Goal: Task Accomplishment & Management: Manage account settings

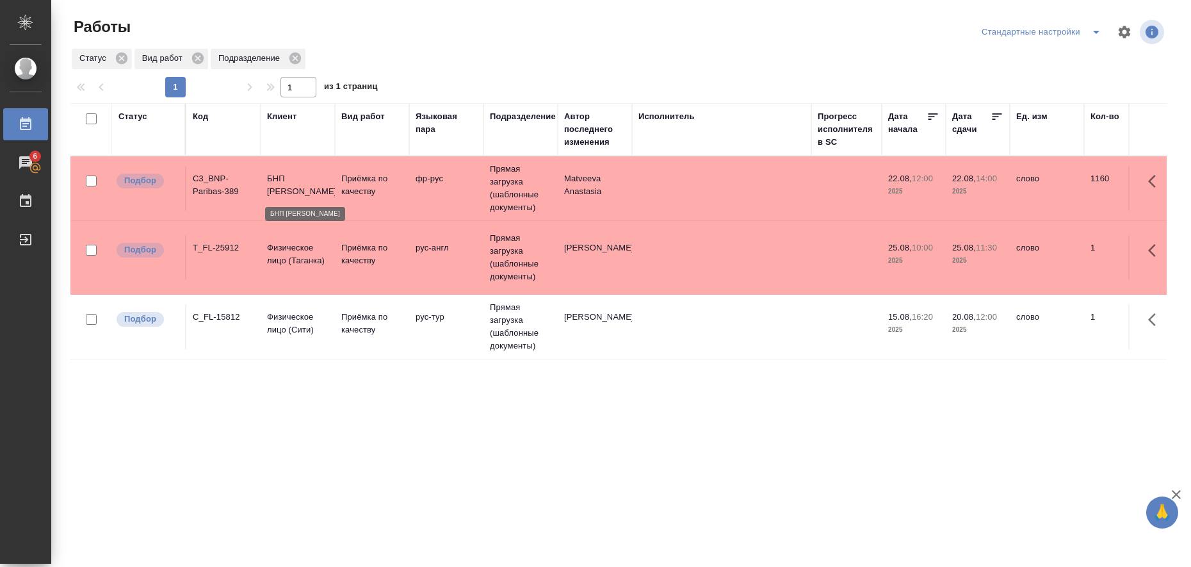
click at [275, 184] on p "БНП Париба Банк" at bounding box center [297, 185] width 61 height 26
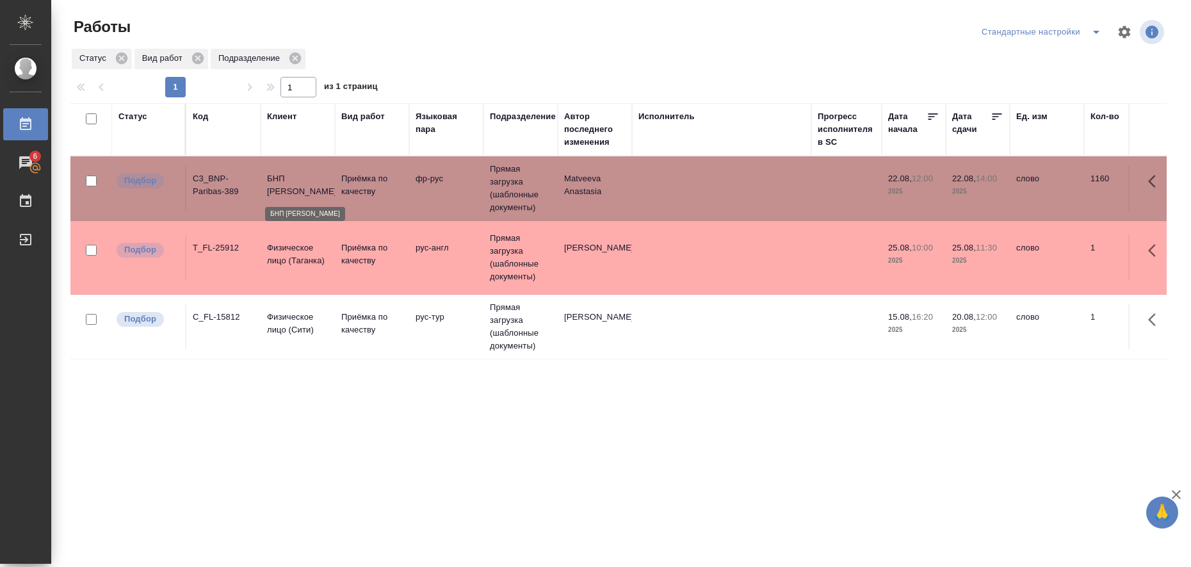
click at [275, 184] on p "БНП Париба Банк" at bounding box center [297, 185] width 61 height 26
click at [325, 320] on p "Физическое лицо (Сити)" at bounding box center [297, 324] width 61 height 26
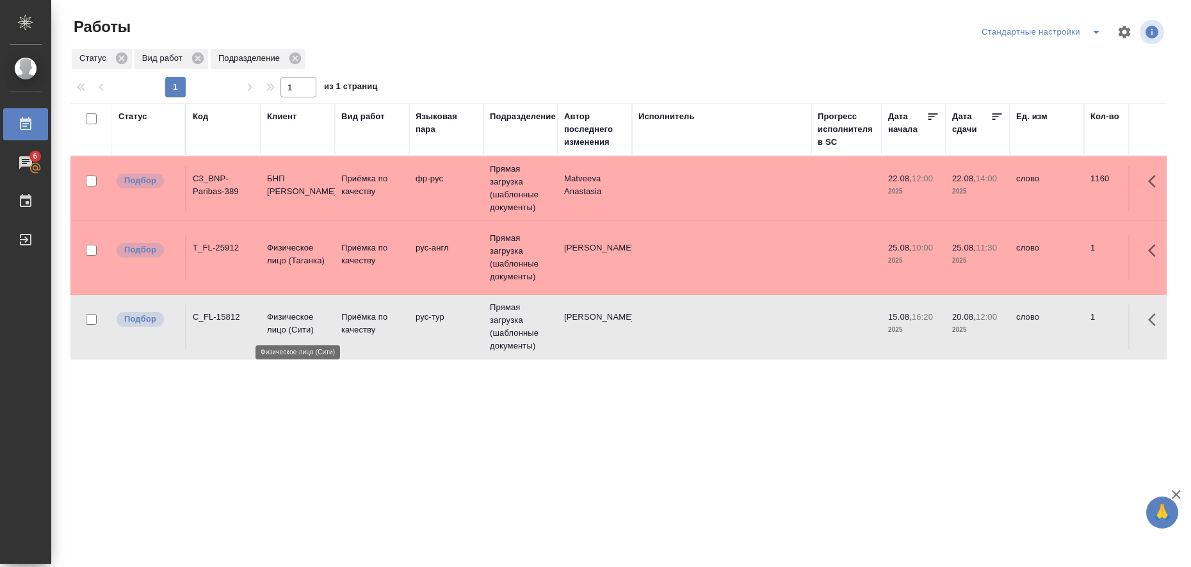
click at [325, 320] on p "Физическое лицо (Сити)" at bounding box center [297, 324] width 61 height 26
click at [1089, 31] on icon "split button" at bounding box center [1096, 31] width 15 height 15
click at [1043, 52] on li "в работе" at bounding box center [1032, 57] width 131 height 20
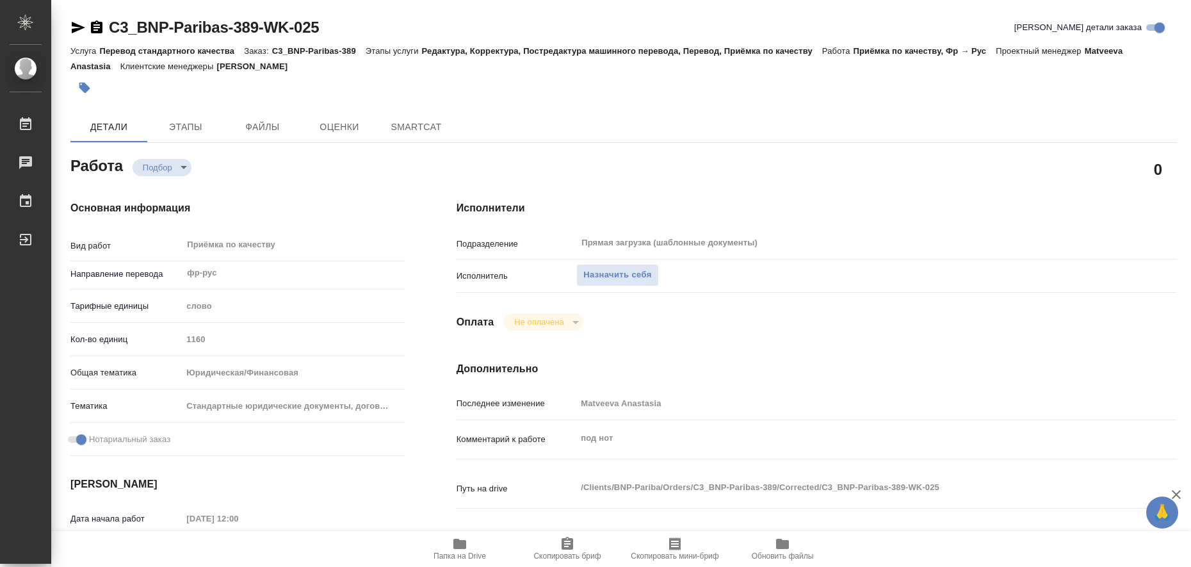
type textarea "x"
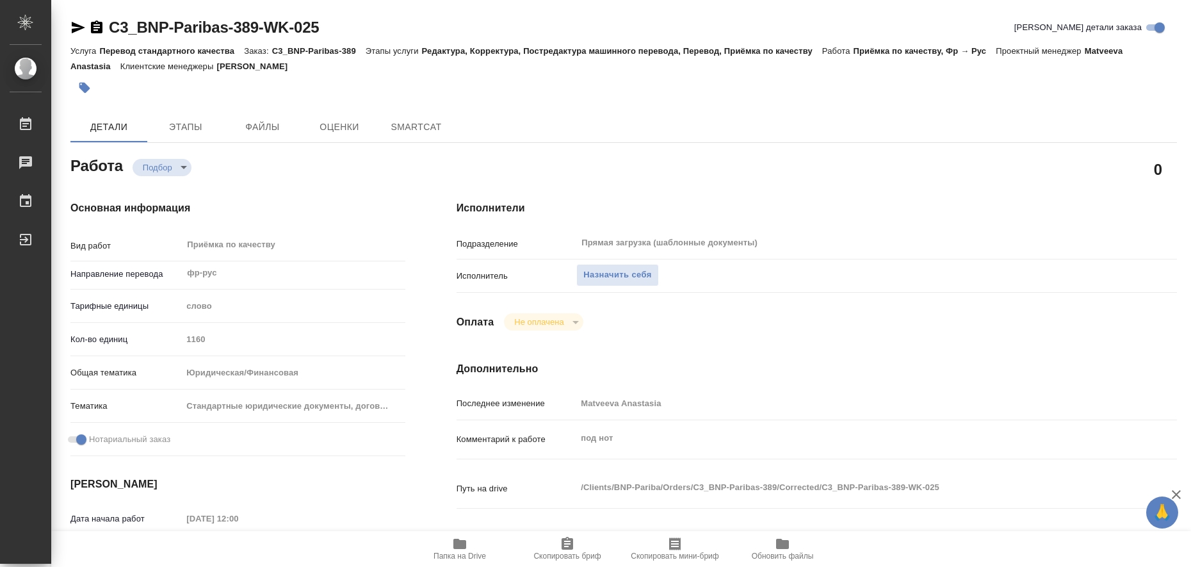
type textarea "x"
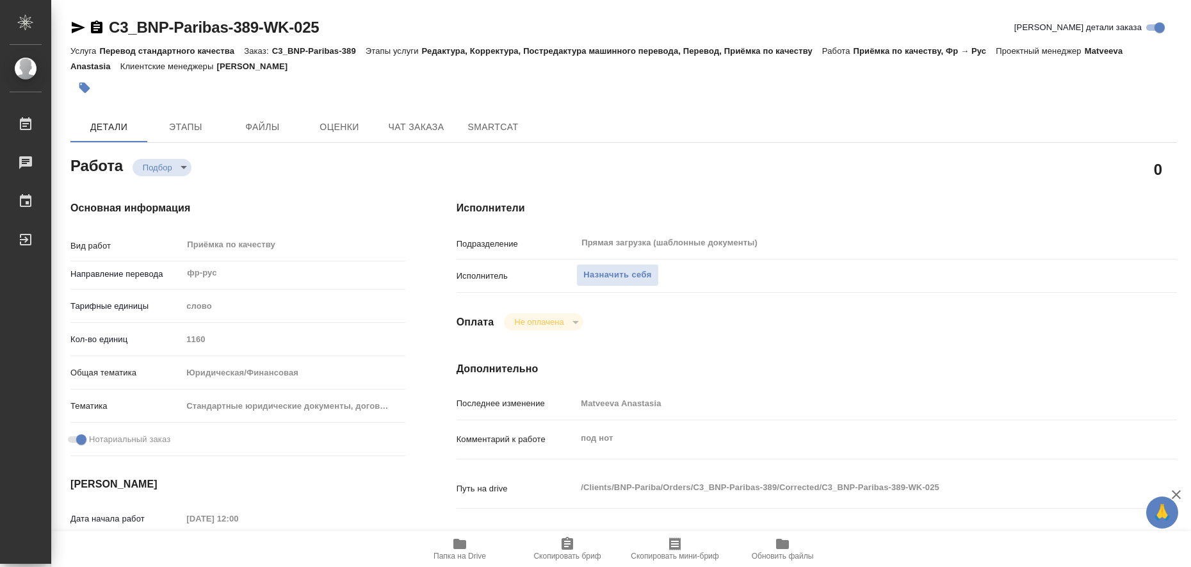
type textarea "x"
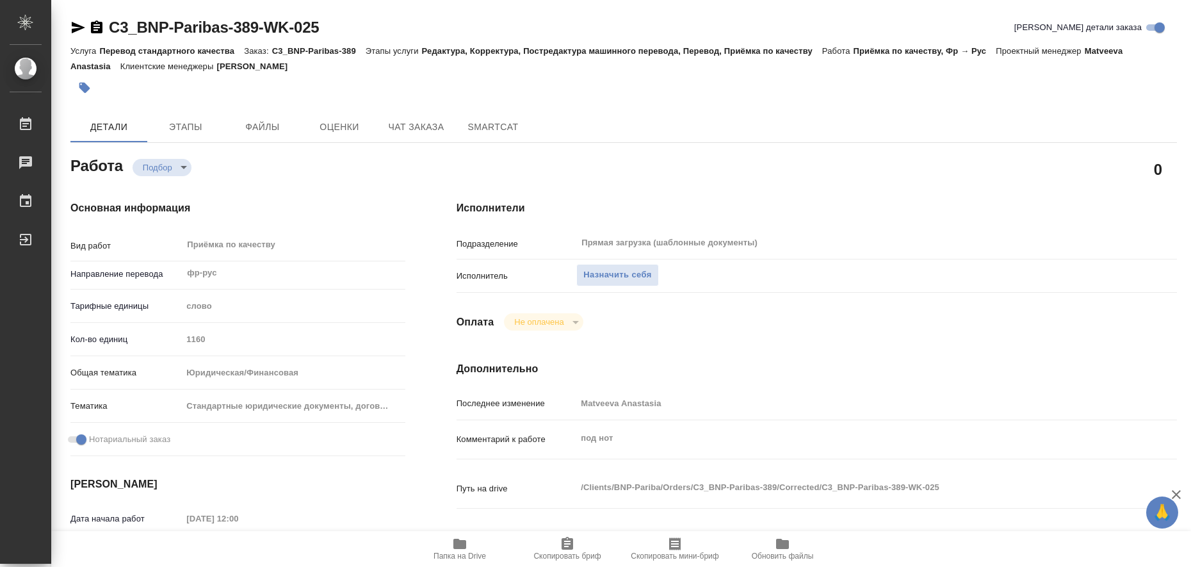
type textarea "x"
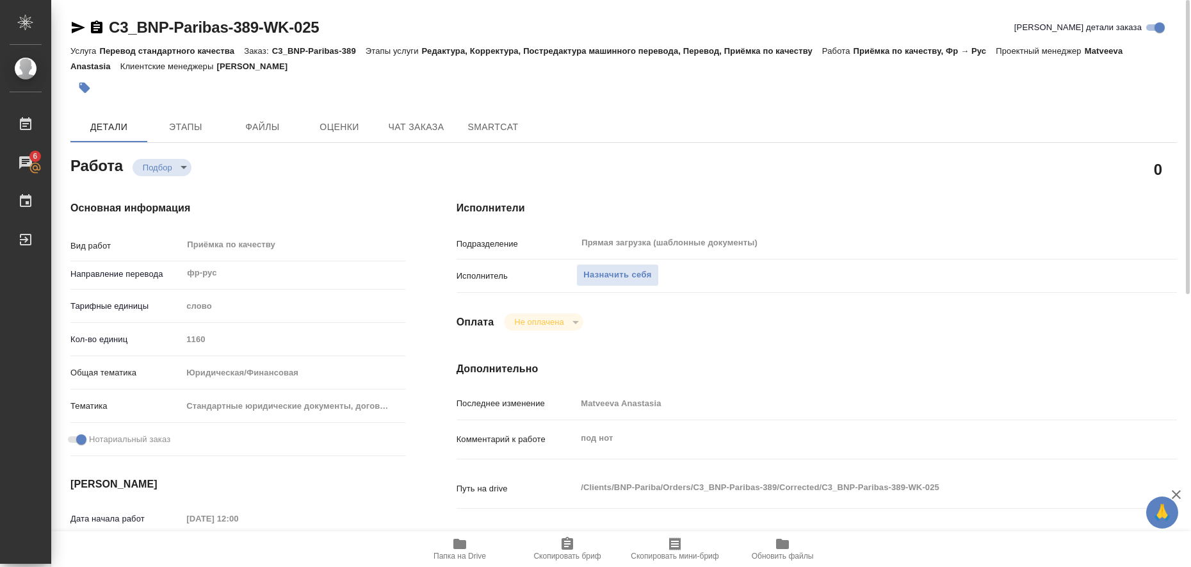
click at [461, 541] on icon "button" at bounding box center [460, 544] width 13 height 10
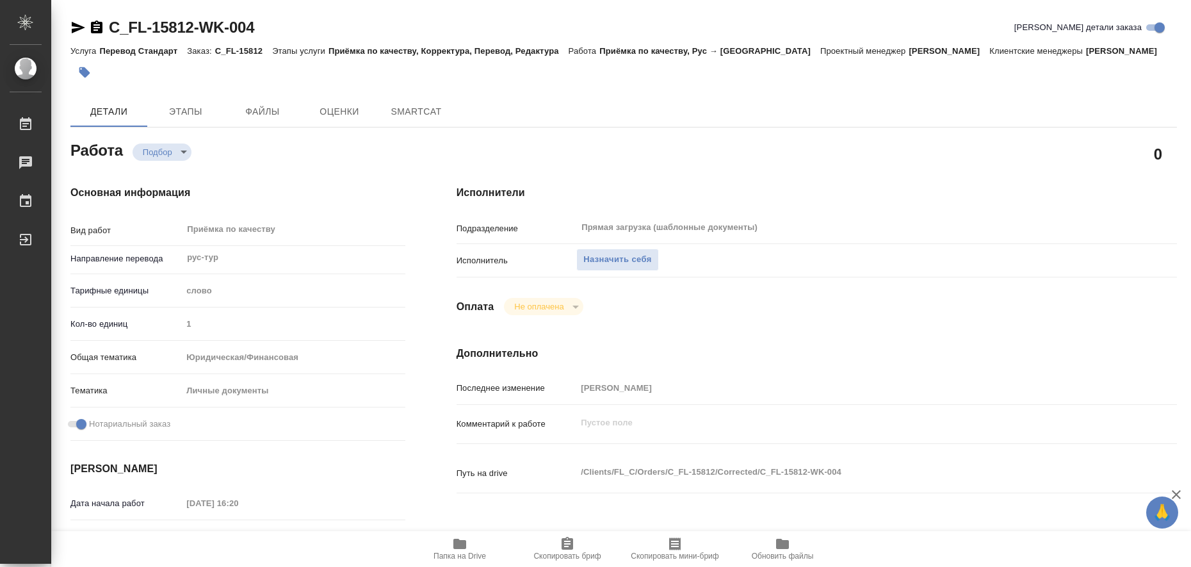
scroll to position [240, 0]
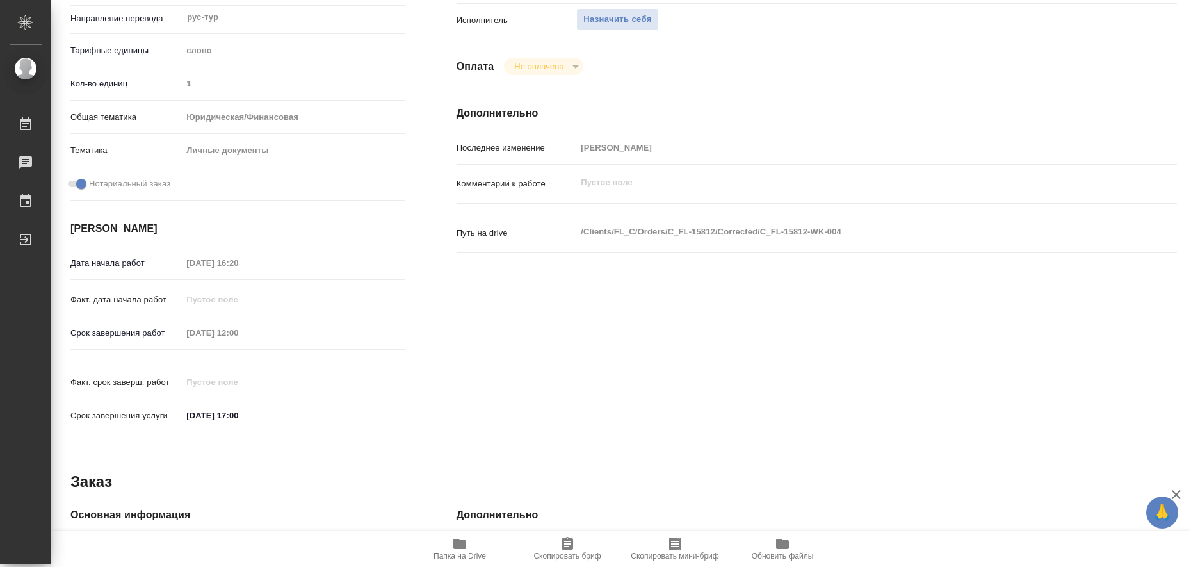
type textarea "x"
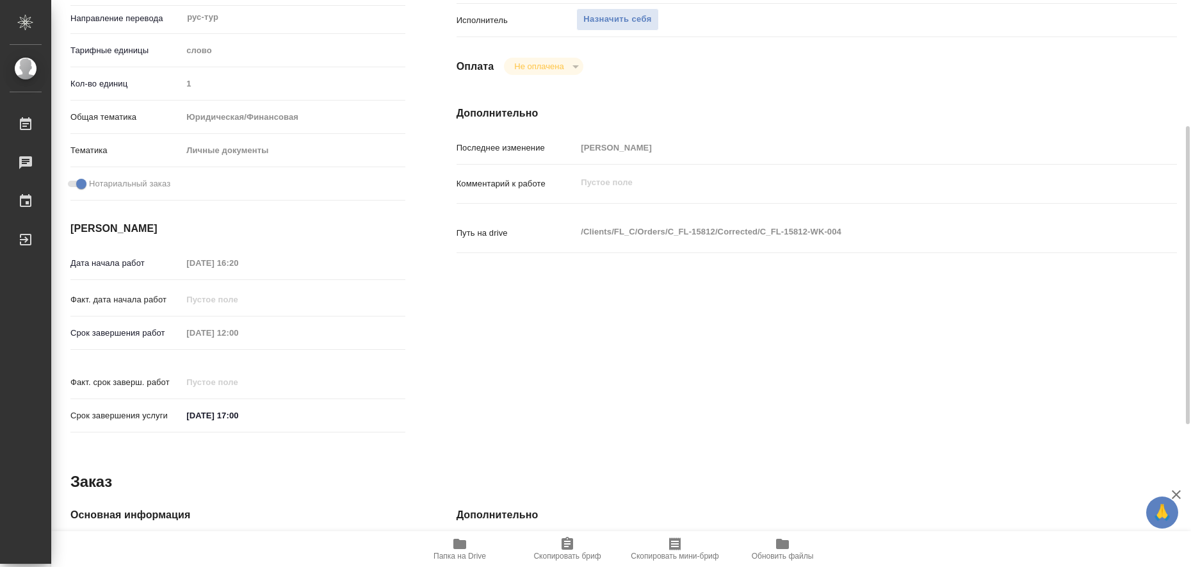
type textarea "x"
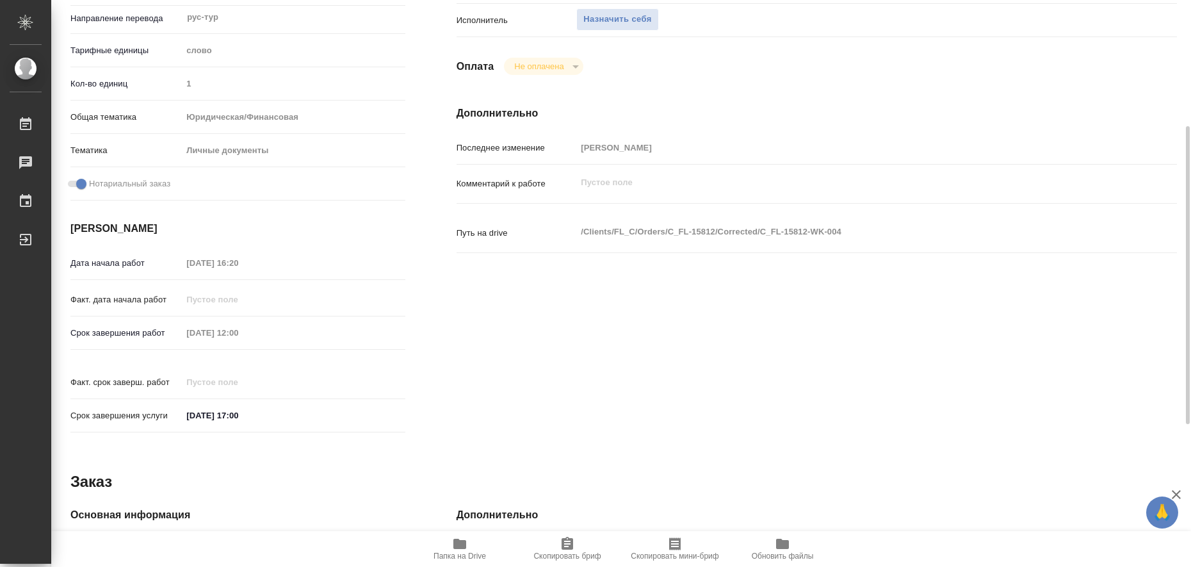
type textarea "x"
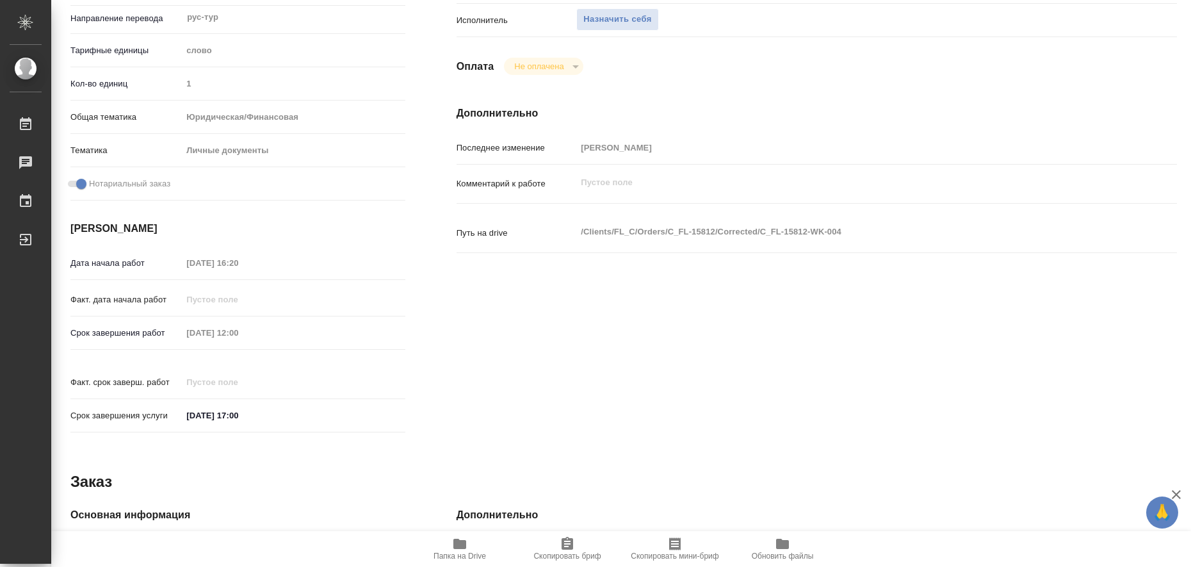
type textarea "x"
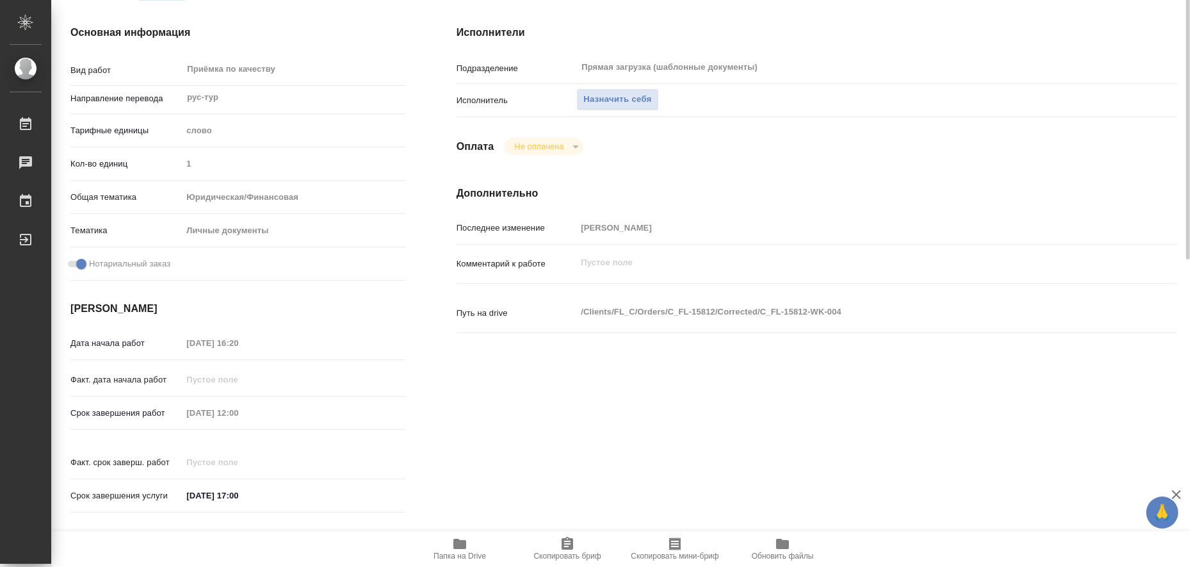
scroll to position [80, 0]
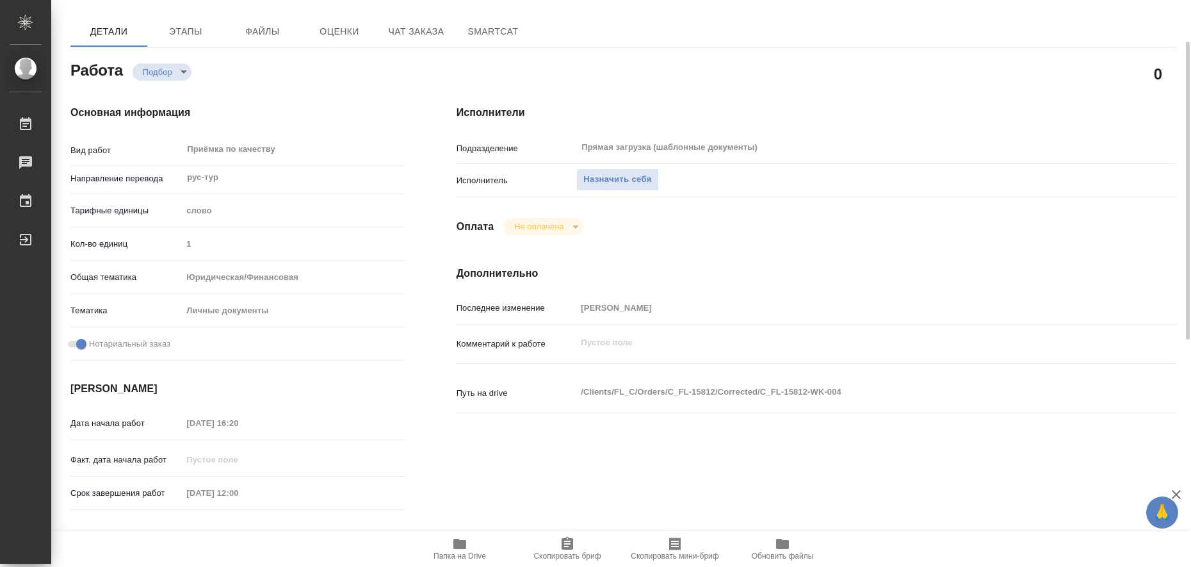
type textarea "x"
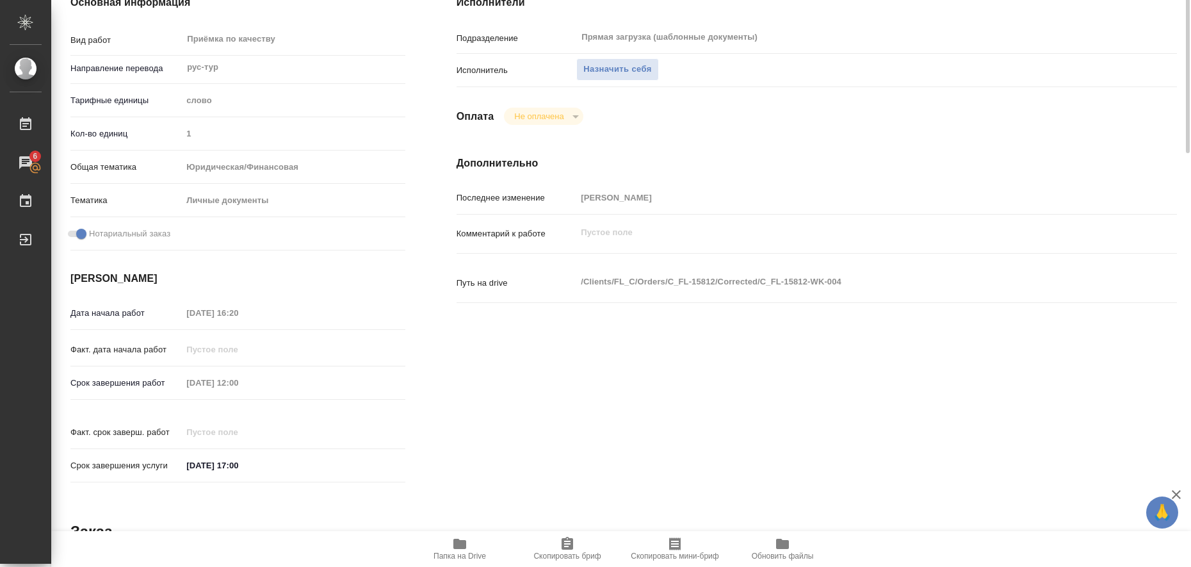
scroll to position [0, 0]
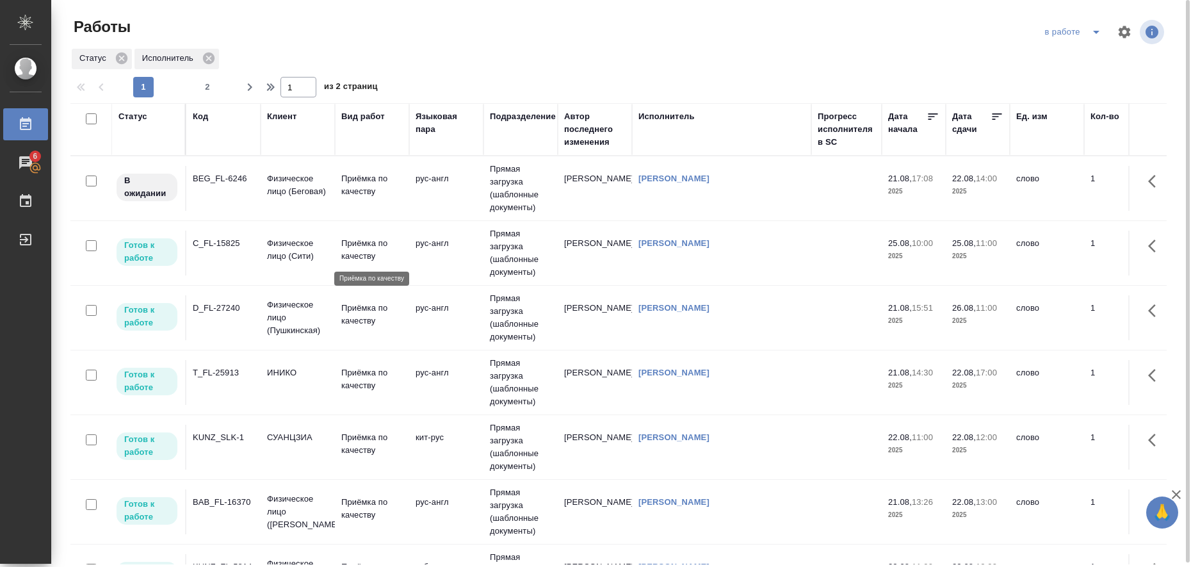
click at [377, 256] on p "Приёмка по качеству" at bounding box center [371, 250] width 61 height 26
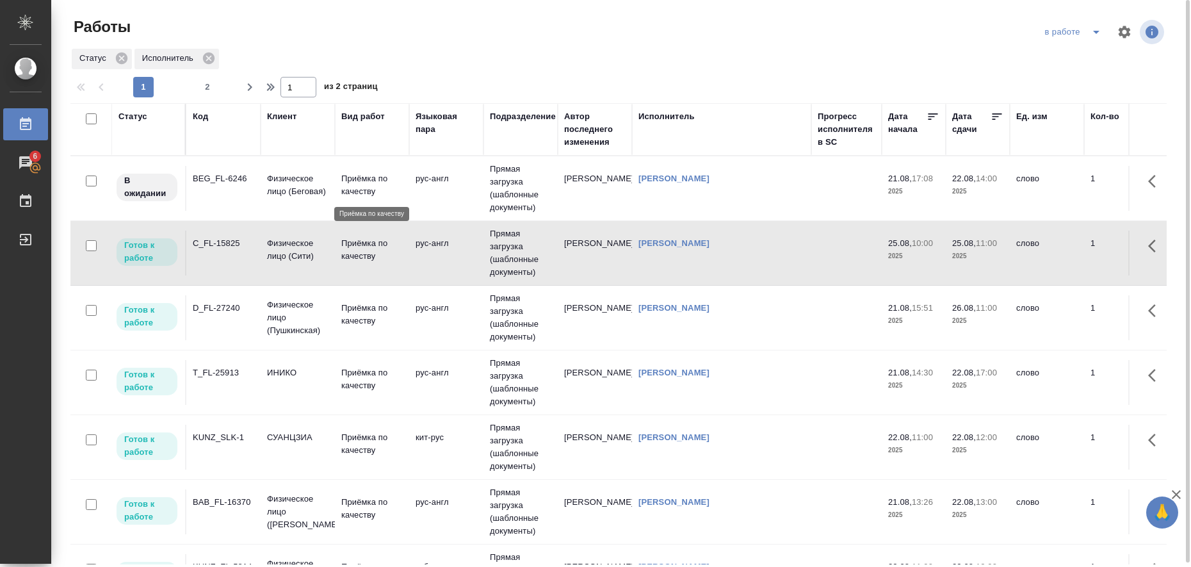
click at [379, 184] on p "Приёмка по качеству" at bounding box center [371, 185] width 61 height 26
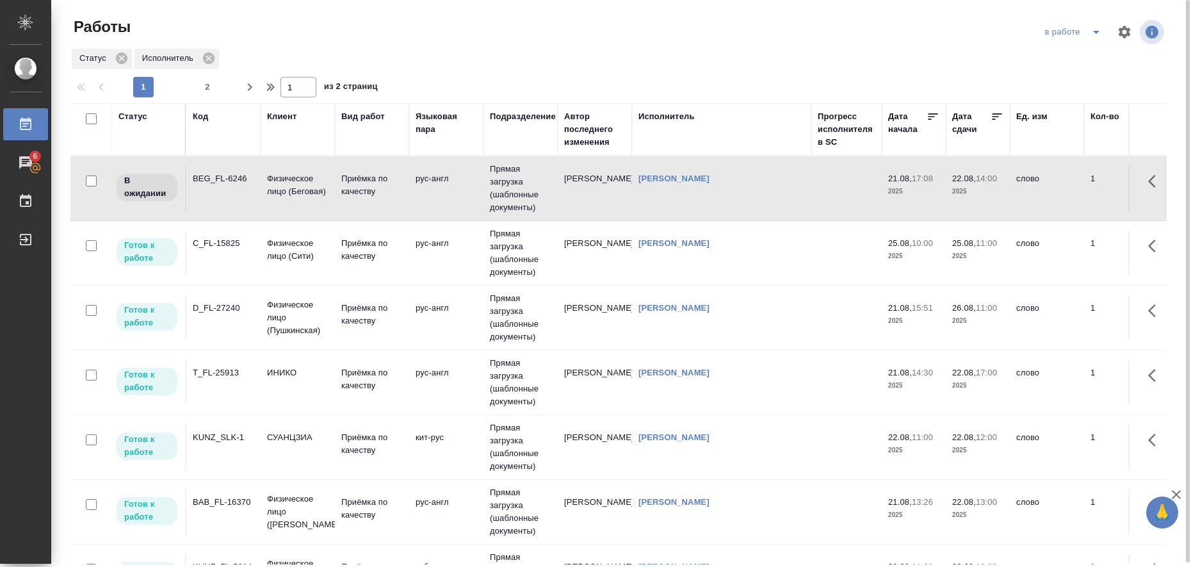
click at [408, 211] on td "Приёмка по качеству" at bounding box center [372, 188] width 74 height 45
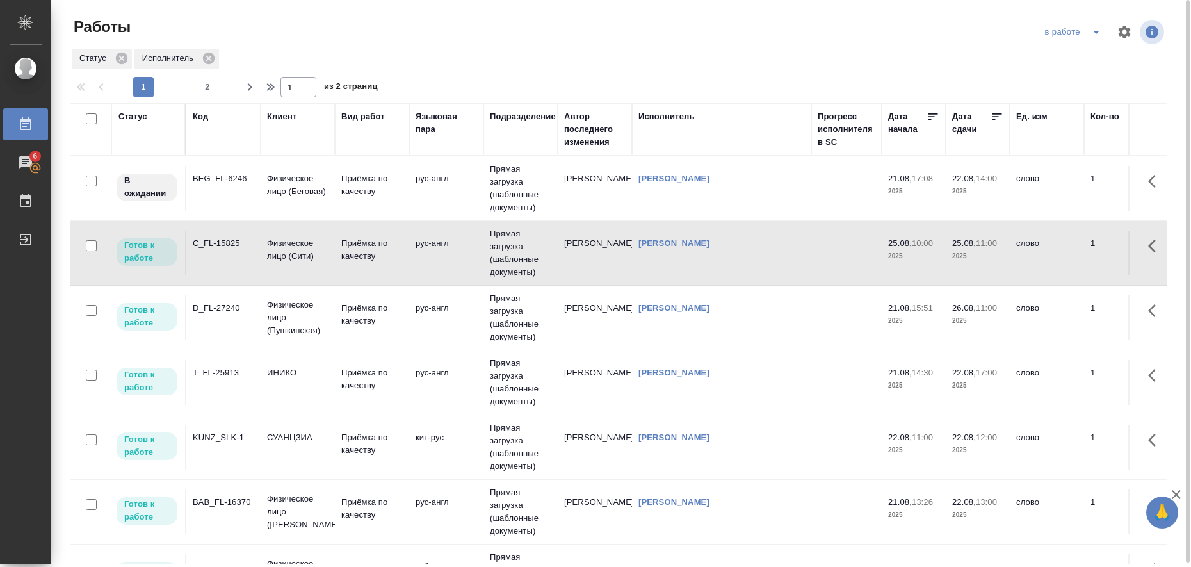
click at [283, 198] on p "Физическое лицо (Пушкинская)" at bounding box center [297, 185] width 61 height 26
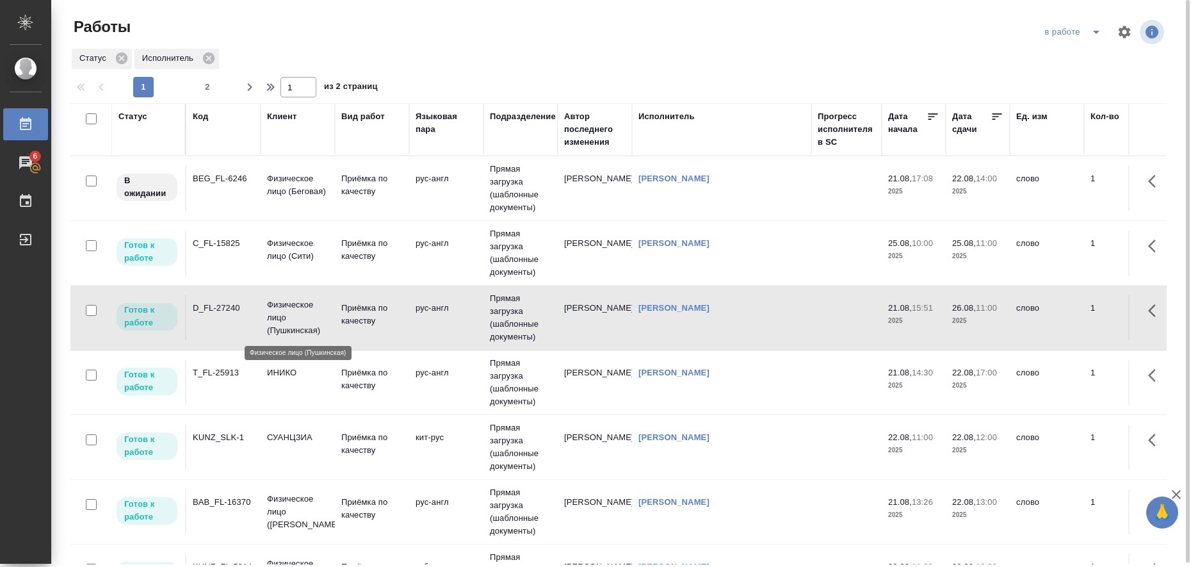
click at [283, 321] on p "Физическое лицо (Пушкинская)" at bounding box center [297, 318] width 61 height 38
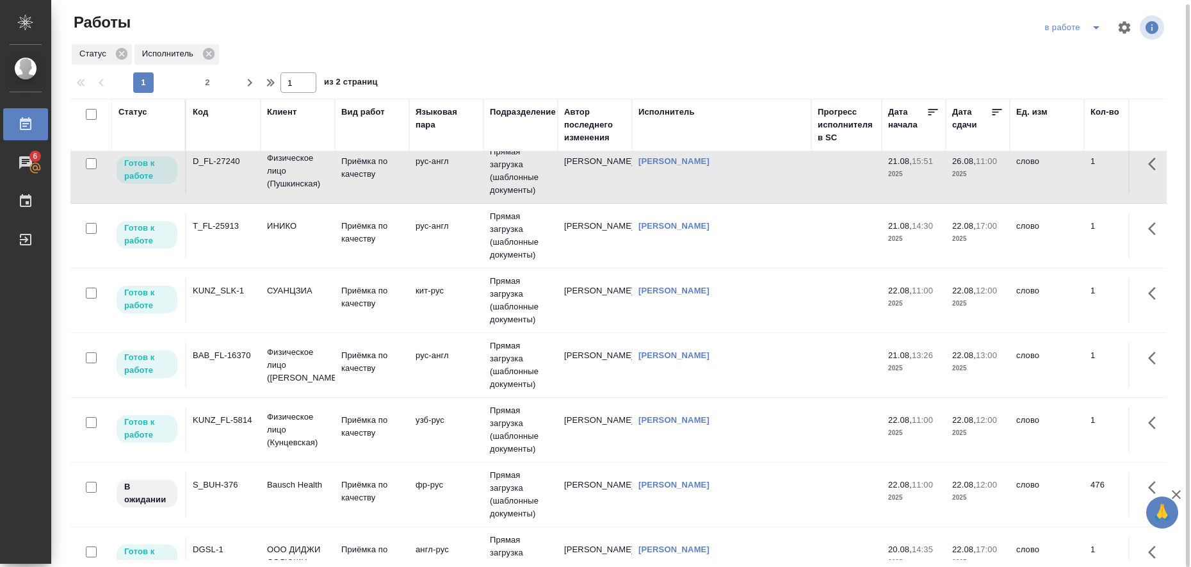
scroll to position [160, 0]
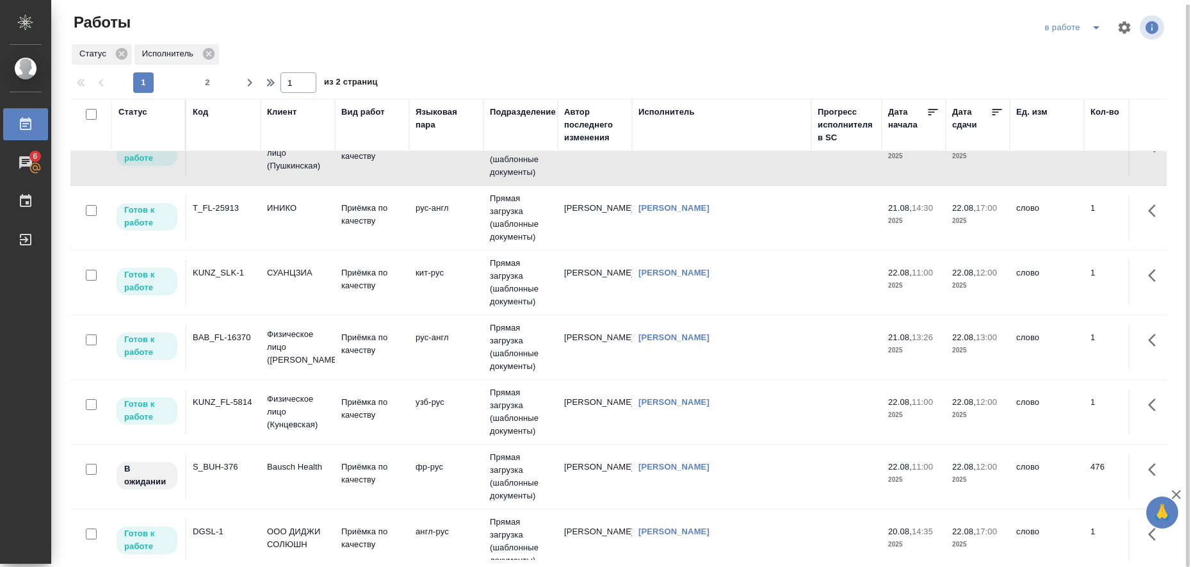
click at [282, 46] on td "ИНИКО" at bounding box center [298, 23] width 74 height 45
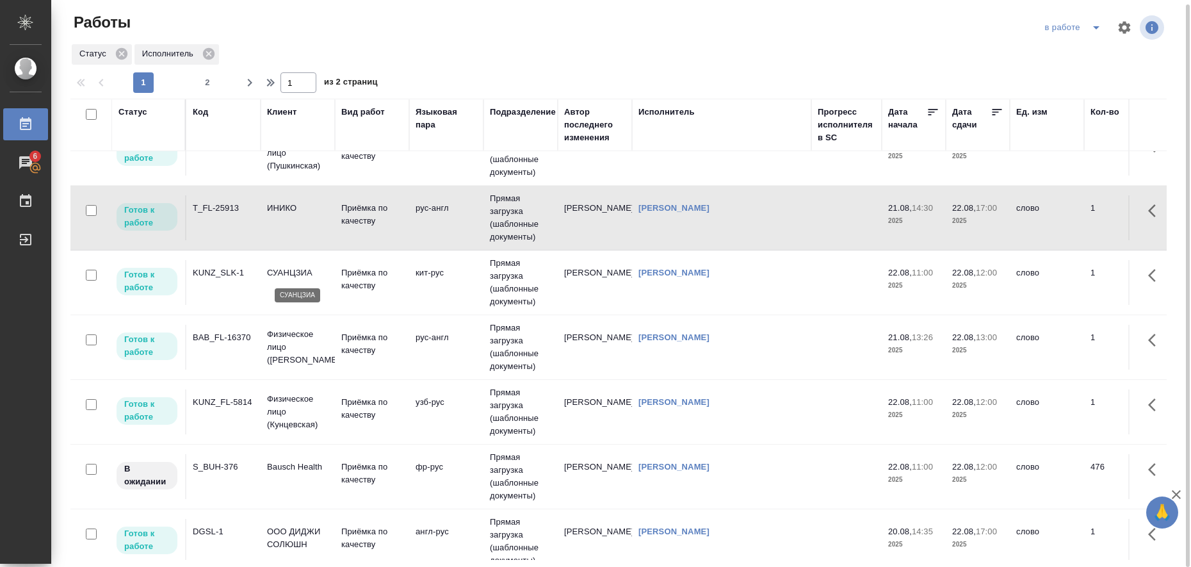
click at [281, 279] on p "СУАНЦЗИА" at bounding box center [297, 272] width 61 height 13
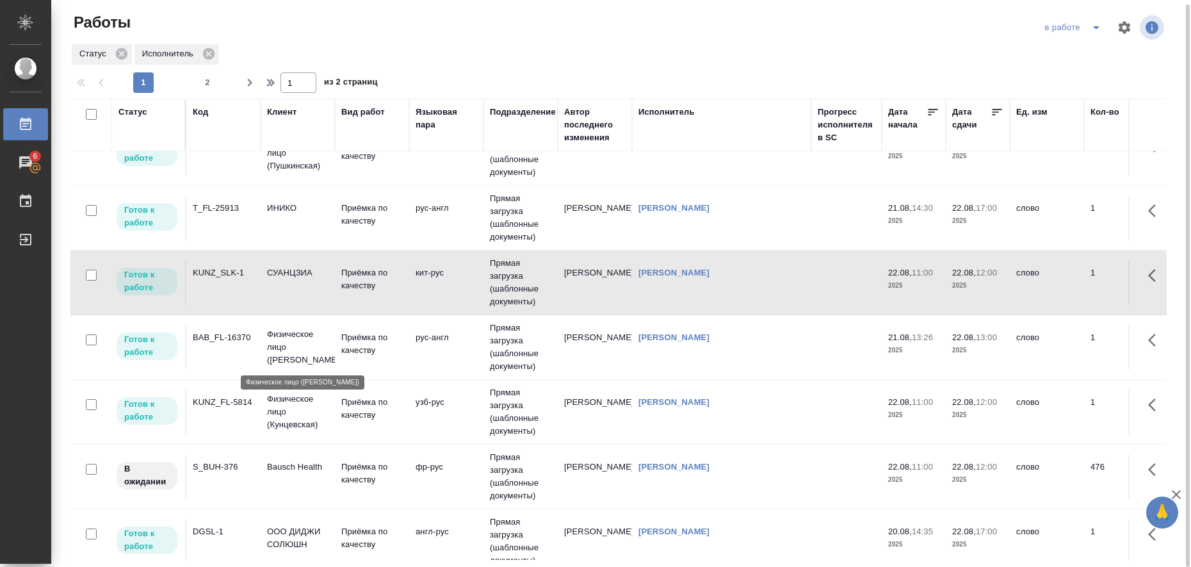
click at [283, 341] on p "Физическое лицо (Бабушкинская)" at bounding box center [297, 347] width 61 height 38
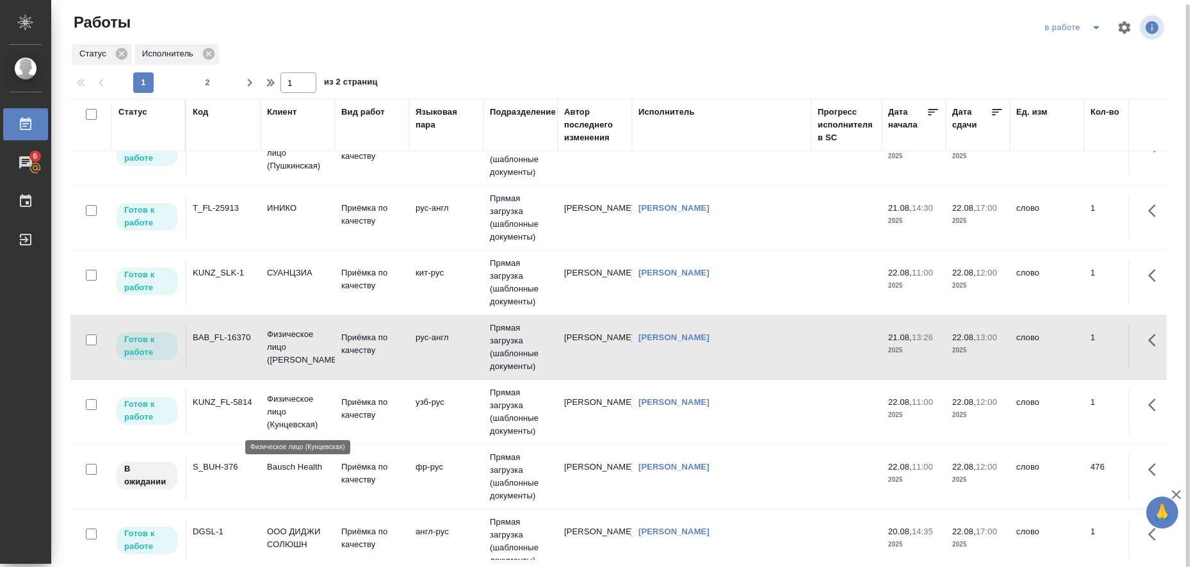
click at [274, 403] on p "Физическое лицо (Кунцевская)" at bounding box center [297, 412] width 61 height 38
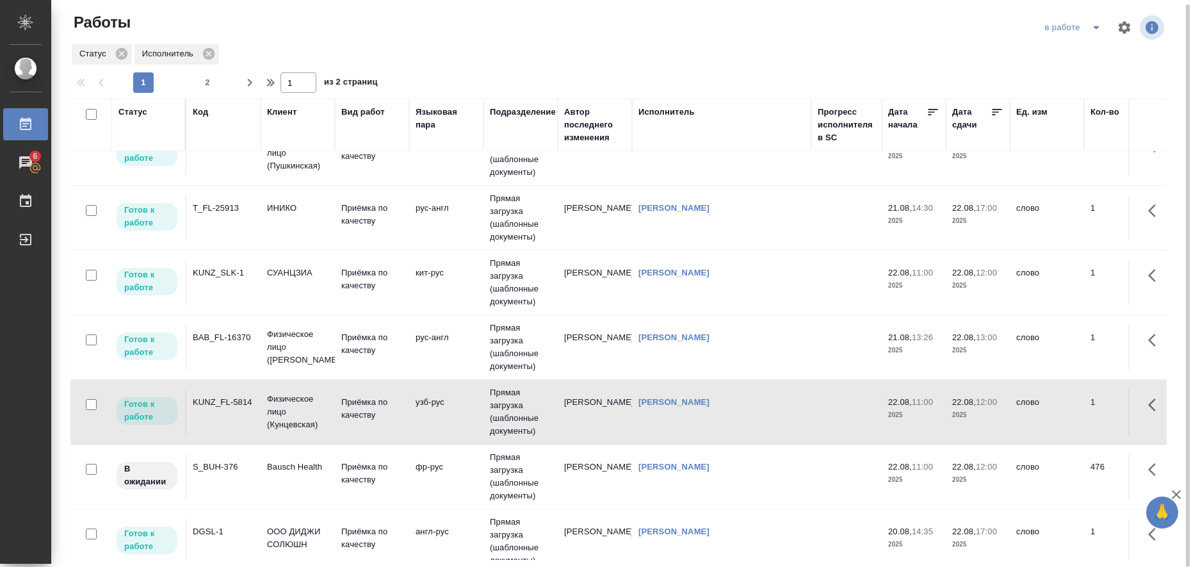
click at [252, 46] on td "S_BUH-376" at bounding box center [223, 23] width 74 height 45
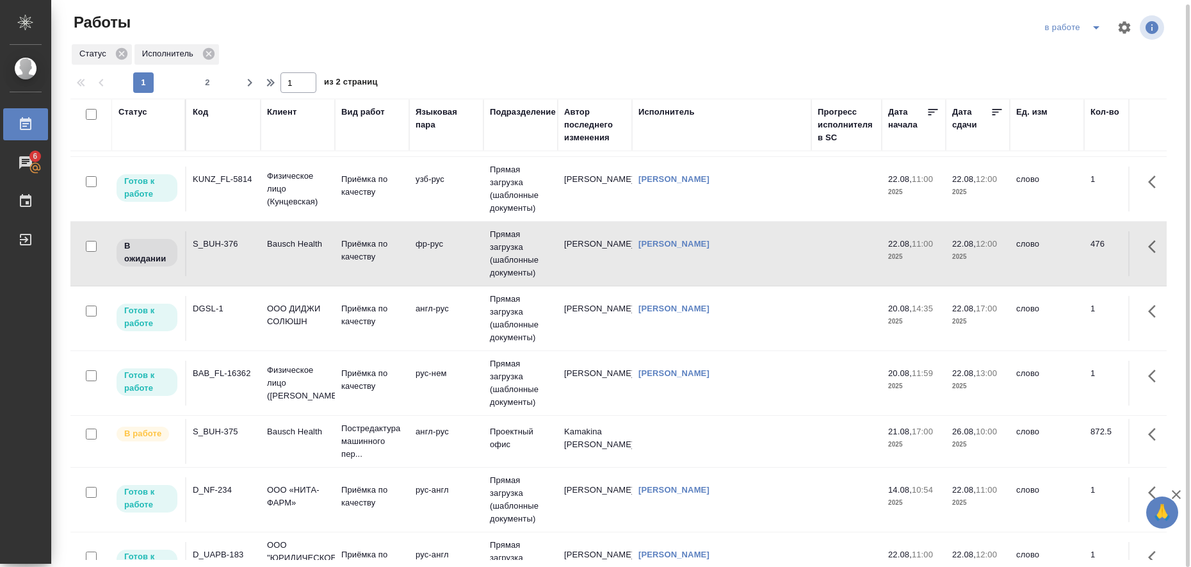
scroll to position [400, 0]
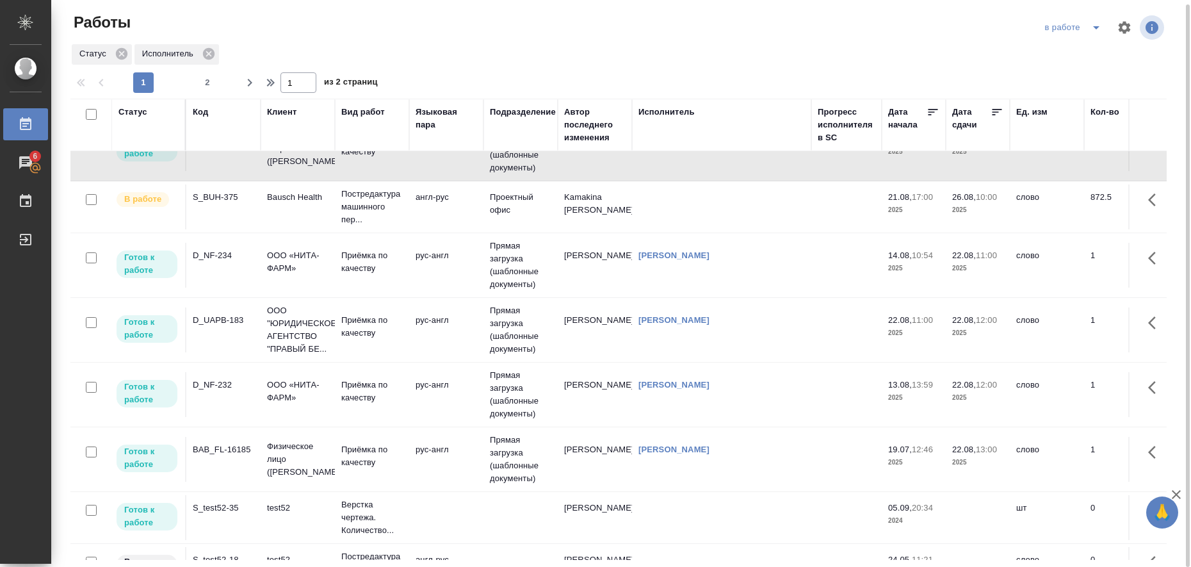
scroll to position [641, 0]
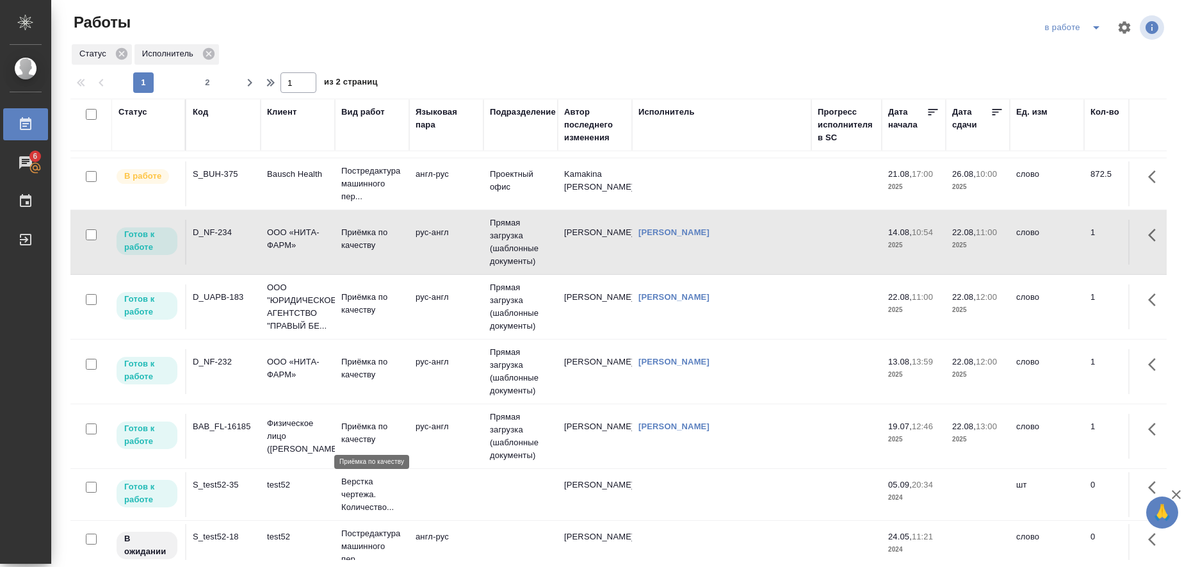
click at [372, 426] on p "Приёмка по качеству" at bounding box center [371, 433] width 61 height 26
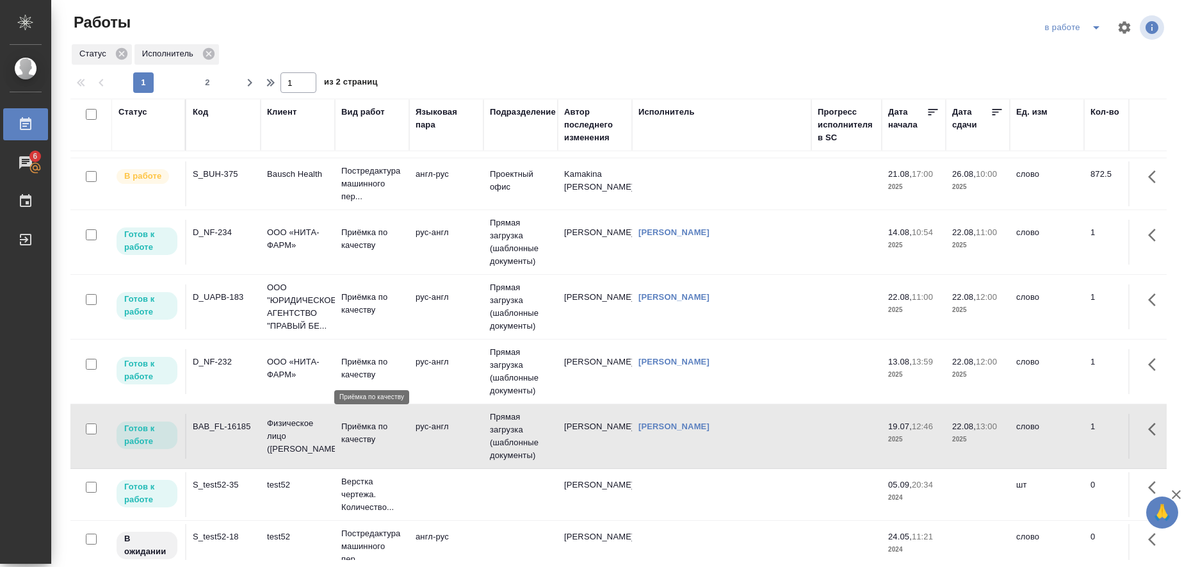
click at [371, 367] on p "Приёмка по качеству" at bounding box center [371, 369] width 61 height 26
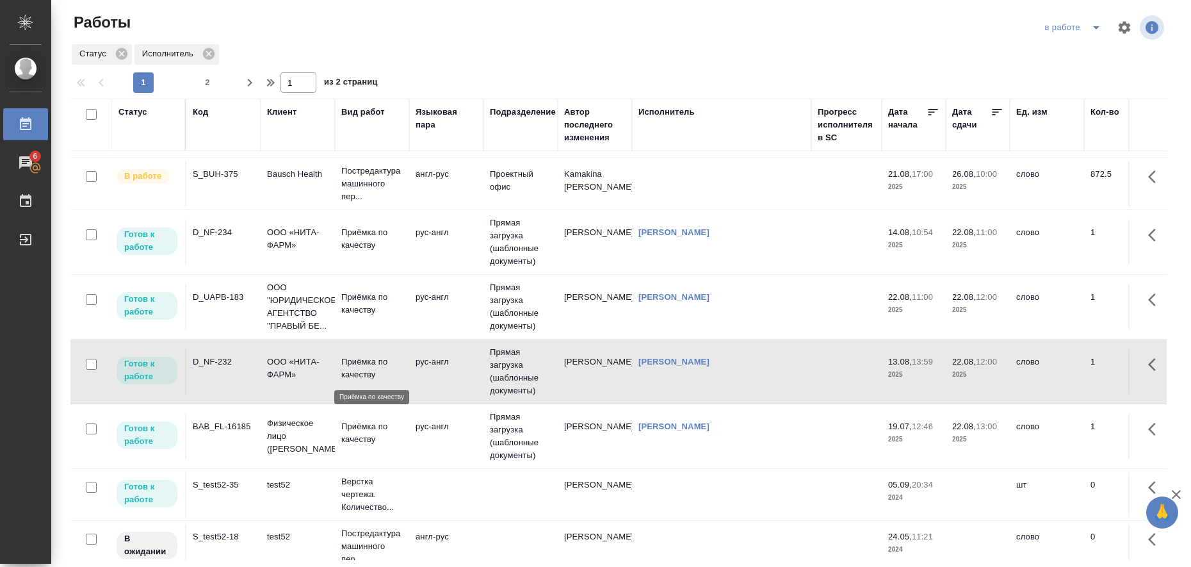
click at [379, 371] on p "Приёмка по качеству" at bounding box center [371, 369] width 61 height 26
click at [366, 297] on p "Приёмка по качеству" at bounding box center [371, 304] width 61 height 26
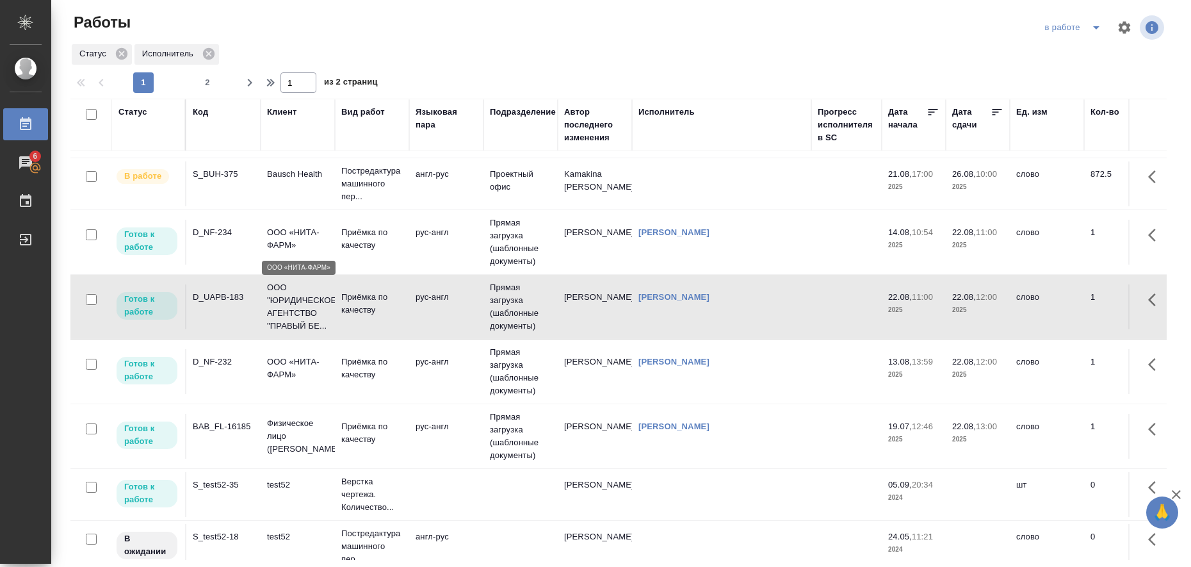
click at [311, 231] on p "ООО «НИТА-ФАРМ»" at bounding box center [297, 239] width 61 height 26
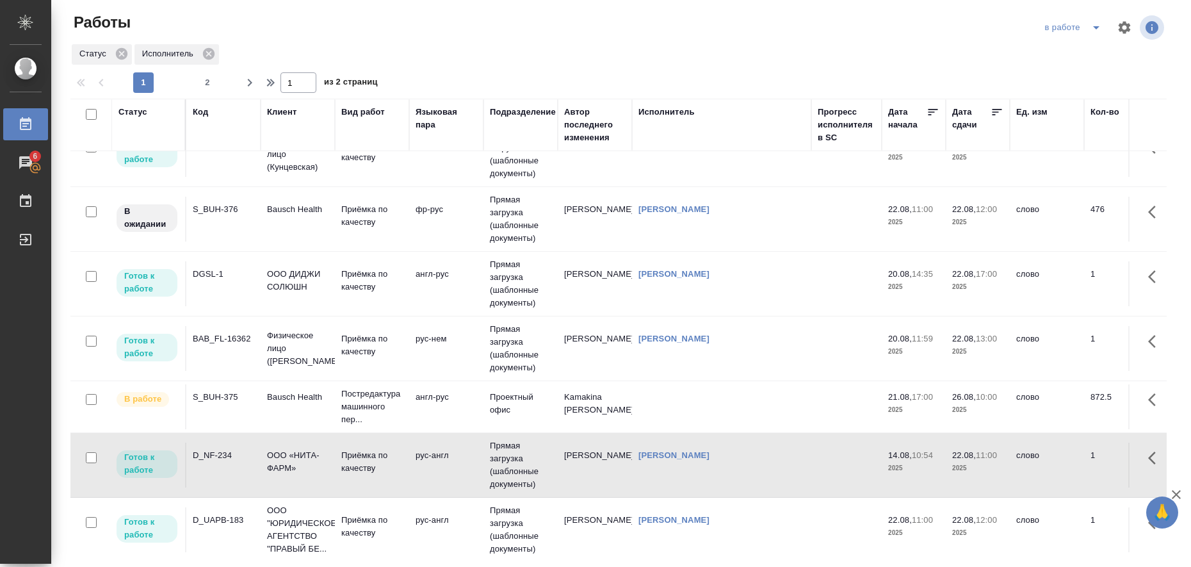
scroll to position [400, 0]
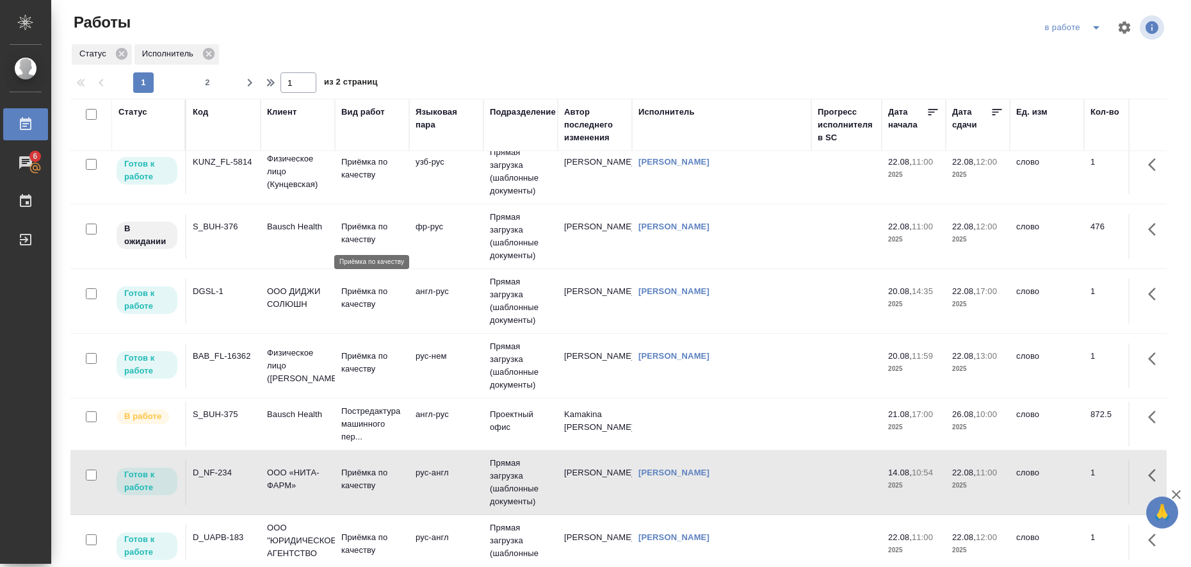
click at [364, 227] on p "Приёмка по качеству" at bounding box center [371, 233] width 61 height 26
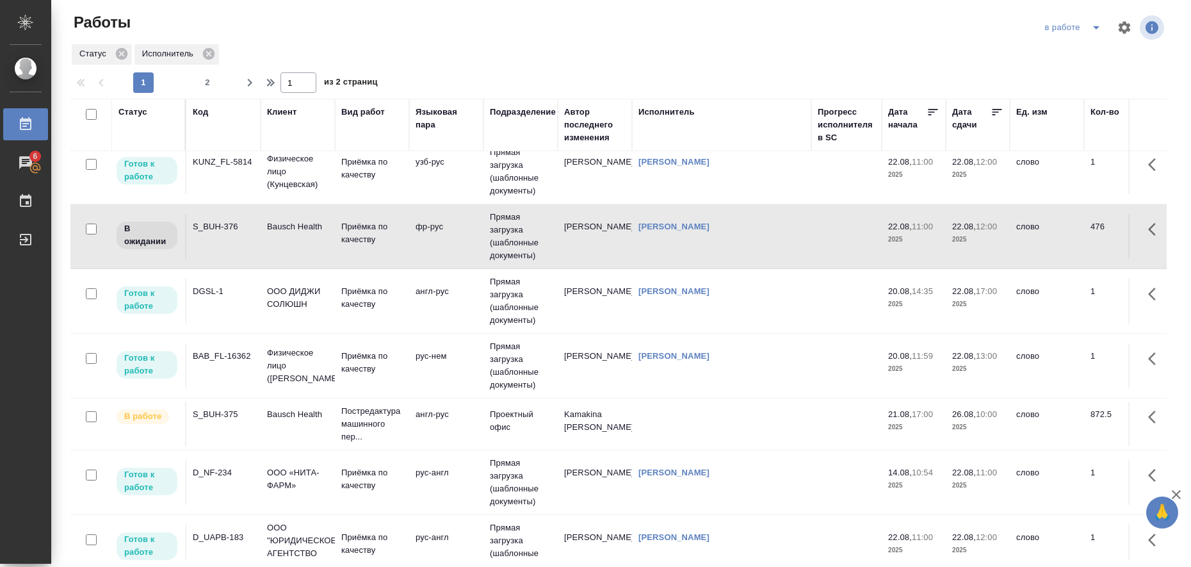
scroll to position [320, 0]
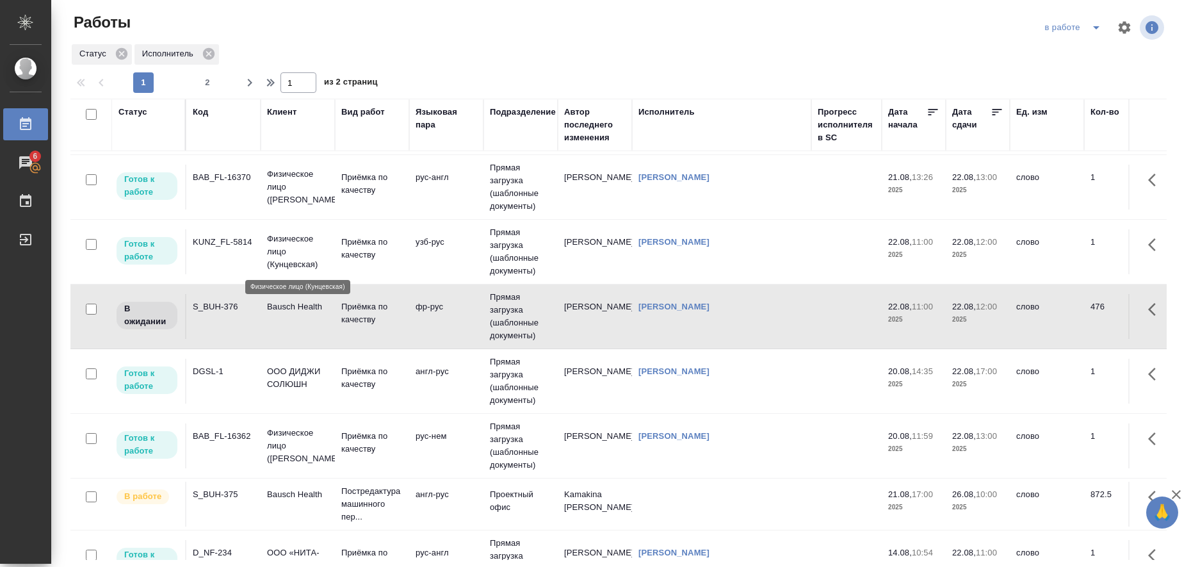
click at [300, 246] on p "Физическое лицо (Кунцевская)" at bounding box center [297, 252] width 61 height 38
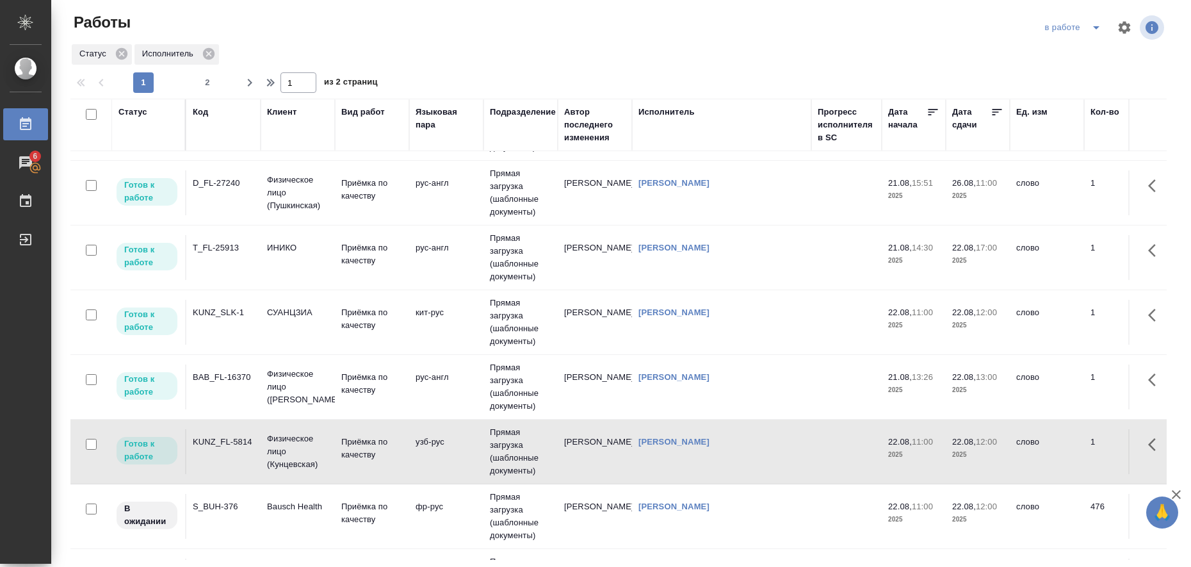
scroll to position [80, 0]
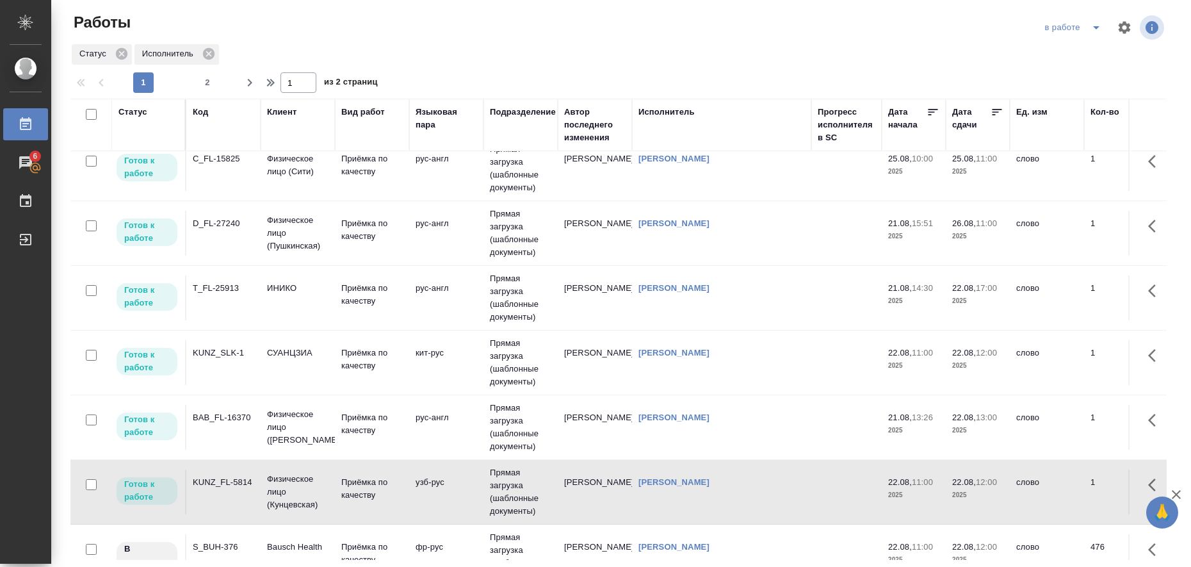
click at [265, 126] on td "Физическое лицо (Бабушкинская)" at bounding box center [298, 103] width 74 height 45
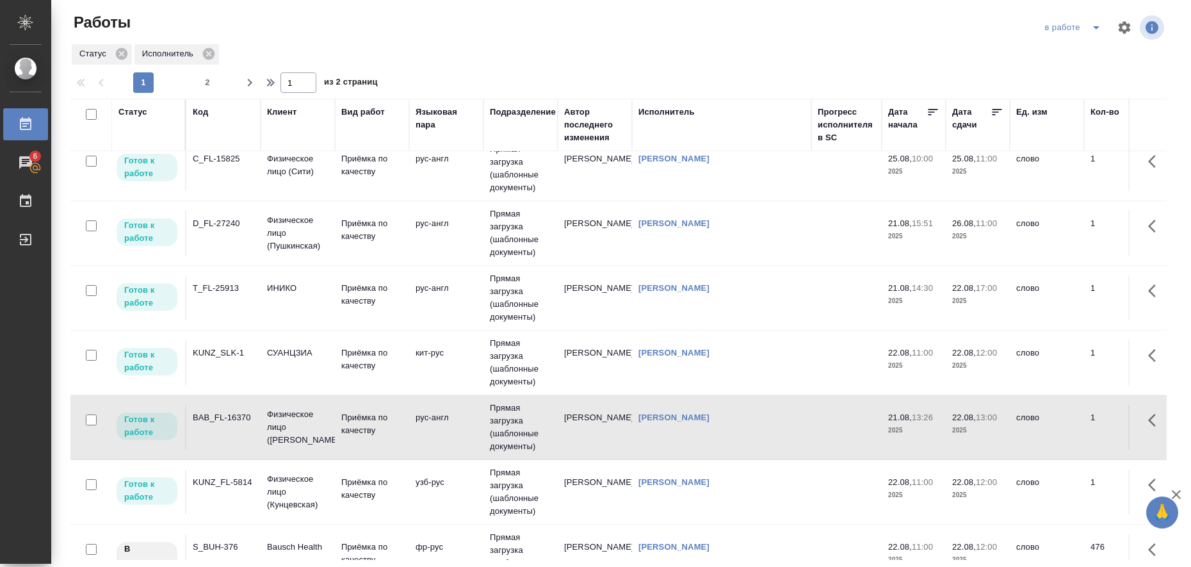
click at [344, 113] on p "Приёмка по качеству" at bounding box center [371, 101] width 61 height 26
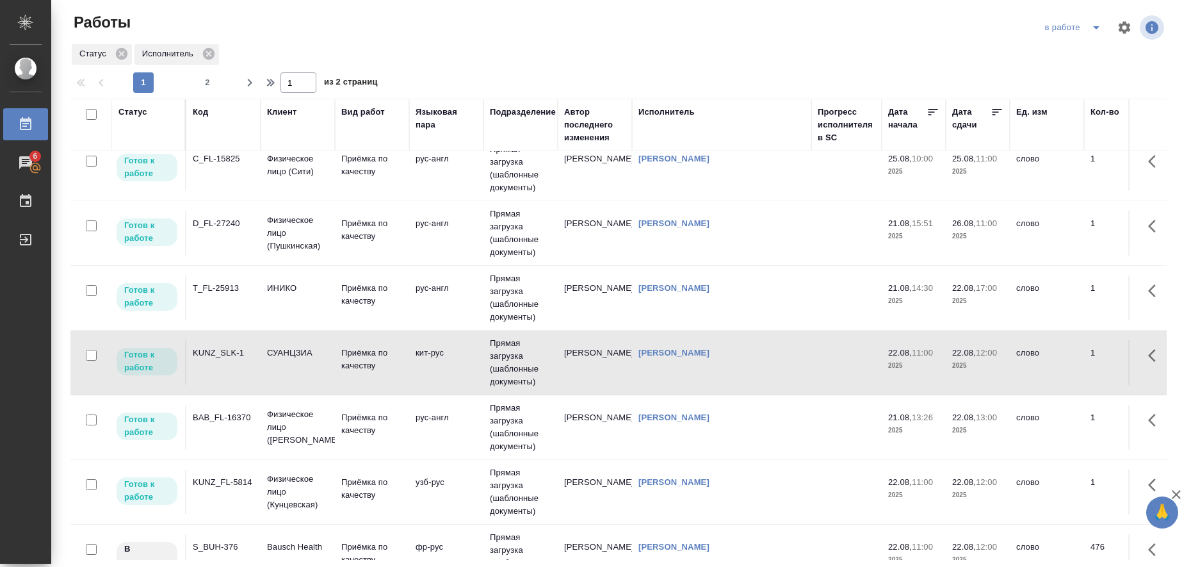
click at [302, 126] on td "СУАНЦЗИА" at bounding box center [298, 103] width 74 height 45
click at [282, 126] on td "СУАНЦЗИА" at bounding box center [298, 103] width 74 height 45
click at [217, 101] on div "KUNZ_SLK-1" at bounding box center [223, 94] width 61 height 13
click at [276, 126] on td "ИНИКО" at bounding box center [298, 103] width 74 height 45
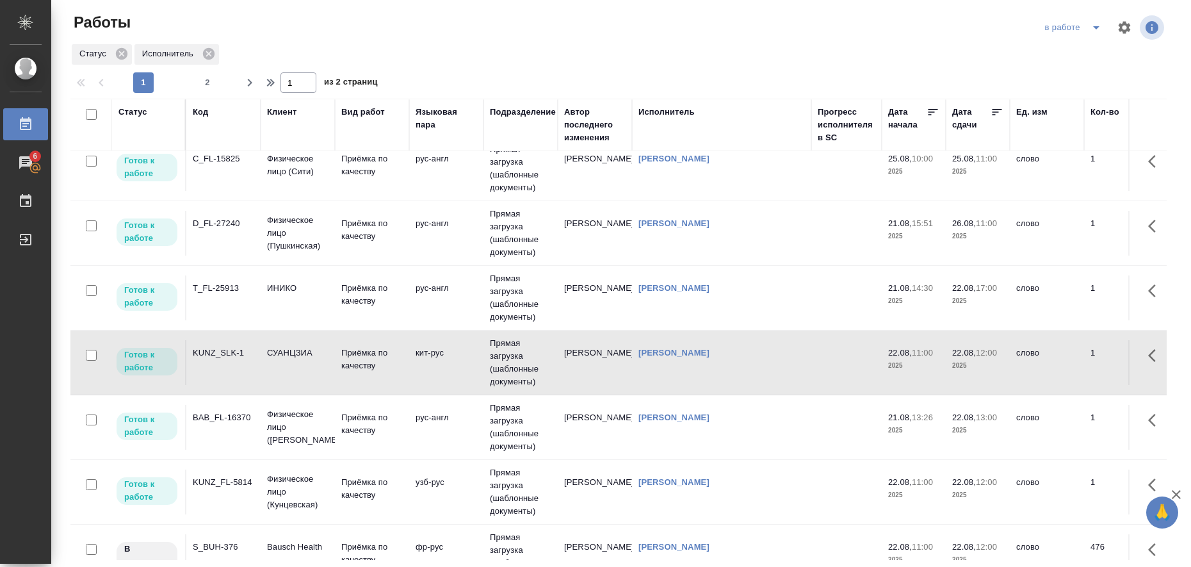
click at [276, 126] on td "ИНИКО" at bounding box center [298, 103] width 74 height 45
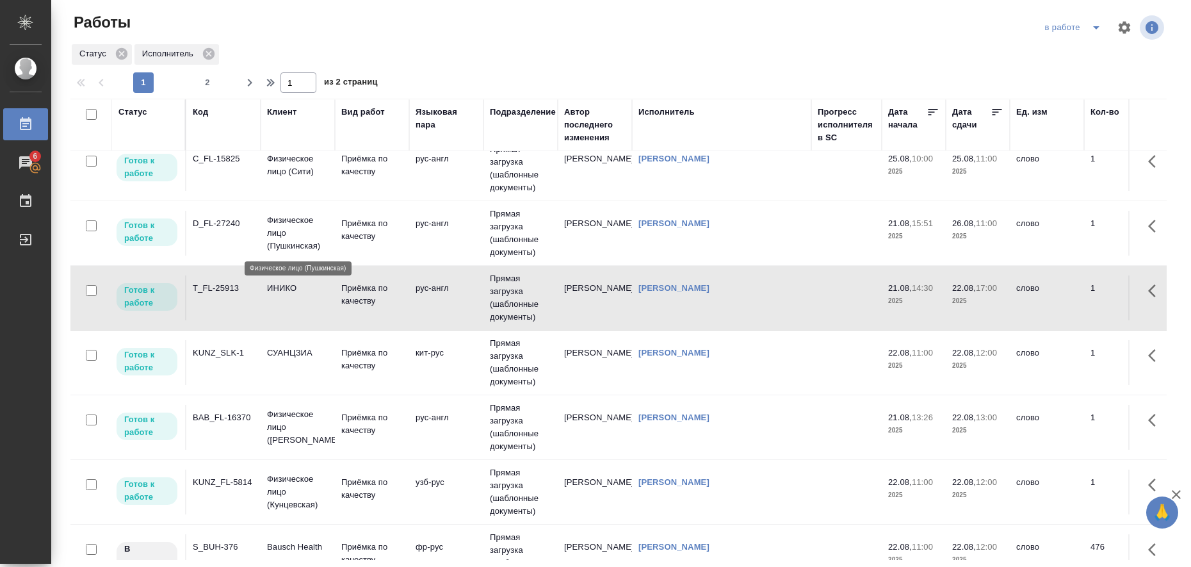
click at [287, 231] on p "Физическое лицо (Пушкинская)" at bounding box center [297, 233] width 61 height 38
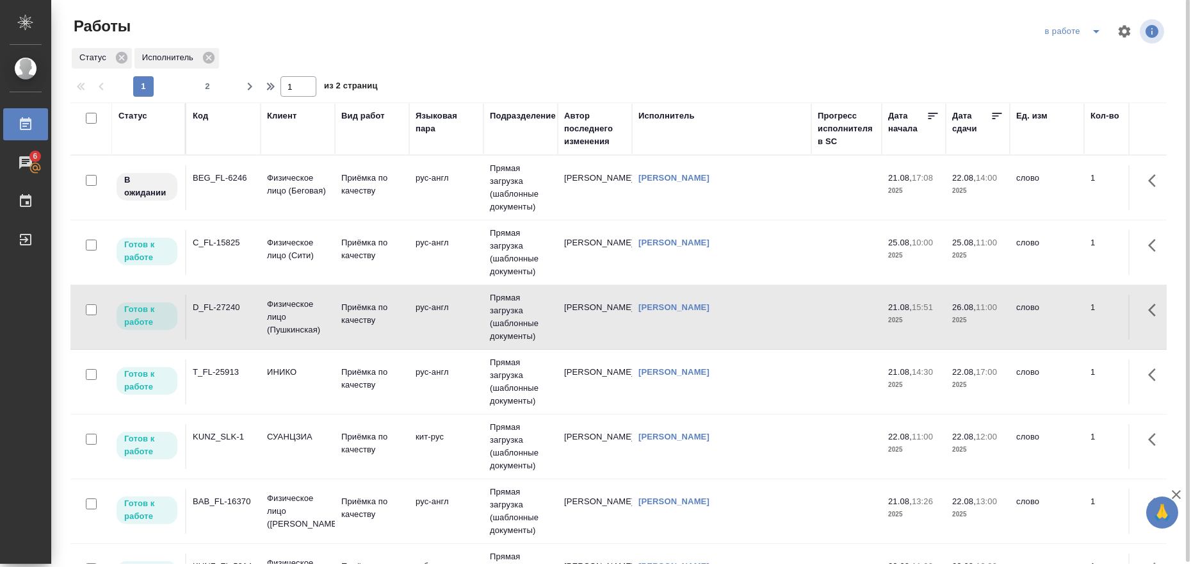
scroll to position [0, 0]
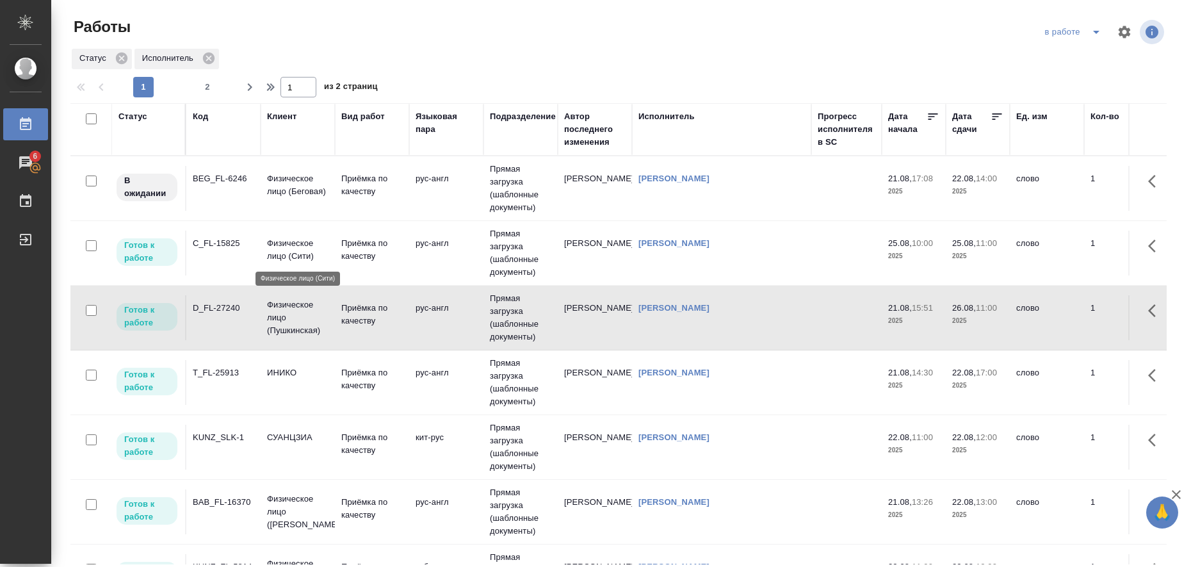
click at [292, 248] on p "Физическое лицо (Сити)" at bounding box center [297, 250] width 61 height 26
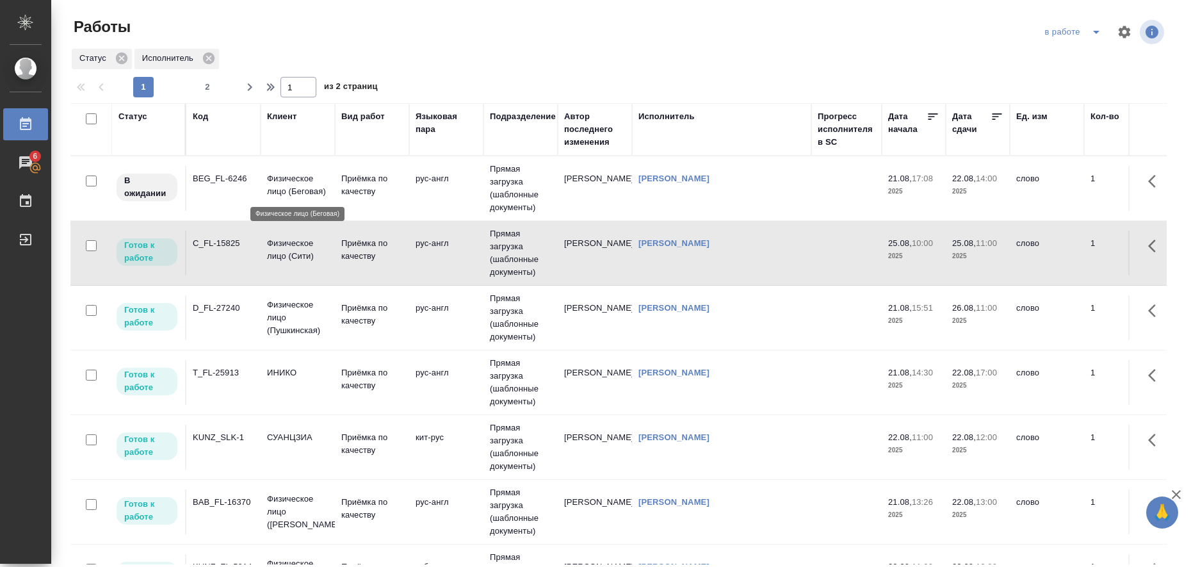
click at [293, 184] on p "Физическое лицо (Беговая)" at bounding box center [297, 185] width 61 height 26
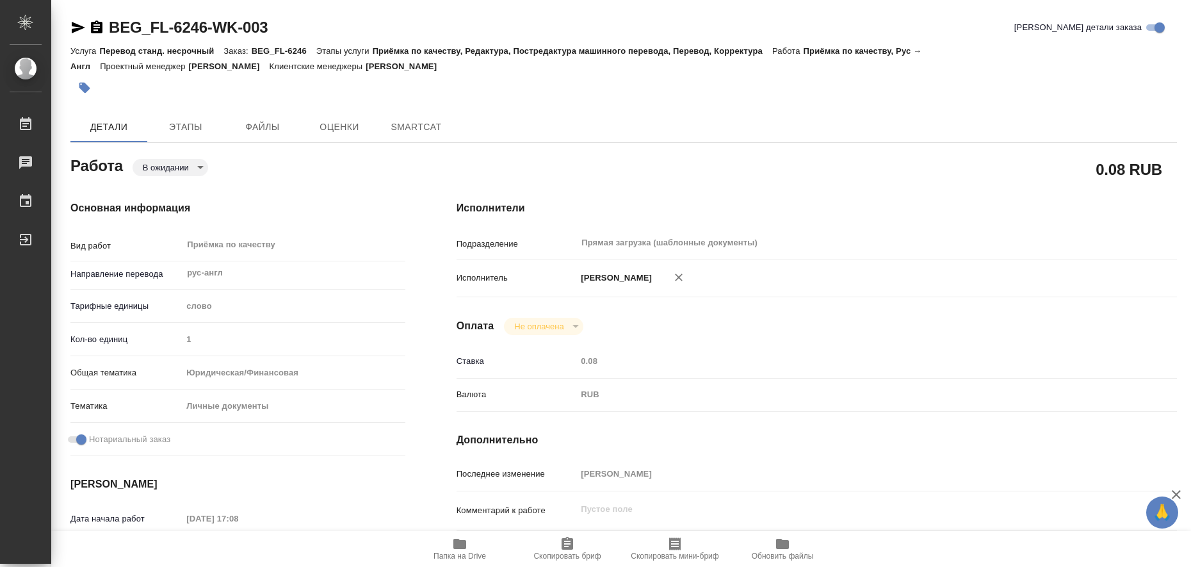
type textarea "x"
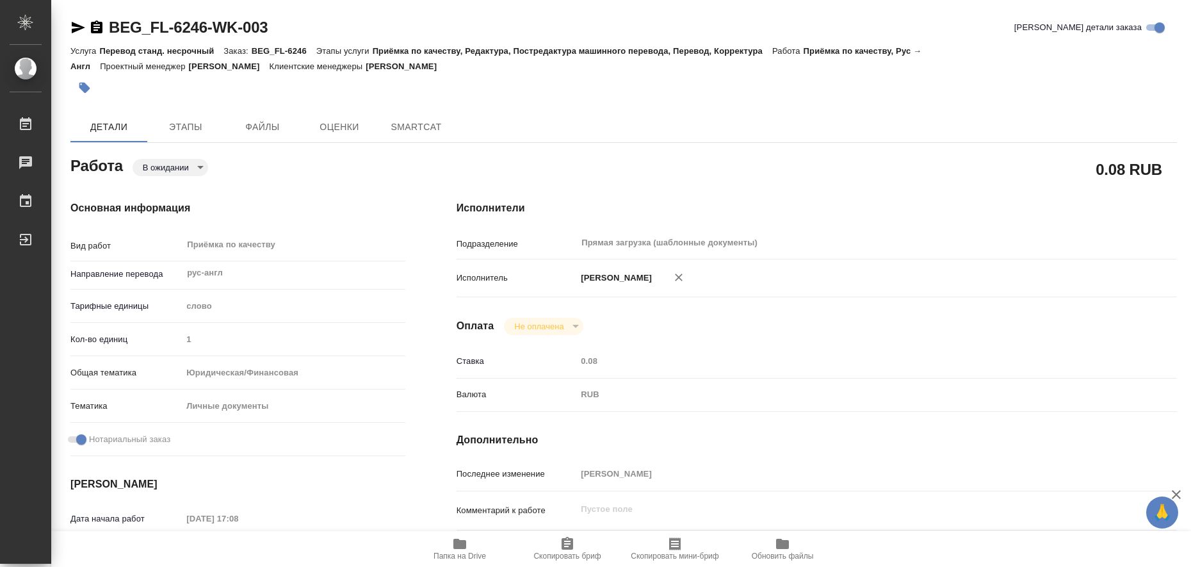
type textarea "x"
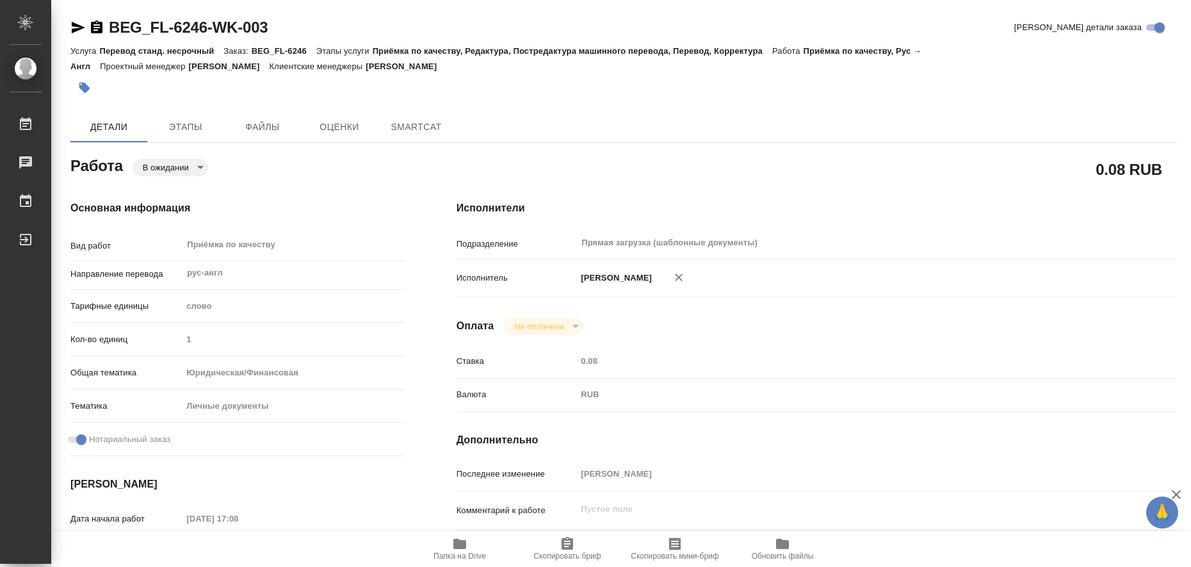
type textarea "x"
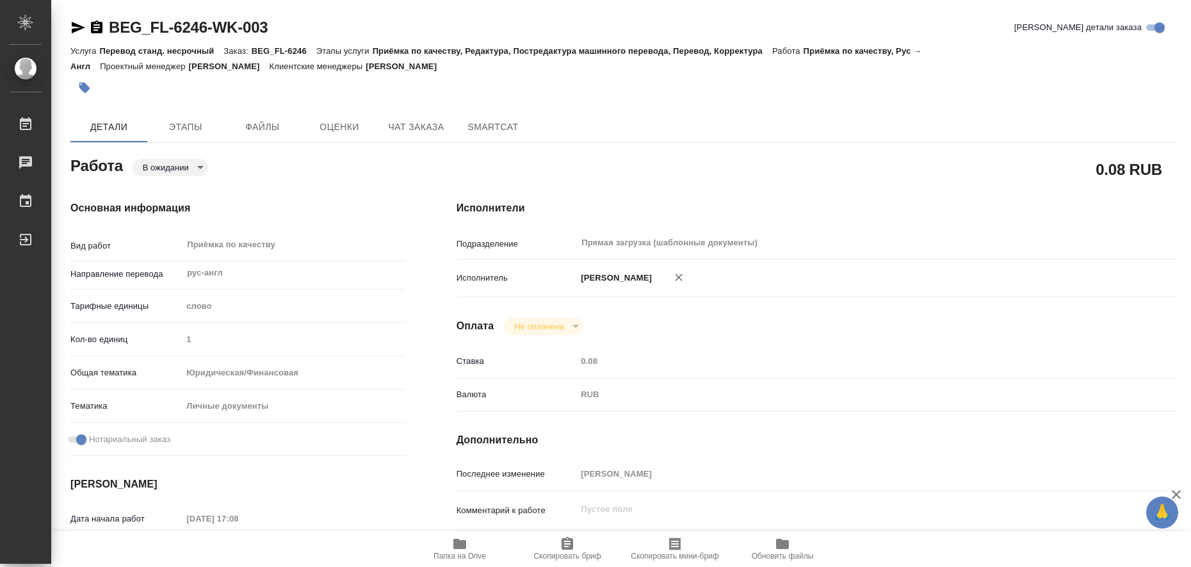
type textarea "x"
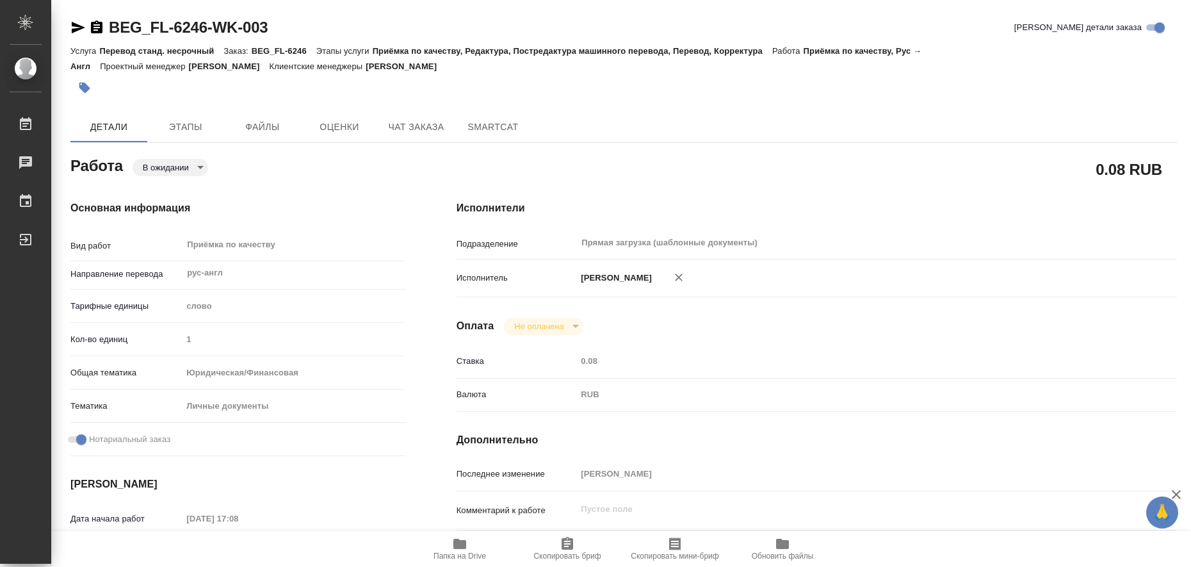
type textarea "x"
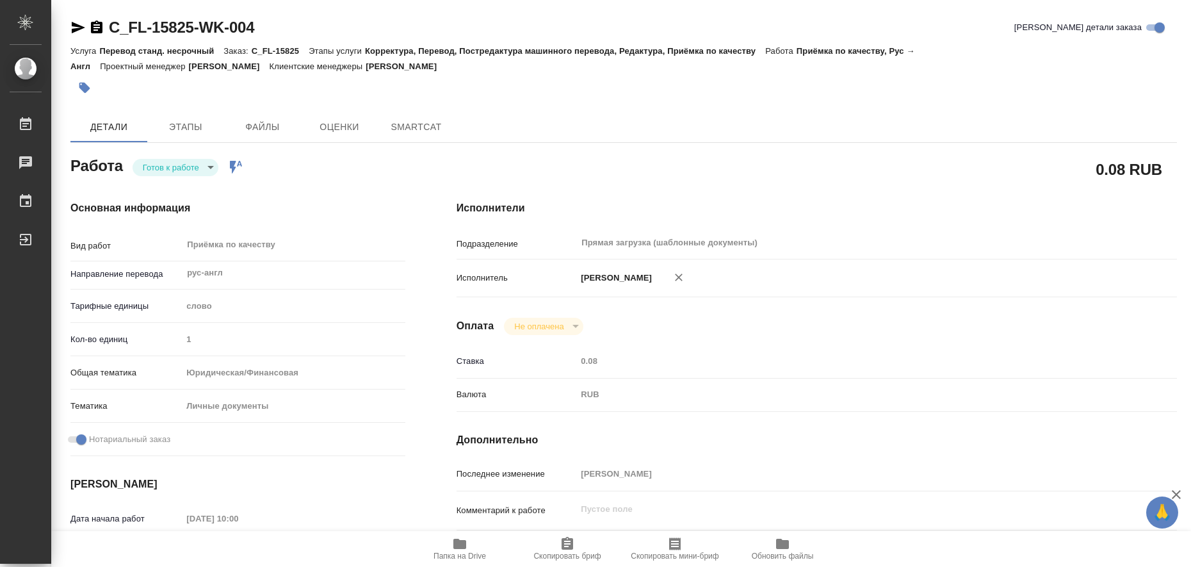
type textarea "x"
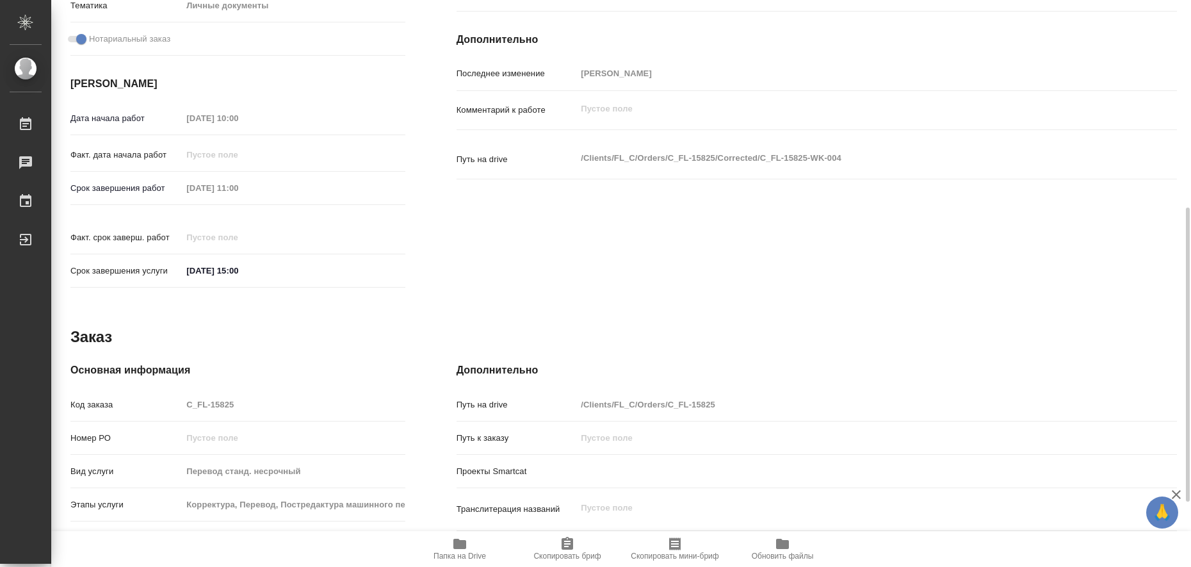
type textarea "x"
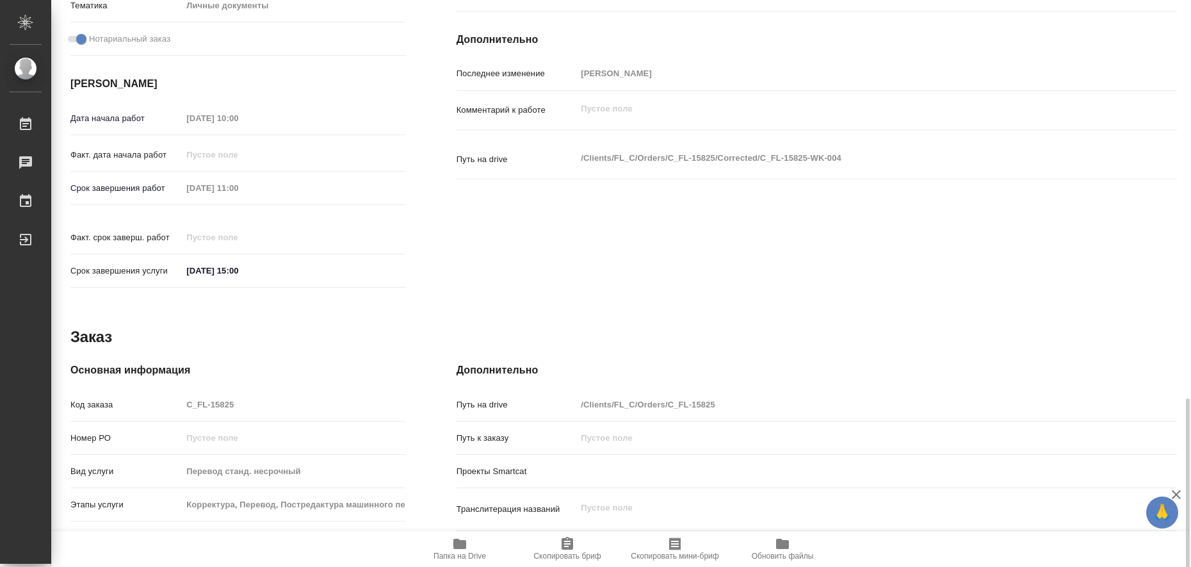
scroll to position [526, 0]
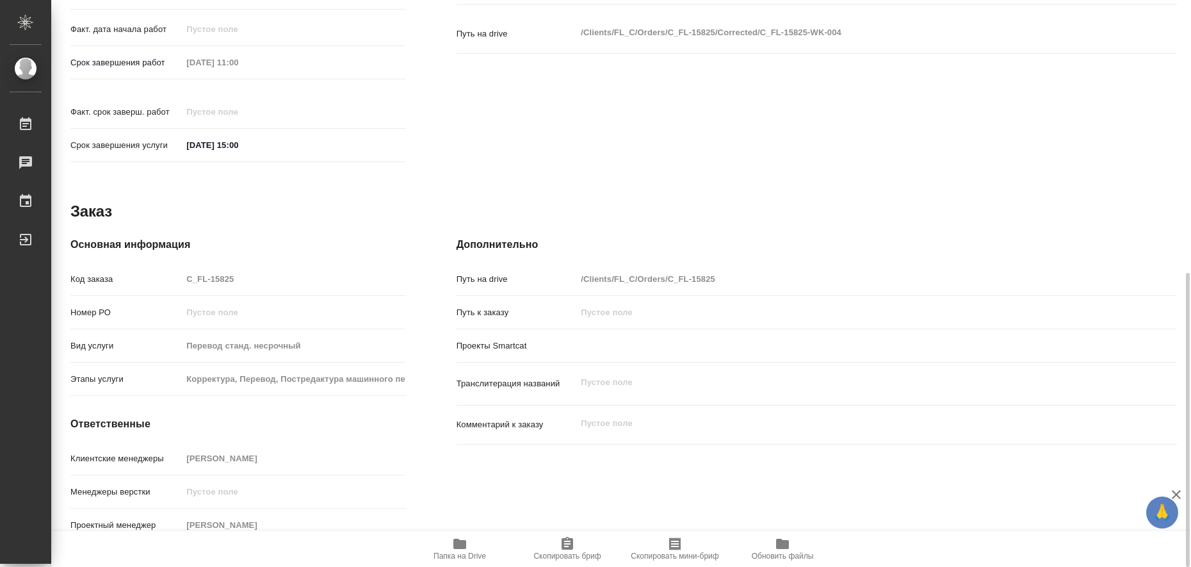
type textarea "x"
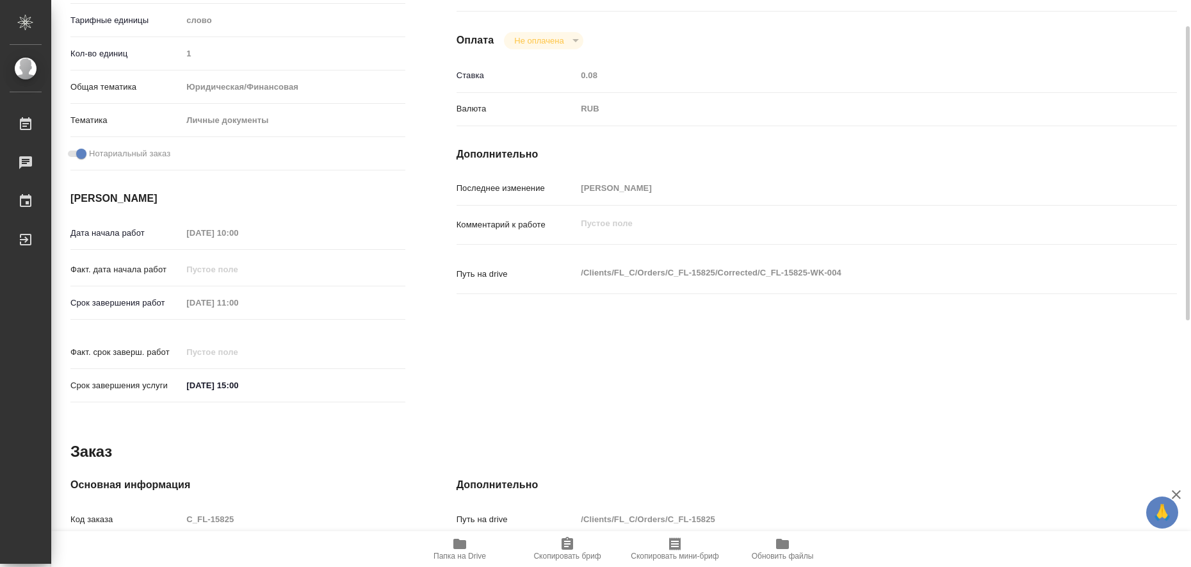
scroll to position [206, 0]
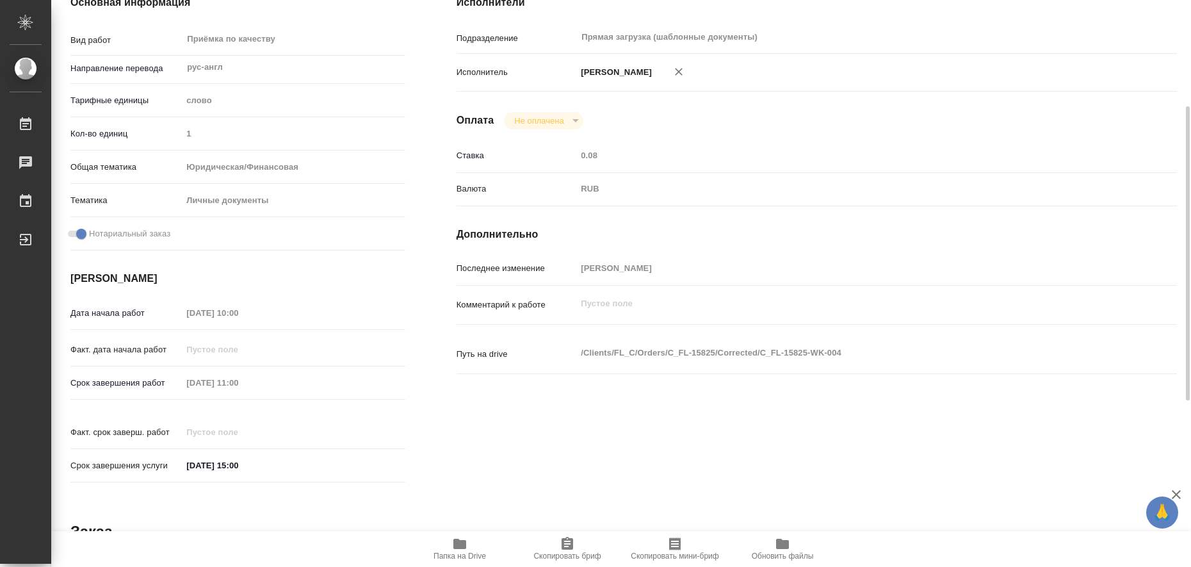
type textarea "x"
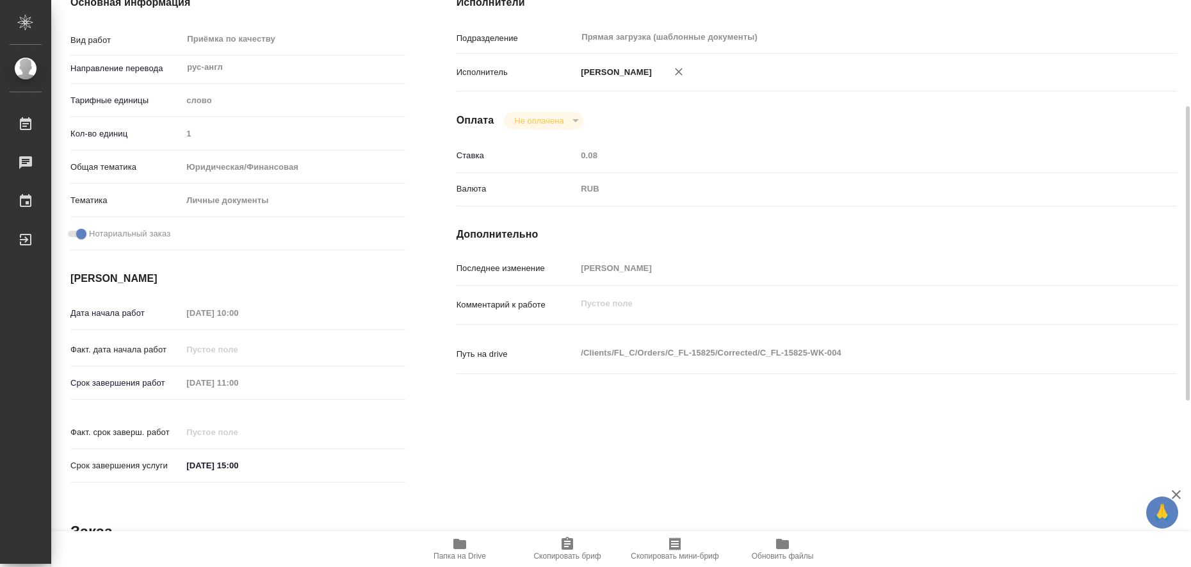
scroll to position [0, 0]
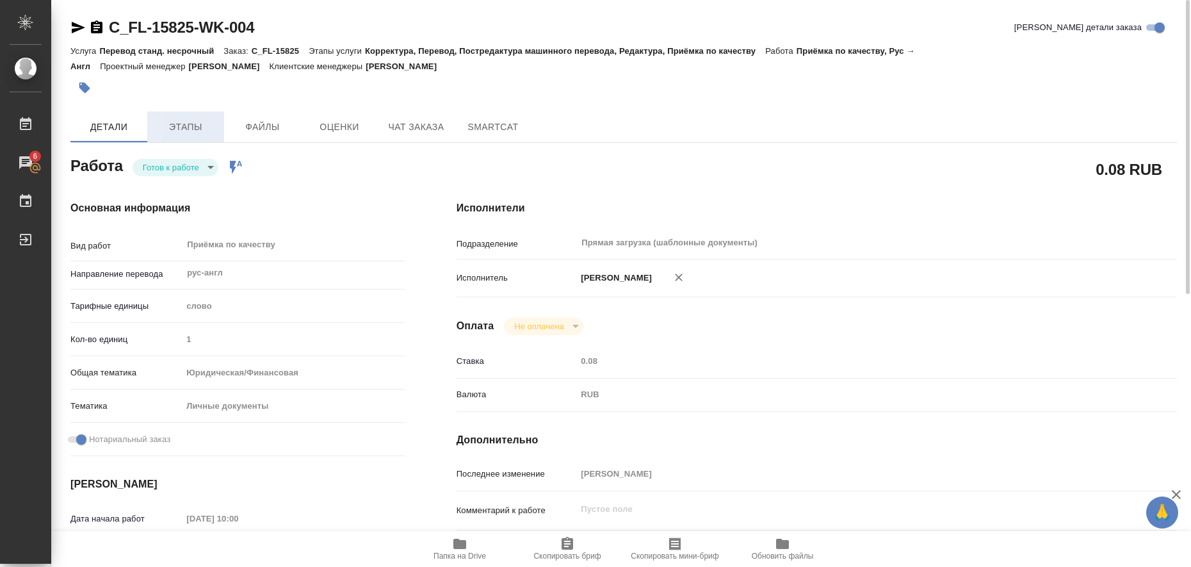
click at [186, 126] on span "Этапы" at bounding box center [185, 127] width 61 height 16
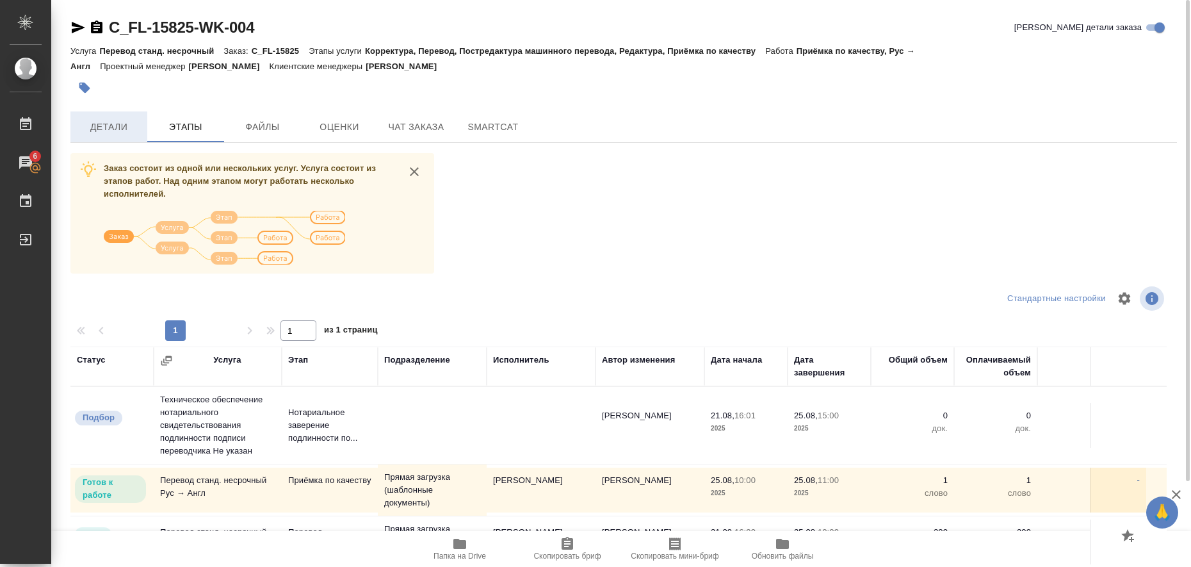
click at [99, 129] on span "Детали" at bounding box center [108, 127] width 61 height 16
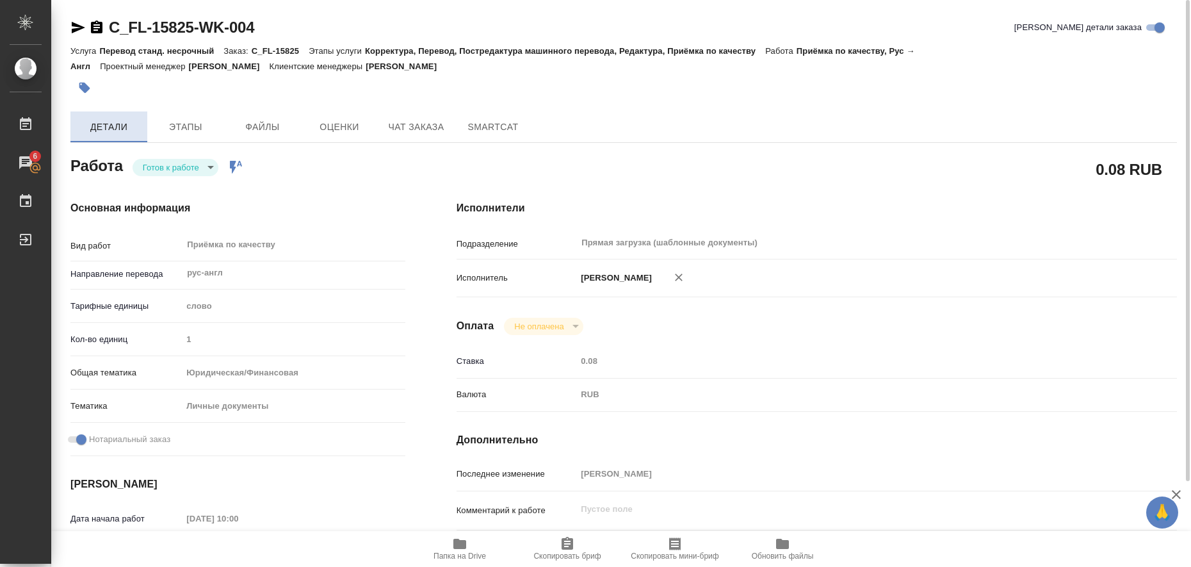
type textarea "x"
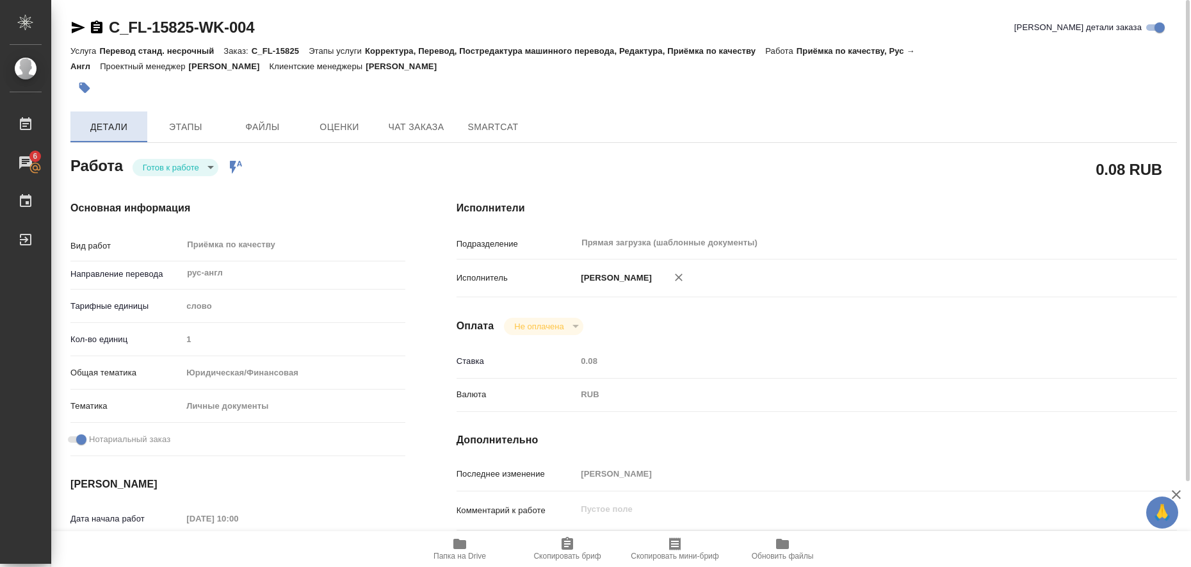
type textarea "x"
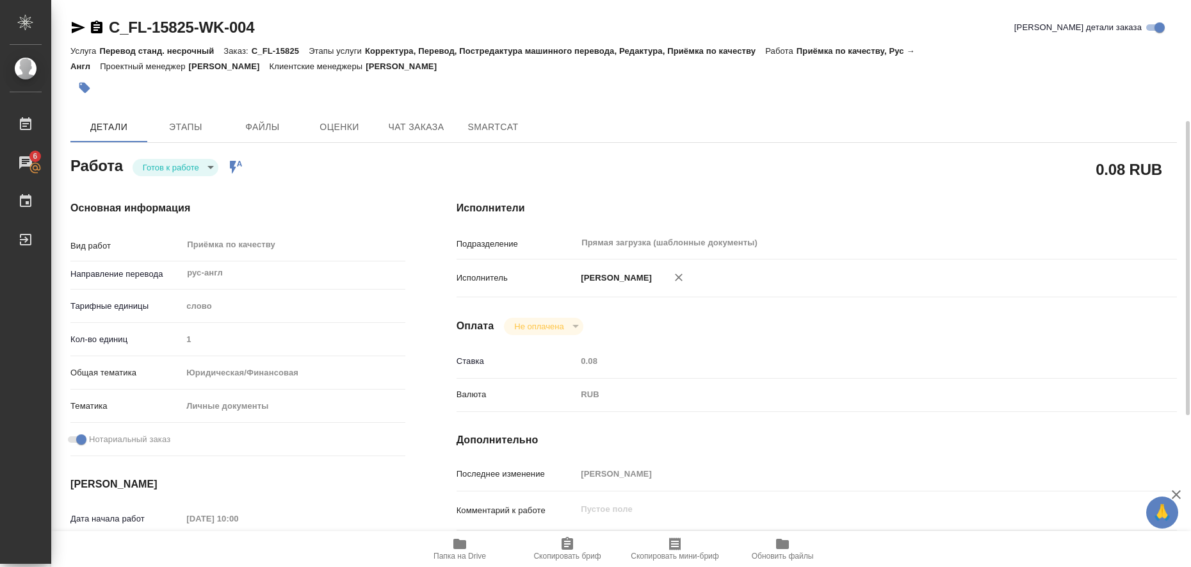
scroll to position [160, 0]
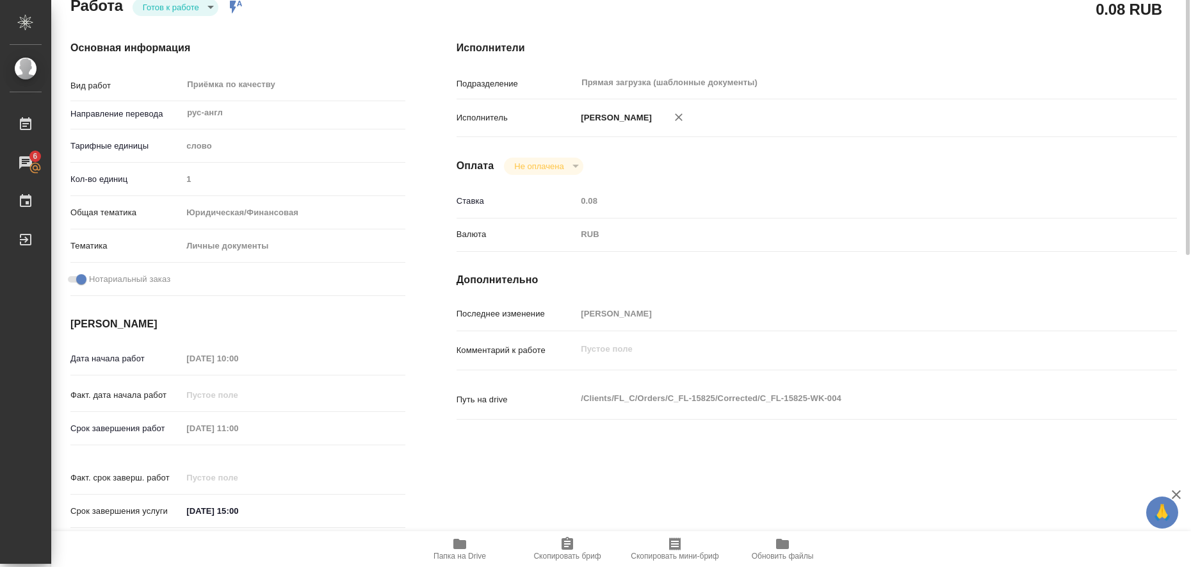
type textarea "x"
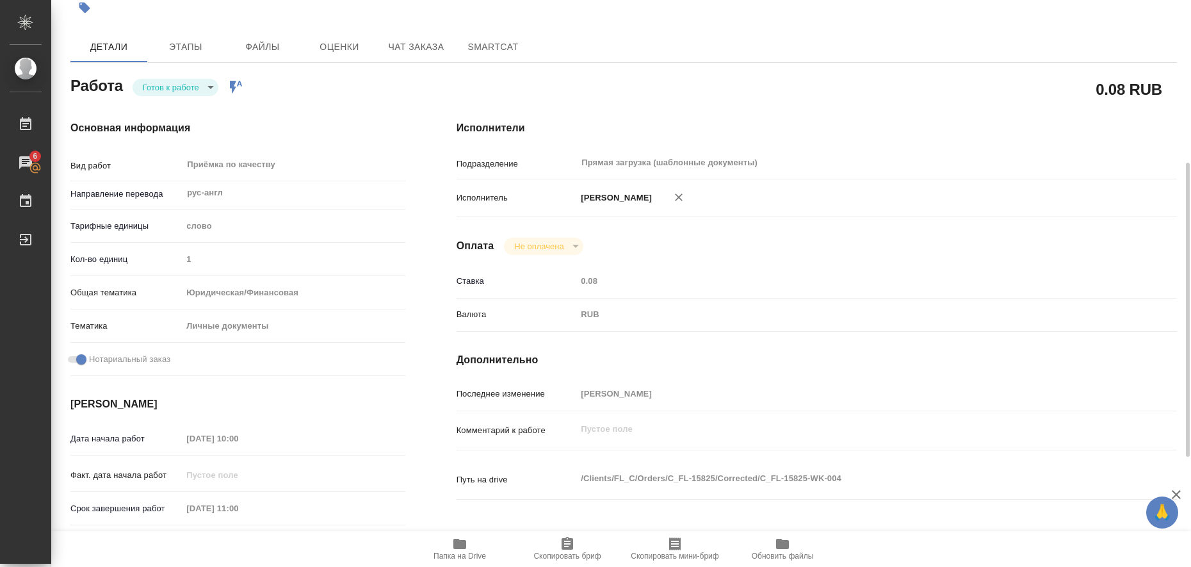
scroll to position [240, 0]
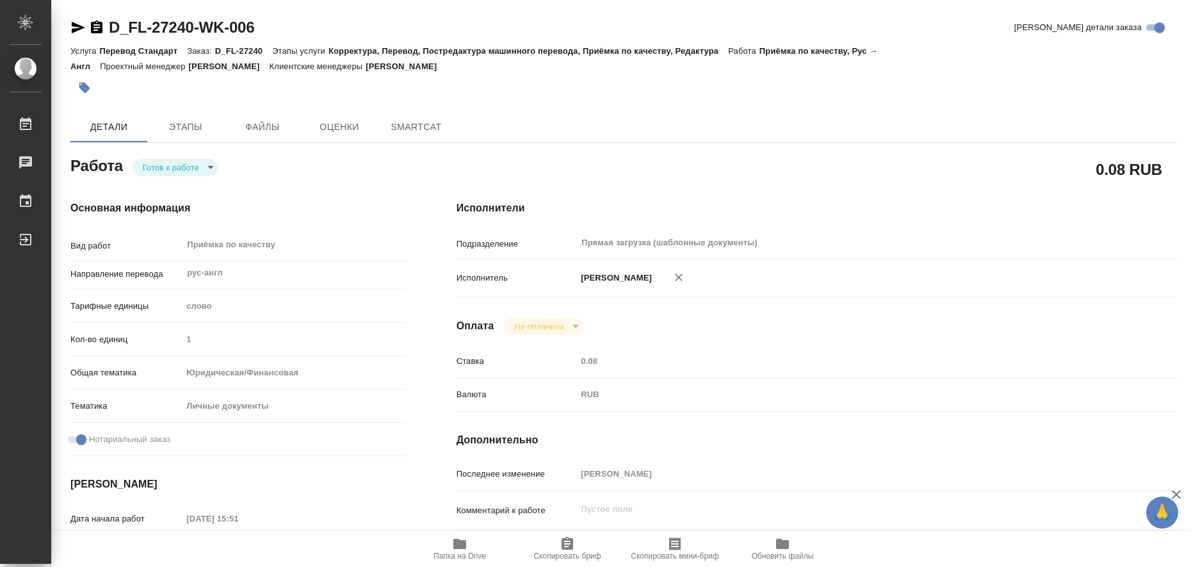
type textarea "x"
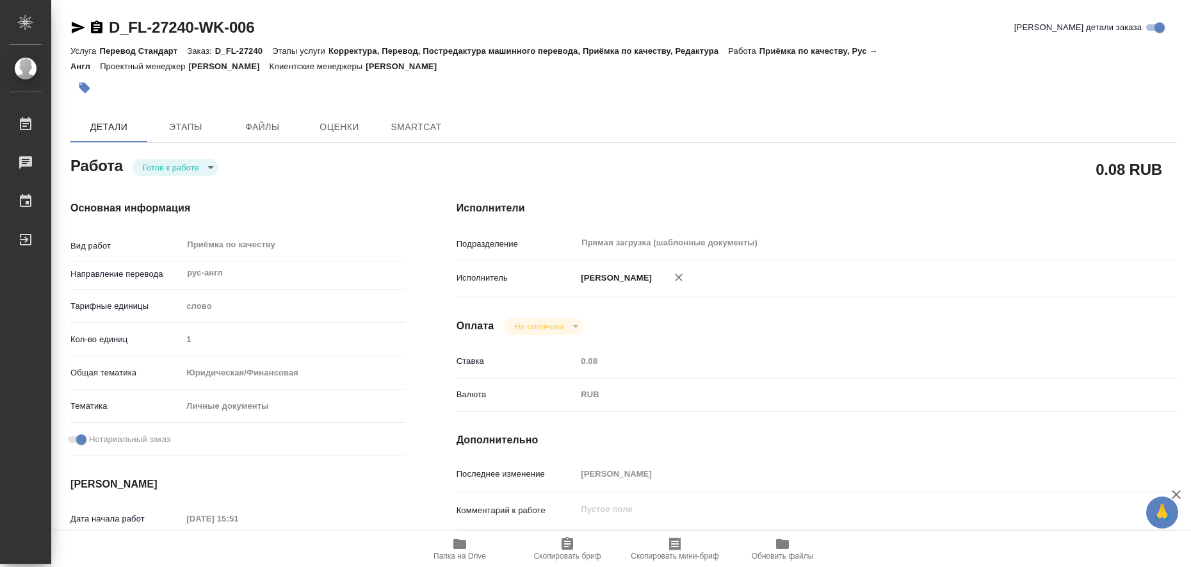
type textarea "x"
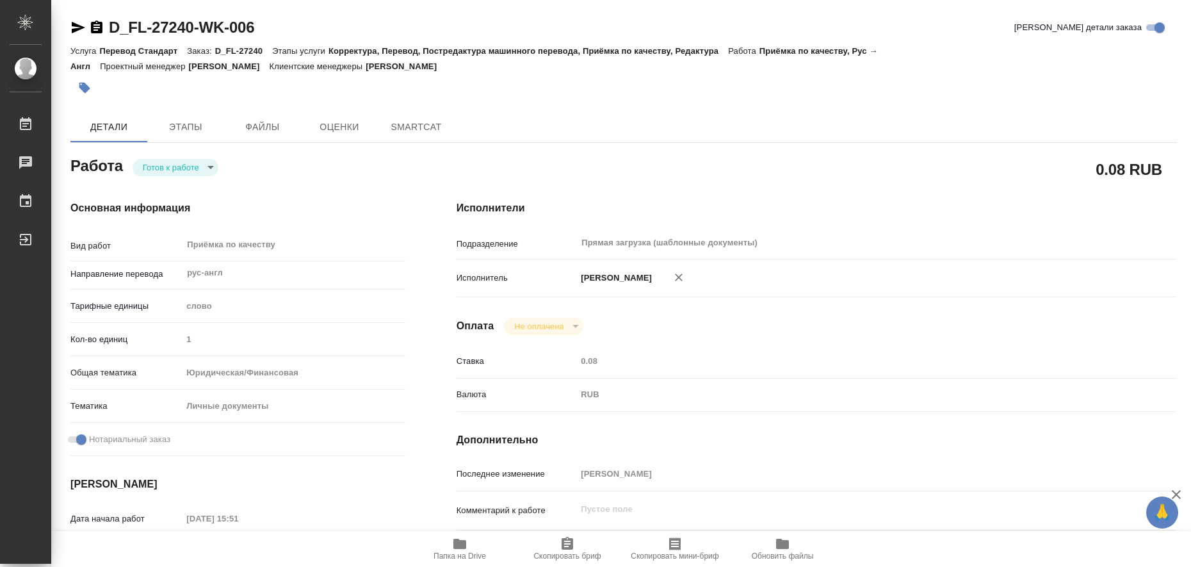
type textarea "x"
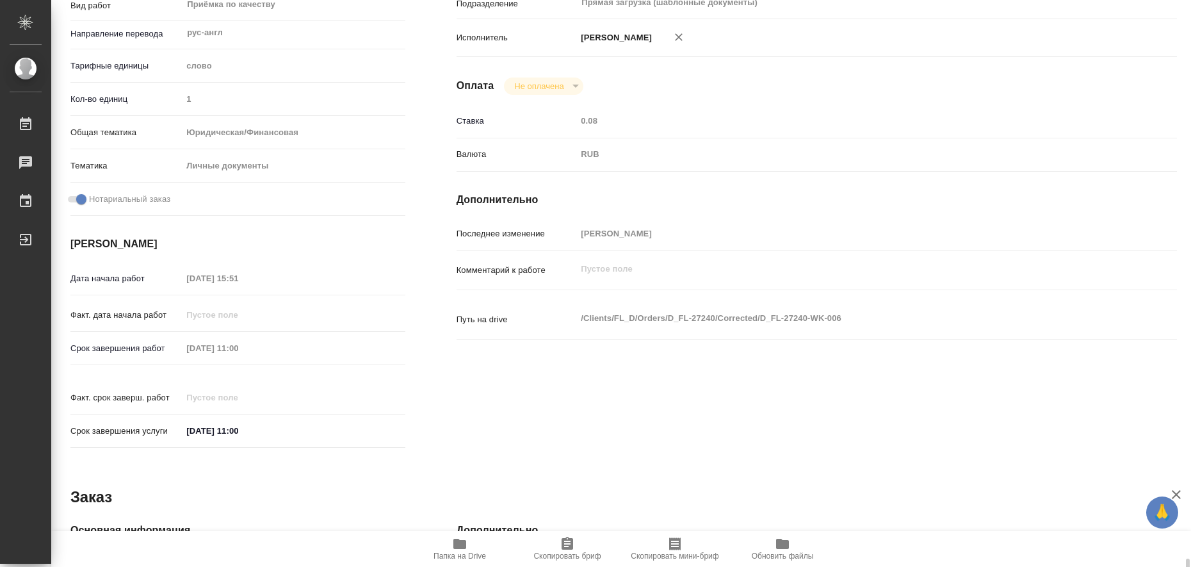
scroll to position [526, 0]
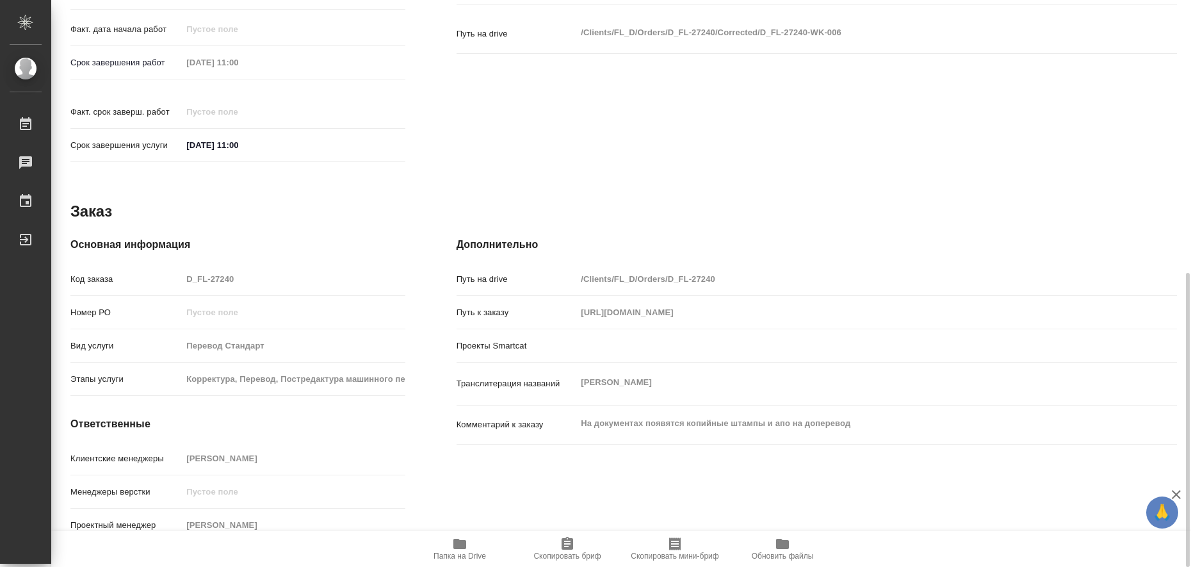
type textarea "x"
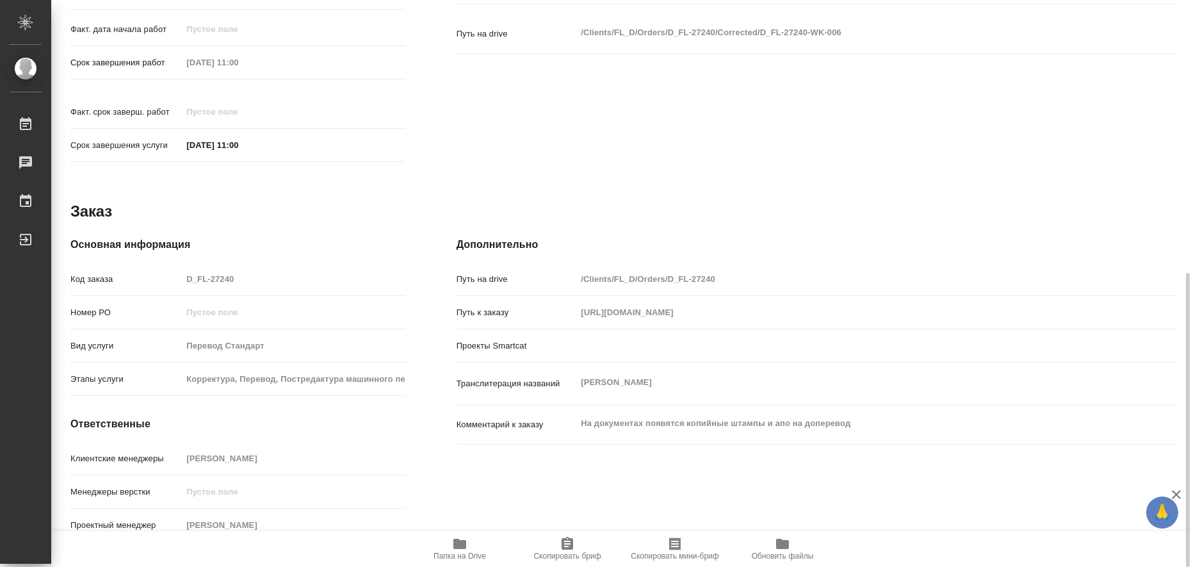
type textarea "x"
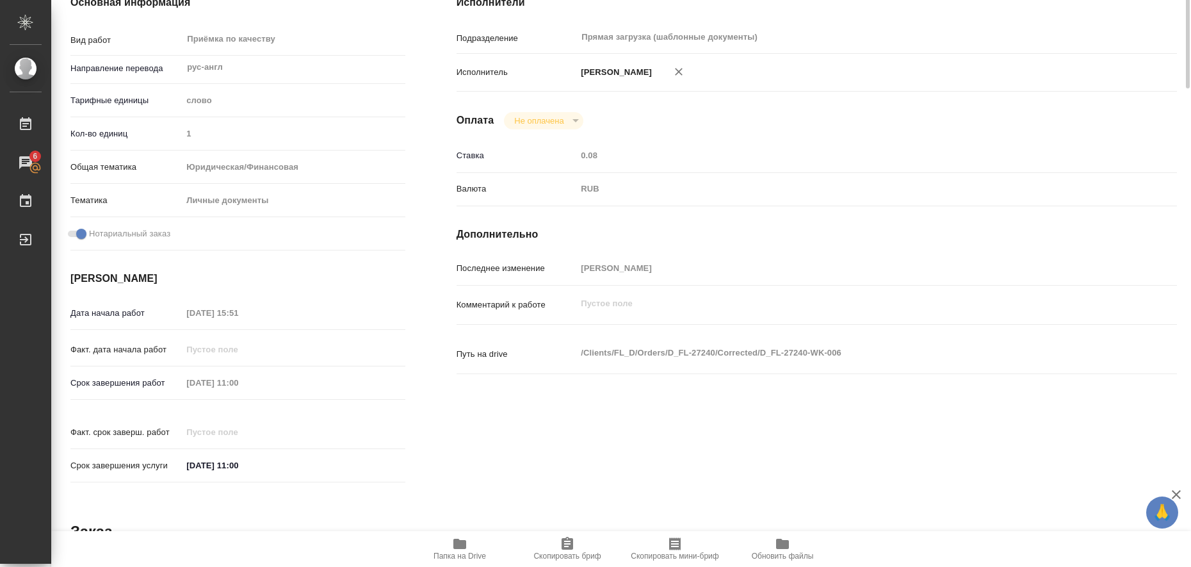
scroll to position [0, 0]
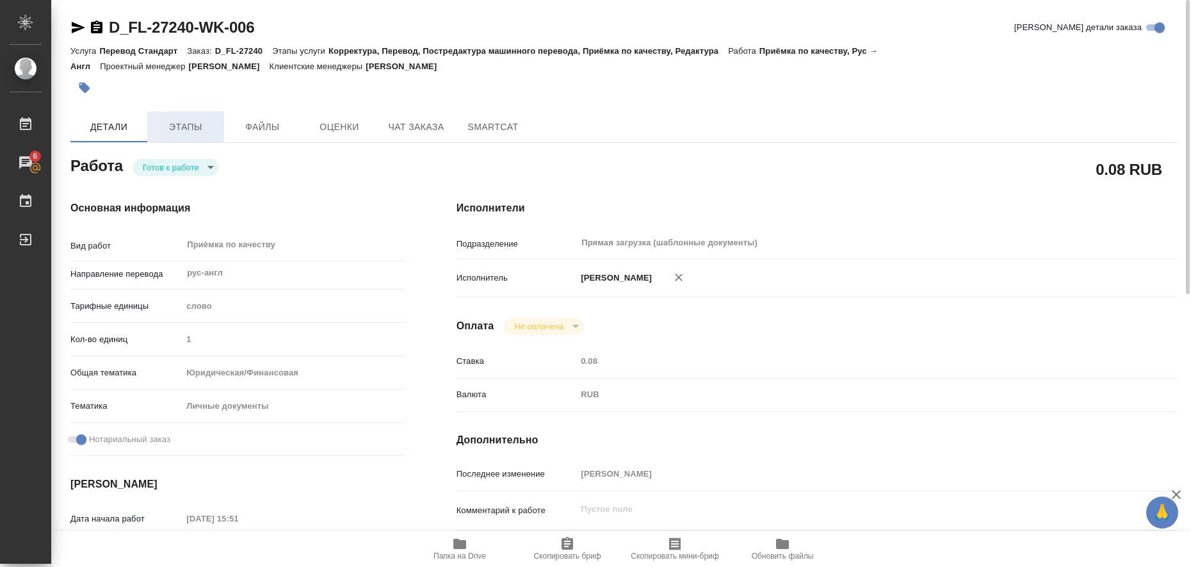
click at [173, 124] on span "Этапы" at bounding box center [185, 127] width 61 height 16
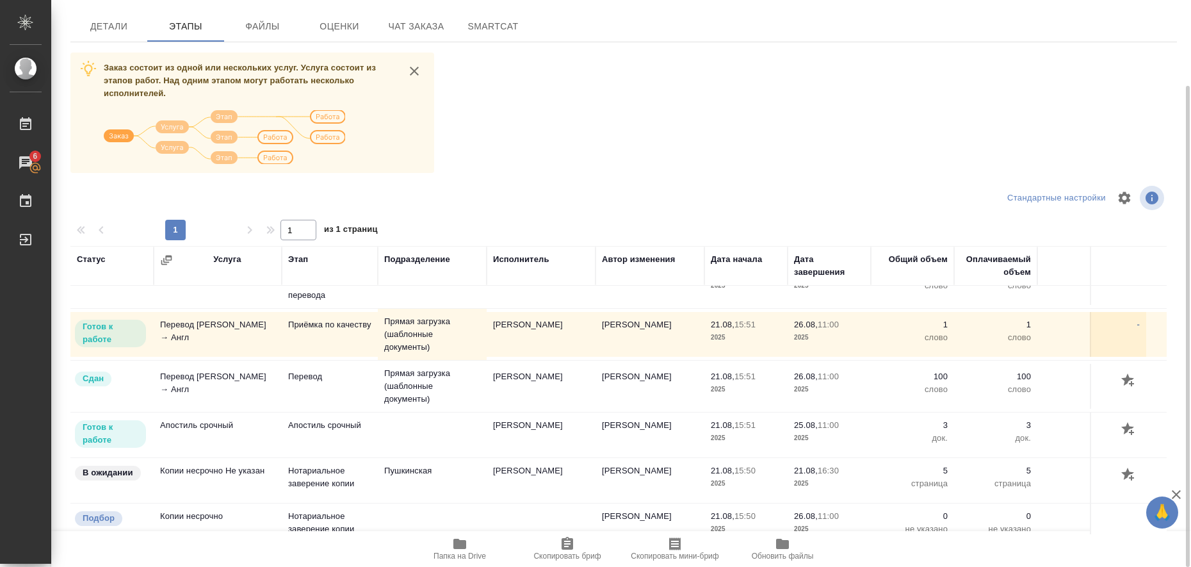
scroll to position [192, 0]
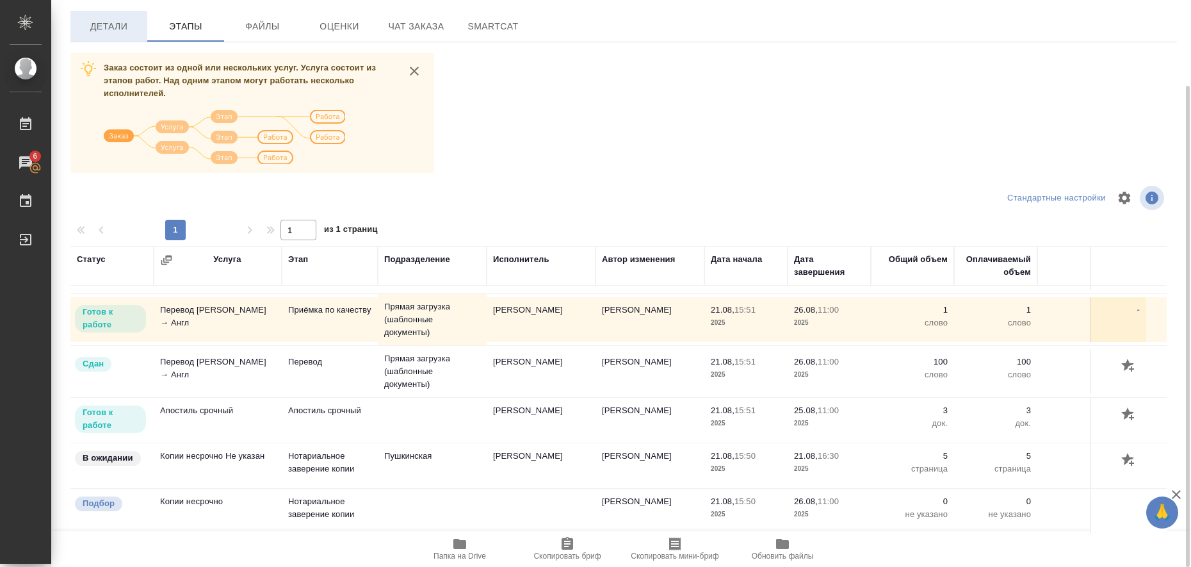
click at [97, 32] on span "Детали" at bounding box center [108, 27] width 61 height 16
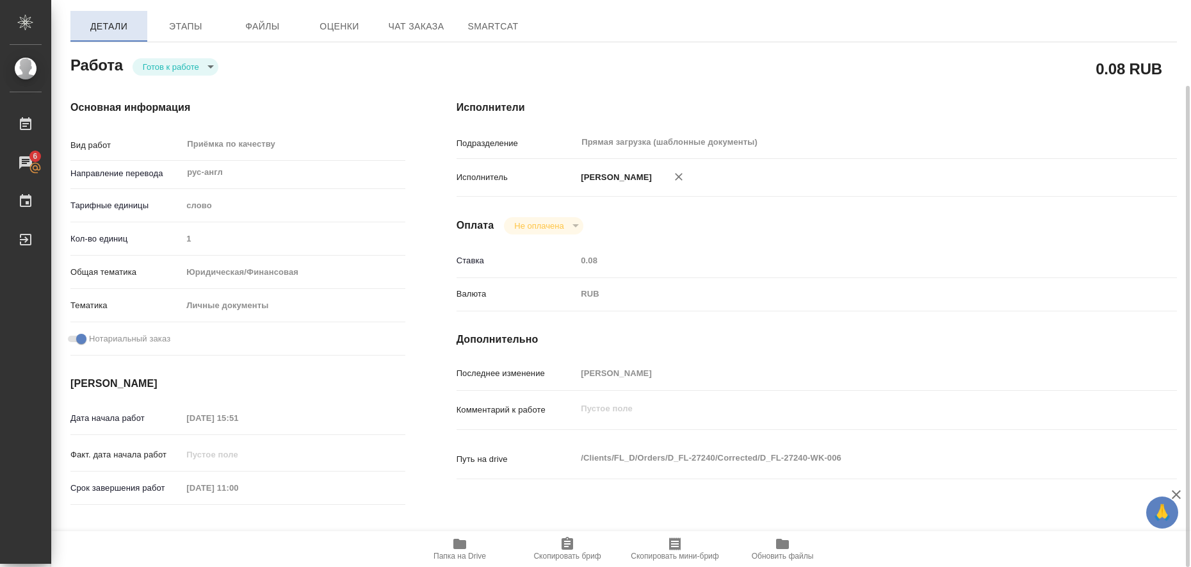
type textarea "x"
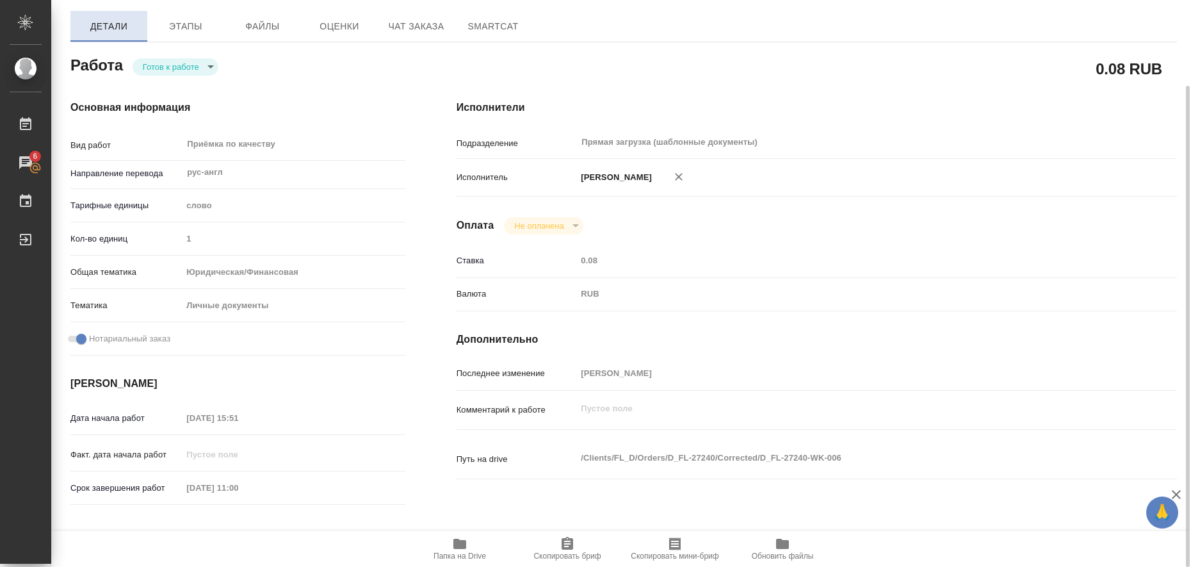
type textarea "x"
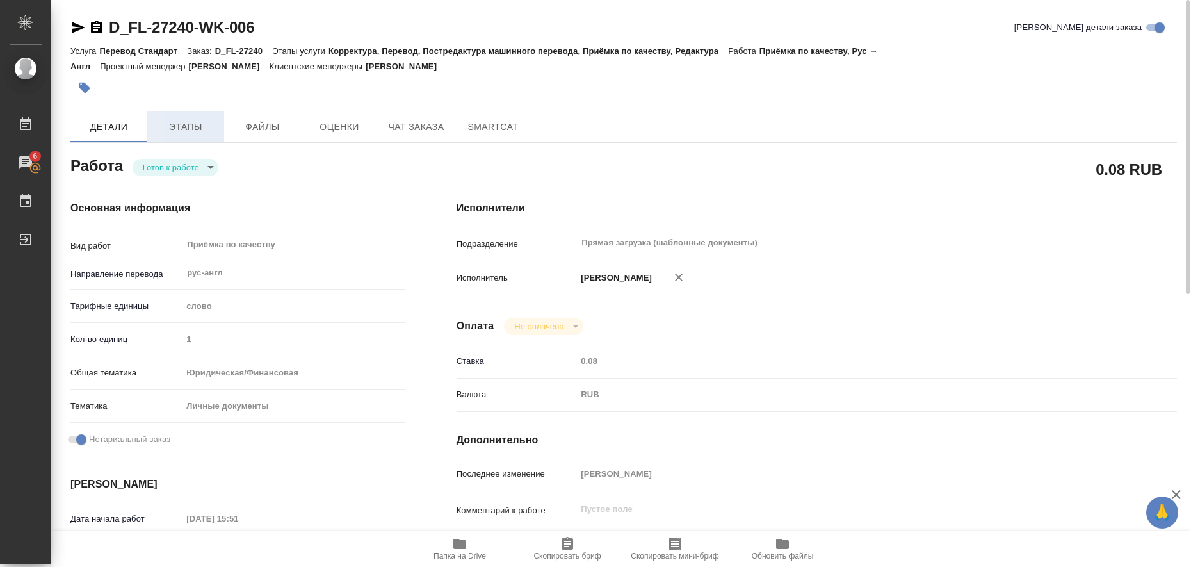
click at [197, 115] on button "Этапы" at bounding box center [185, 126] width 77 height 31
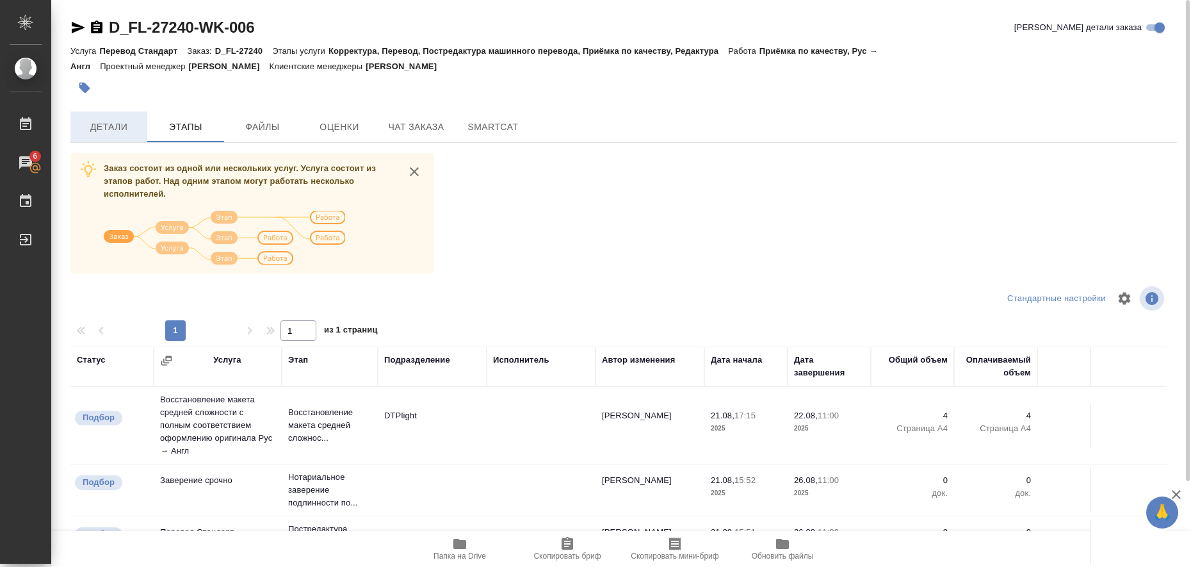
click at [104, 122] on span "Детали" at bounding box center [108, 127] width 61 height 16
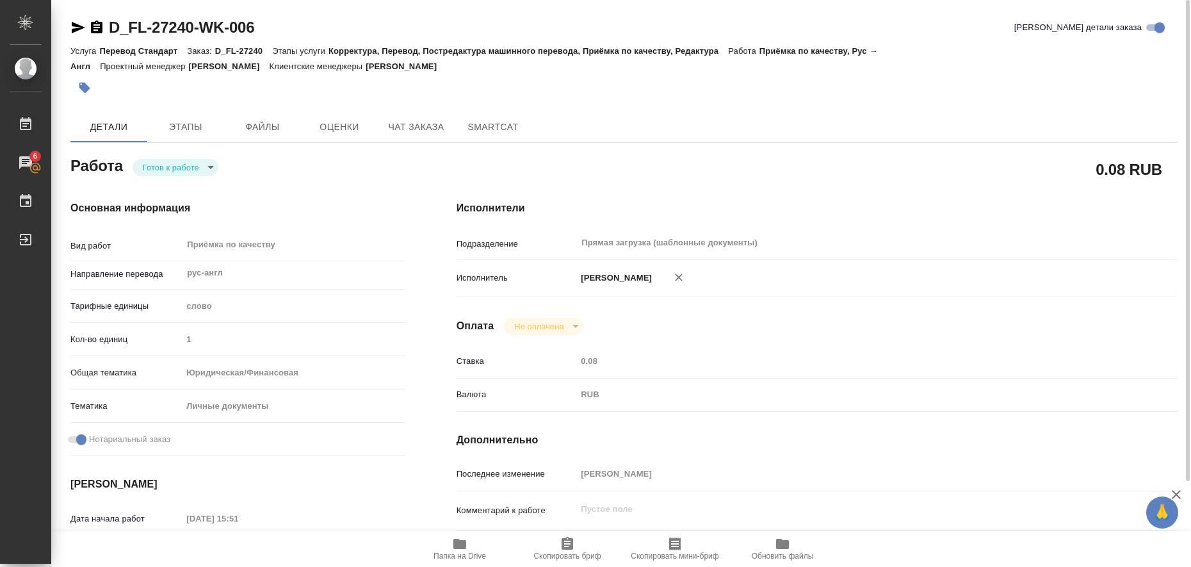
type textarea "x"
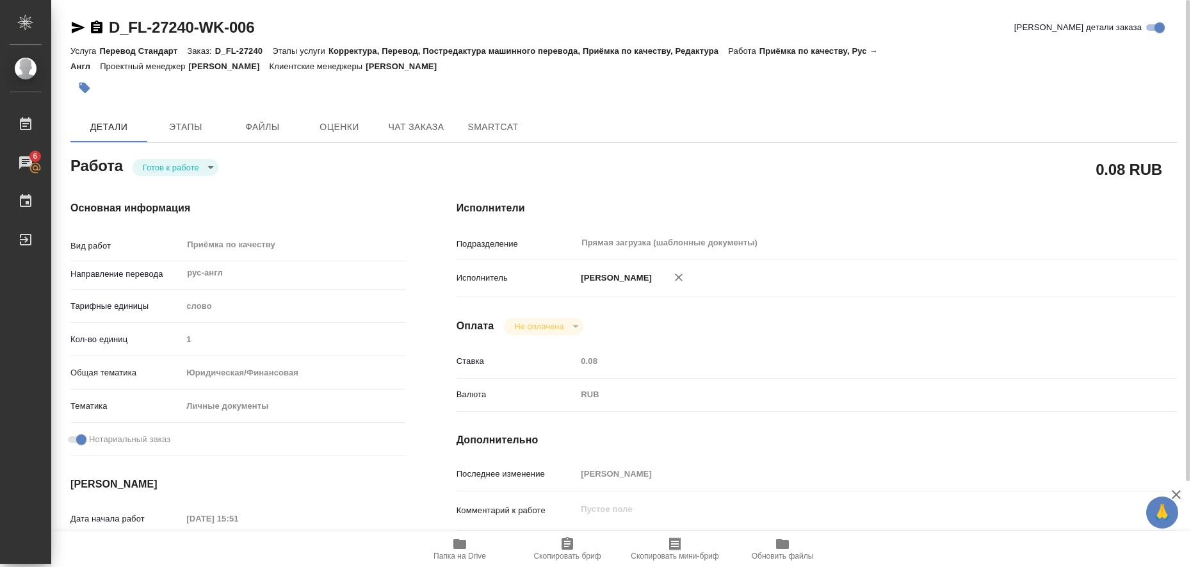
type textarea "x"
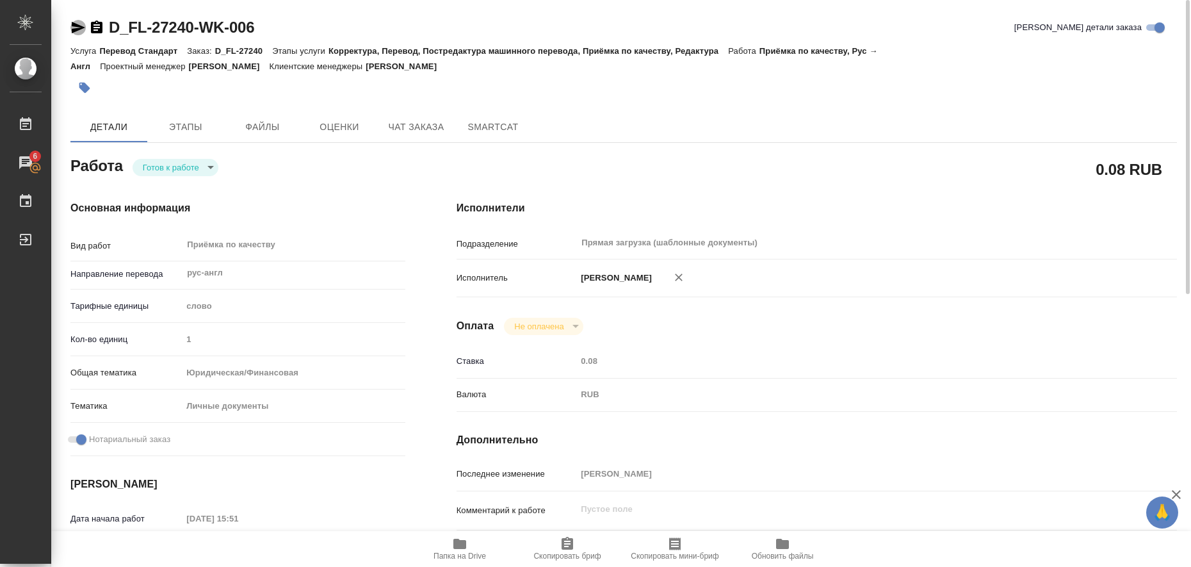
click at [76, 29] on icon "button" at bounding box center [77, 27] width 15 height 15
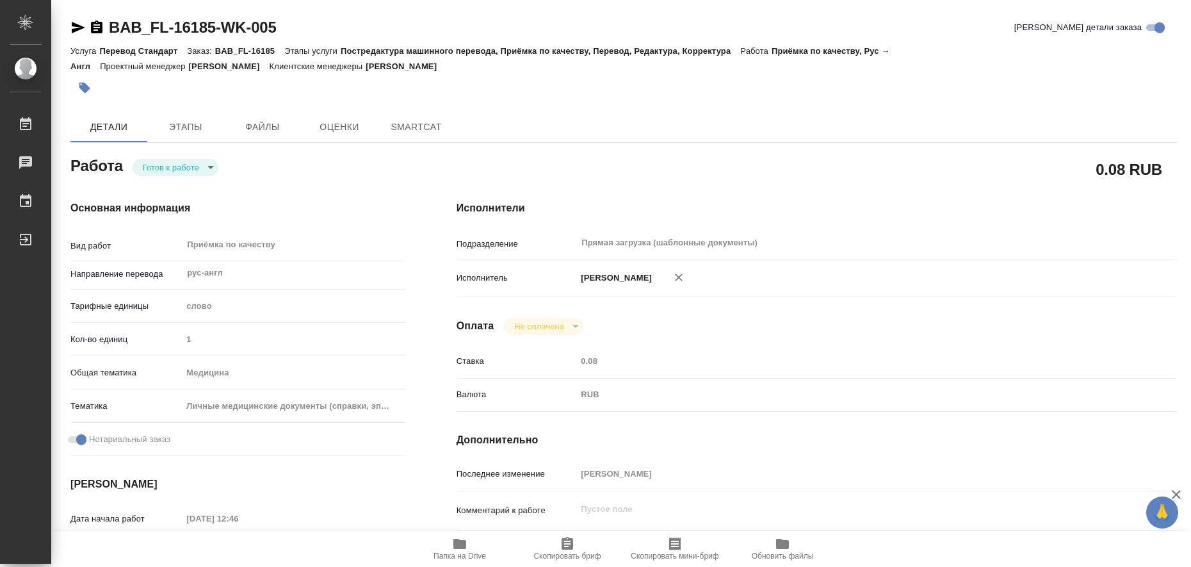
type textarea "x"
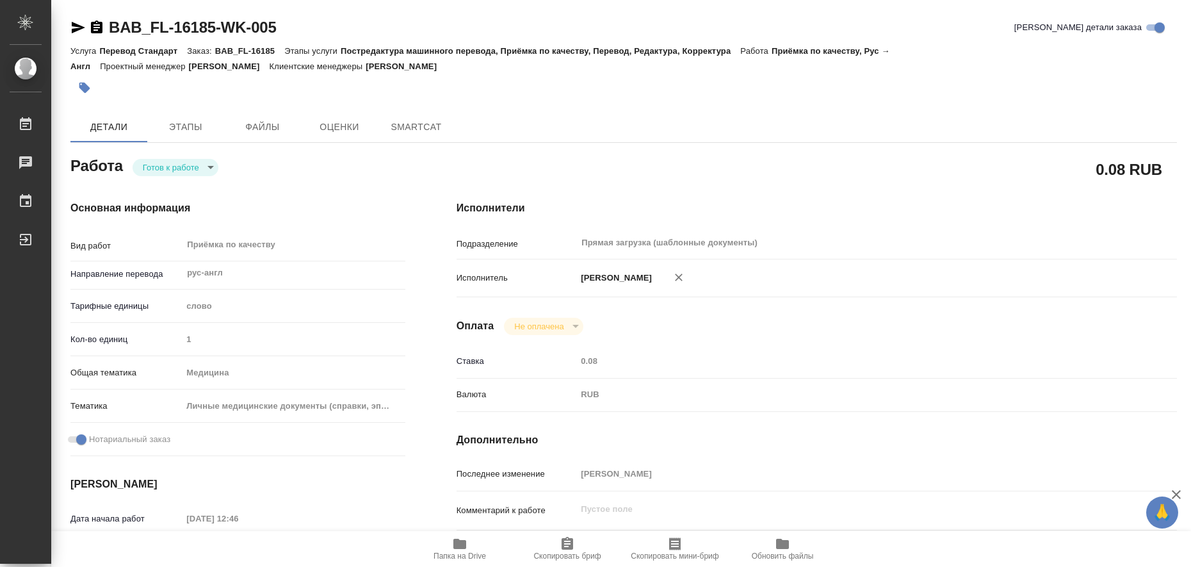
type textarea "x"
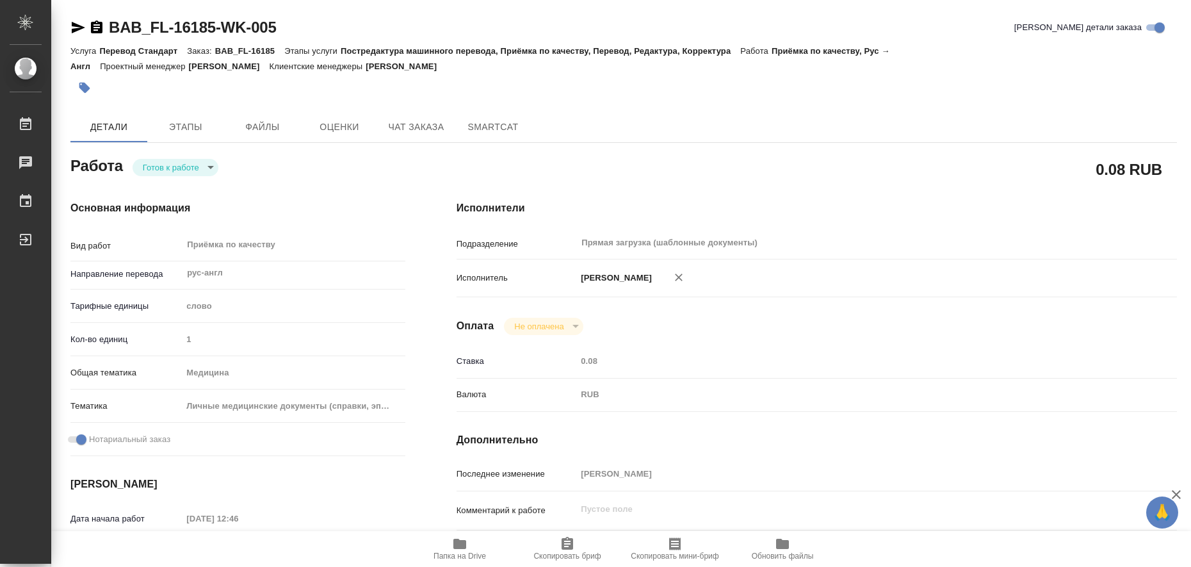
type textarea "x"
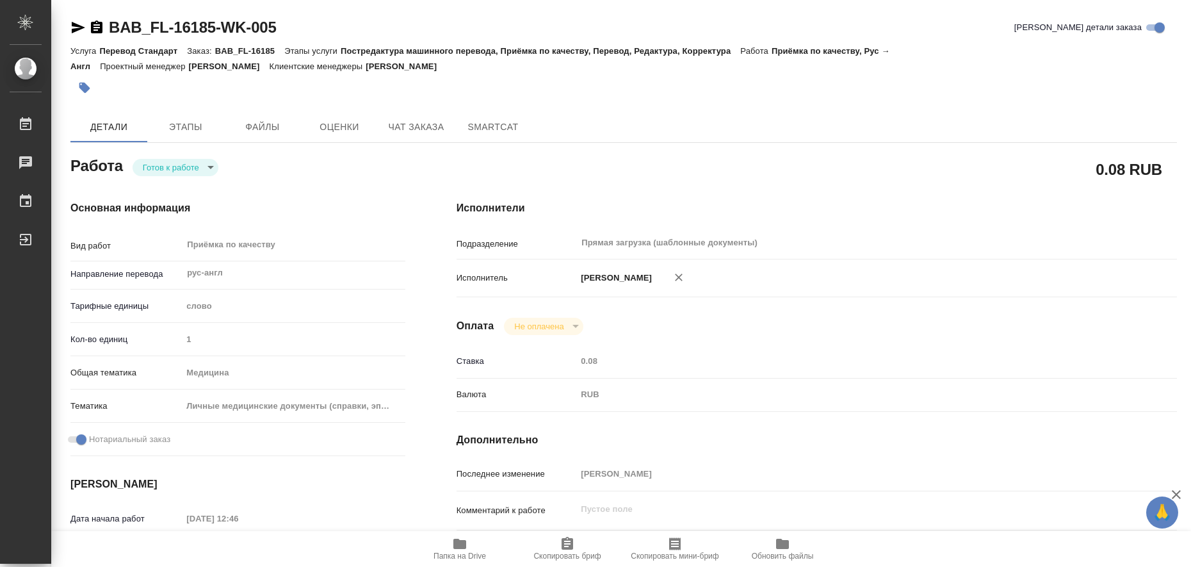
type textarea "x"
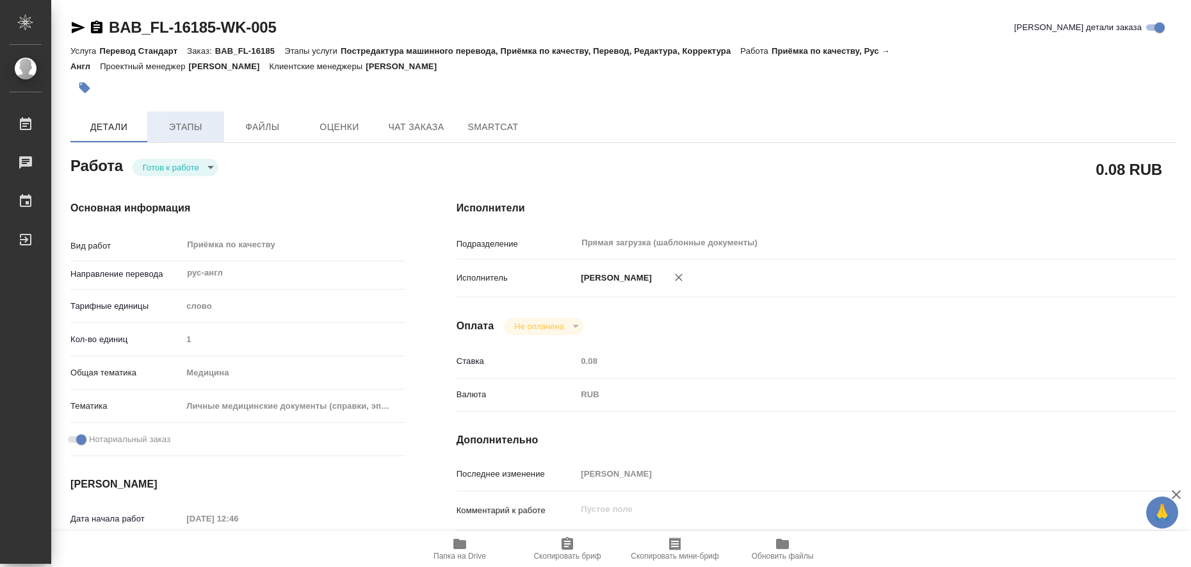
click at [195, 129] on span "Этапы" at bounding box center [185, 127] width 61 height 16
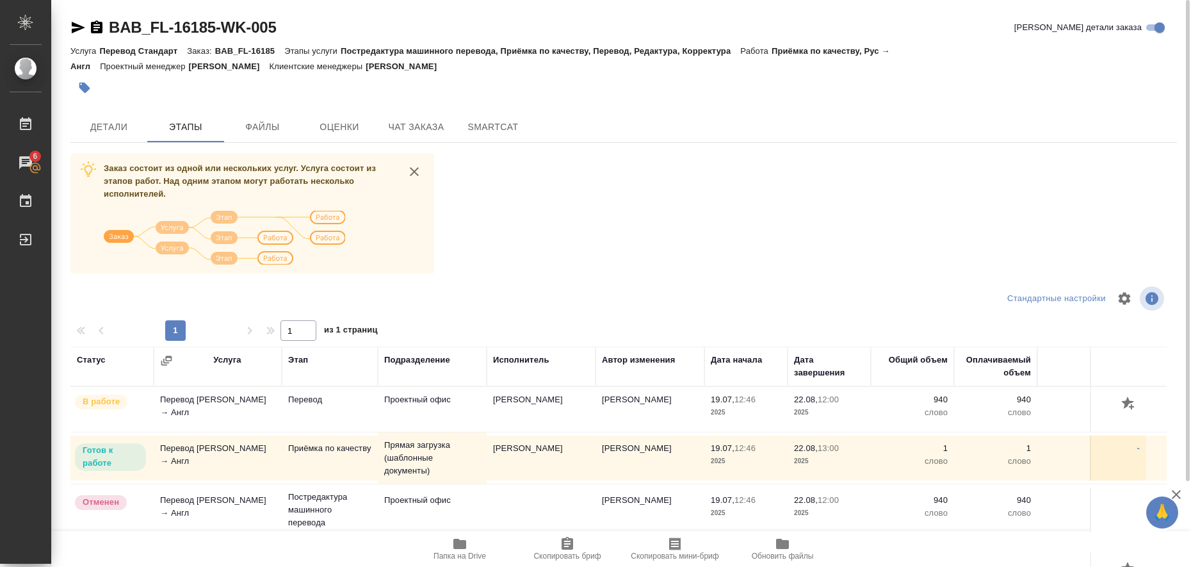
scroll to position [80, 0]
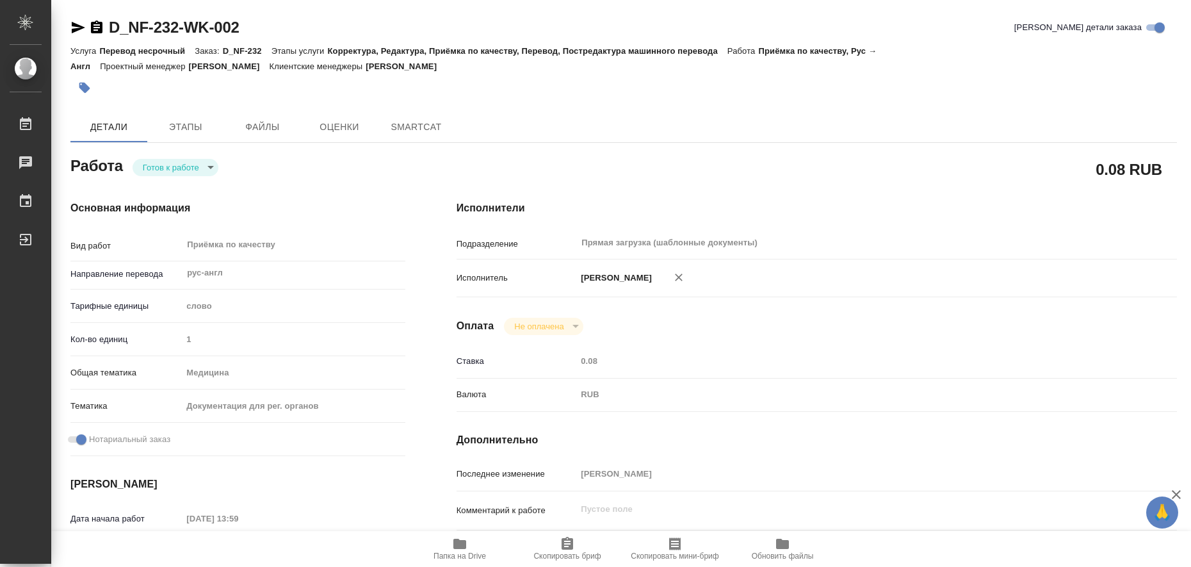
type textarea "x"
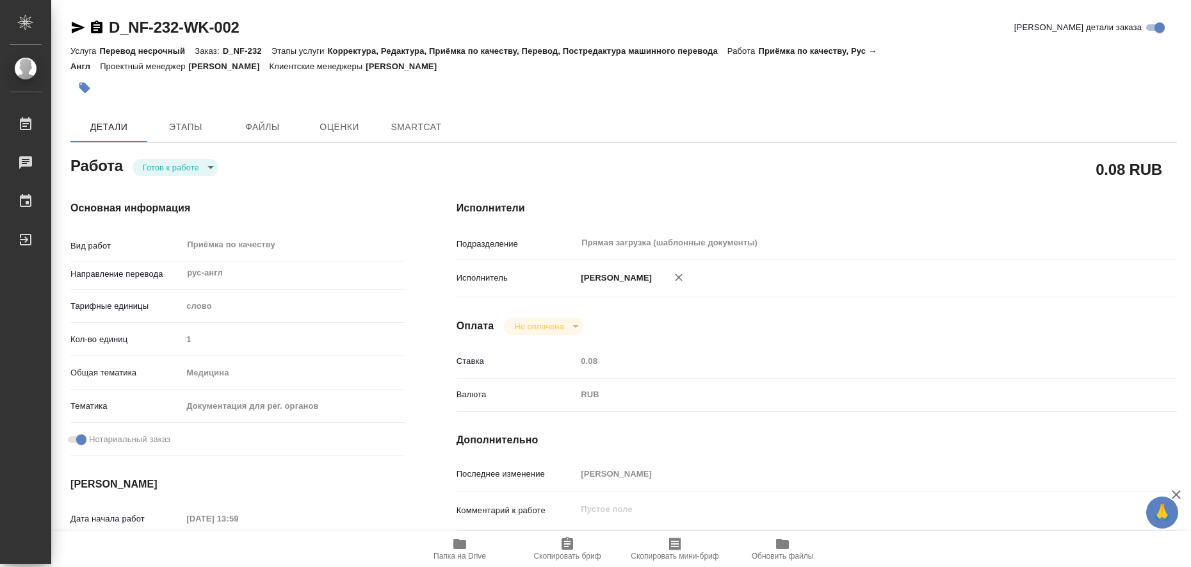
type textarea "x"
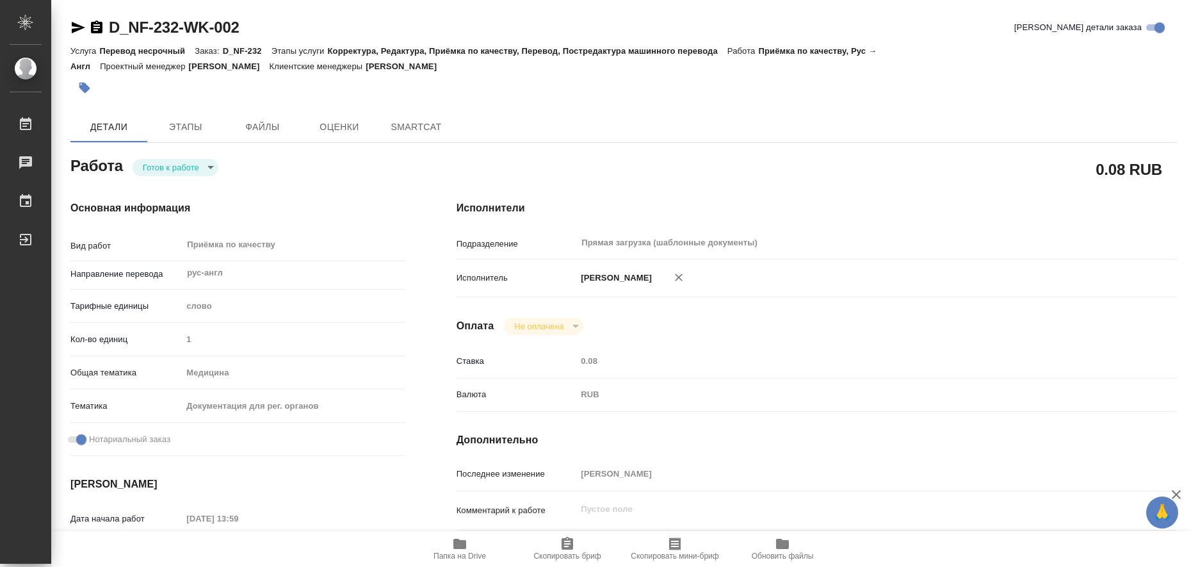
type textarea "x"
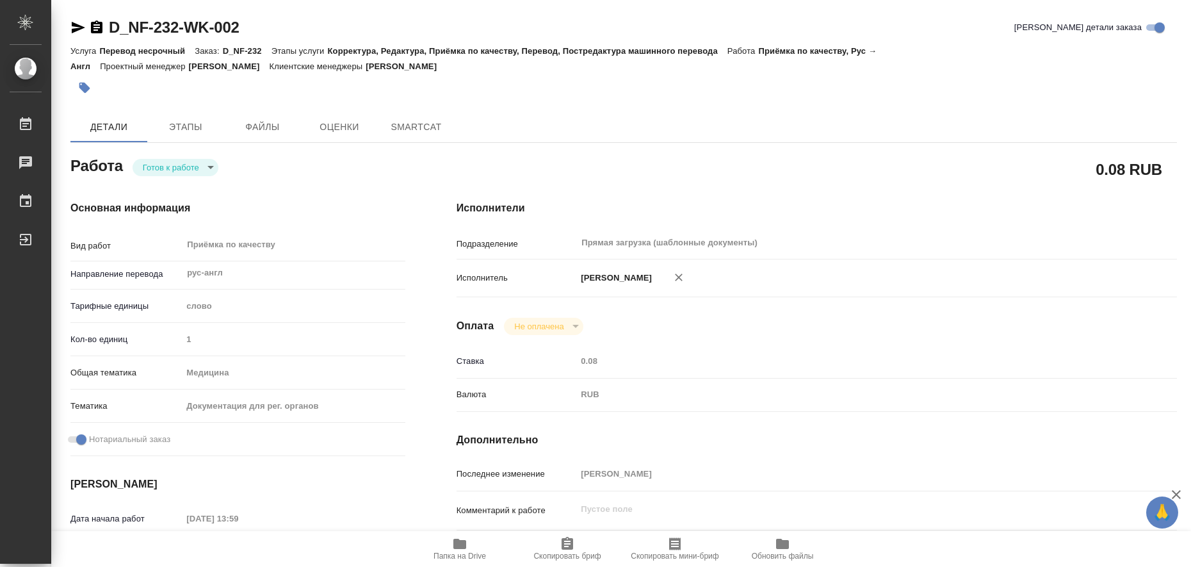
type textarea "x"
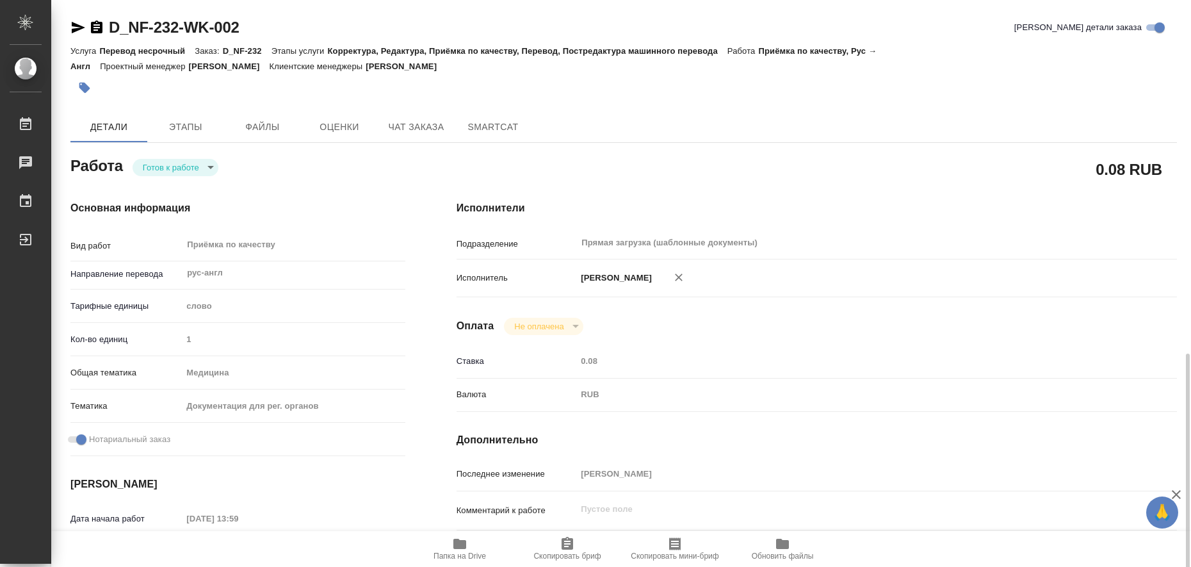
scroll to position [240, 0]
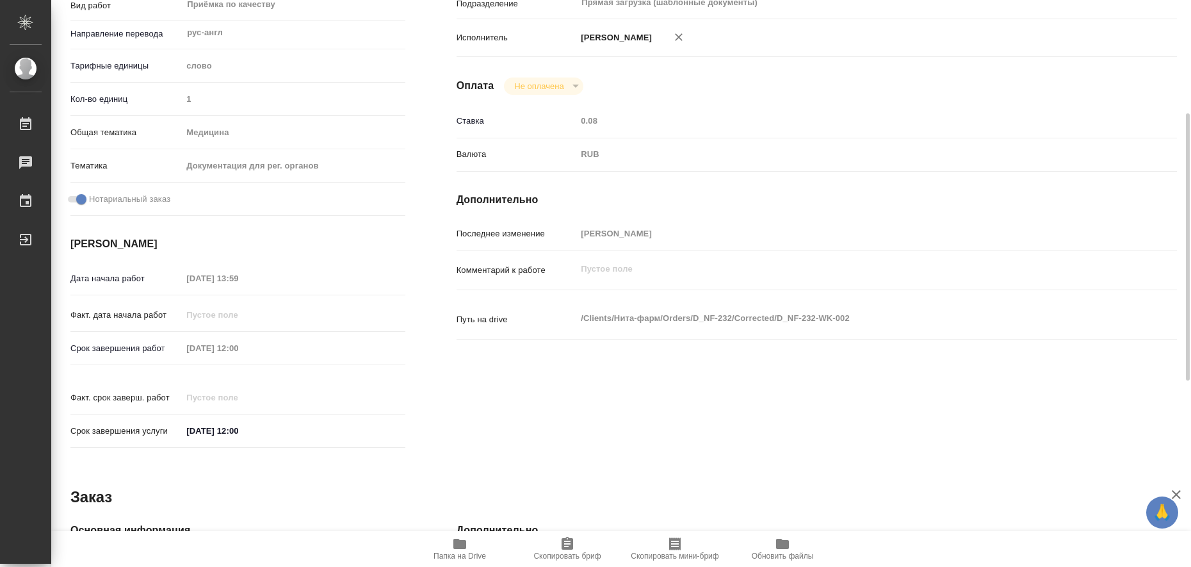
type textarea "x"
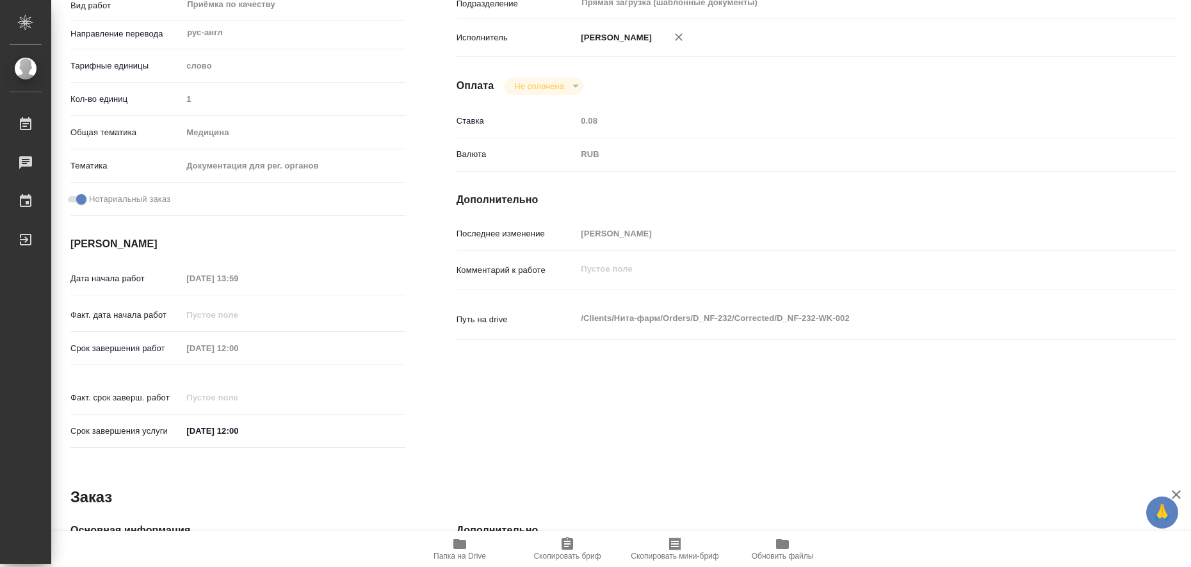
type textarea "x"
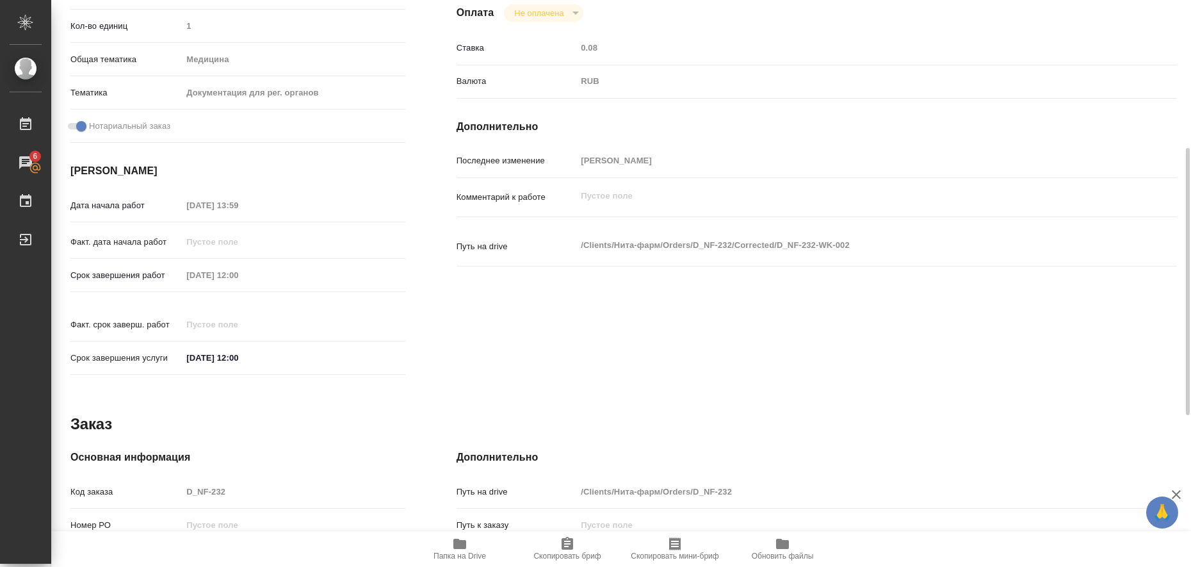
scroll to position [153, 0]
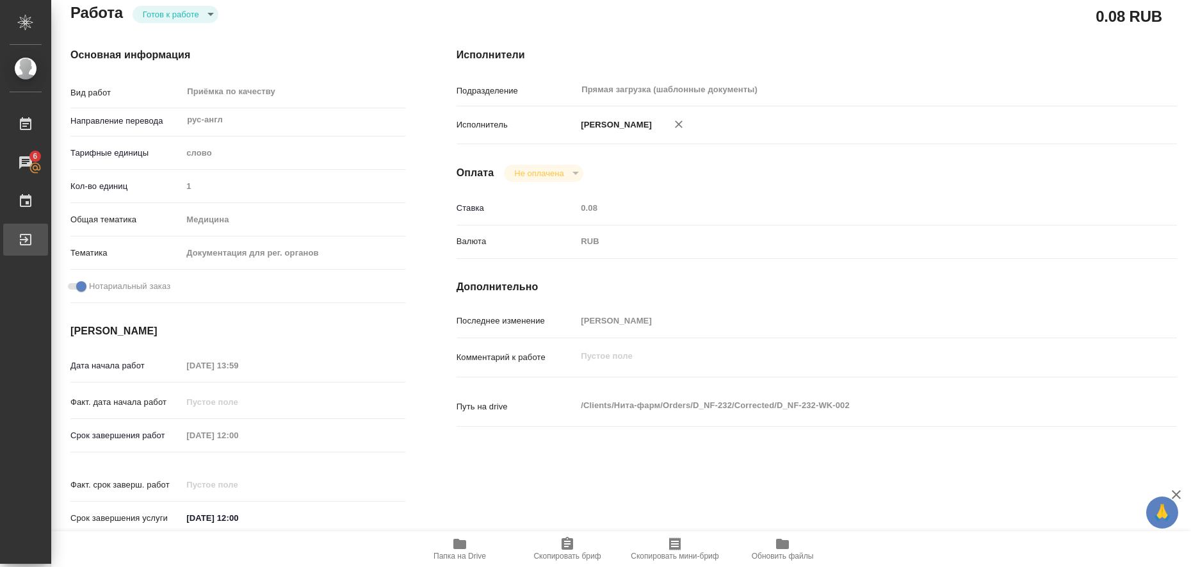
type textarea "x"
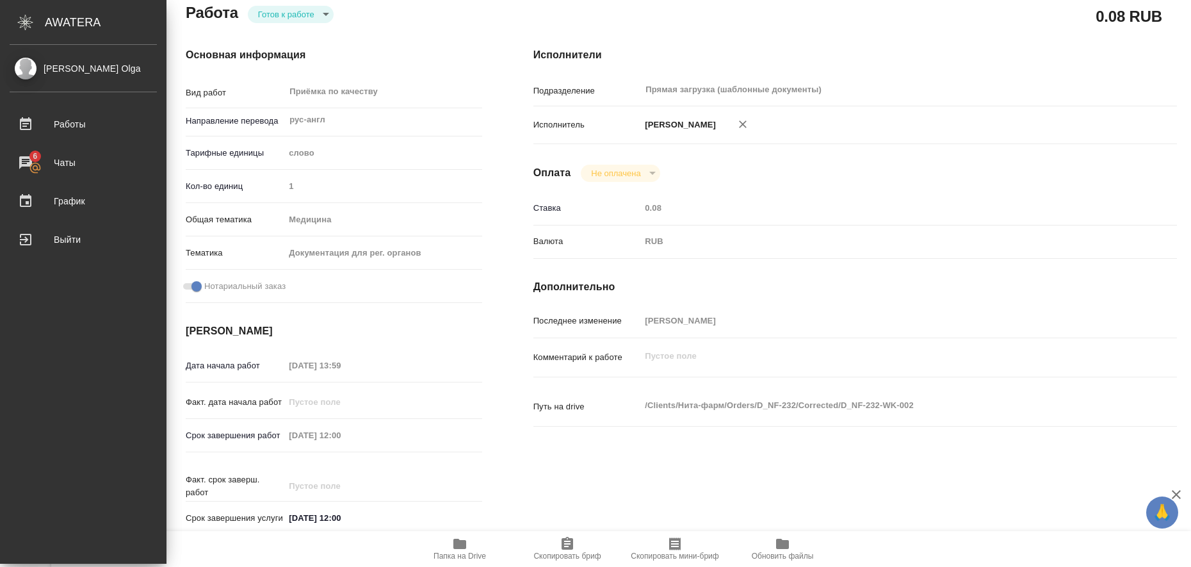
type textarea "x"
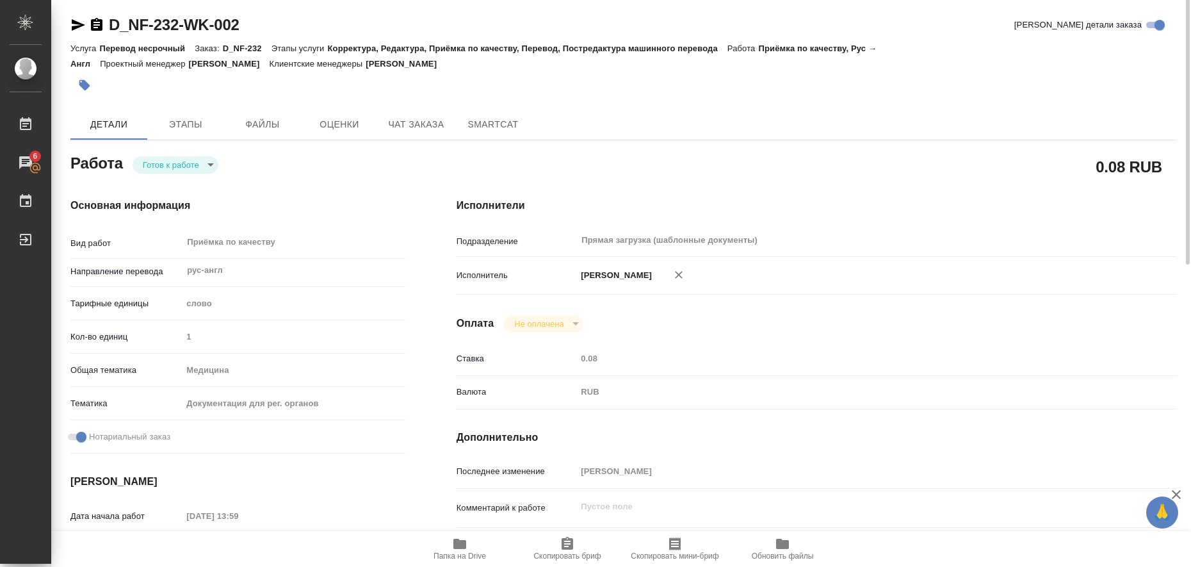
scroll to position [0, 0]
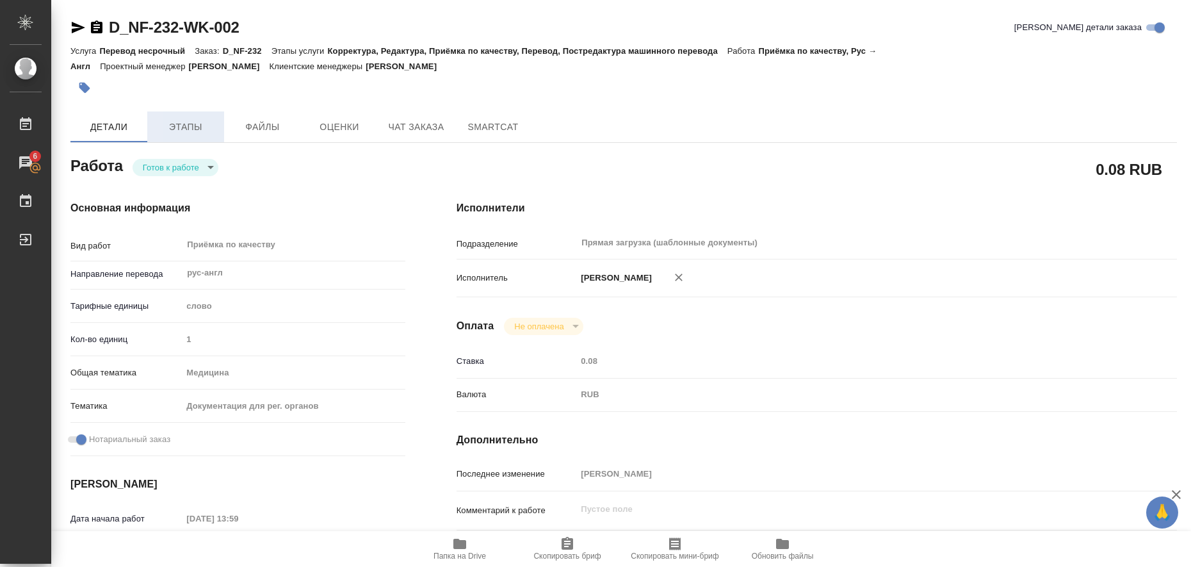
click at [192, 127] on span "Этапы" at bounding box center [185, 127] width 61 height 16
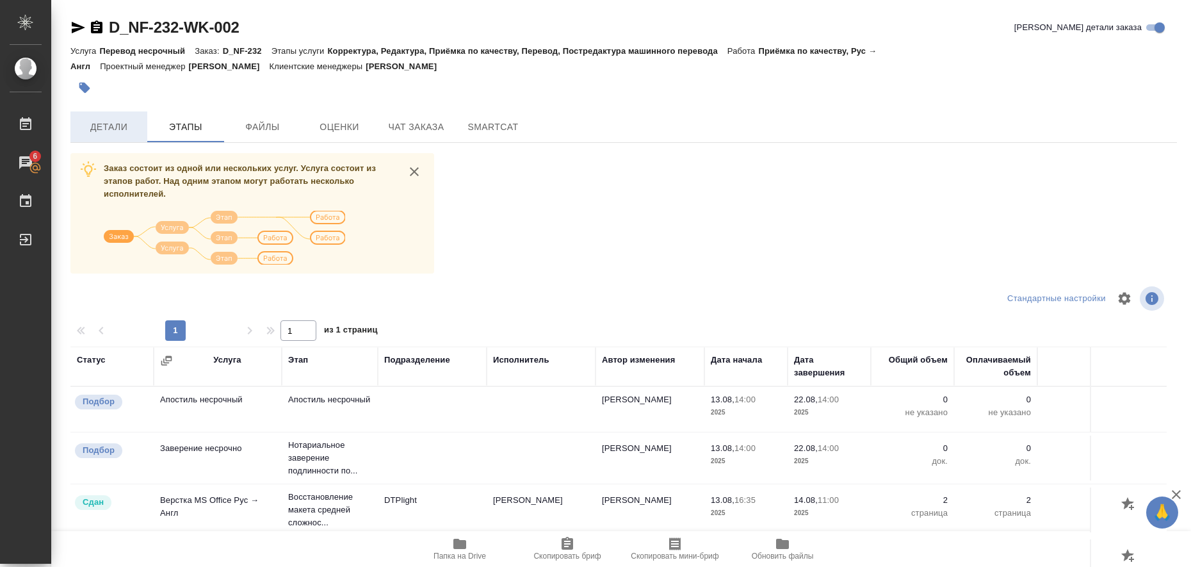
click at [106, 139] on button "Детали" at bounding box center [108, 126] width 77 height 31
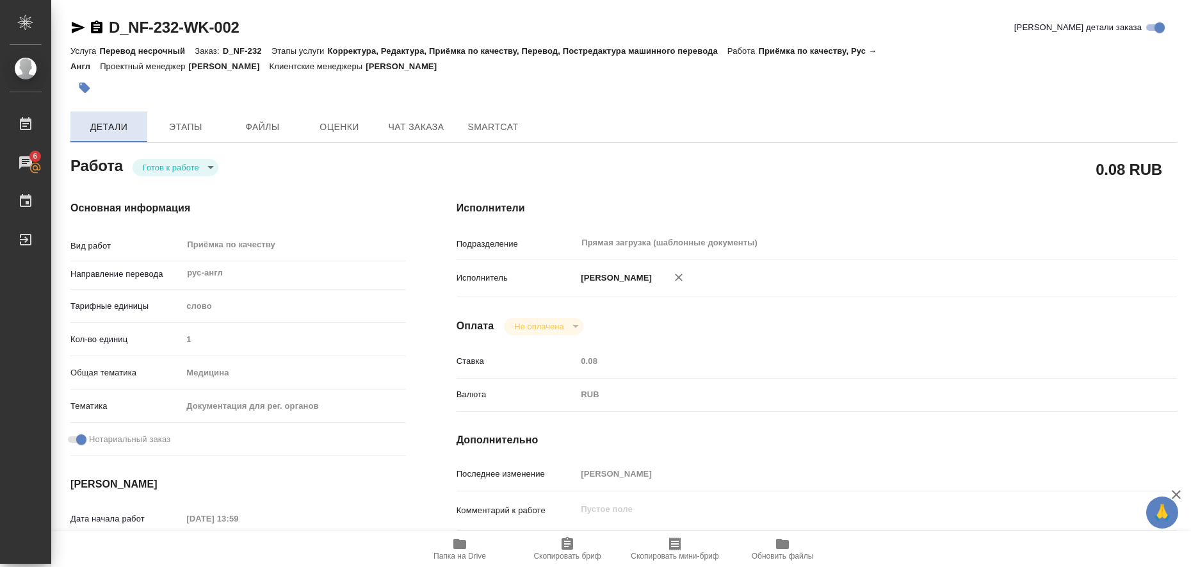
type textarea "x"
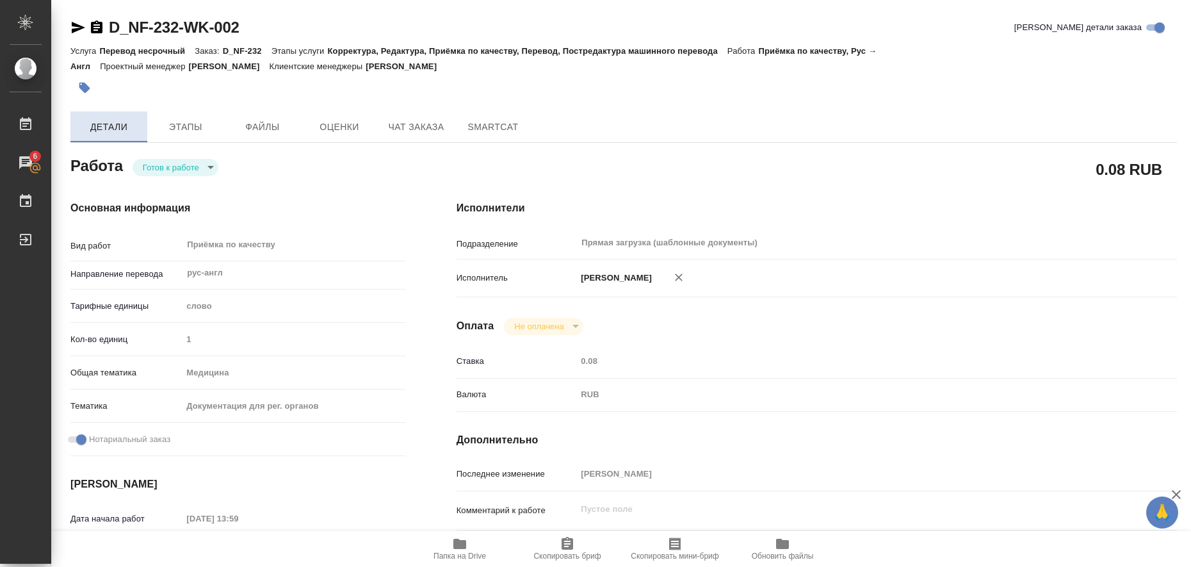
type textarea "x"
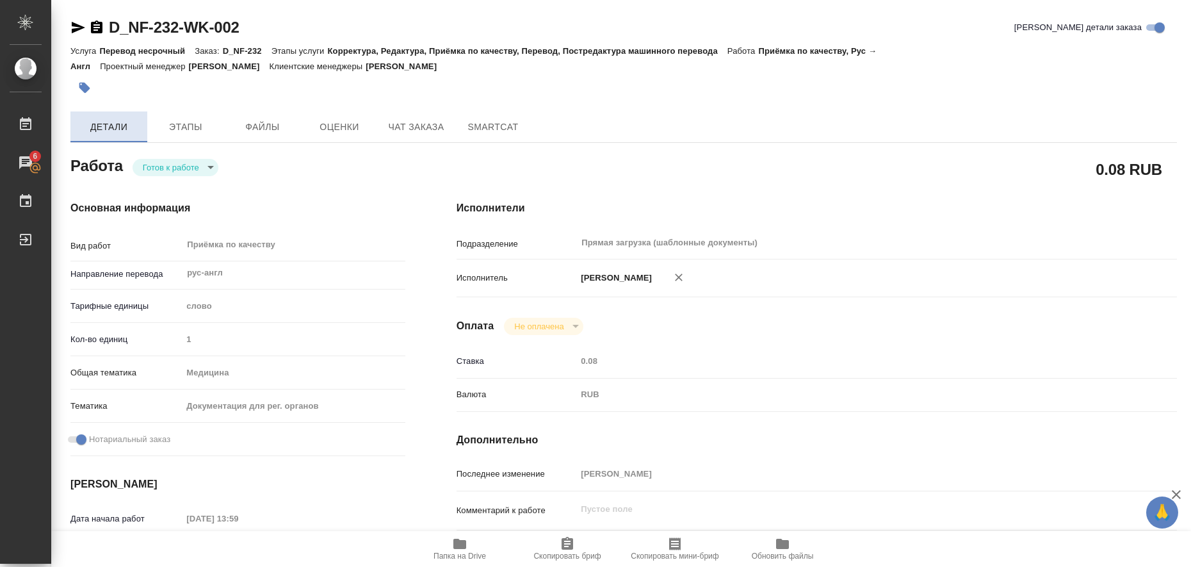
type textarea "x"
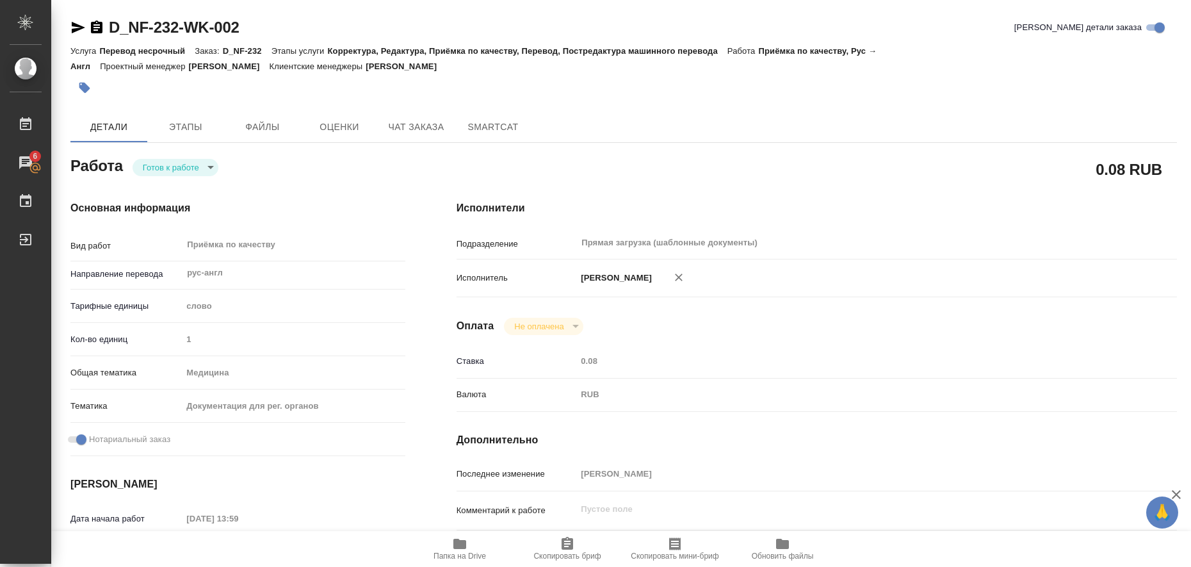
click at [78, 26] on icon "button" at bounding box center [78, 28] width 13 height 12
type textarea "x"
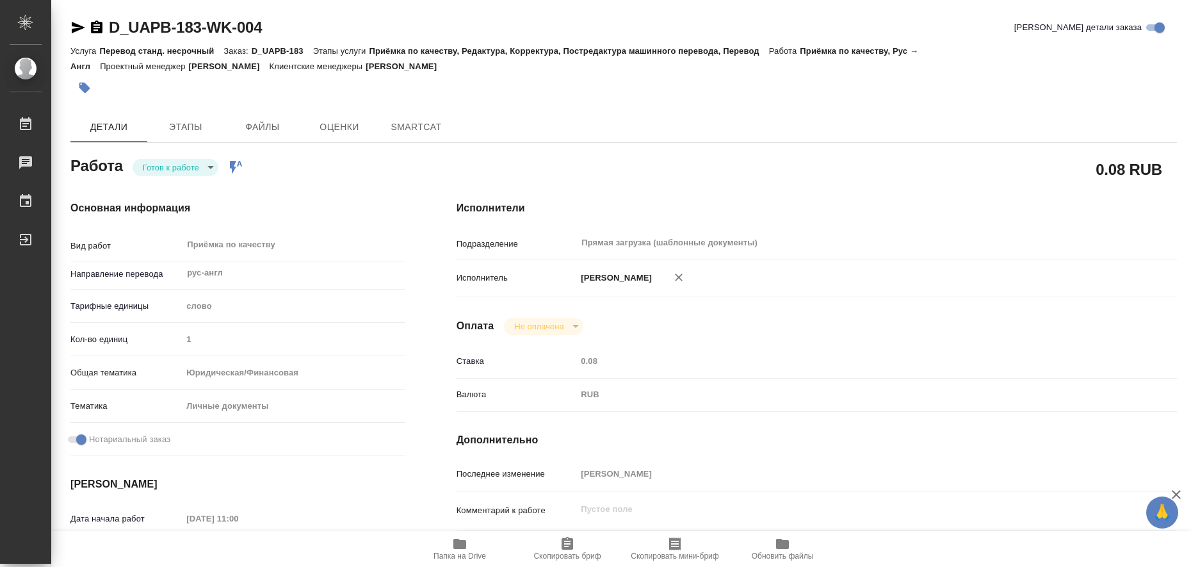
type textarea "x"
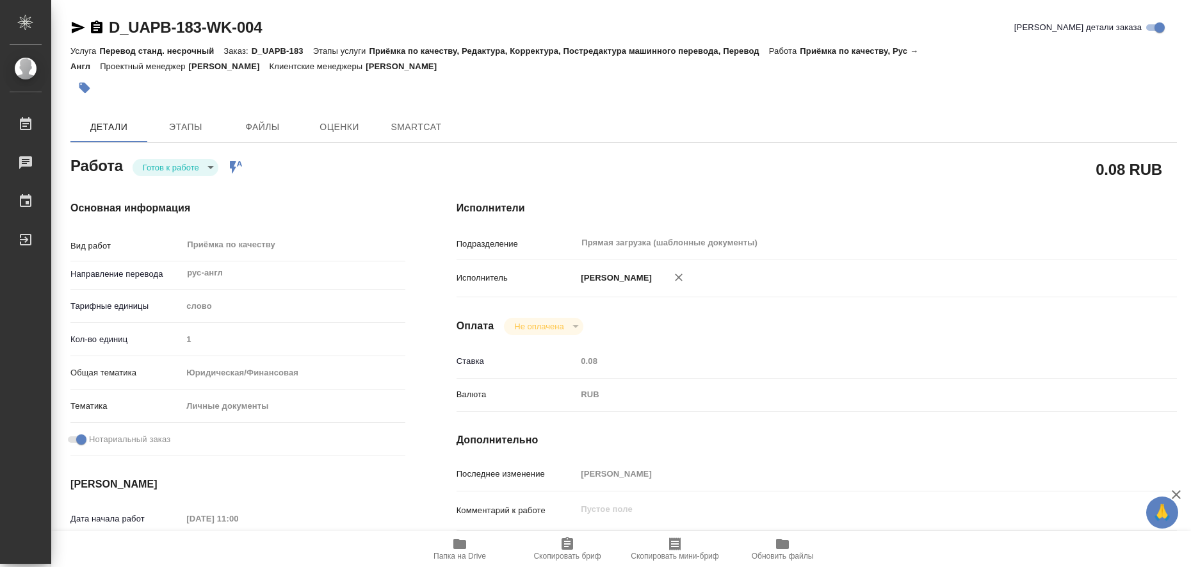
type textarea "x"
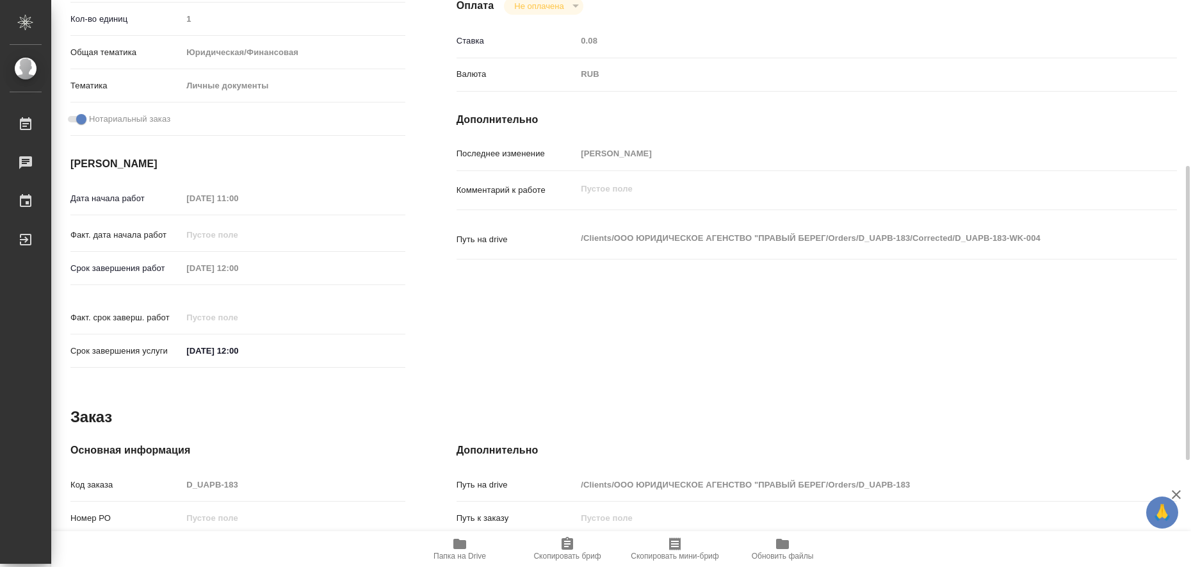
type textarea "x"
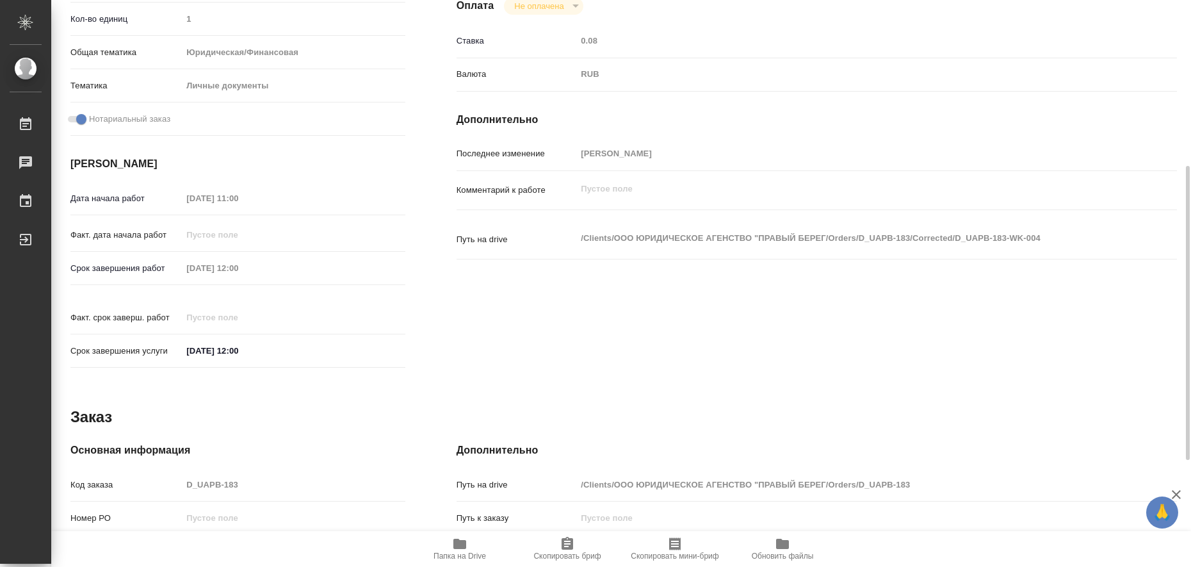
scroll to position [526, 0]
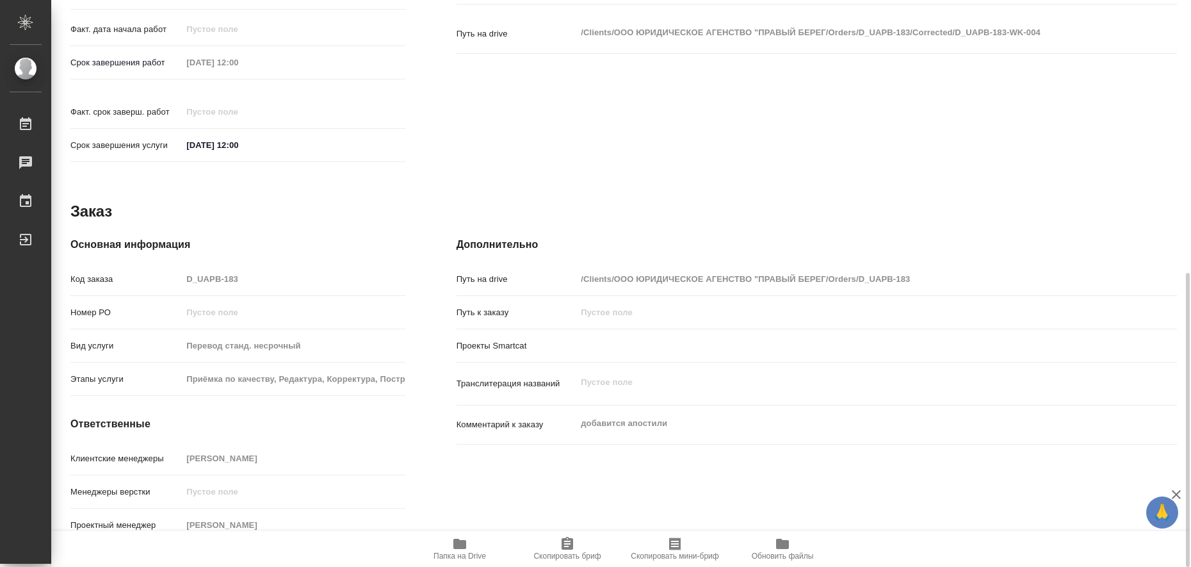
type textarea "x"
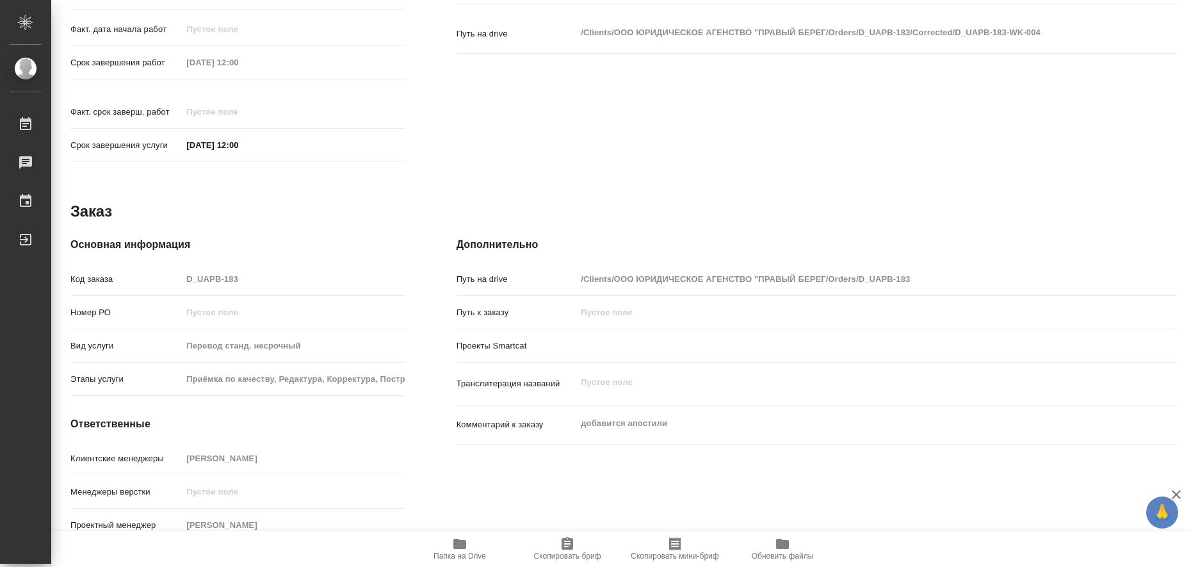
type textarea "x"
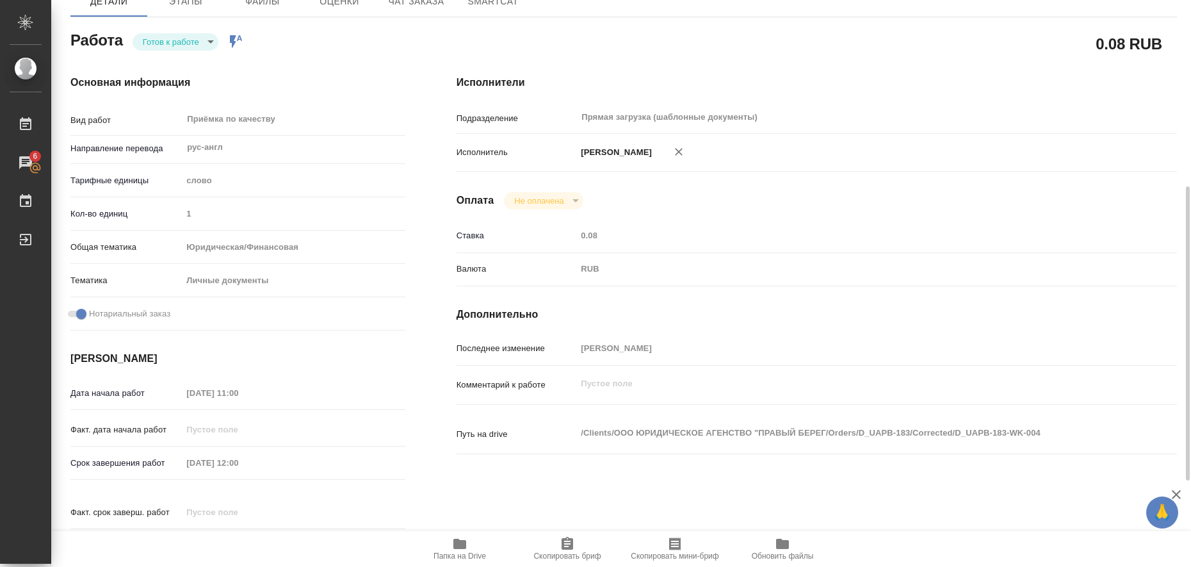
scroll to position [45, 0]
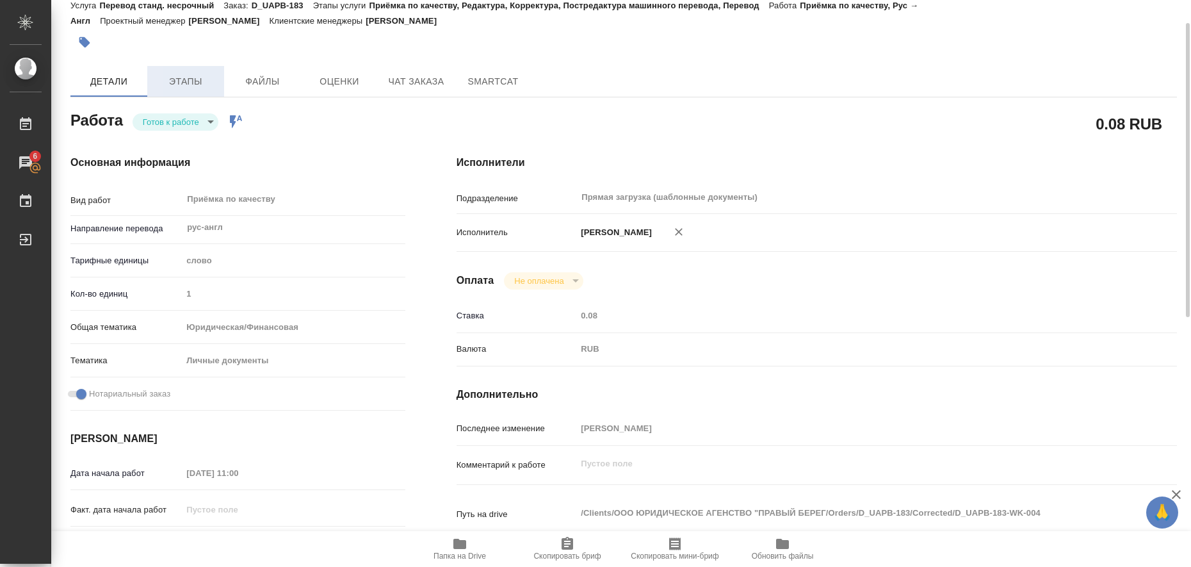
click at [199, 85] on span "Этапы" at bounding box center [185, 82] width 61 height 16
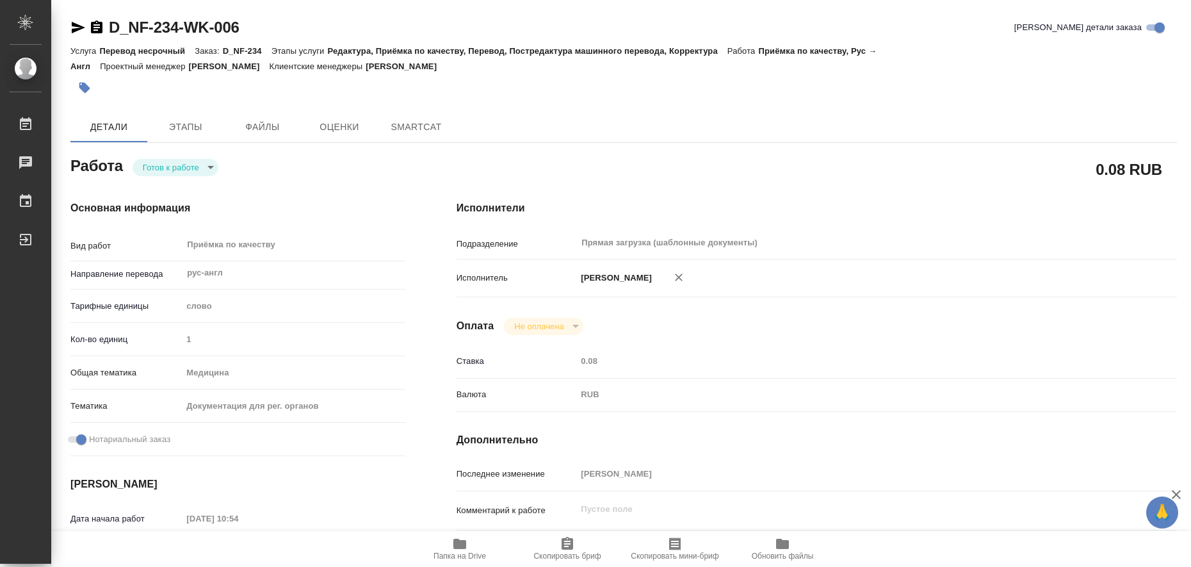
type textarea "x"
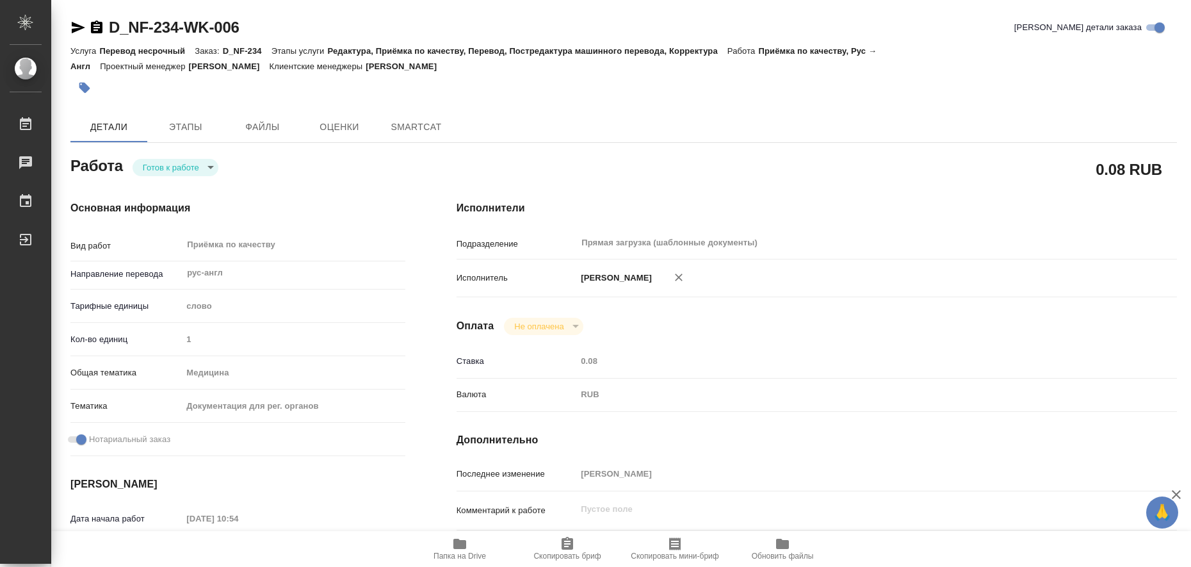
type textarea "x"
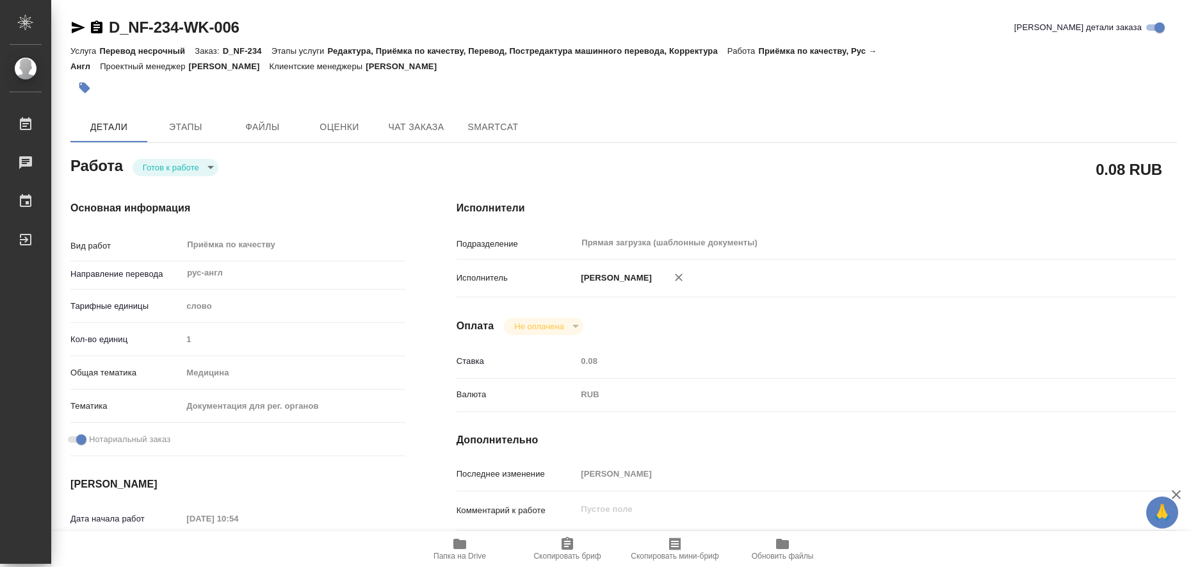
type textarea "x"
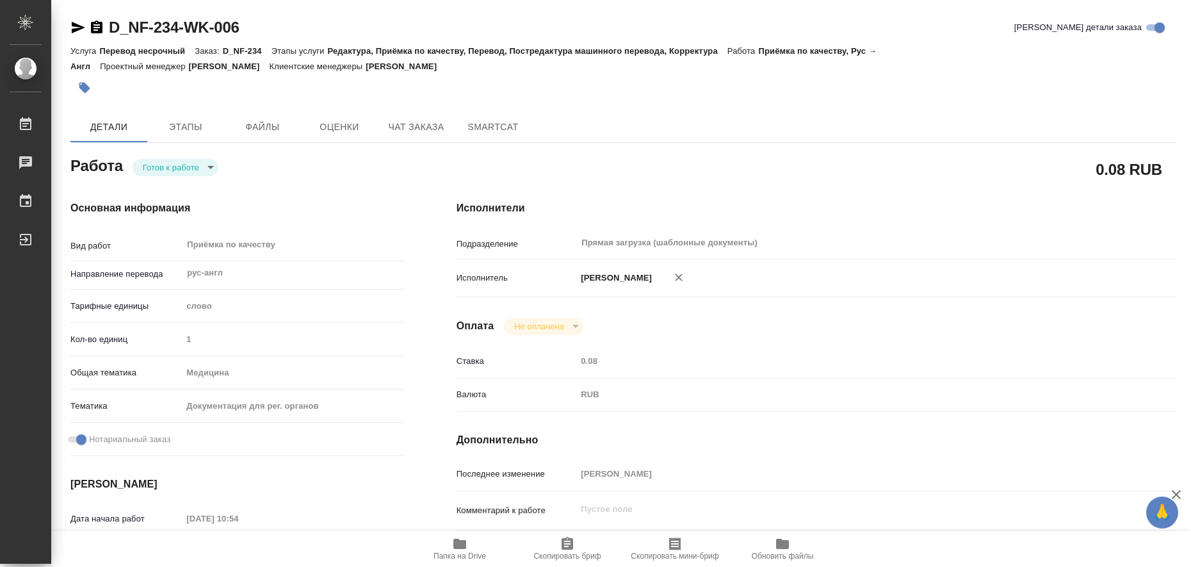
type textarea "x"
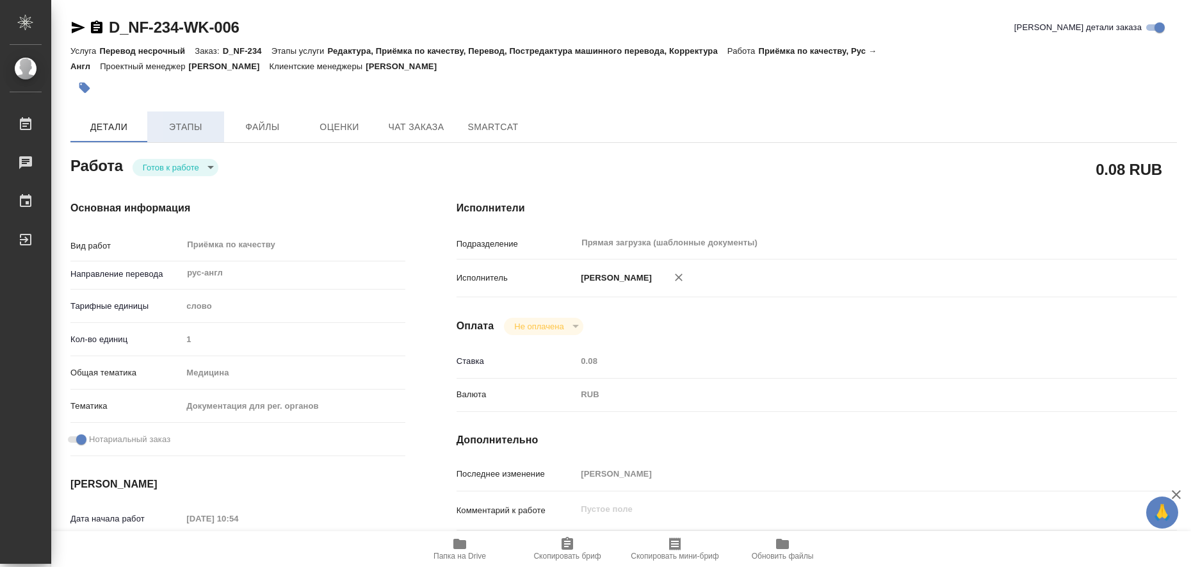
click at [215, 128] on span "Этапы" at bounding box center [185, 127] width 61 height 16
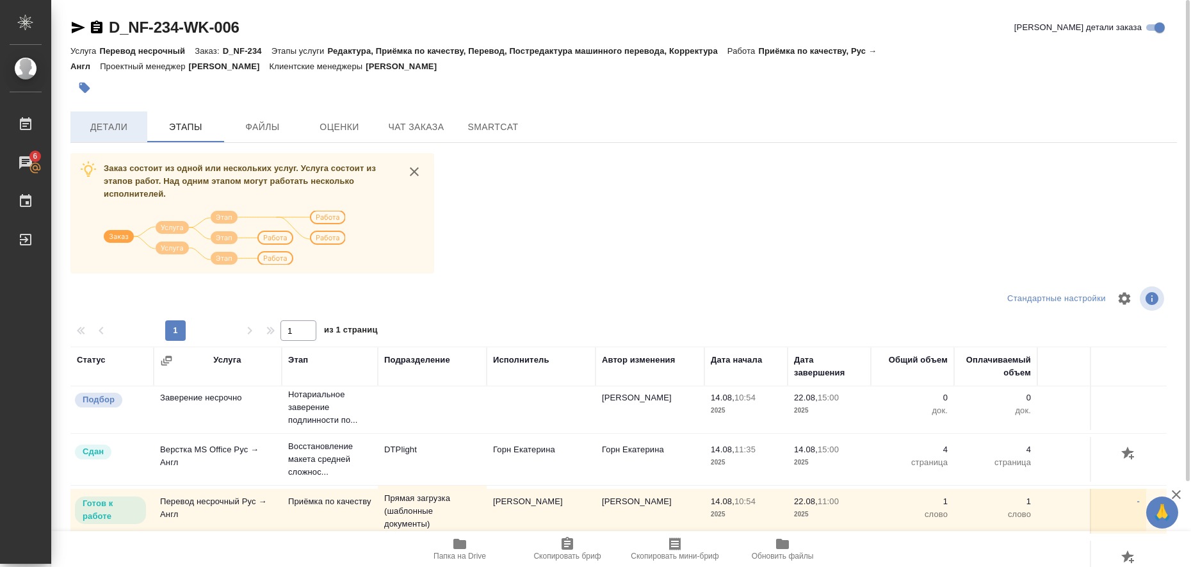
click at [124, 128] on span "Детали" at bounding box center [108, 127] width 61 height 16
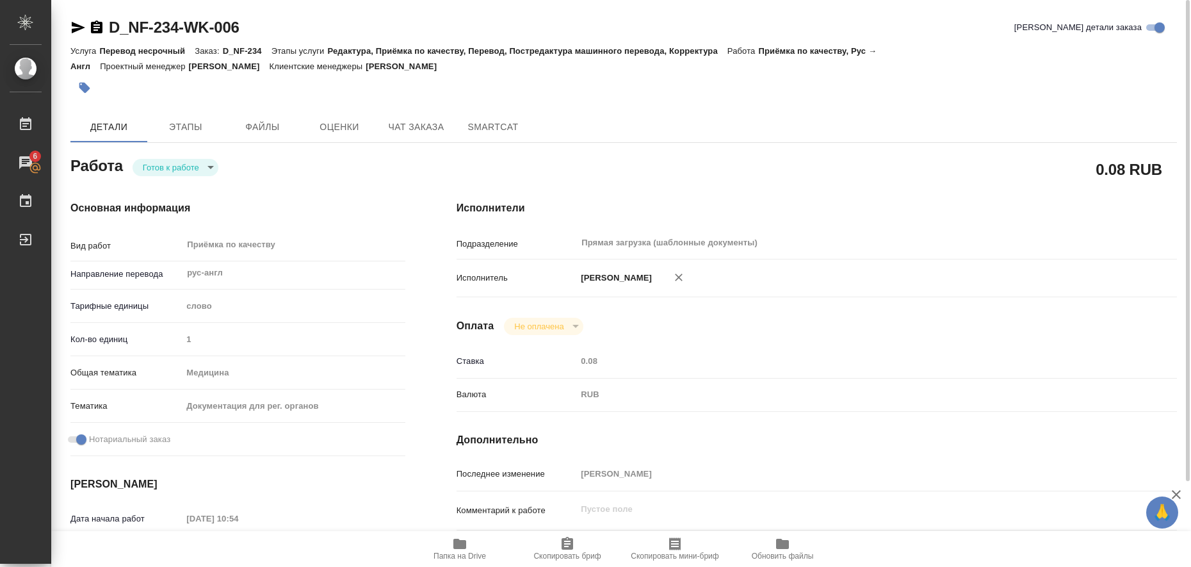
type textarea "x"
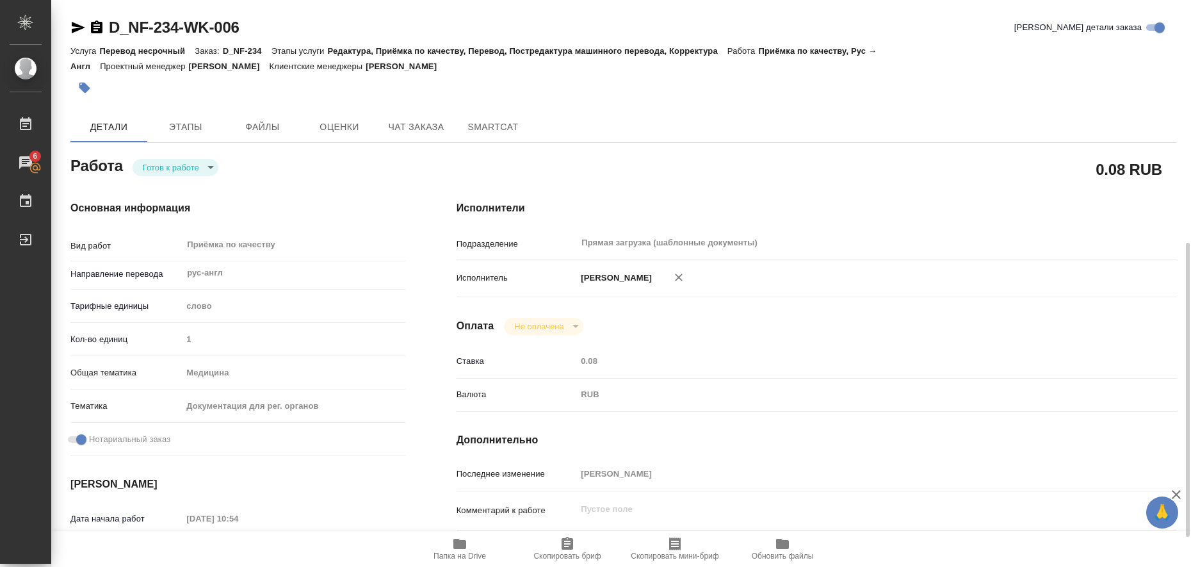
type textarea "x"
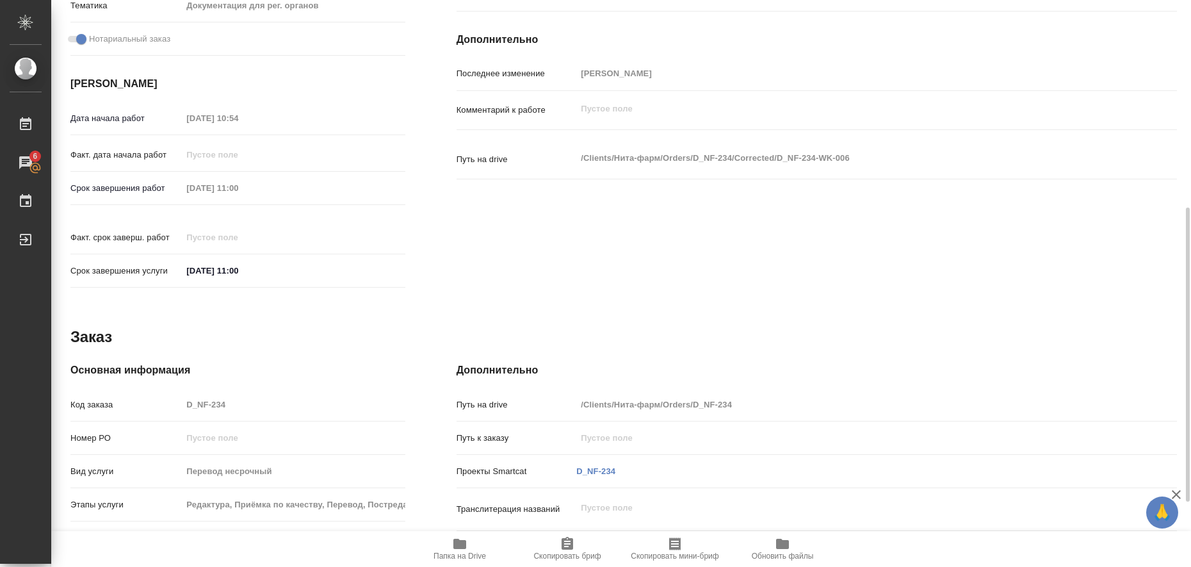
type textarea "x"
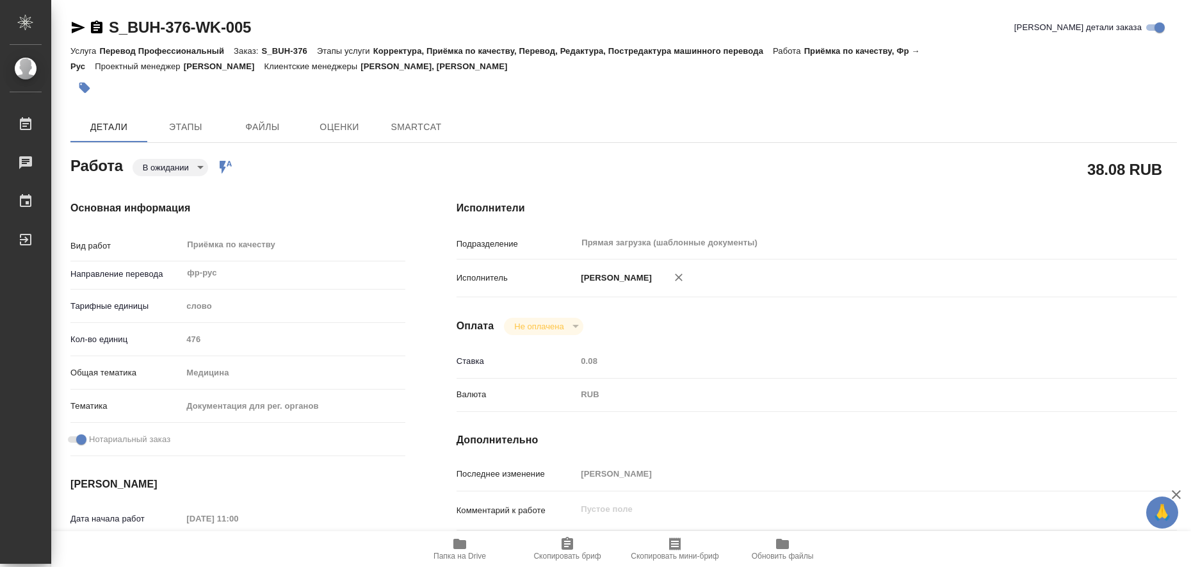
type textarea "x"
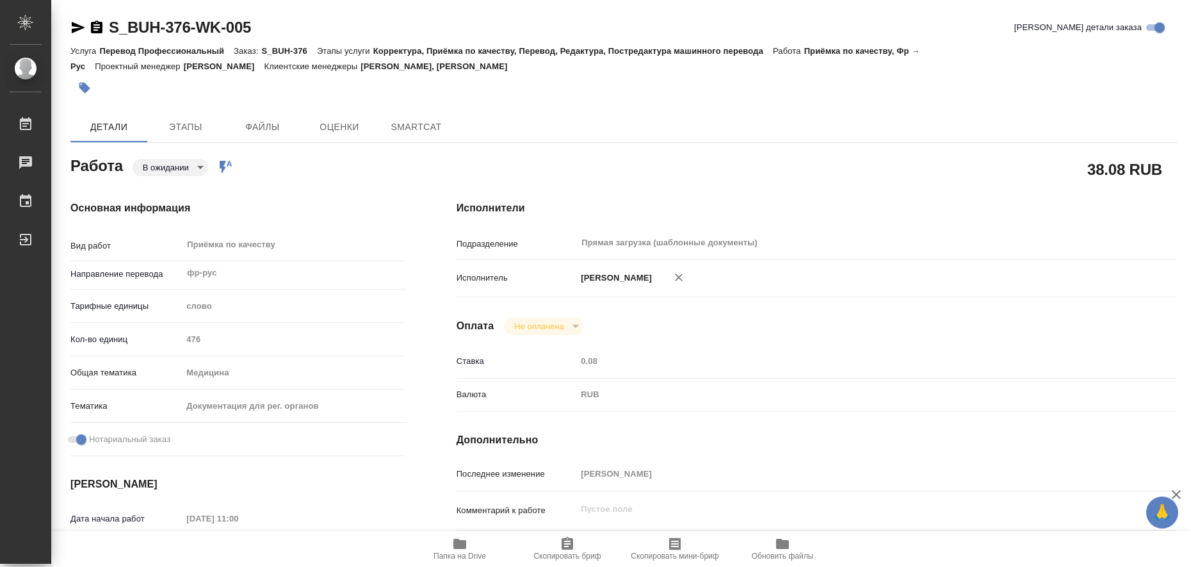
type textarea "x"
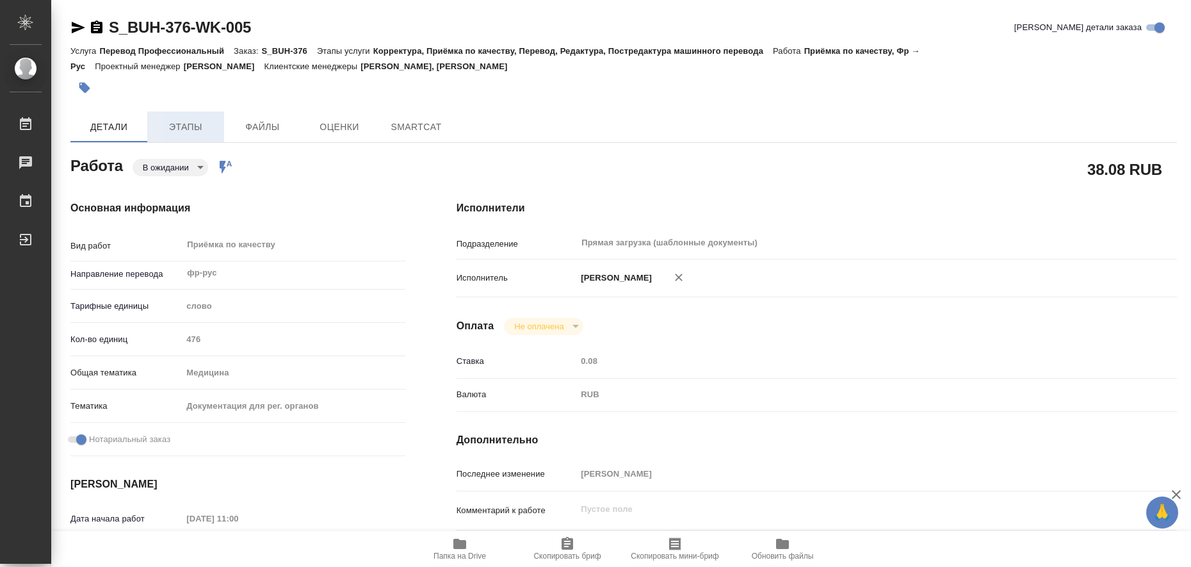
type textarea "x"
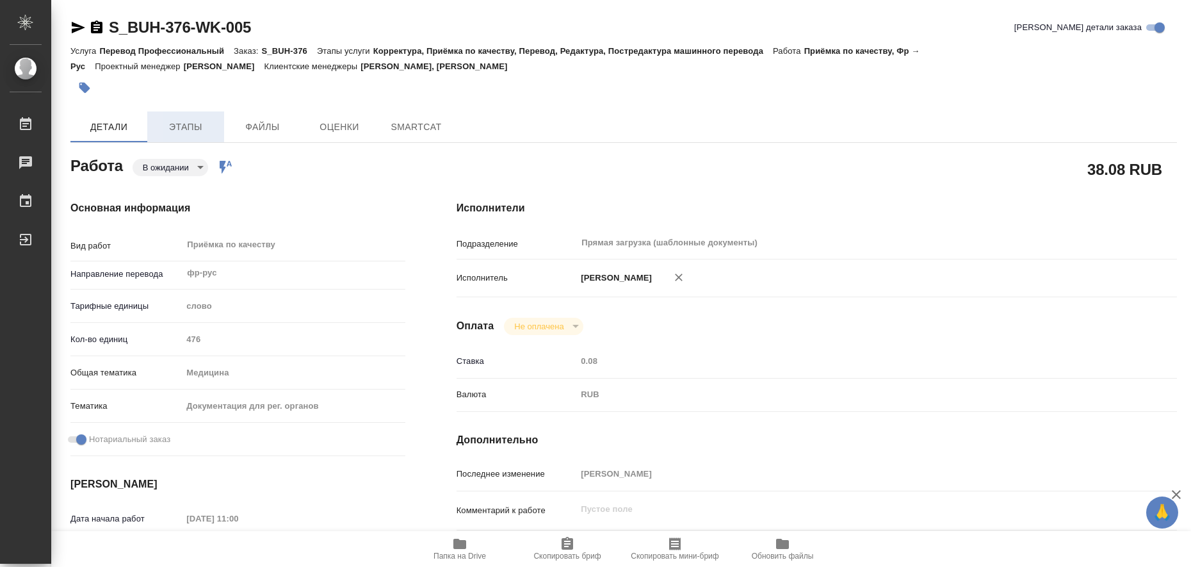
click at [179, 124] on span "Этапы" at bounding box center [185, 127] width 61 height 16
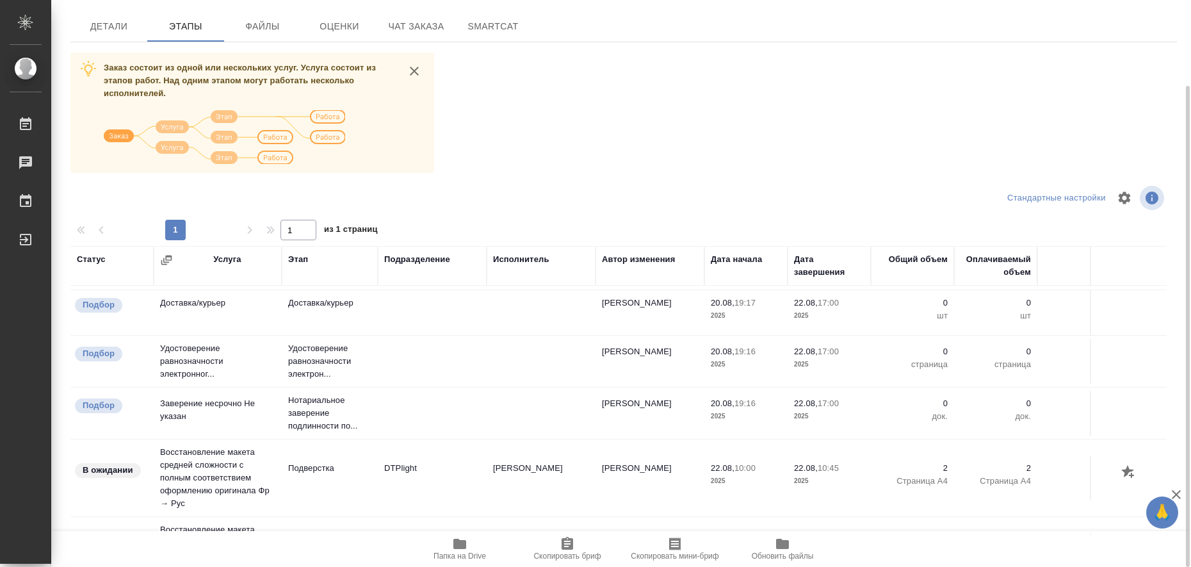
scroll to position [224, 0]
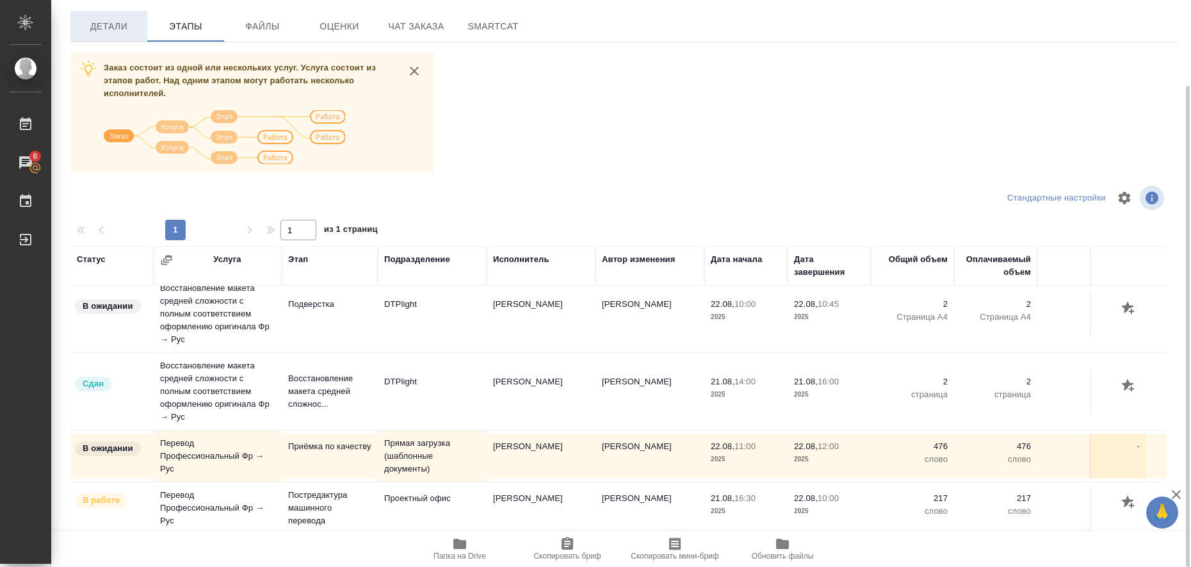
click at [108, 31] on span "Детали" at bounding box center [108, 27] width 61 height 16
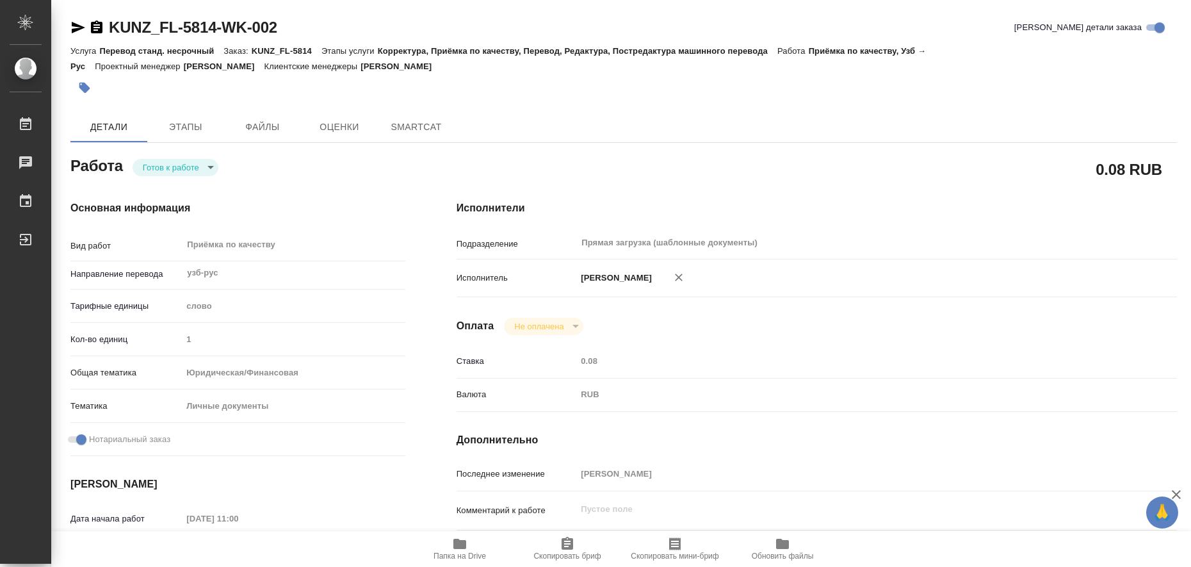
type textarea "x"
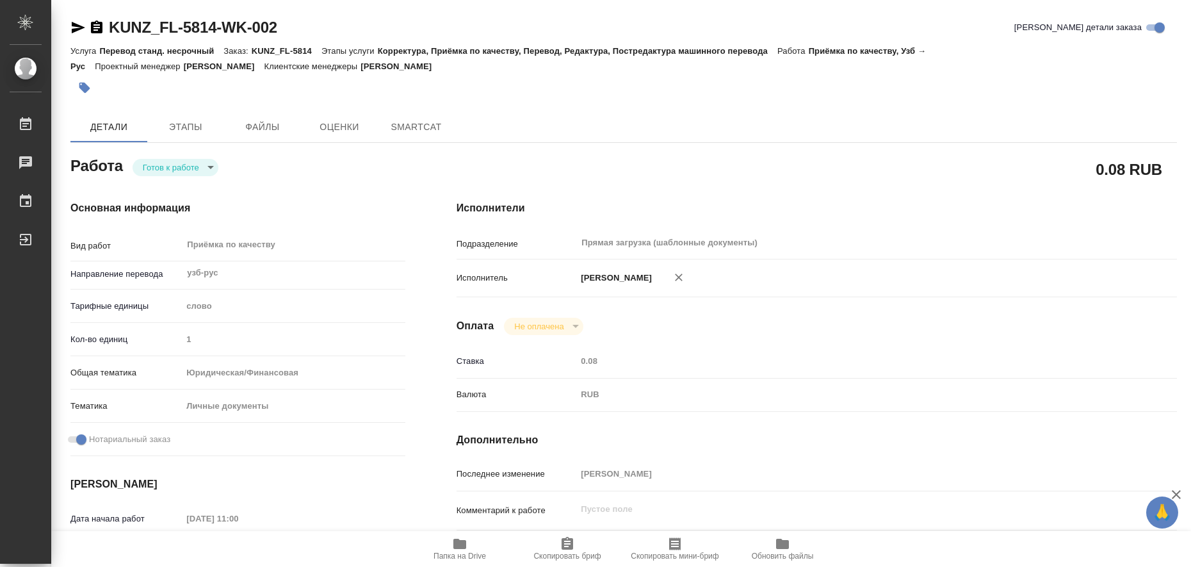
type textarea "x"
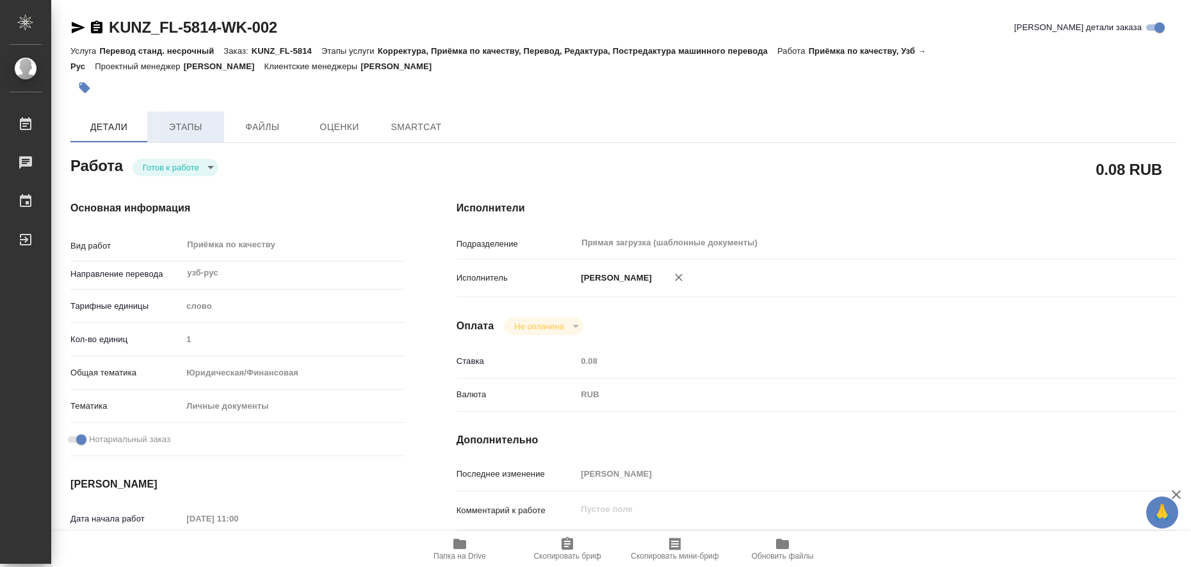
type textarea "x"
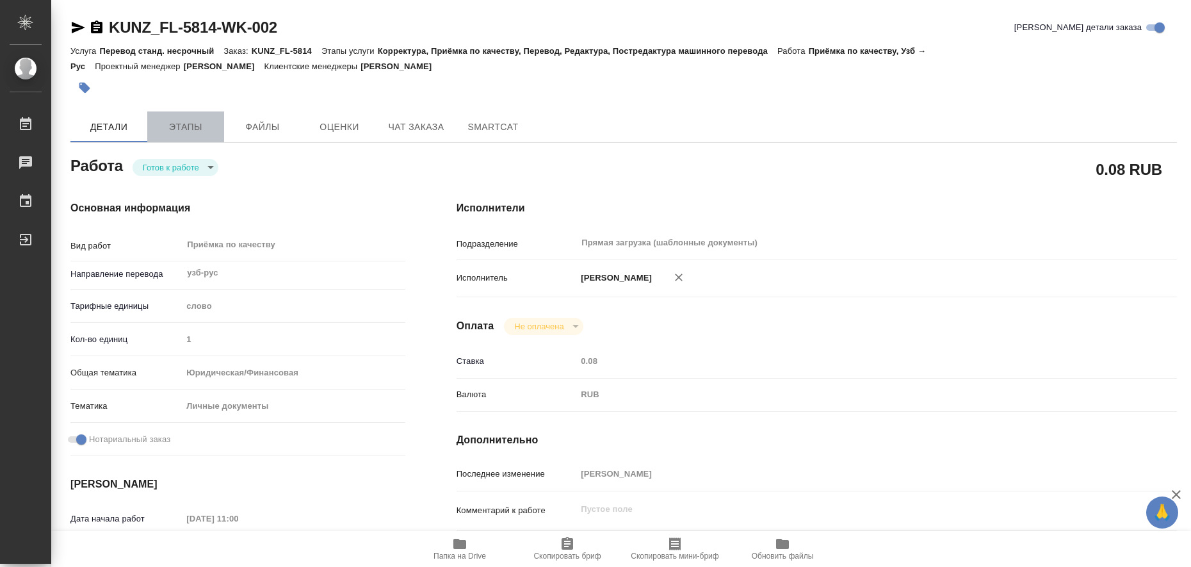
click at [181, 122] on span "Этапы" at bounding box center [185, 127] width 61 height 16
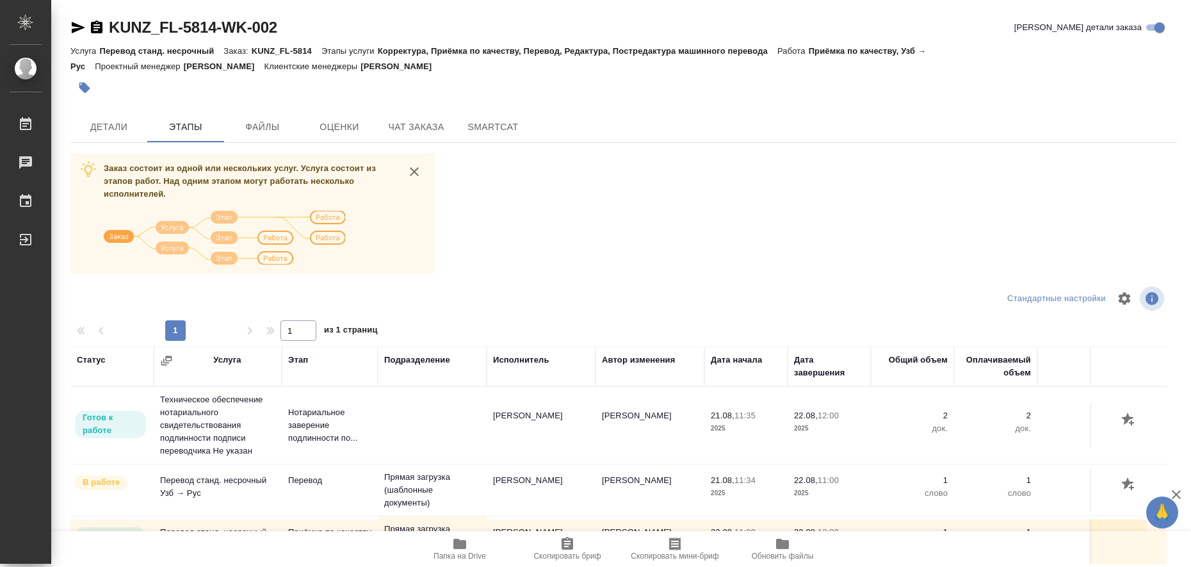
scroll to position [80, 0]
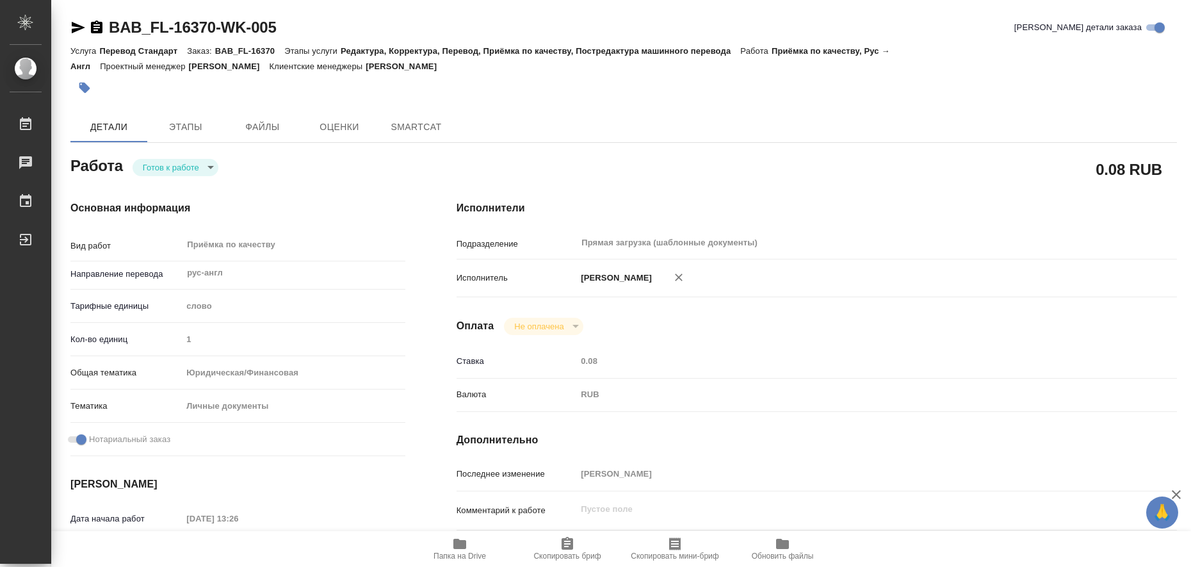
type textarea "x"
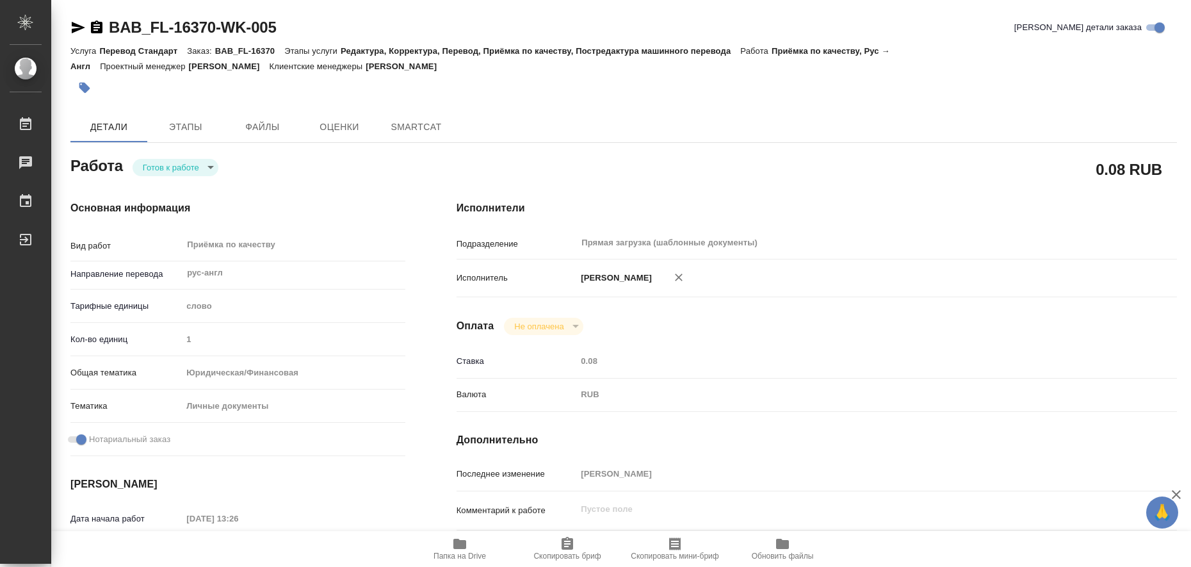
type textarea "x"
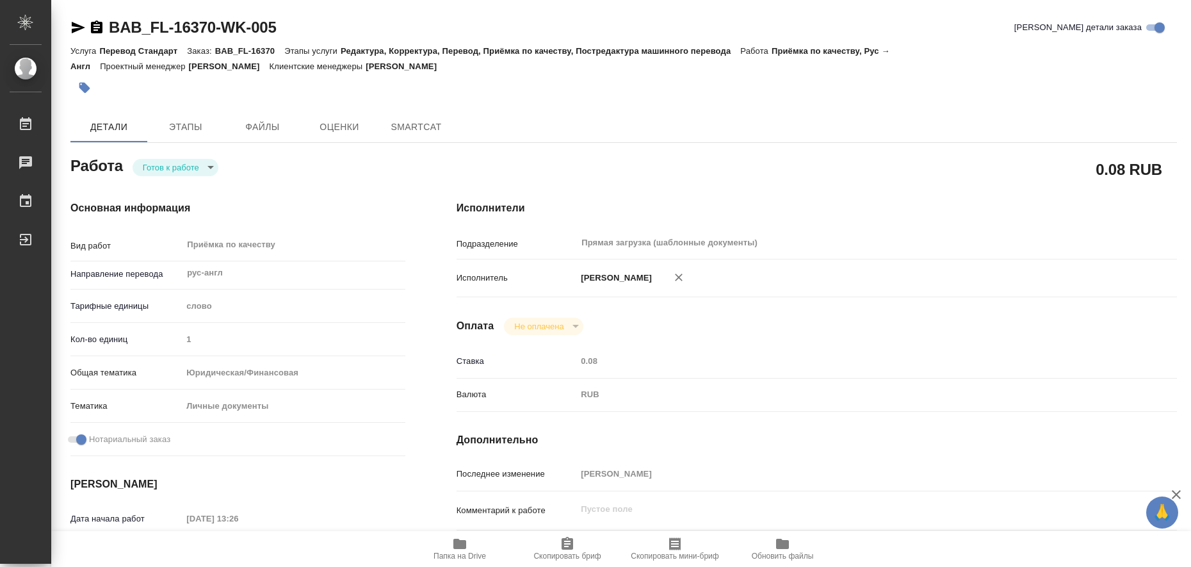
type textarea "x"
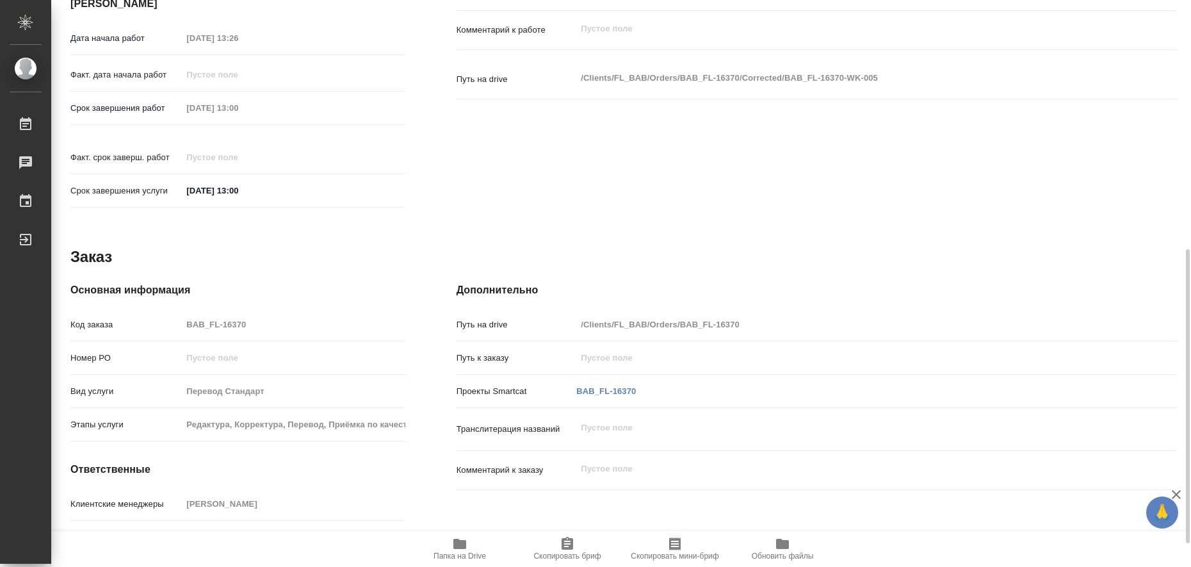
type textarea "x"
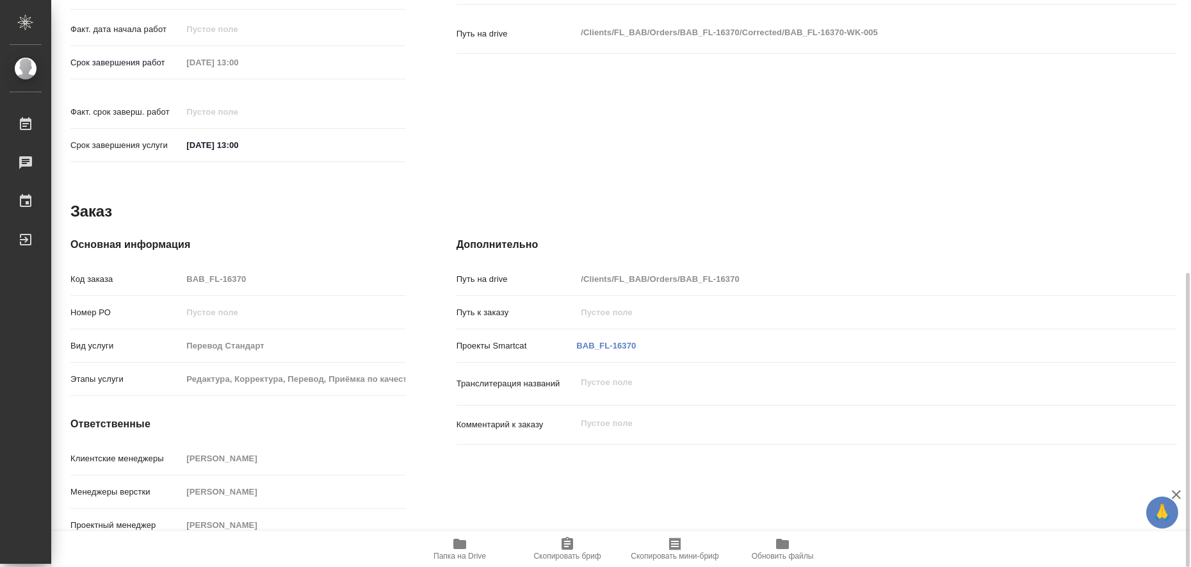
type textarea "x"
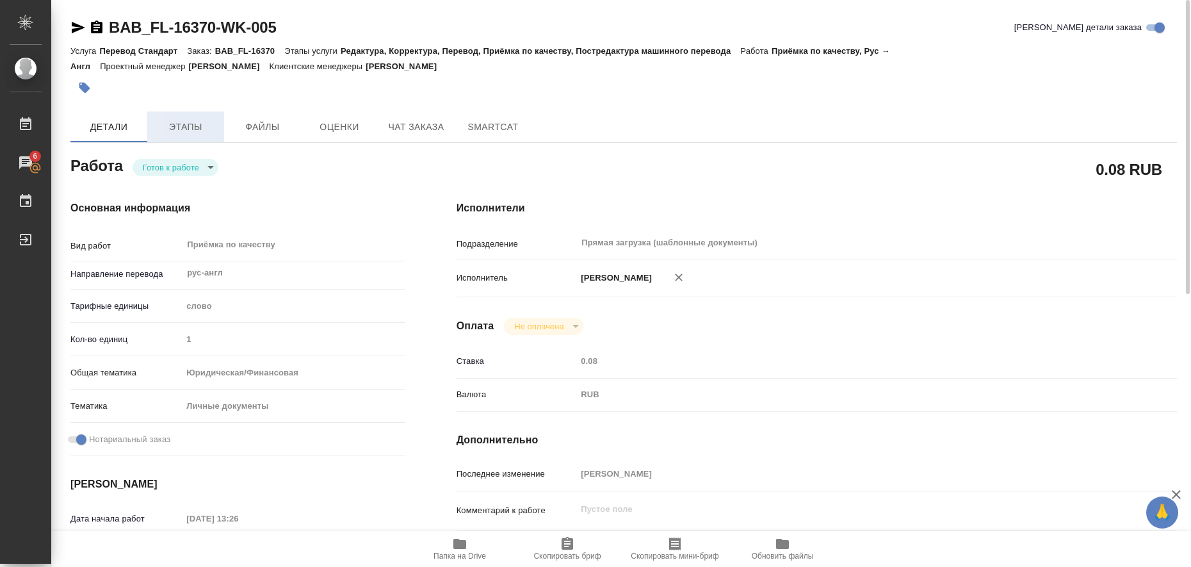
click at [193, 124] on span "Этапы" at bounding box center [185, 127] width 61 height 16
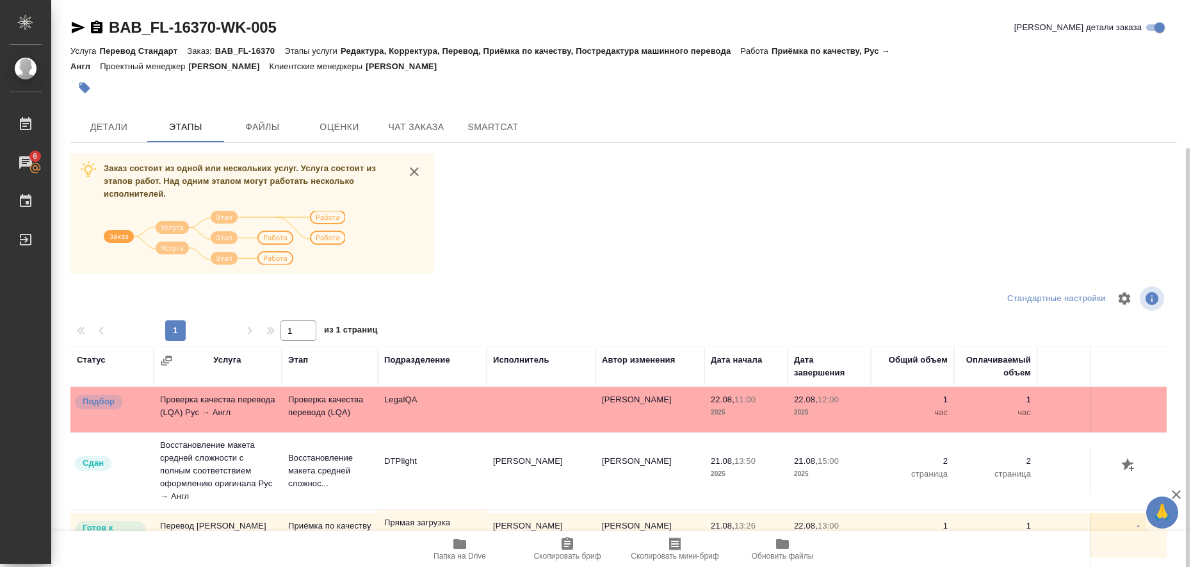
scroll to position [80, 0]
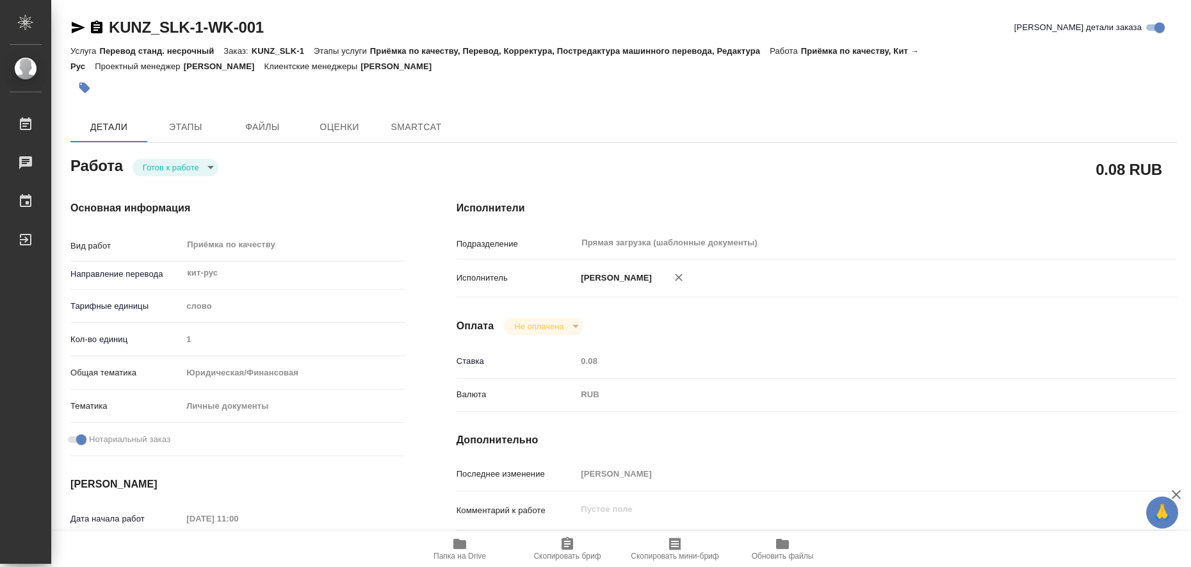
type textarea "x"
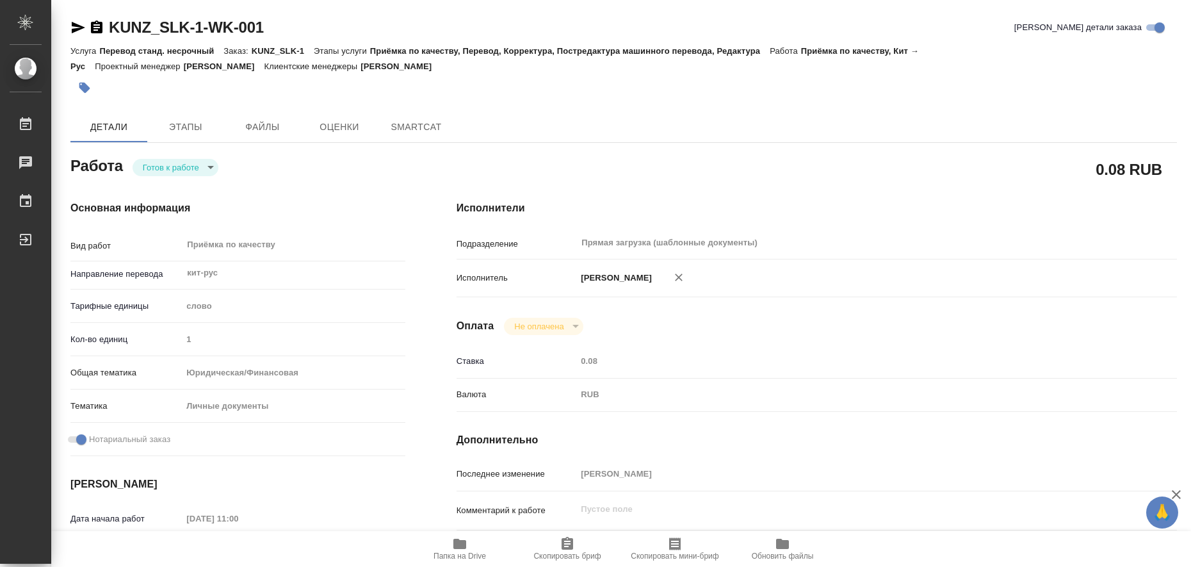
type textarea "x"
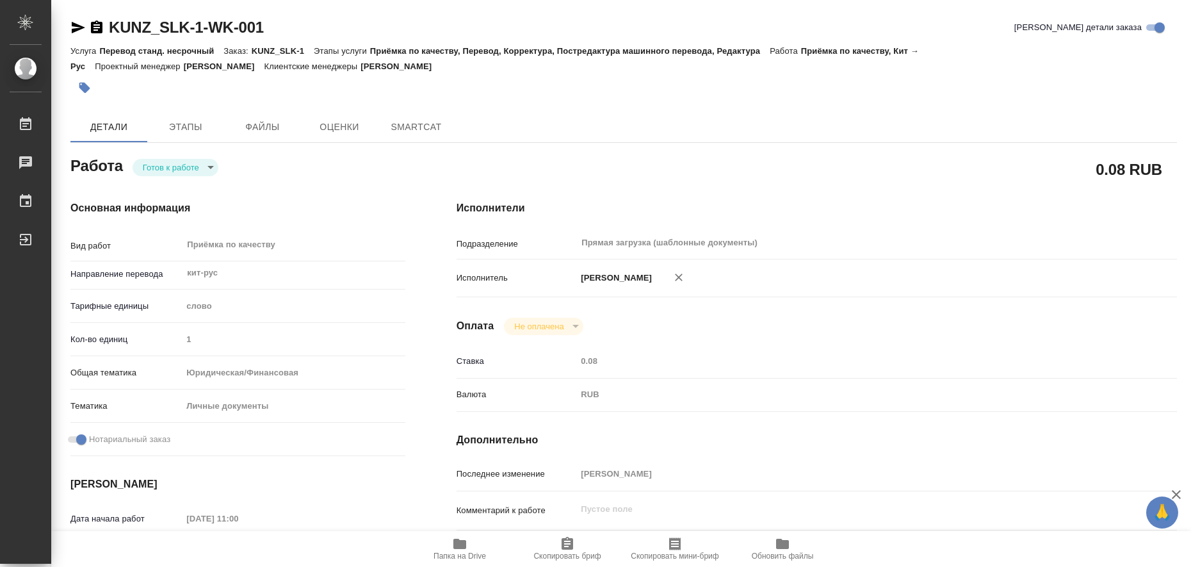
type textarea "x"
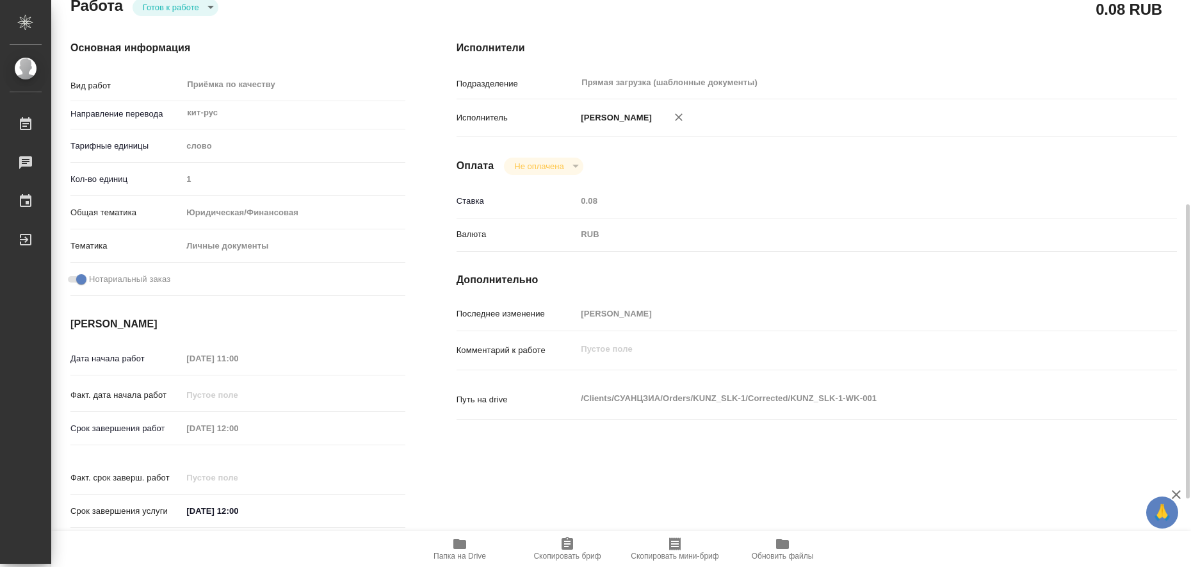
scroll to position [240, 0]
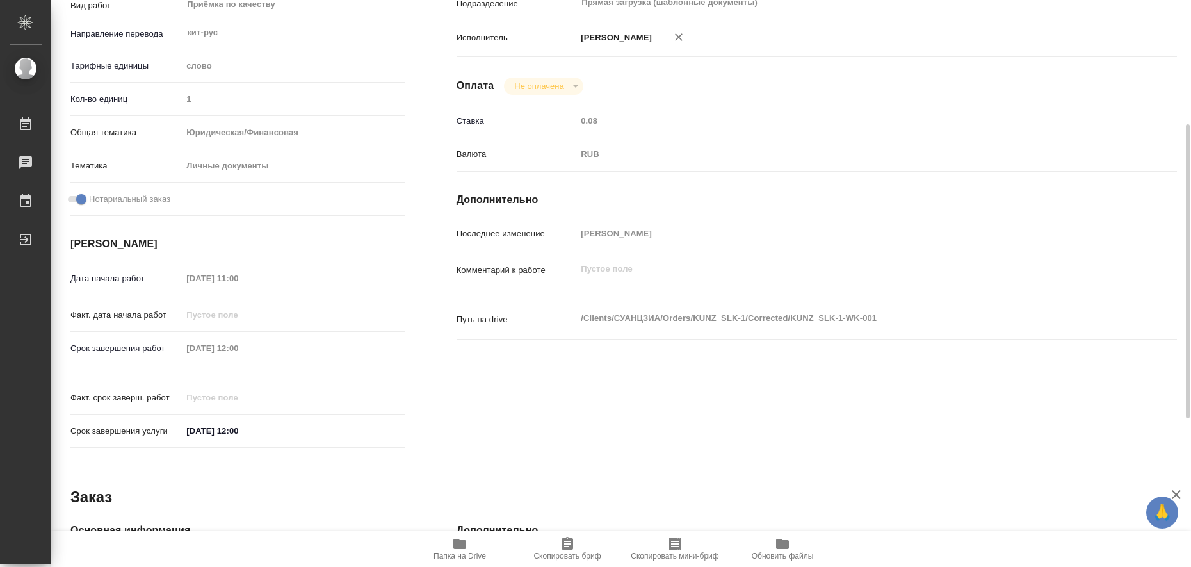
type textarea "x"
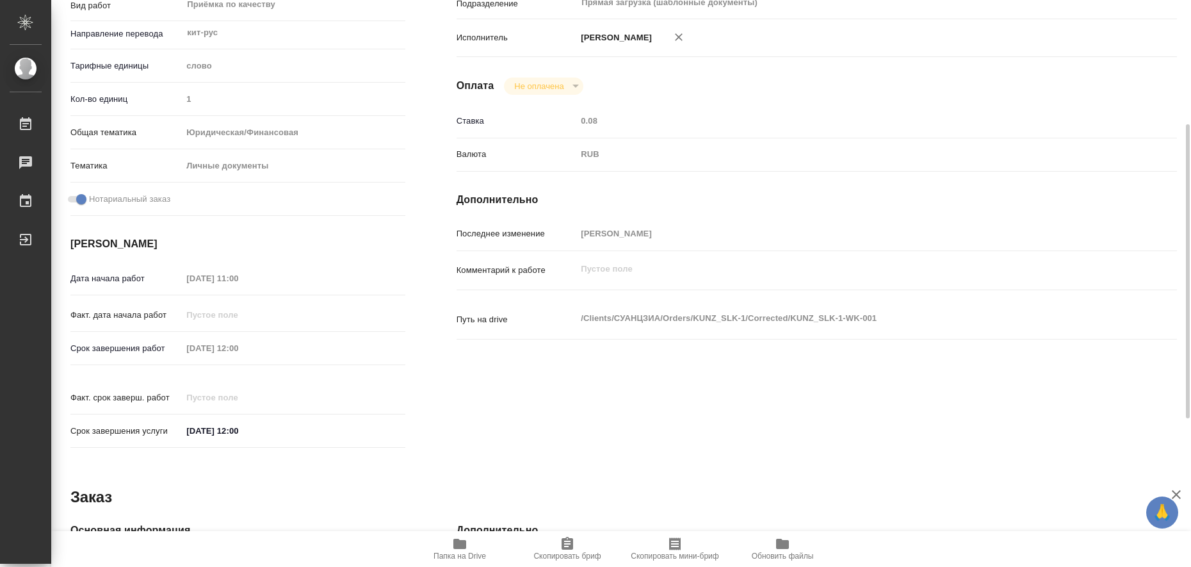
type textarea "x"
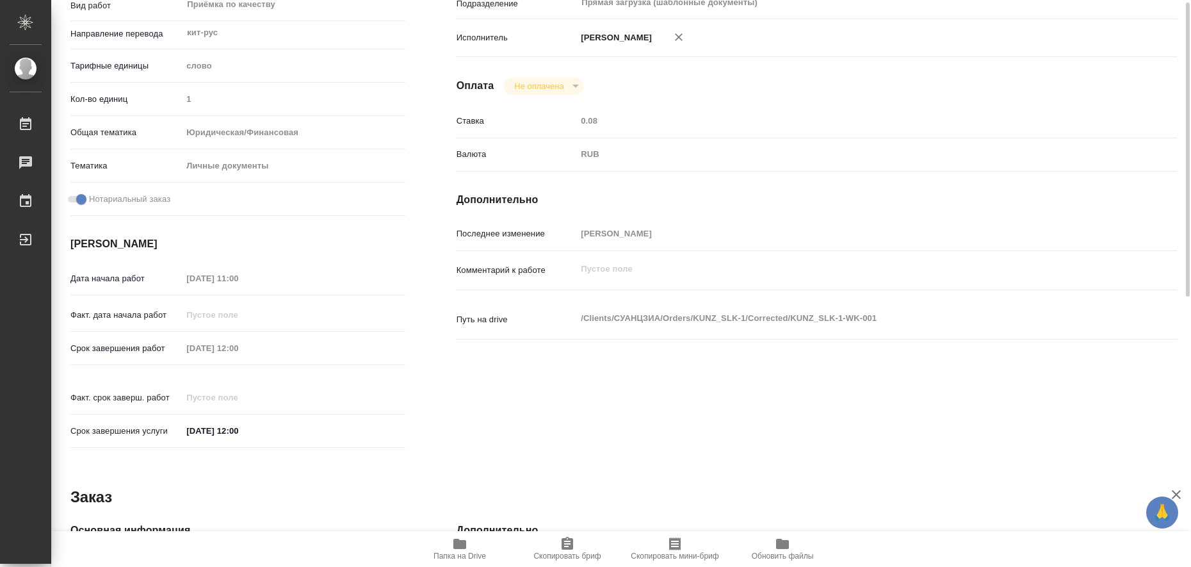
scroll to position [0, 0]
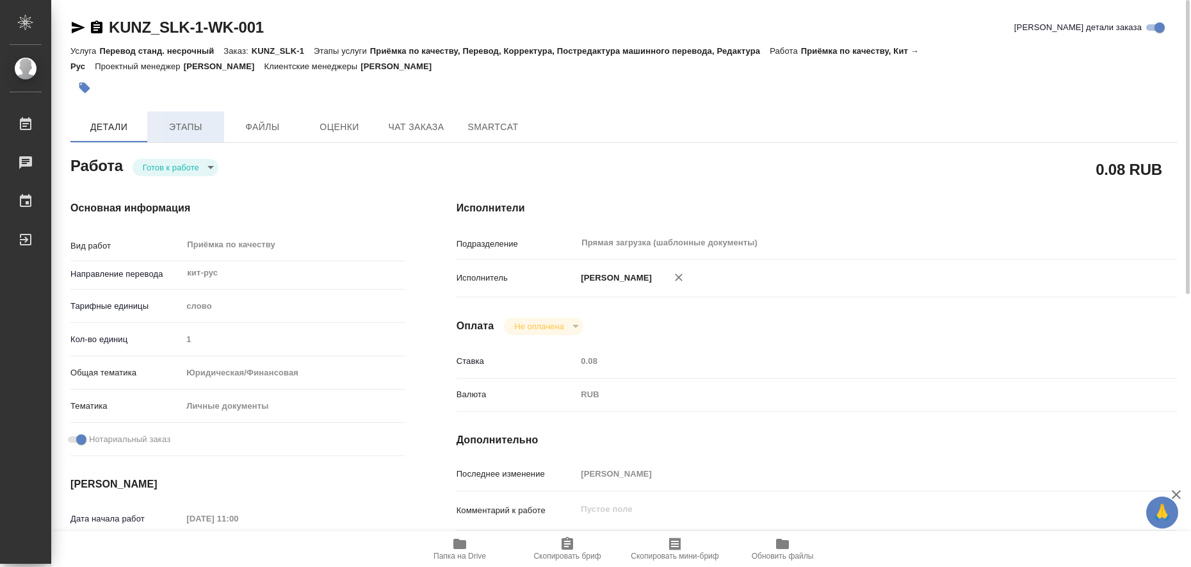
click at [198, 126] on span "Этапы" at bounding box center [185, 127] width 61 height 16
type textarea "x"
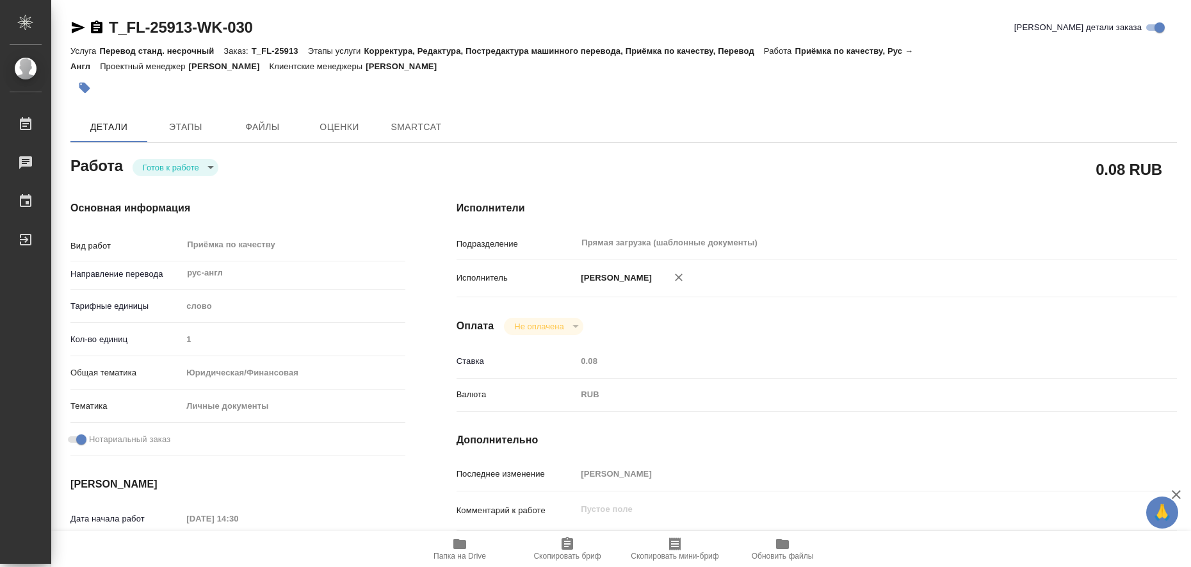
type textarea "x"
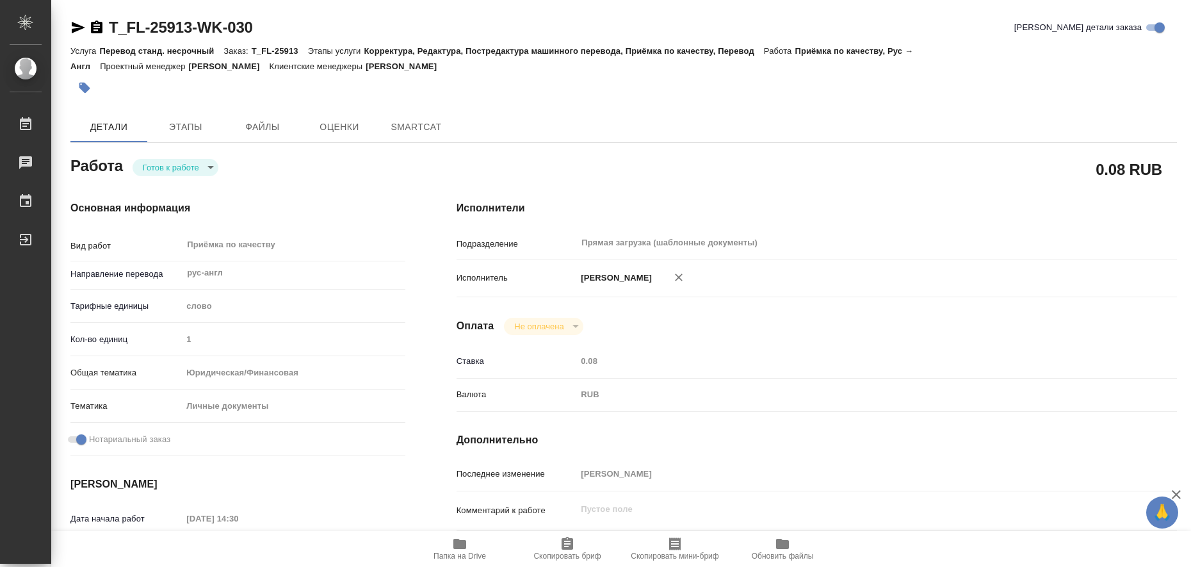
type textarea "x"
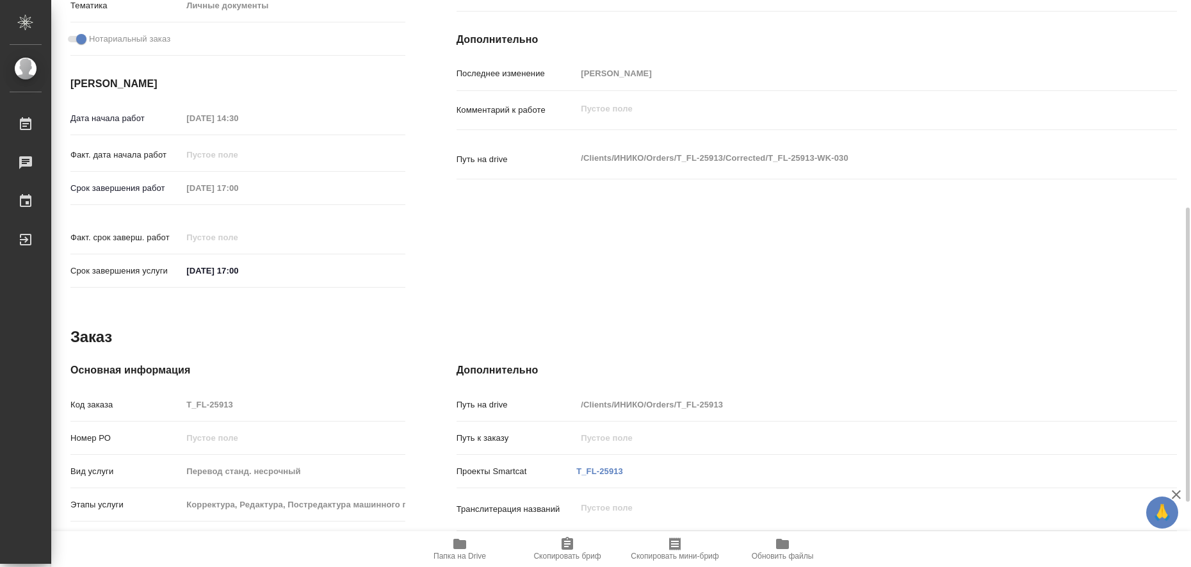
type textarea "x"
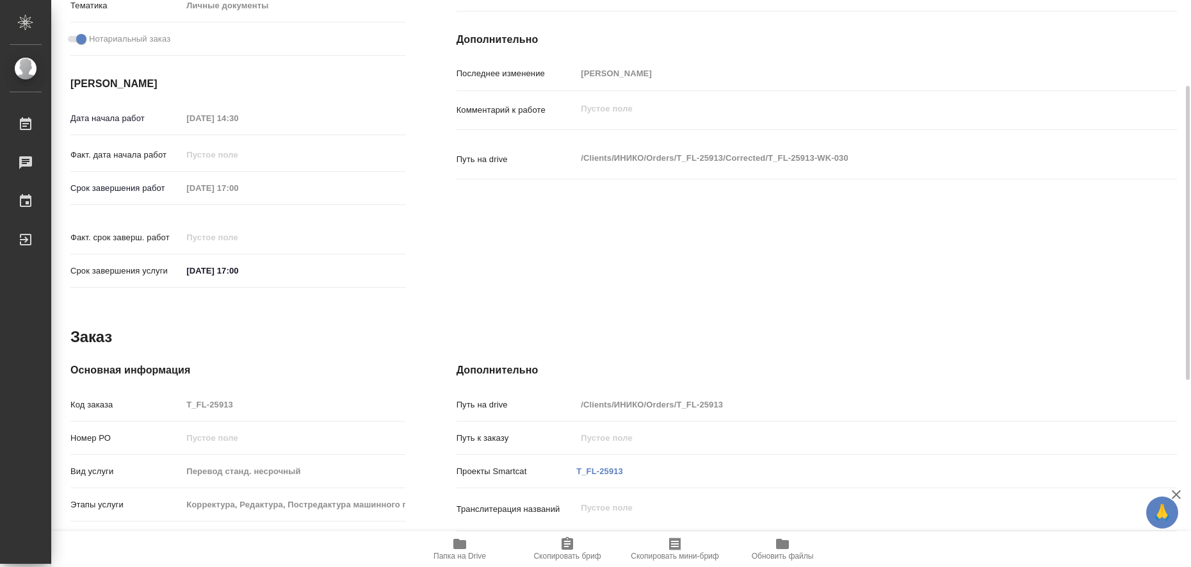
type textarea "x"
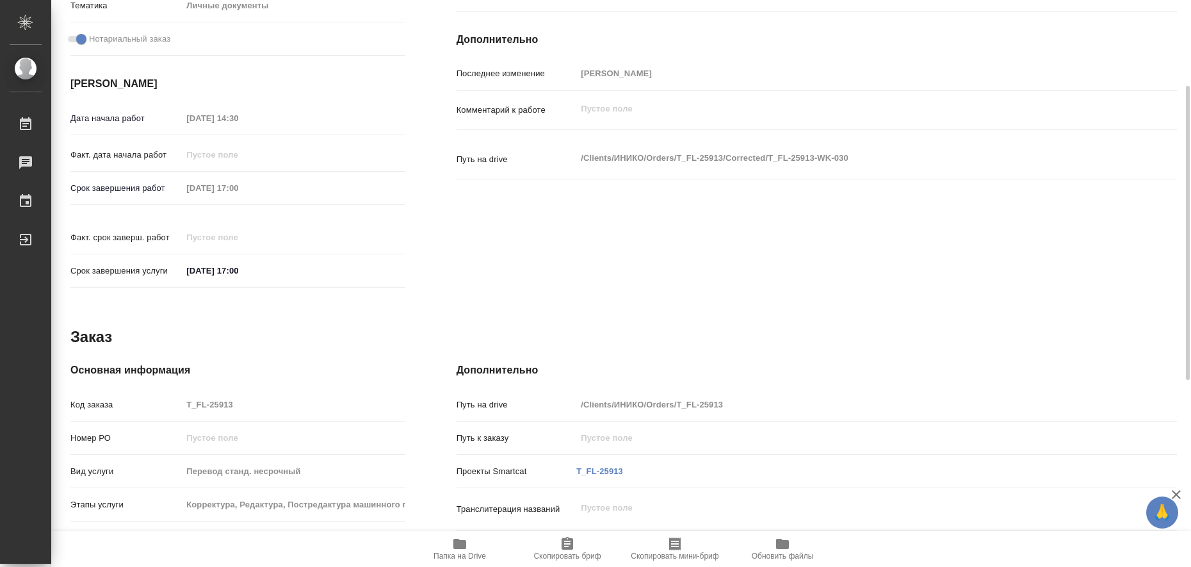
scroll to position [0, 0]
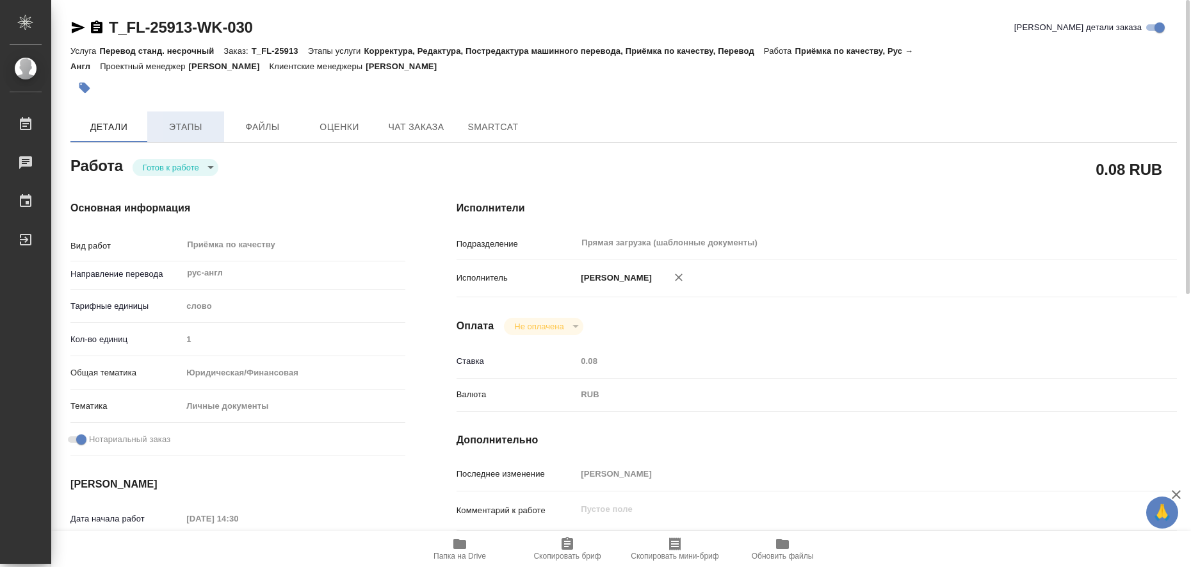
click at [186, 128] on span "Этапы" at bounding box center [185, 127] width 61 height 16
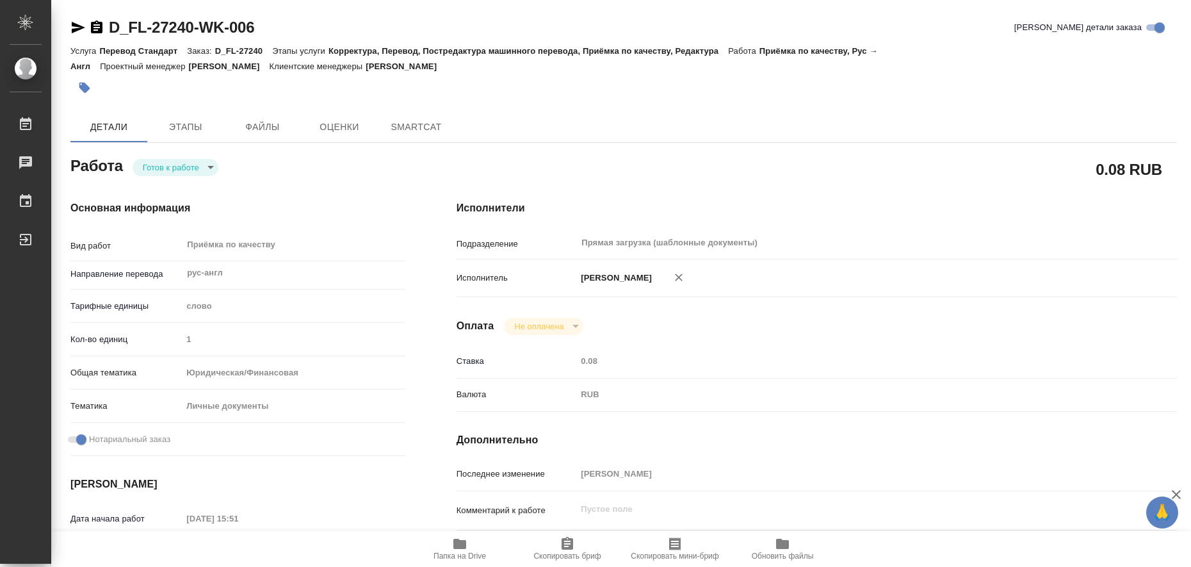
type textarea "x"
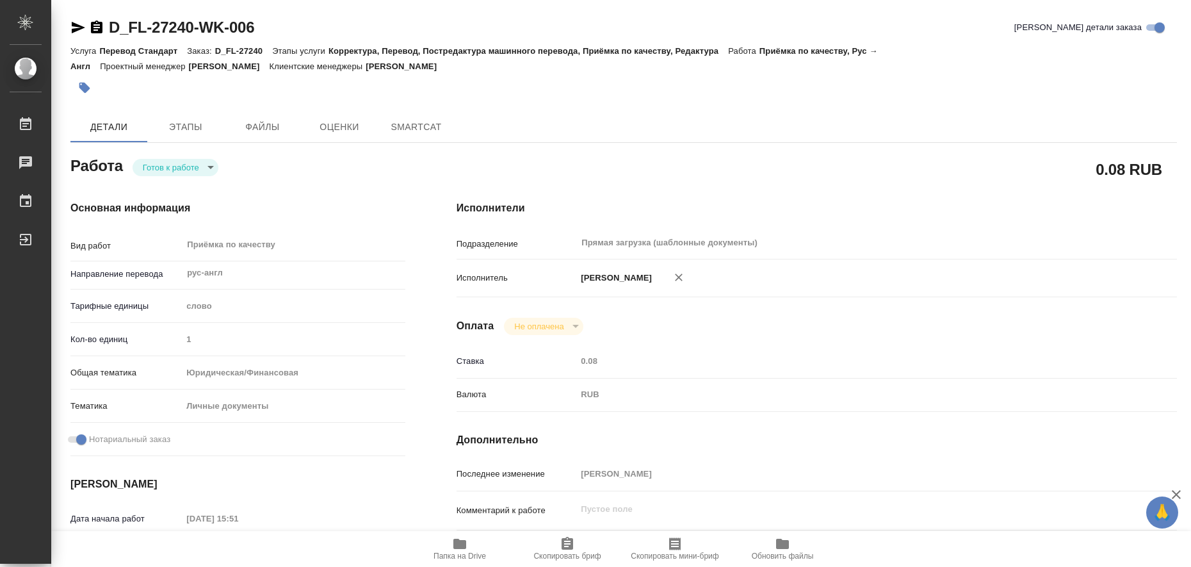
type textarea "x"
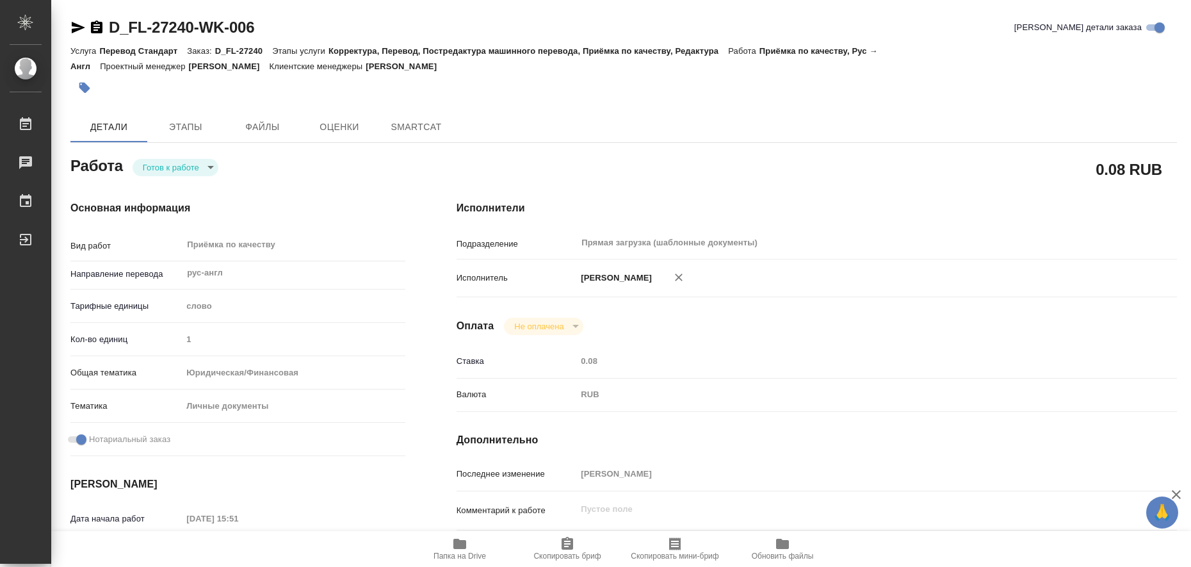
type textarea "x"
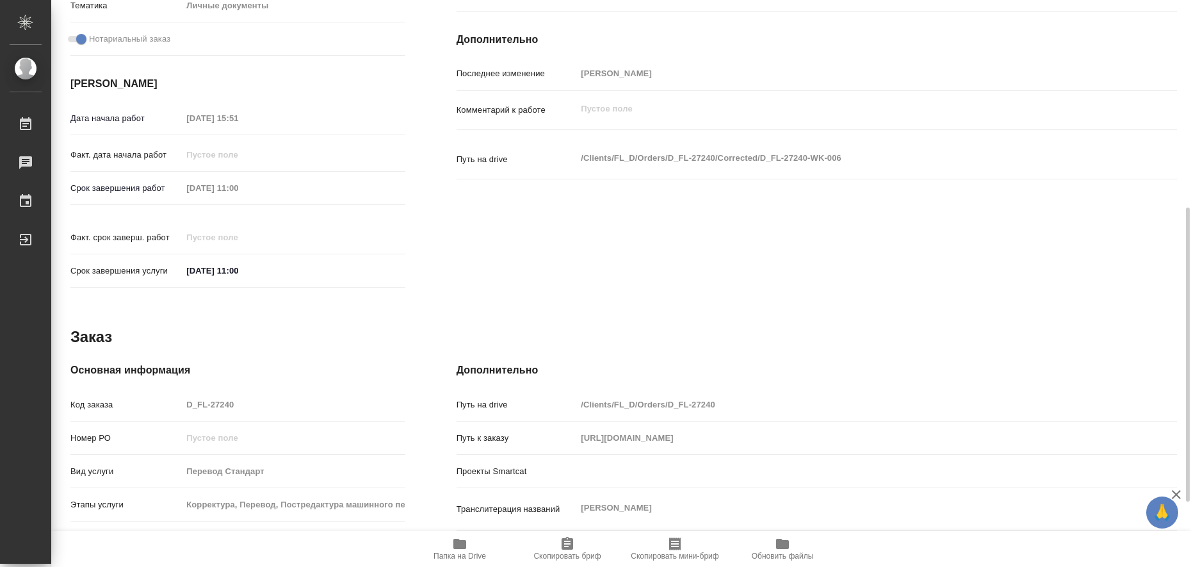
scroll to position [526, 0]
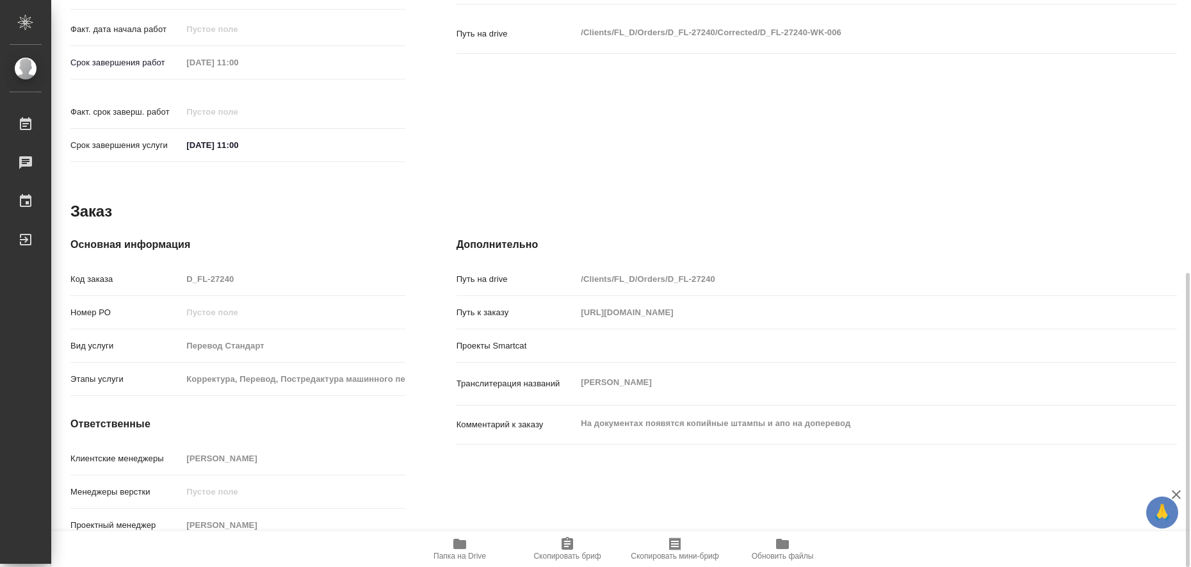
type textarea "x"
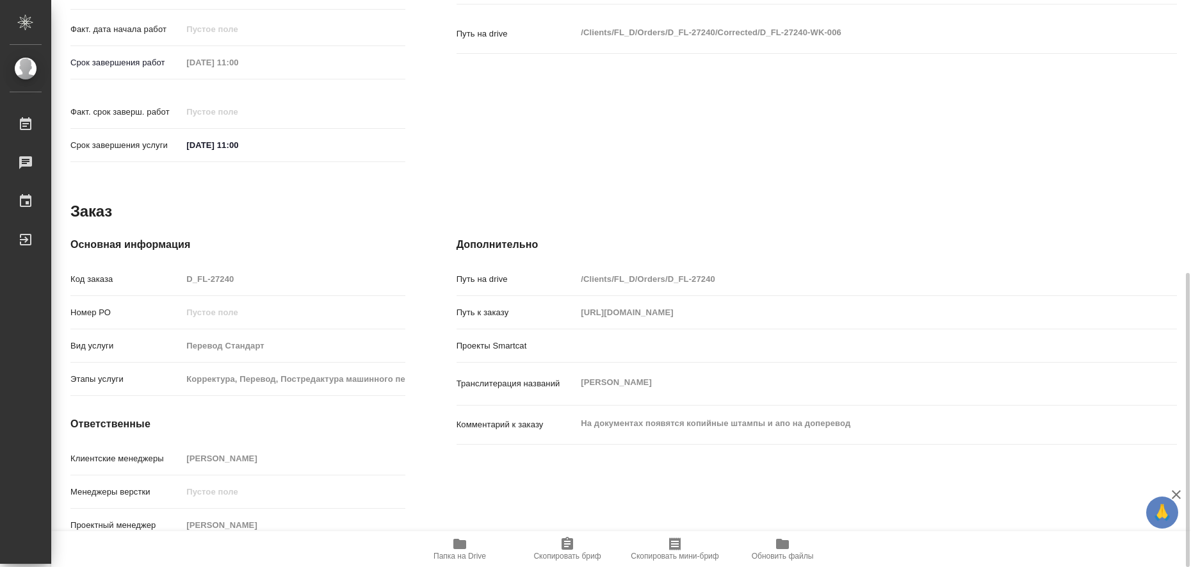
type textarea "x"
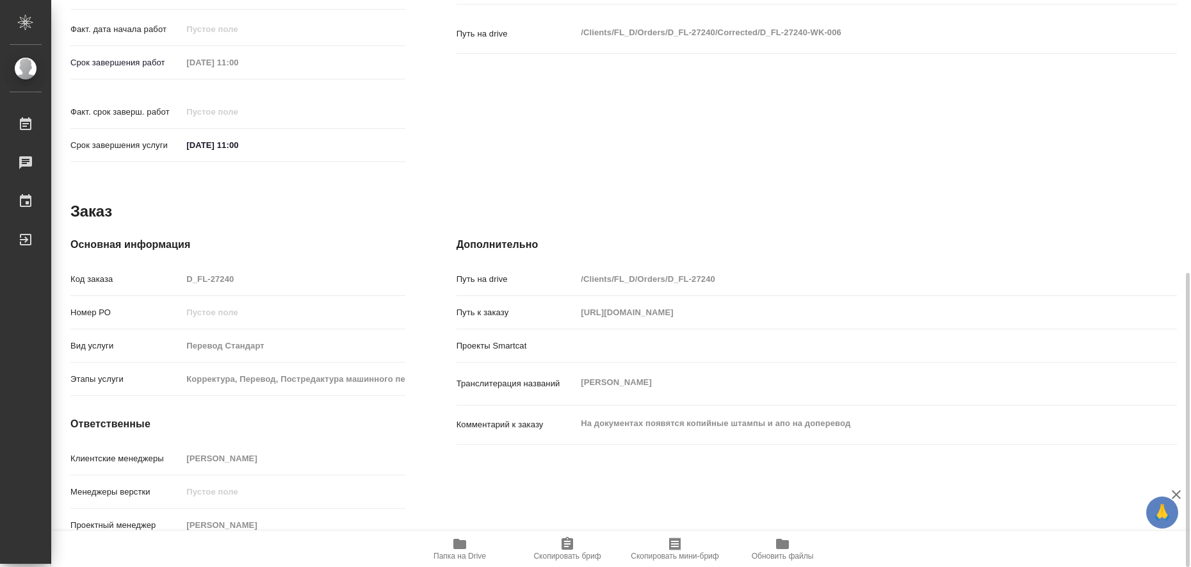
click at [448, 537] on span "Папка на Drive" at bounding box center [460, 548] width 92 height 24
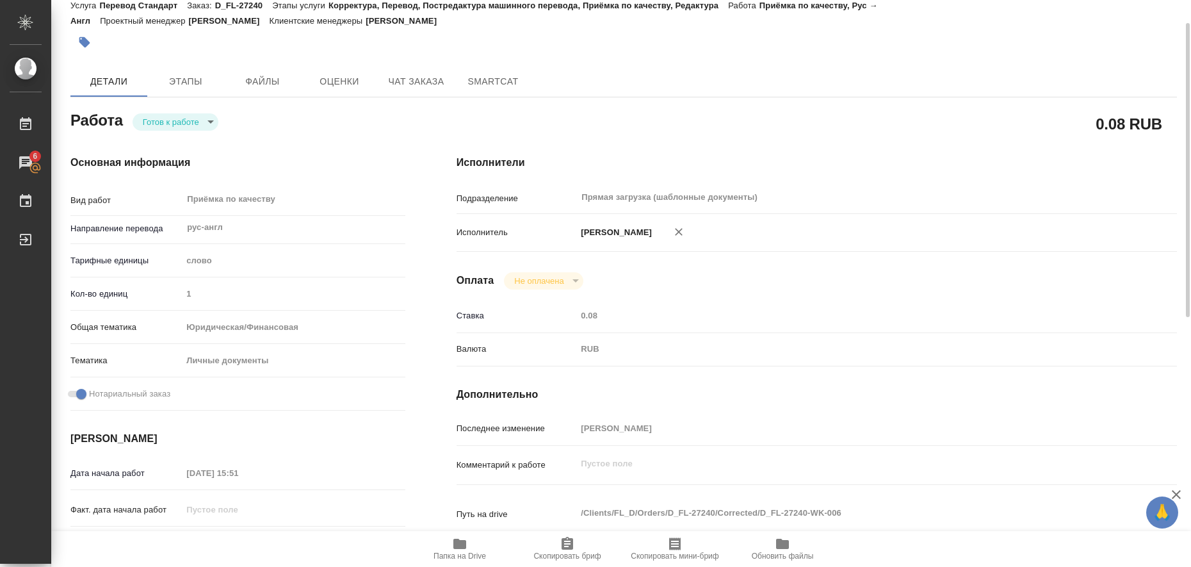
scroll to position [0, 0]
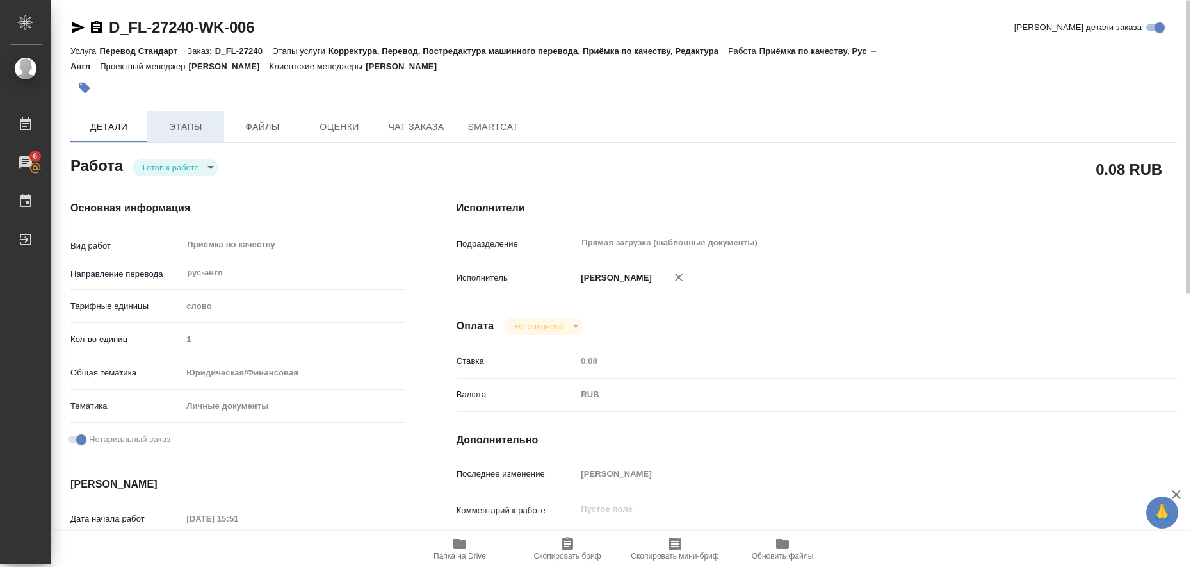
click at [177, 122] on span "Этапы" at bounding box center [185, 127] width 61 height 16
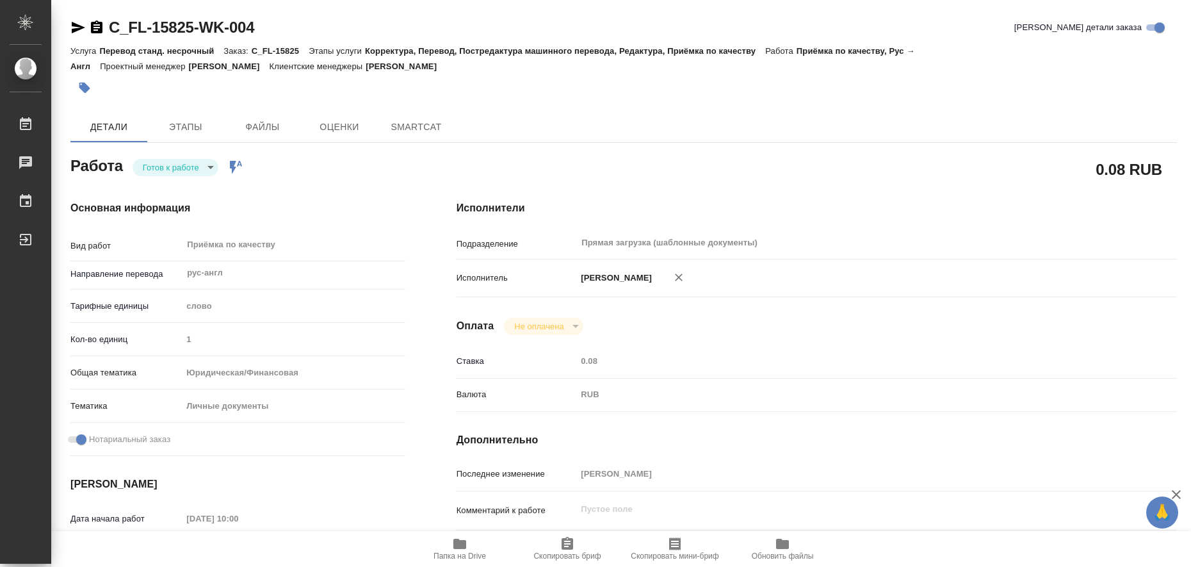
type textarea "x"
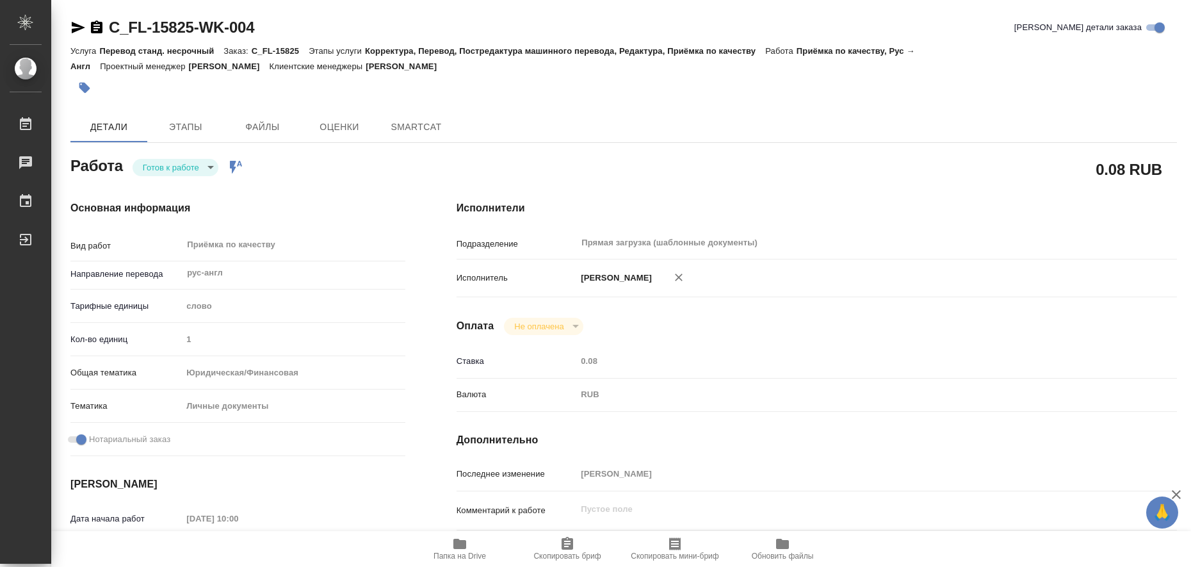
type textarea "x"
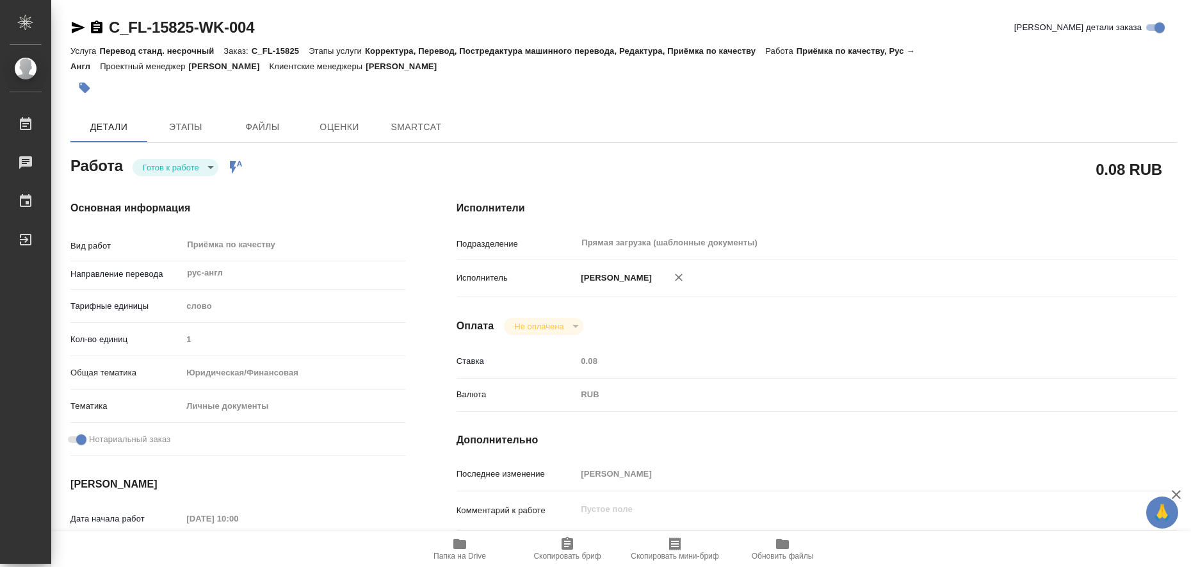
type textarea "x"
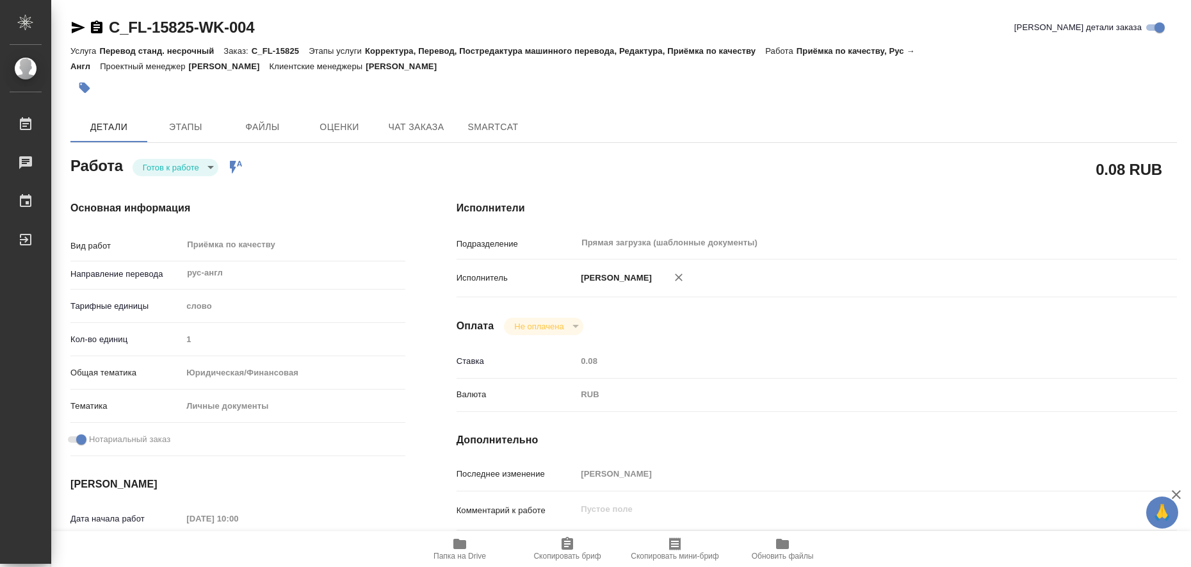
type textarea "x"
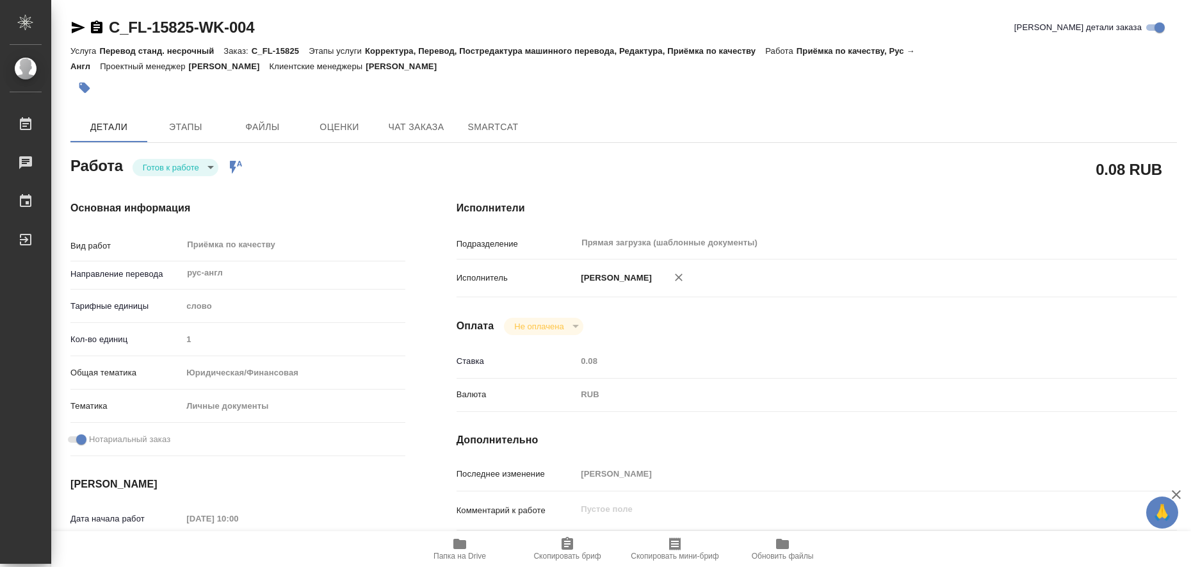
type textarea "x"
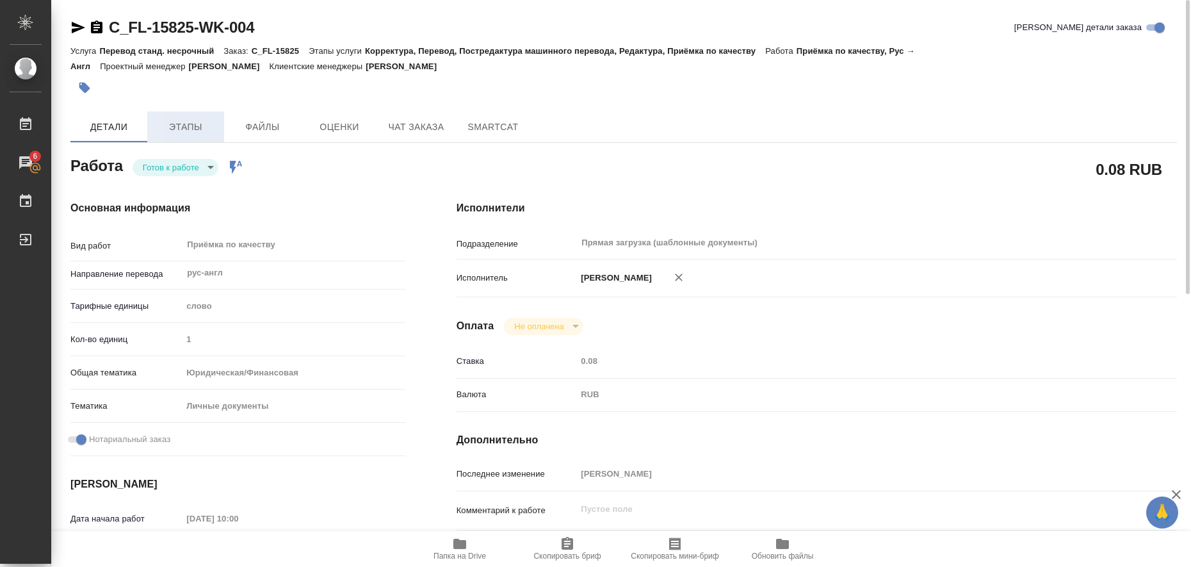
click at [200, 124] on span "Этапы" at bounding box center [185, 127] width 61 height 16
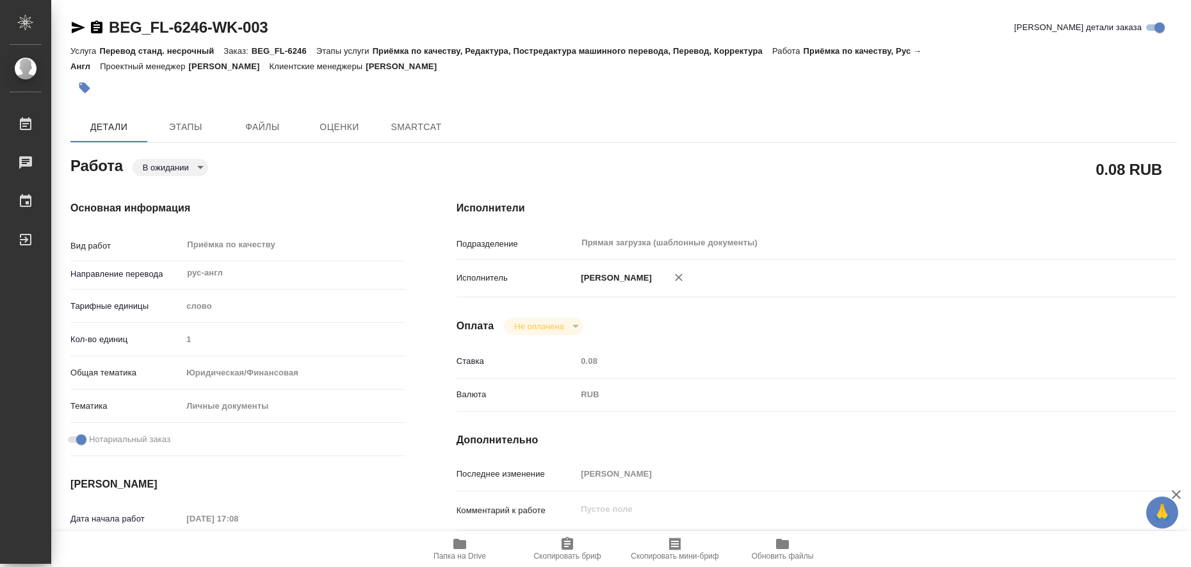
type textarea "x"
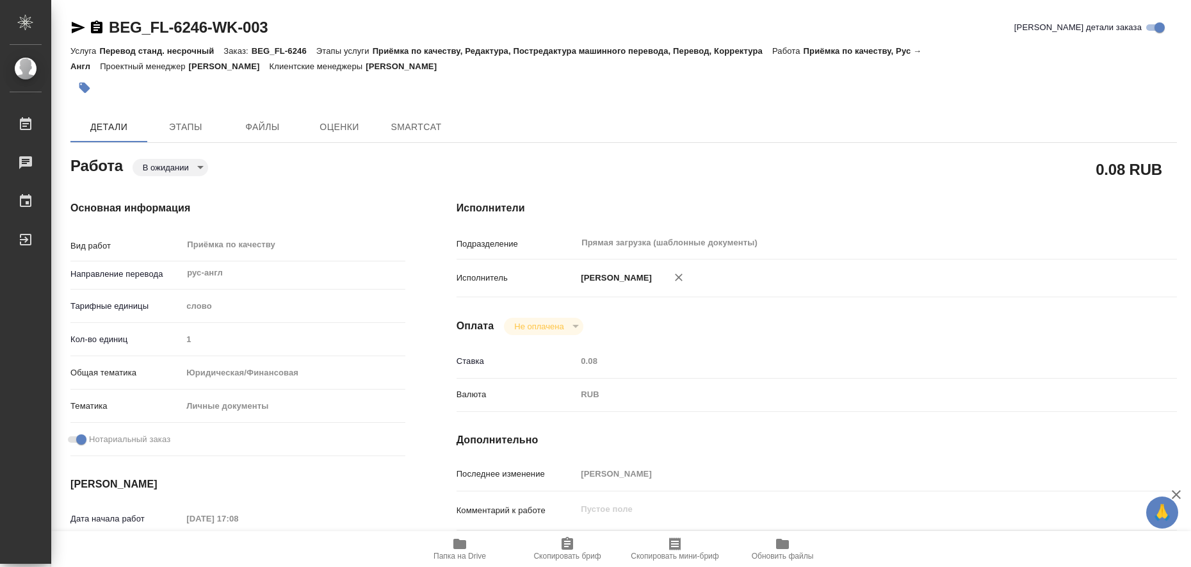
type textarea "x"
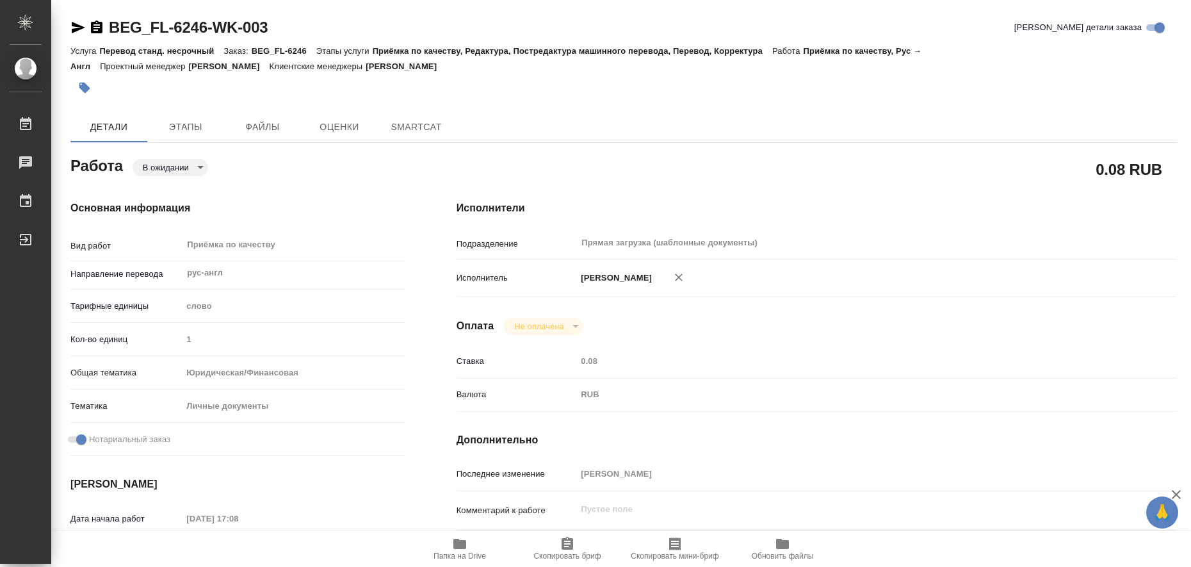
type textarea "x"
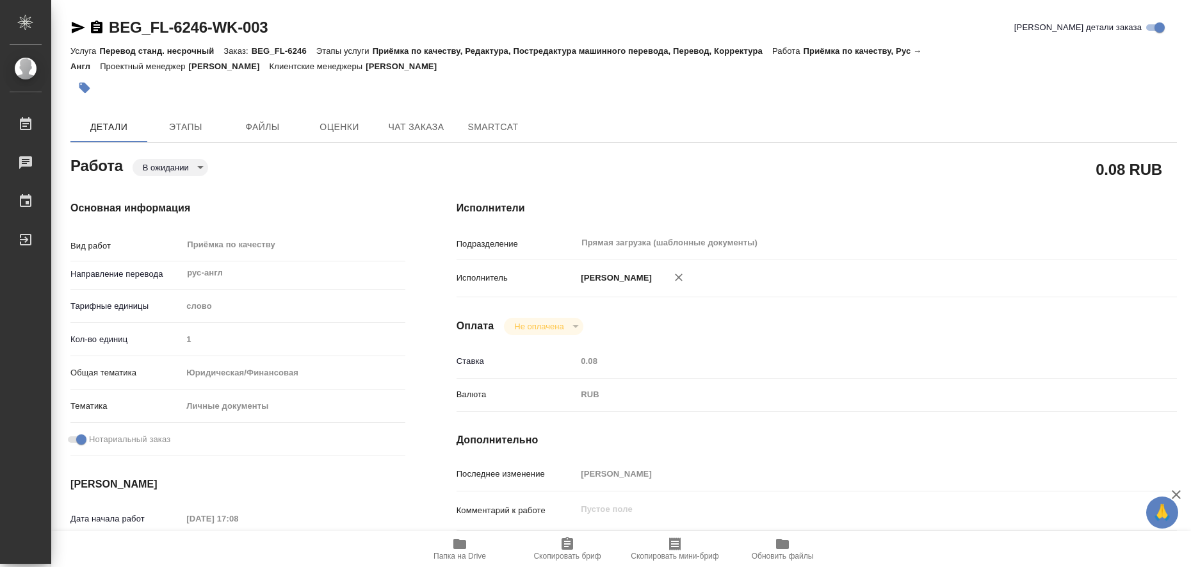
type textarea "x"
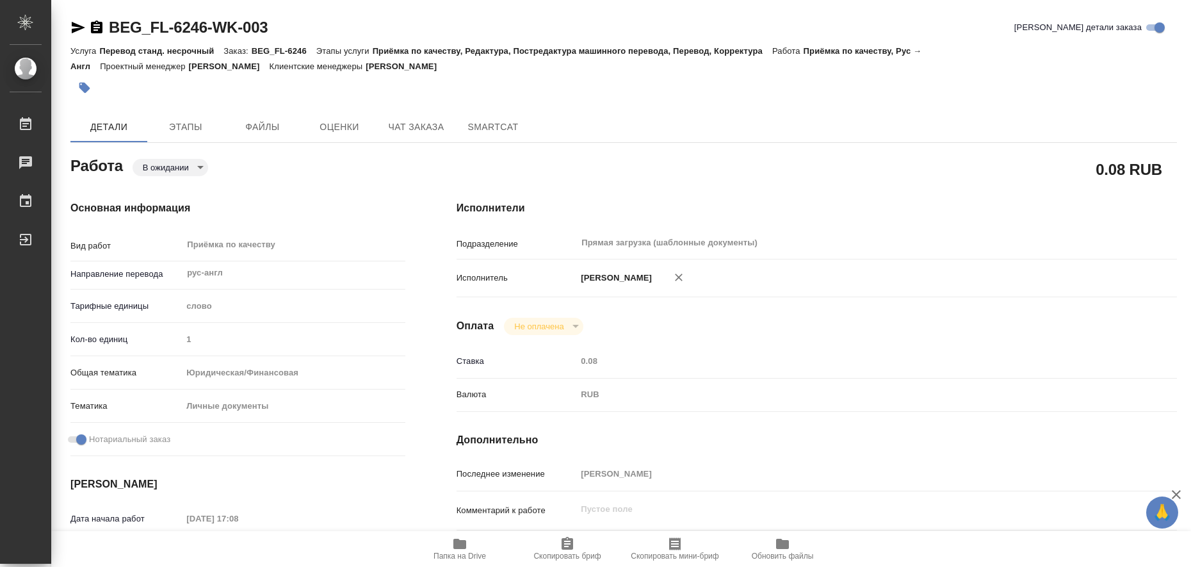
type textarea "x"
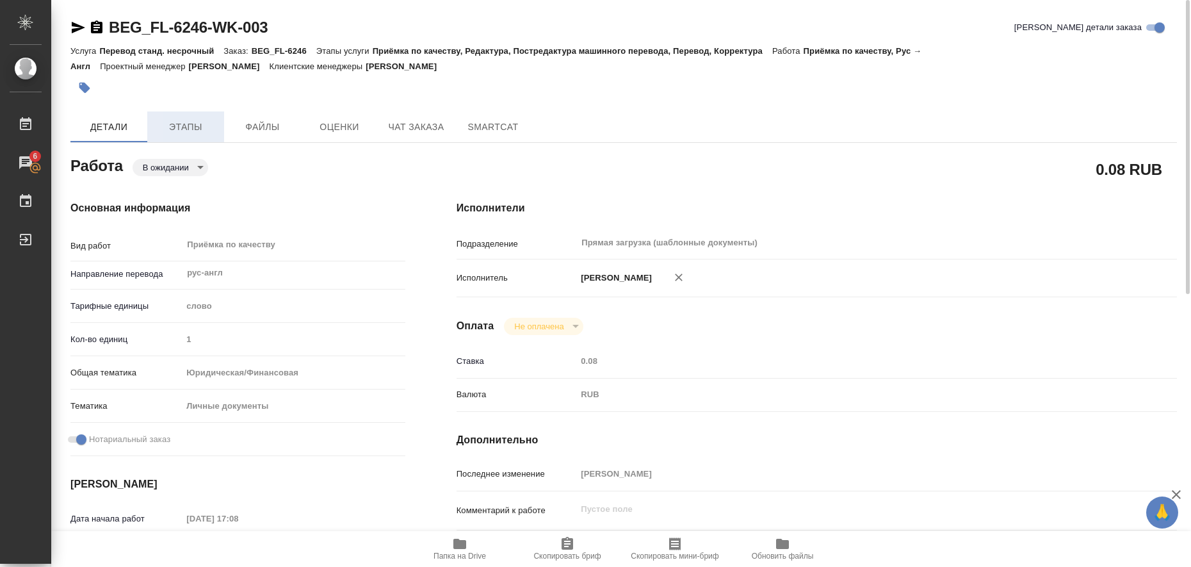
click at [171, 126] on span "Этапы" at bounding box center [185, 127] width 61 height 16
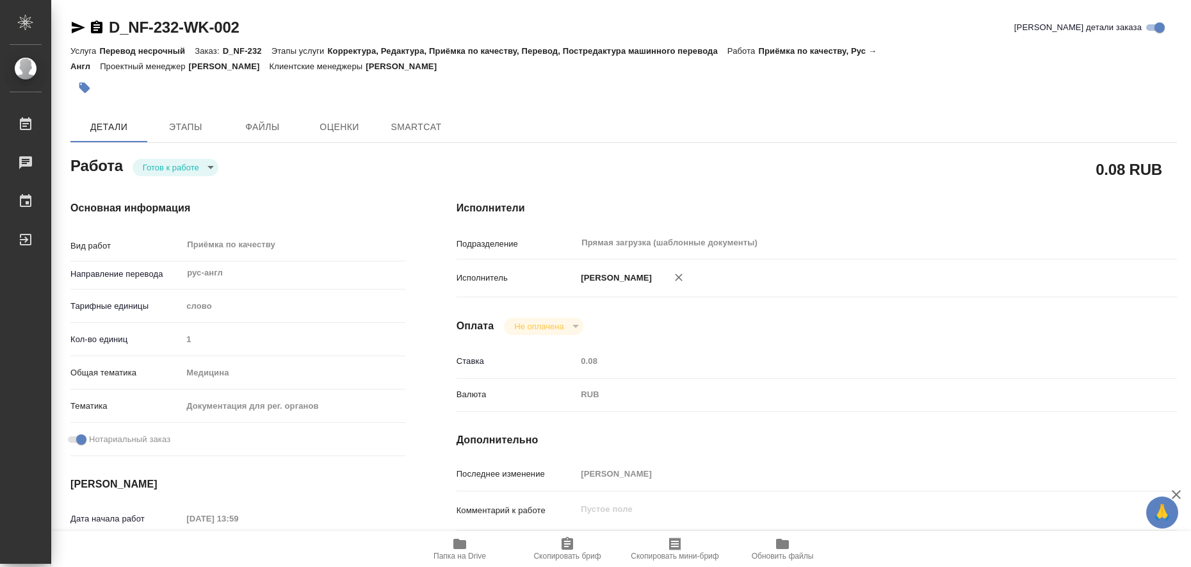
type textarea "x"
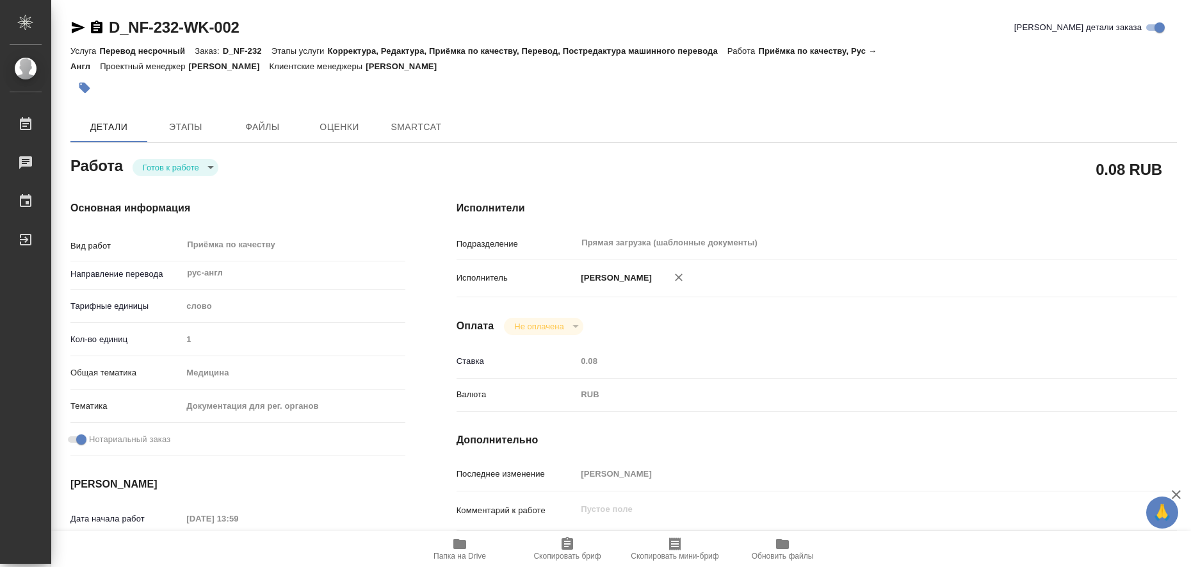
type textarea "x"
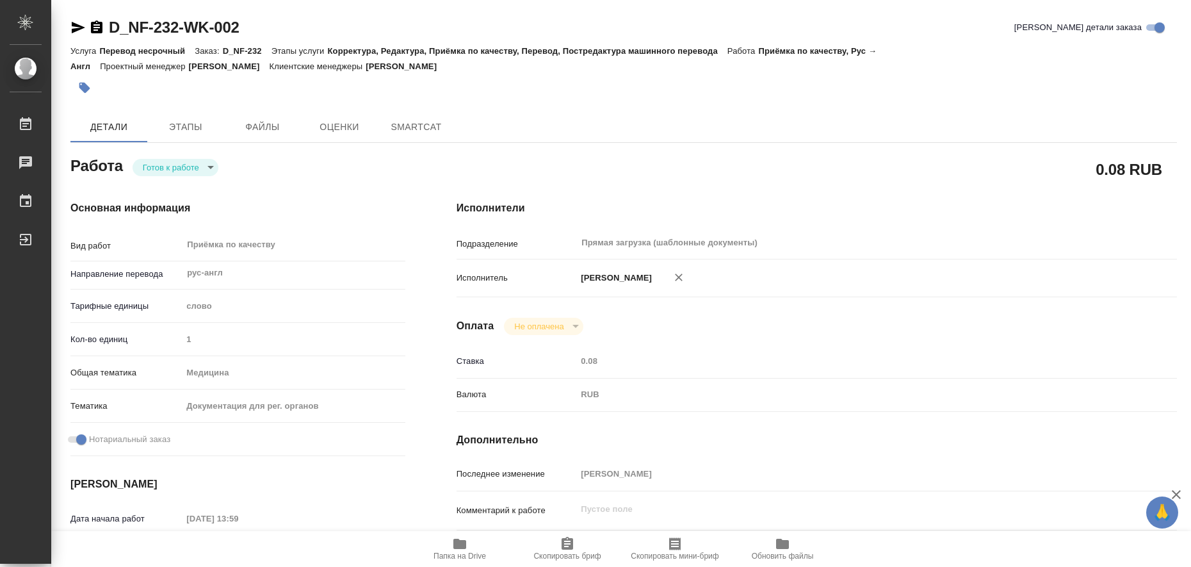
type textarea "x"
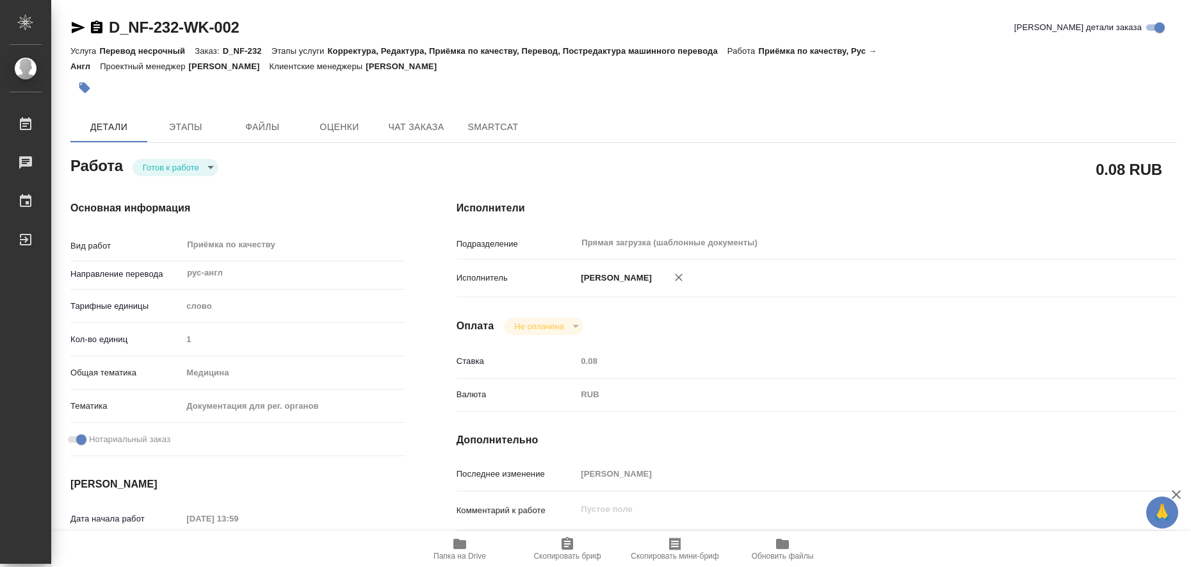
type textarea "x"
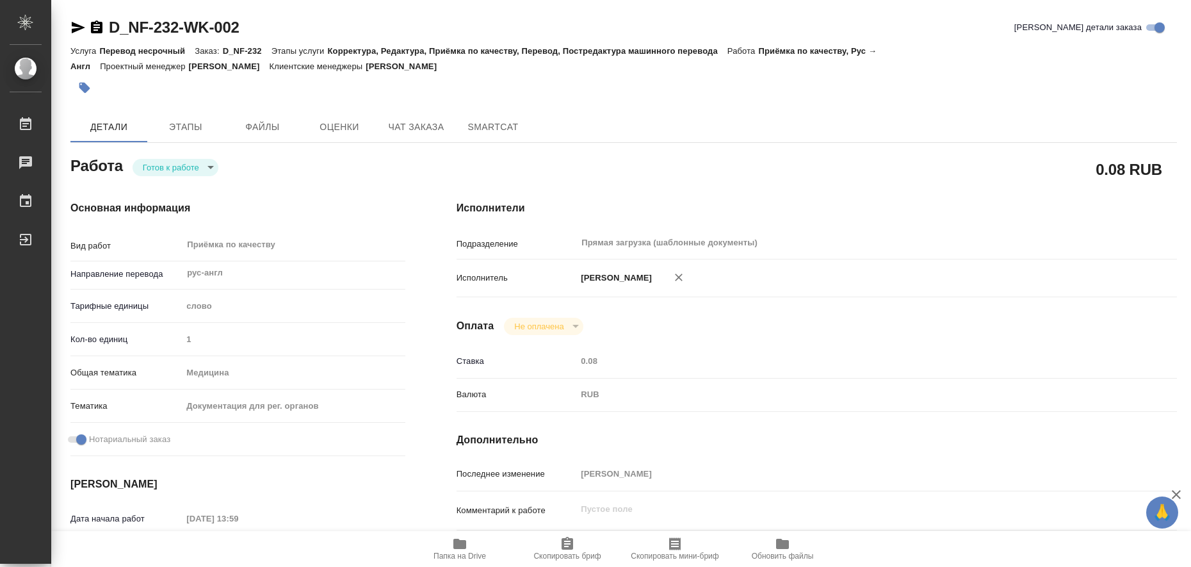
type textarea "x"
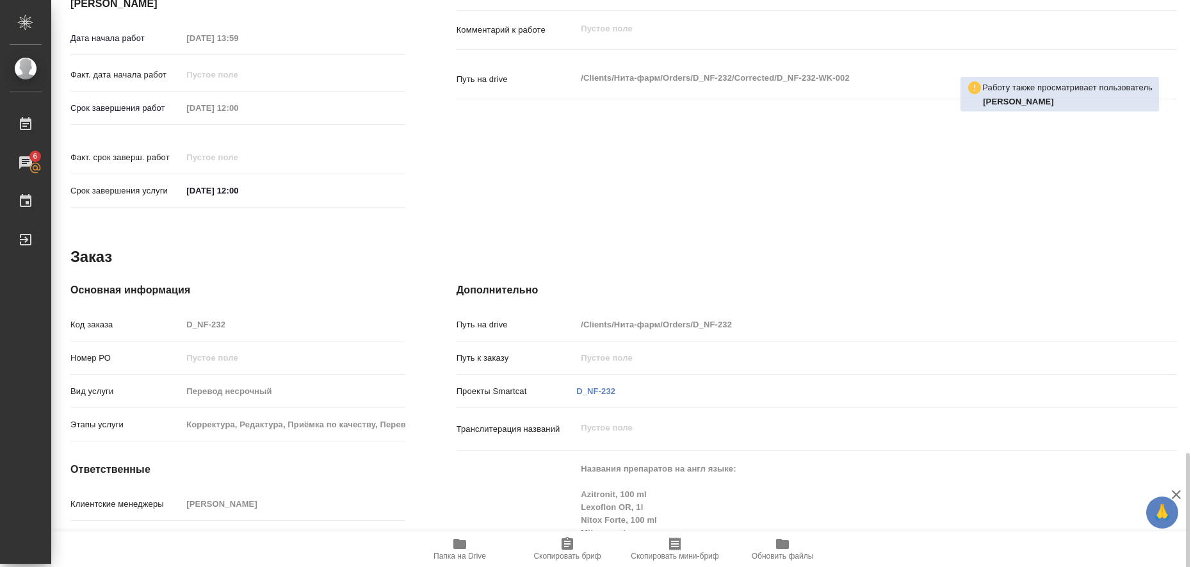
scroll to position [634, 0]
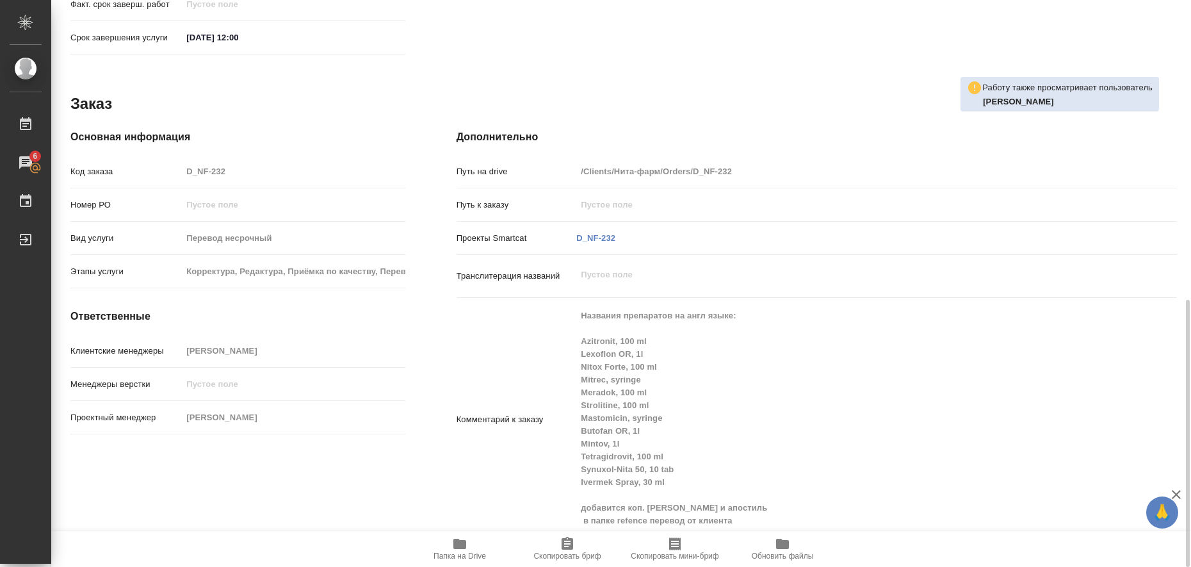
click at [462, 536] on icon "button" at bounding box center [459, 543] width 15 height 15
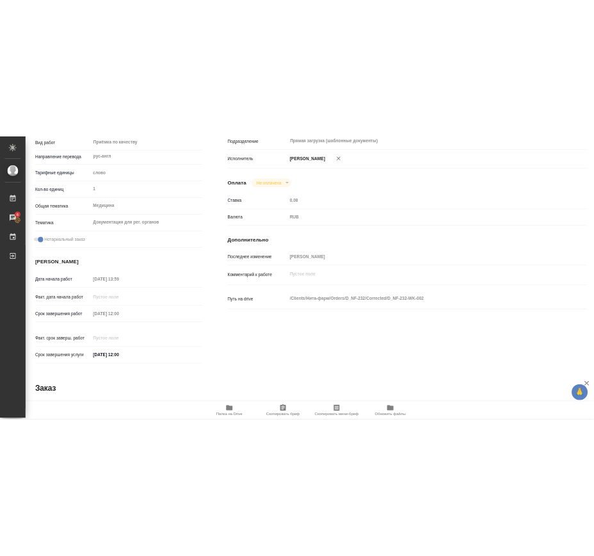
scroll to position [153, 0]
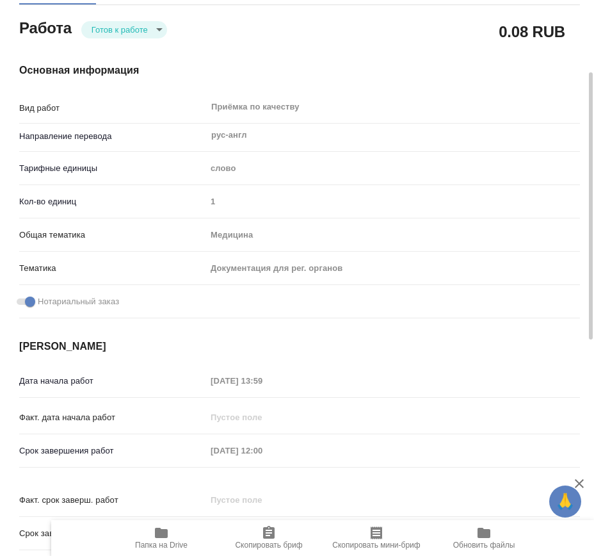
type textarea "x"
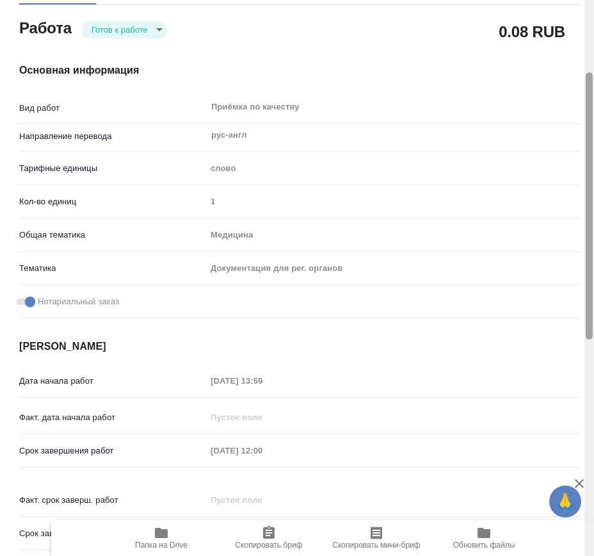
type textarea "x"
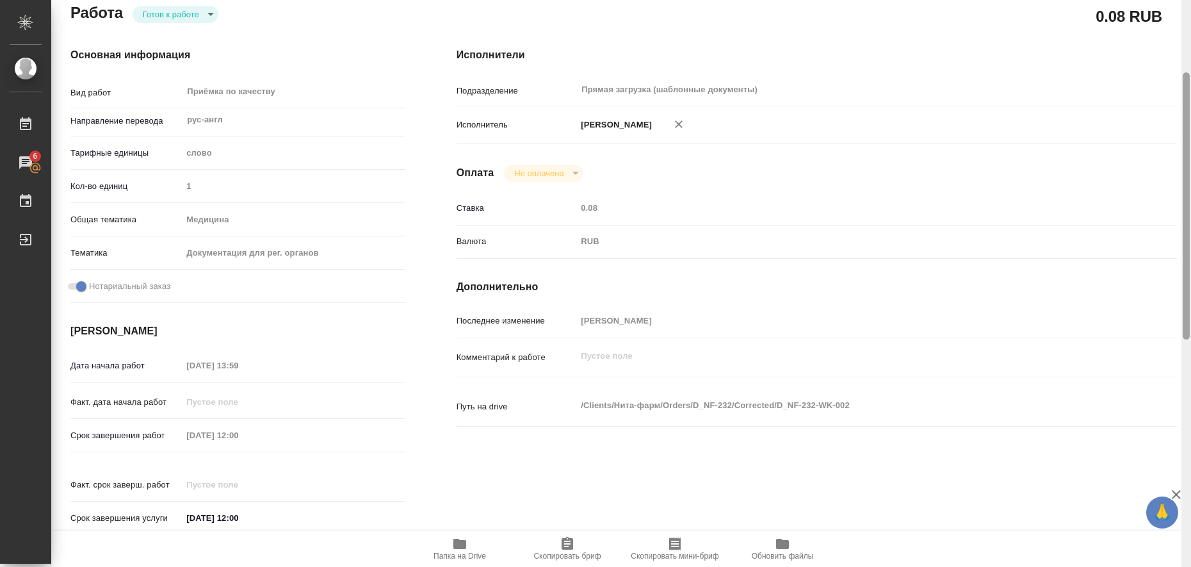
type textarea "x"
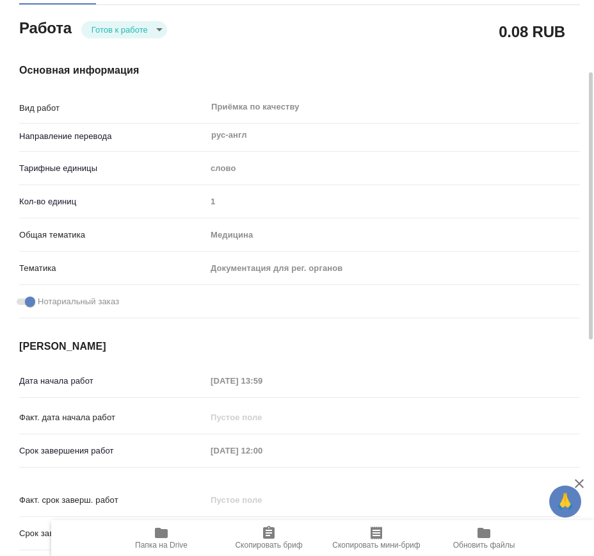
type textarea "x"
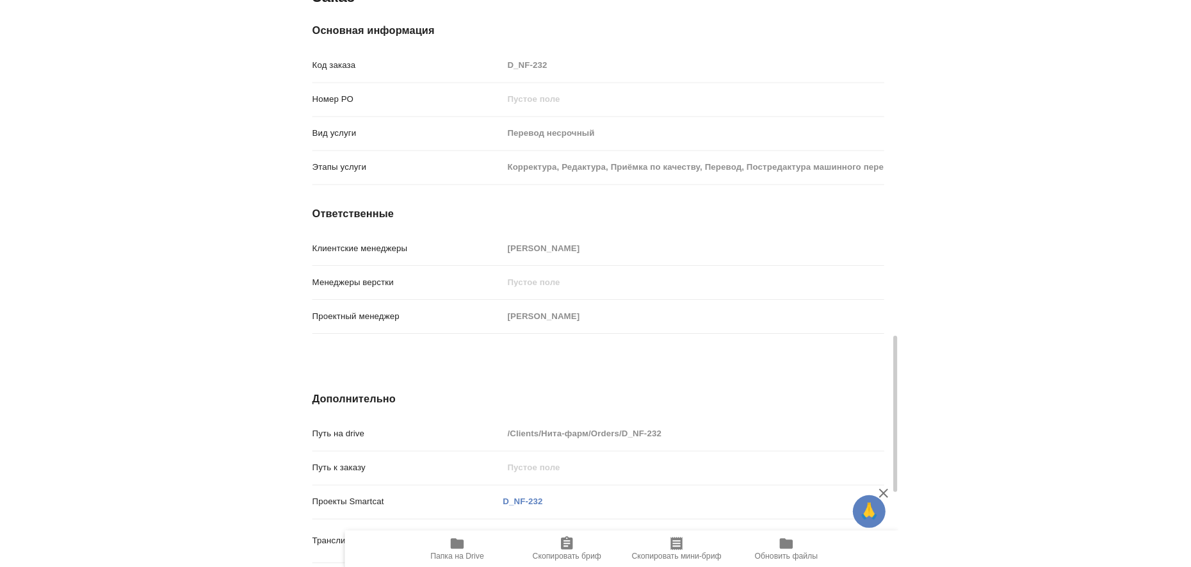
scroll to position [1459, 0]
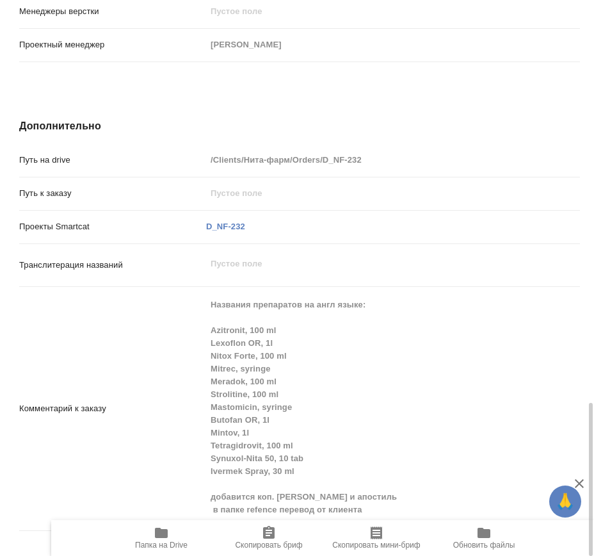
type textarea "x"
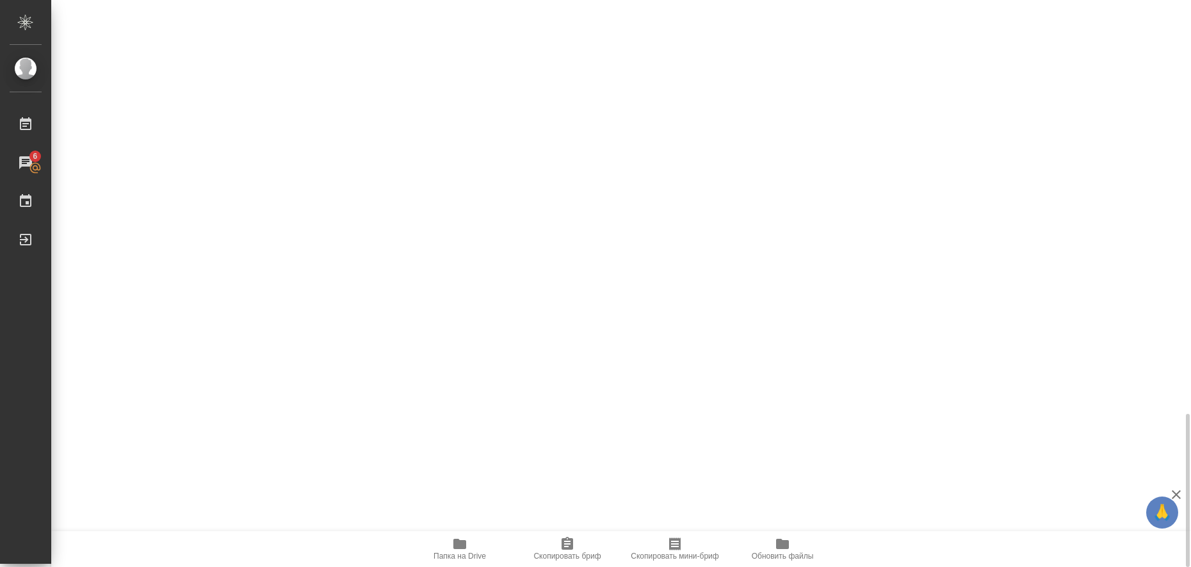
type textarea "x"
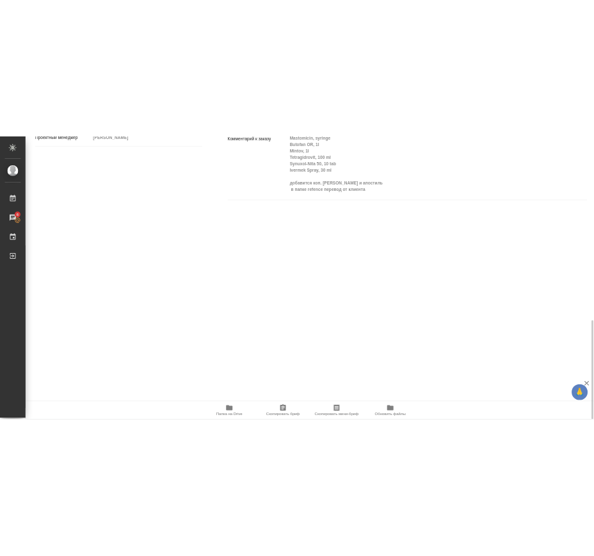
scroll to position [888, 0]
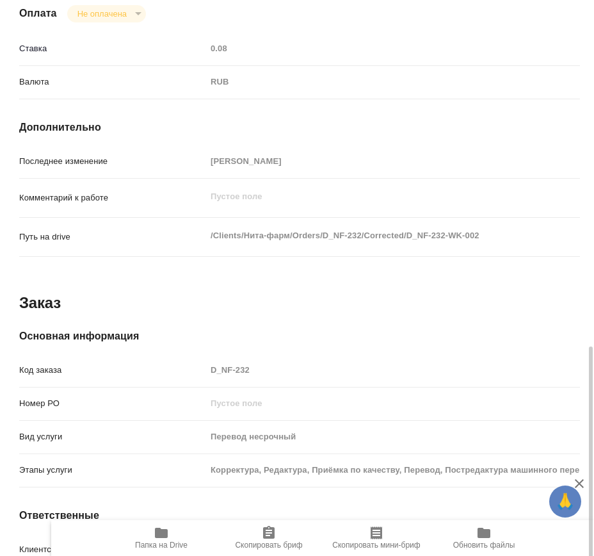
type textarea "x"
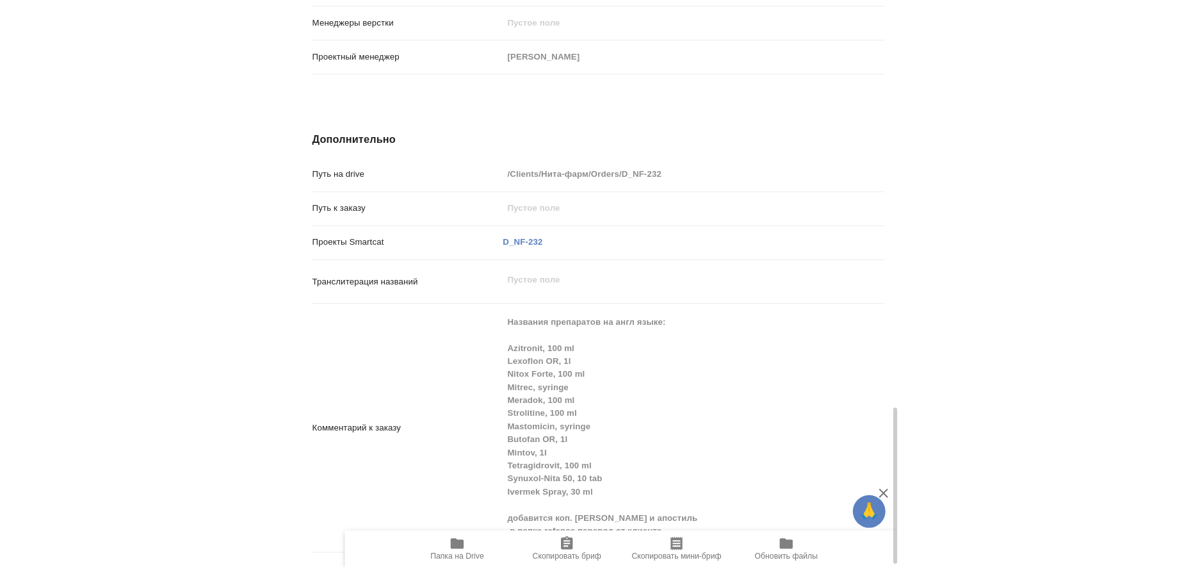
scroll to position [1459, 0]
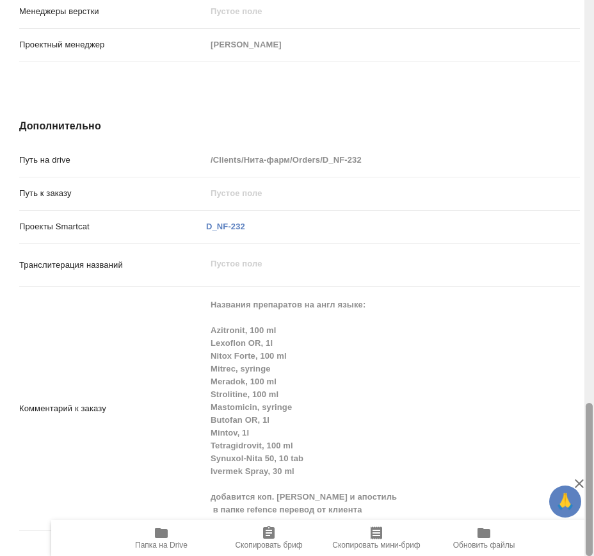
type textarea "x"
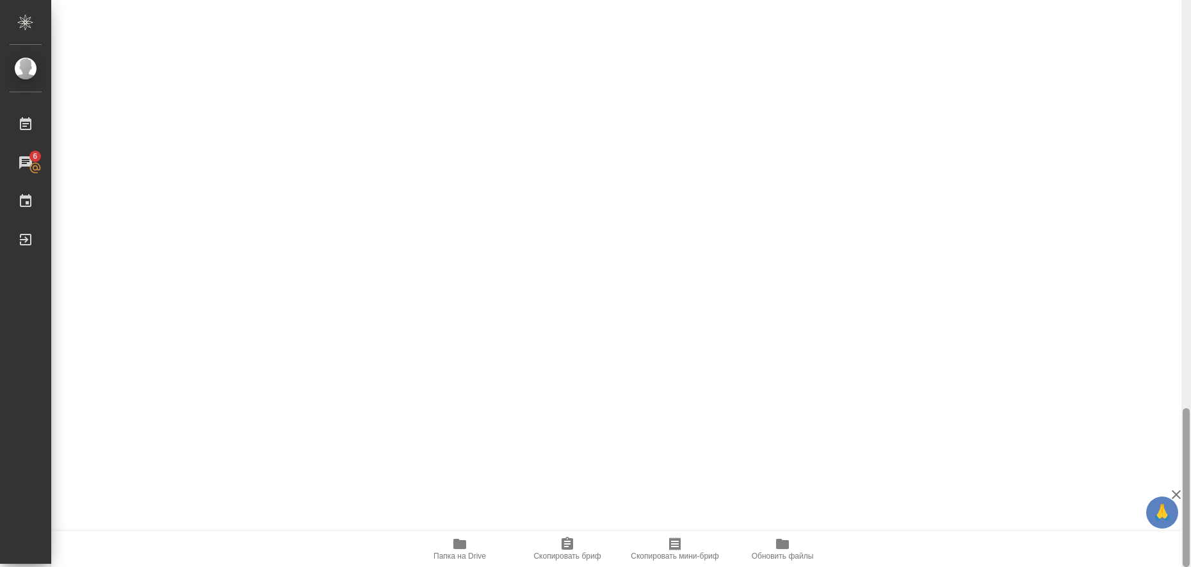
scroll to position [1448, 0]
type textarea "x"
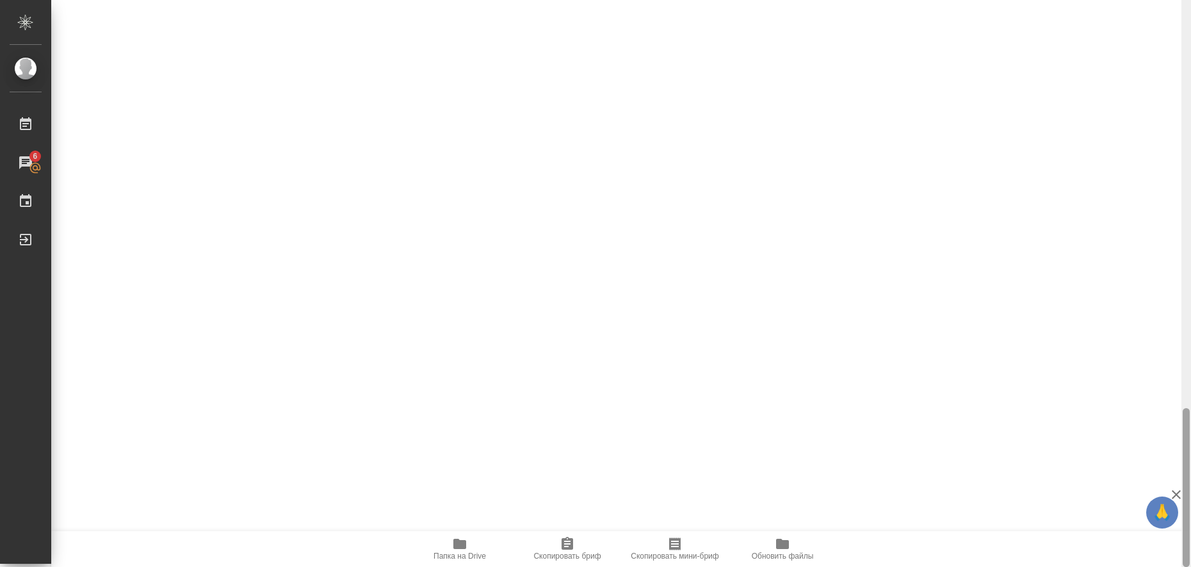
type textarea "x"
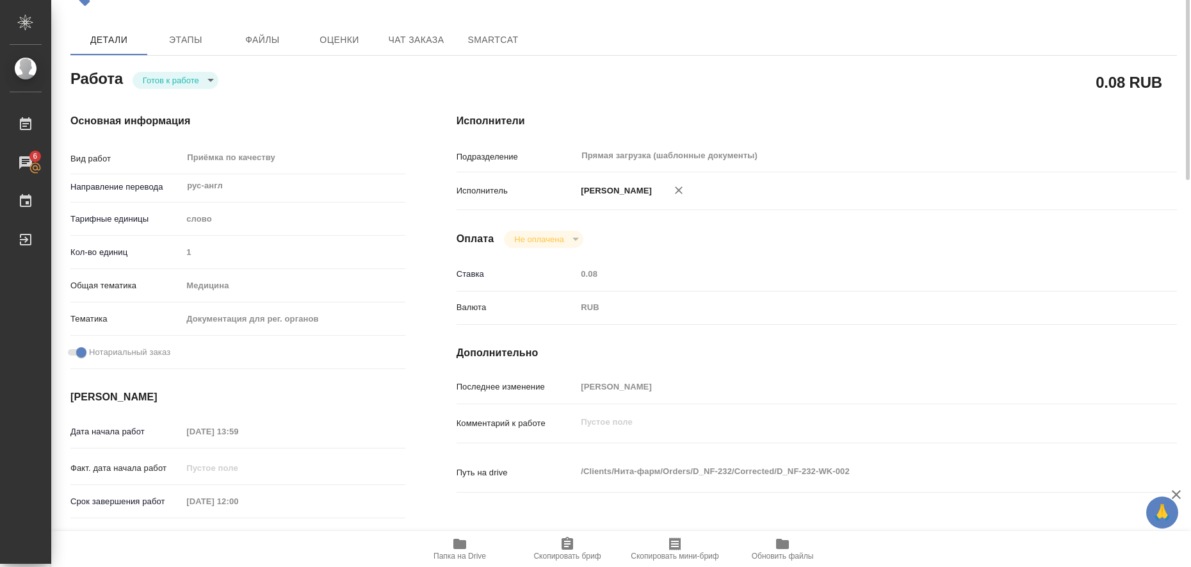
scroll to position [0, 0]
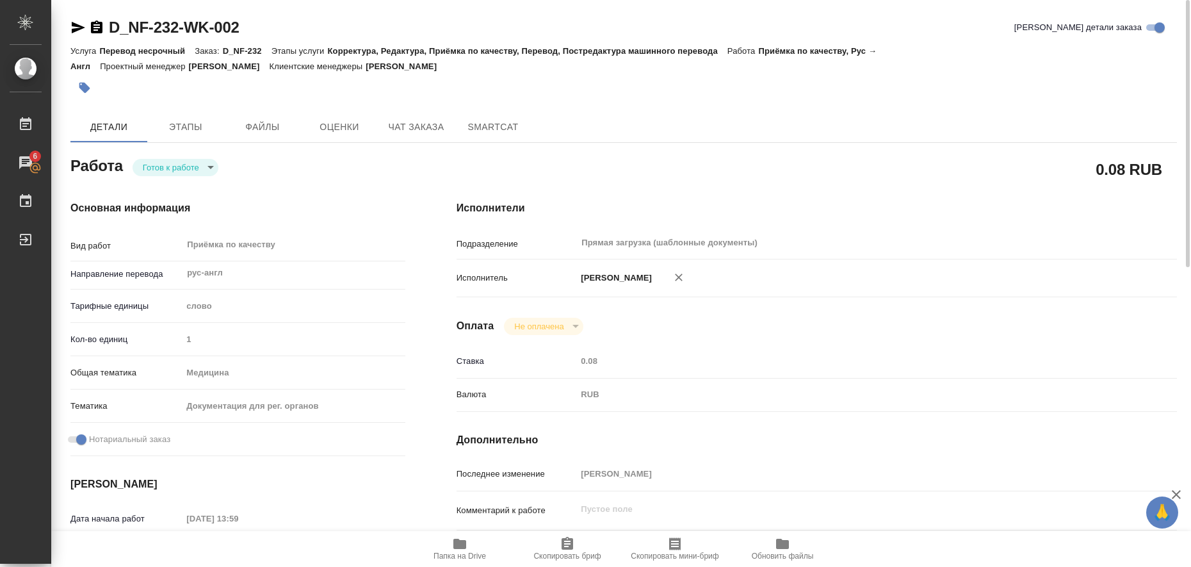
click at [75, 28] on icon "button" at bounding box center [77, 27] width 15 height 15
type textarea "x"
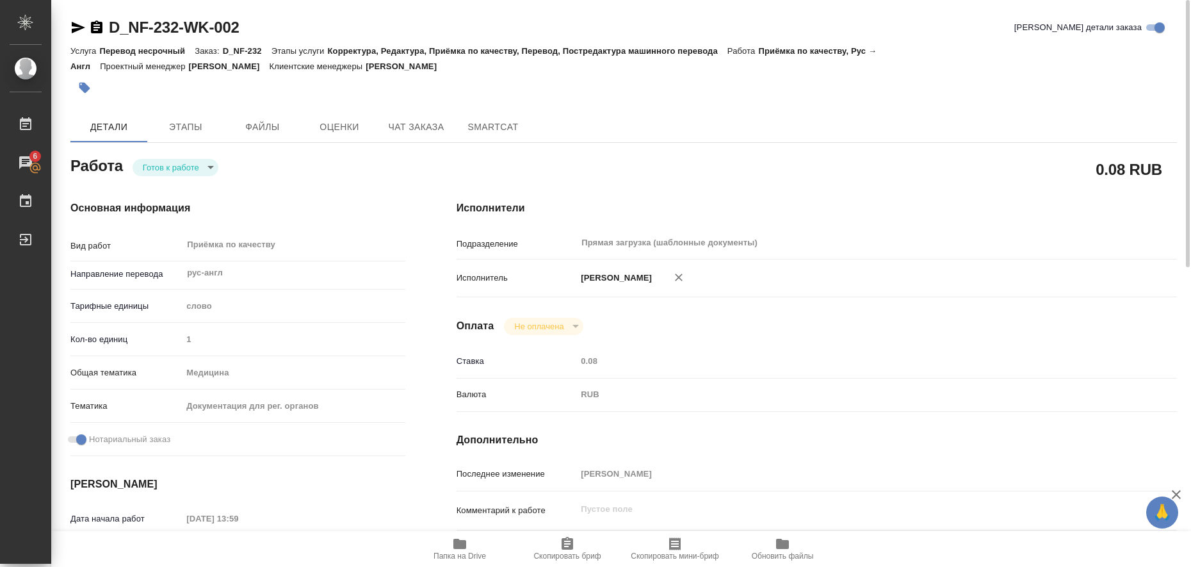
type textarea "x"
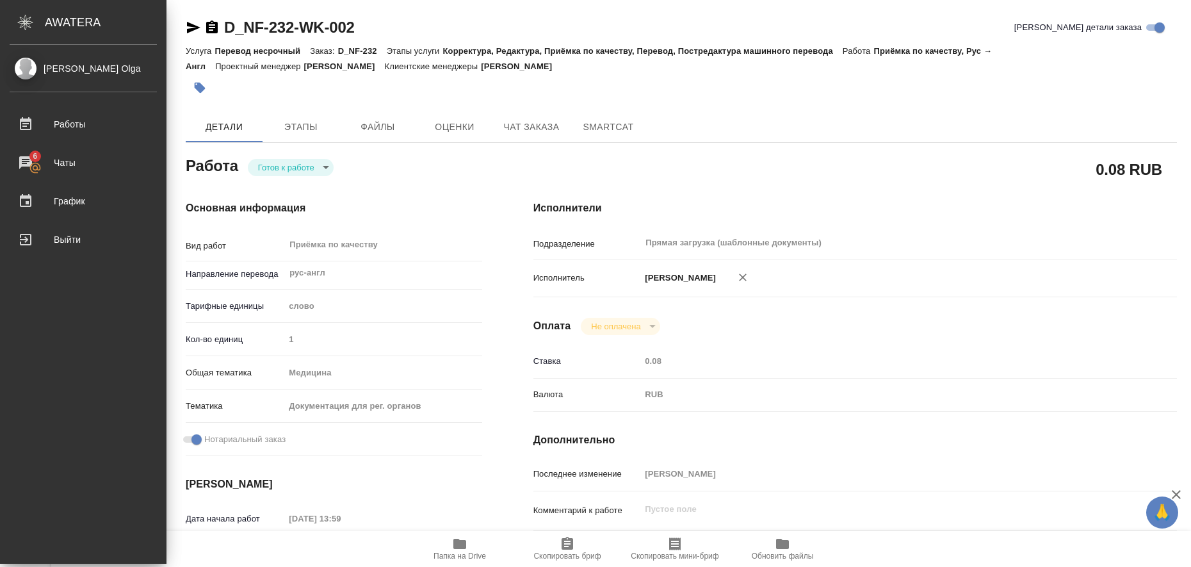
type textarea "x"
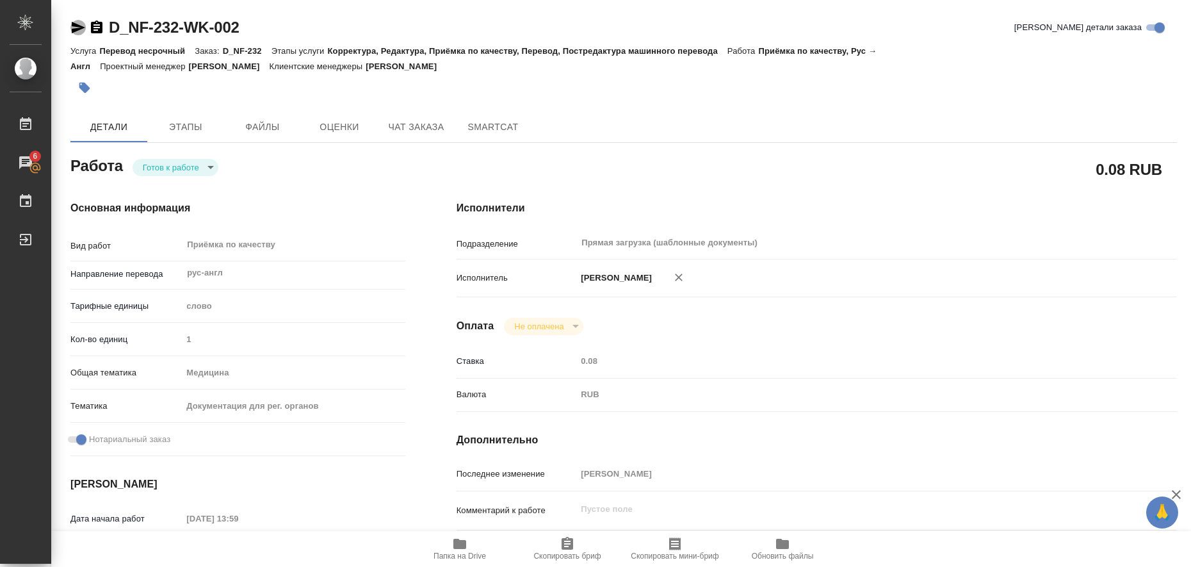
click at [75, 26] on icon "button" at bounding box center [78, 28] width 13 height 12
click at [89, 90] on icon "button" at bounding box center [84, 87] width 13 height 13
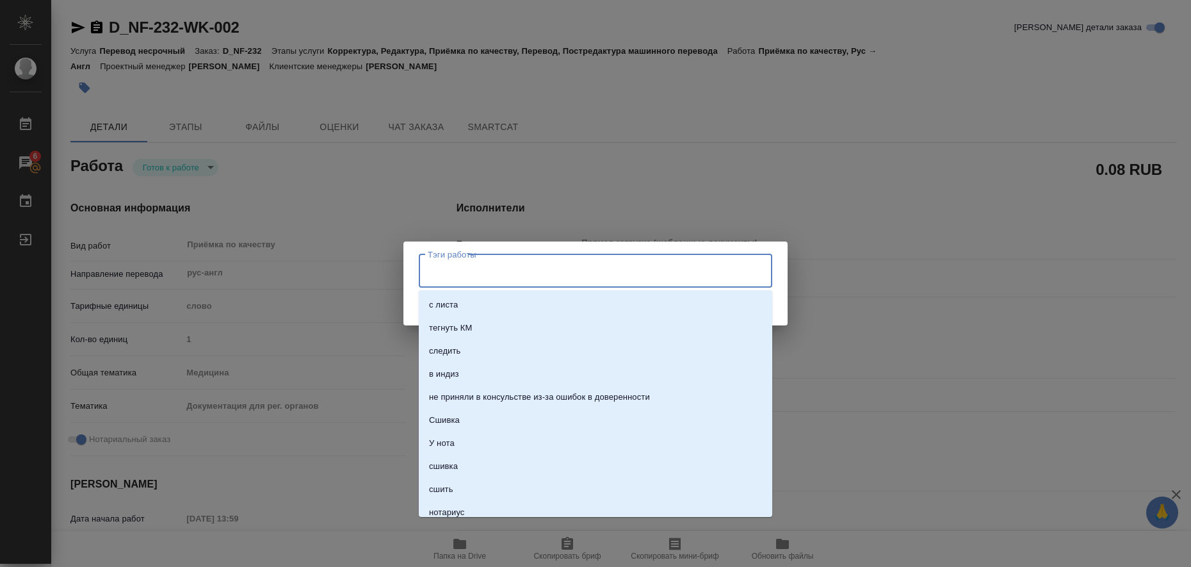
click at [456, 272] on input "Тэги работы" at bounding box center [584, 271] width 318 height 22
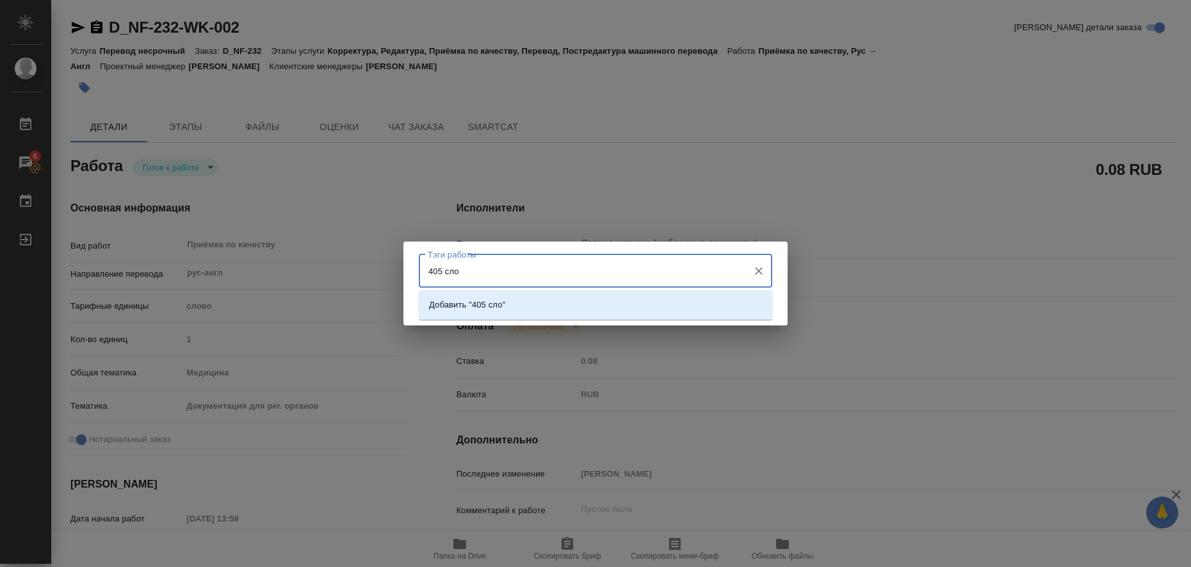
type input "405 слов"
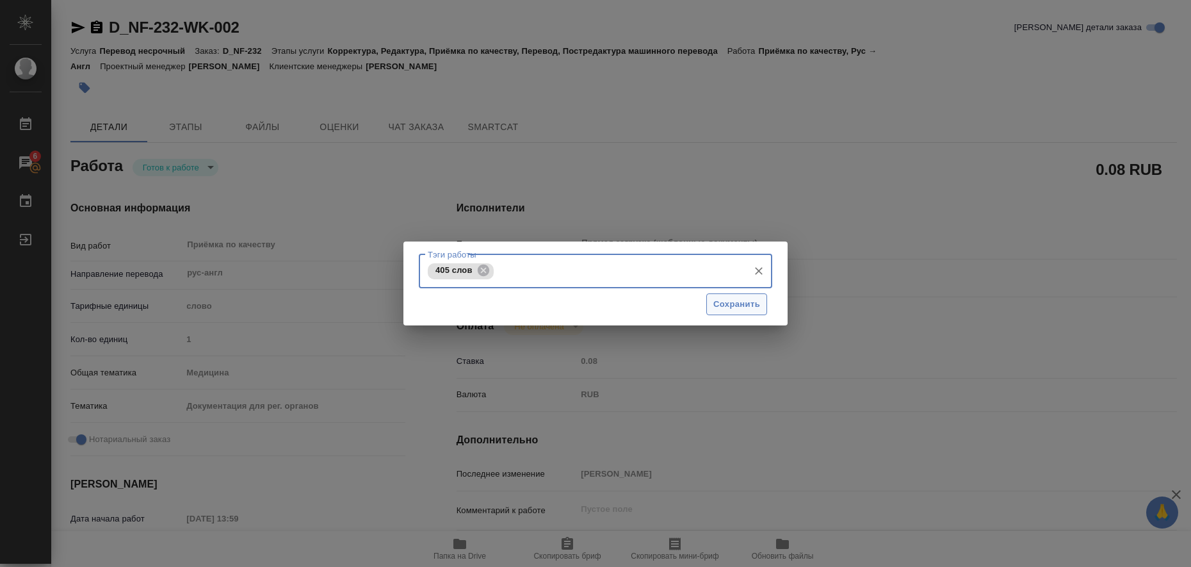
click at [715, 299] on span "Сохранить" at bounding box center [737, 304] width 47 height 15
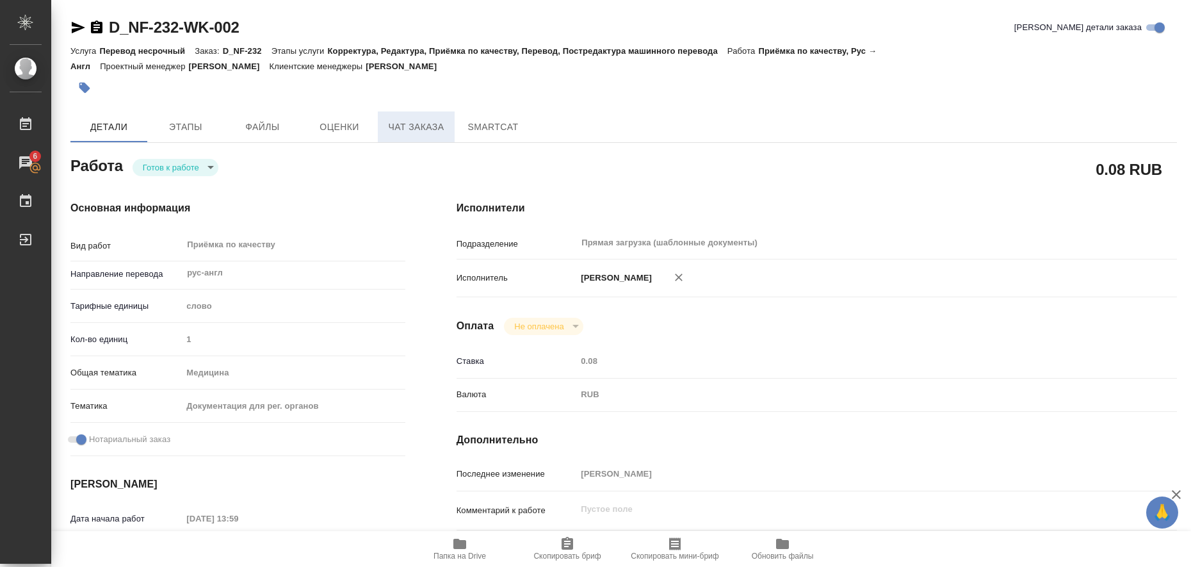
type input "readyForWork"
type textarea "Приёмка по качеству"
type textarea "x"
type input "рус-англ"
type input "5a8b1489cc6b4906c91bfd90"
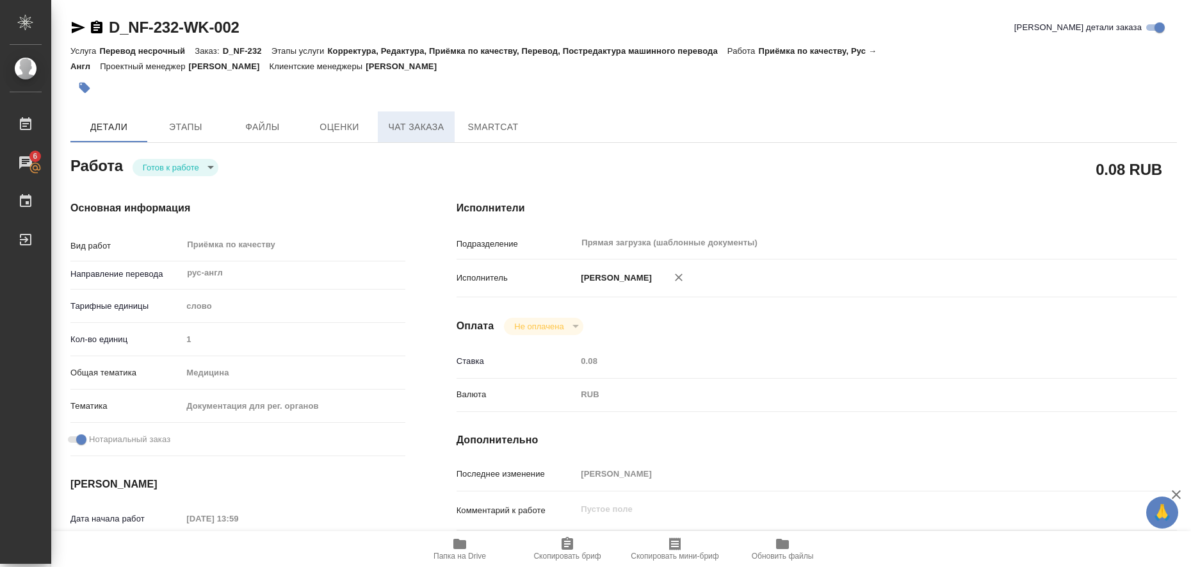
type input "1"
type input "med"
type input "5f647205b73bc97568ca66c6"
checkbox input "true"
type input "13.08.2025 13:59"
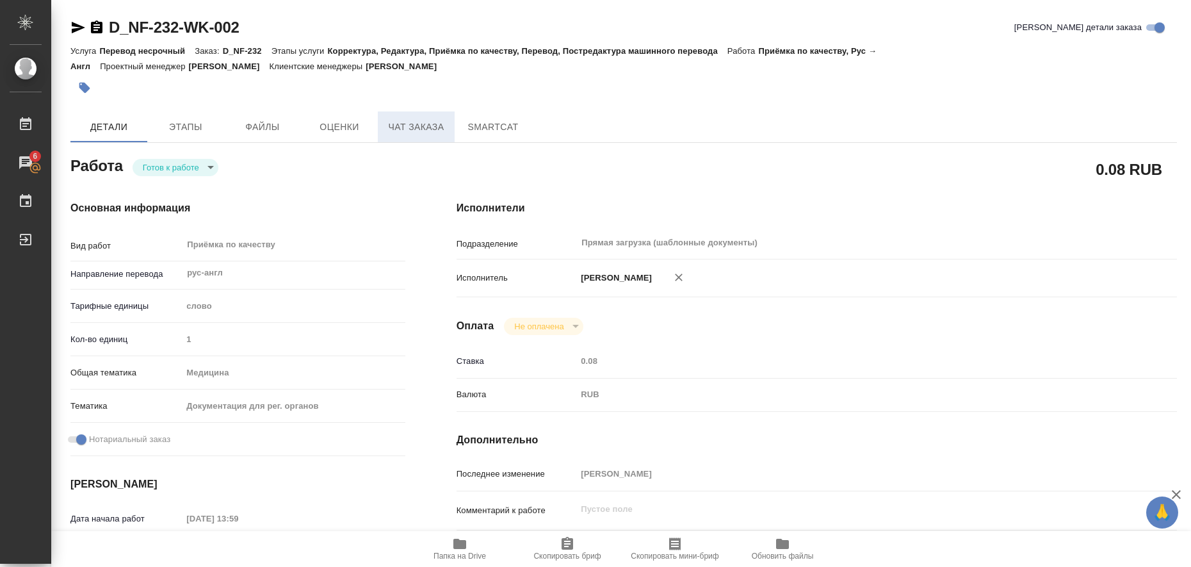
type input "22.08.2025 12:00"
type input "Прямая загрузка (шаблонные документы)"
type input "notPayed"
type input "0.08"
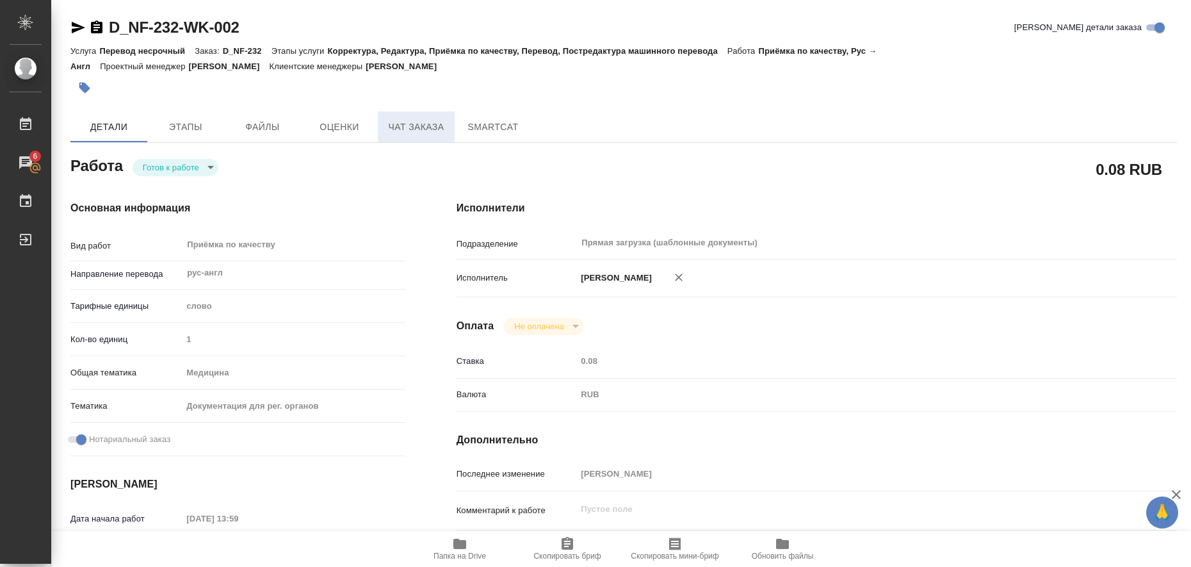
type input "RUB"
type input "[PERSON_NAME]"
type textarea "x"
type textarea "/Clients/Нита-фарм/Orders/D_NF-232/Corrected/D_NF-232-WK-002"
type textarea "x"
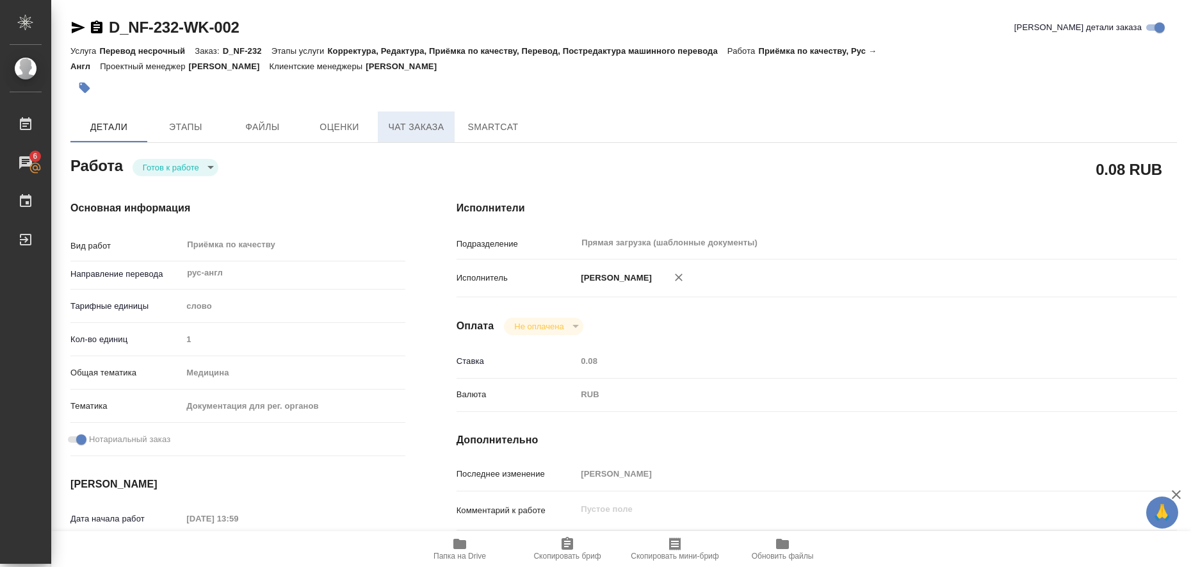
type input "D_NF-232"
type input "Перевод несрочный"
type input "Корректура, Редактура, Приёмка по качеству, Перевод, Постредактура машинного пе…"
type input "[PERSON_NAME]"
type input "/Clients/Нита-фарм/Orders/D_NF-232"
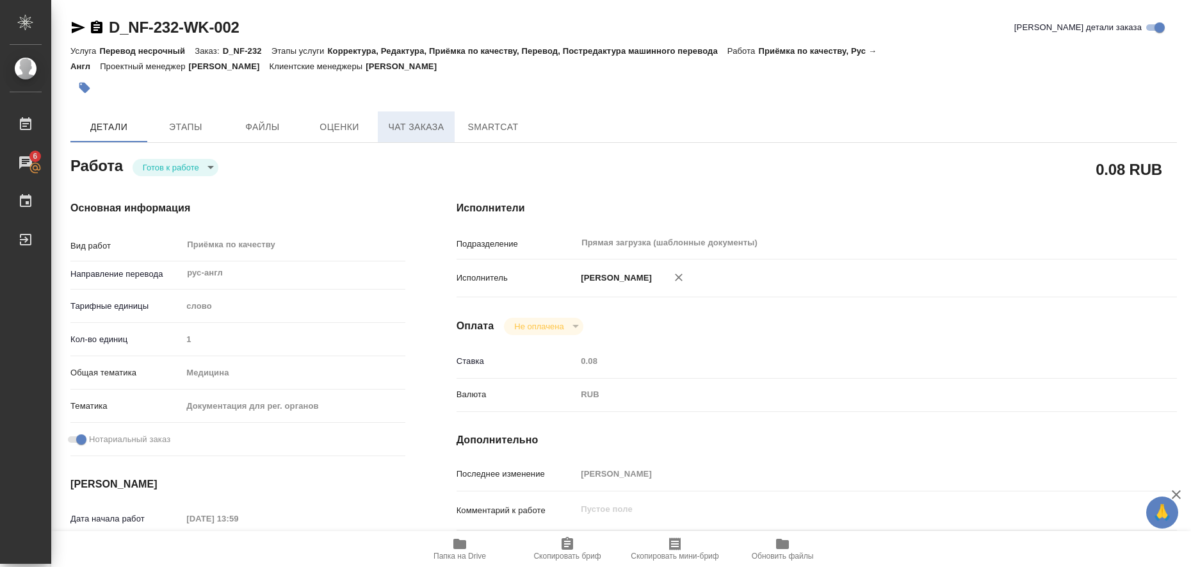
type textarea "x"
type textarea "Названия препаратов на англ языке: Azitronit, 100 ml Lexoflon OR, 1l Nitox Fort…"
type textarea "x"
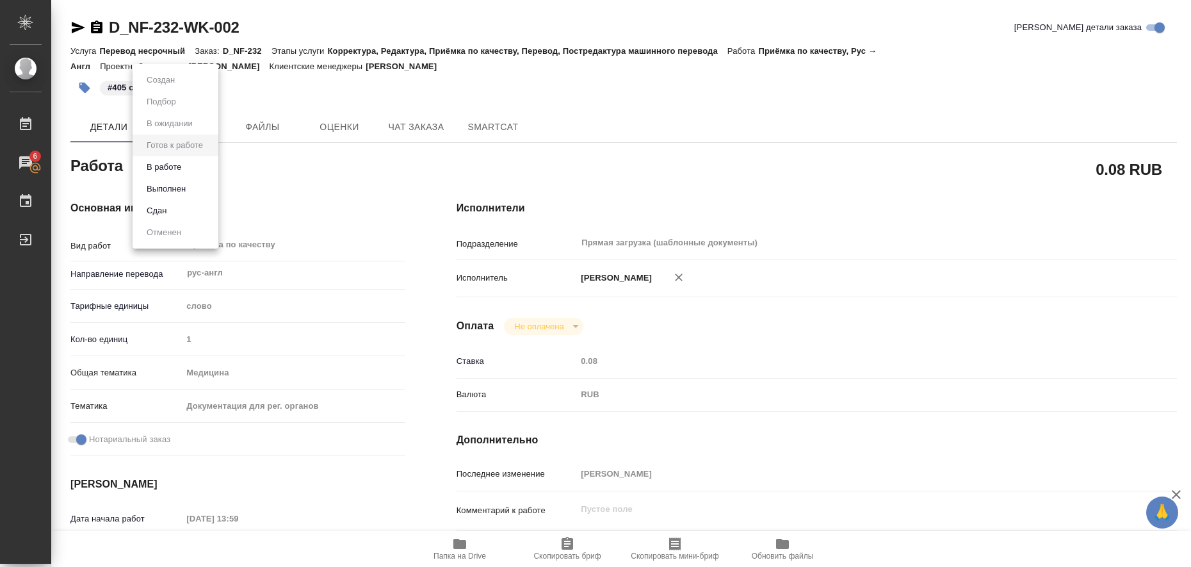
click at [208, 169] on body "🙏 .cls-1 fill:#fff; AWATERA Liubitskaia Olga Работы 6 Чаты График Выйти D_NF-23…" at bounding box center [595, 283] width 1191 height 567
type textarea "x"
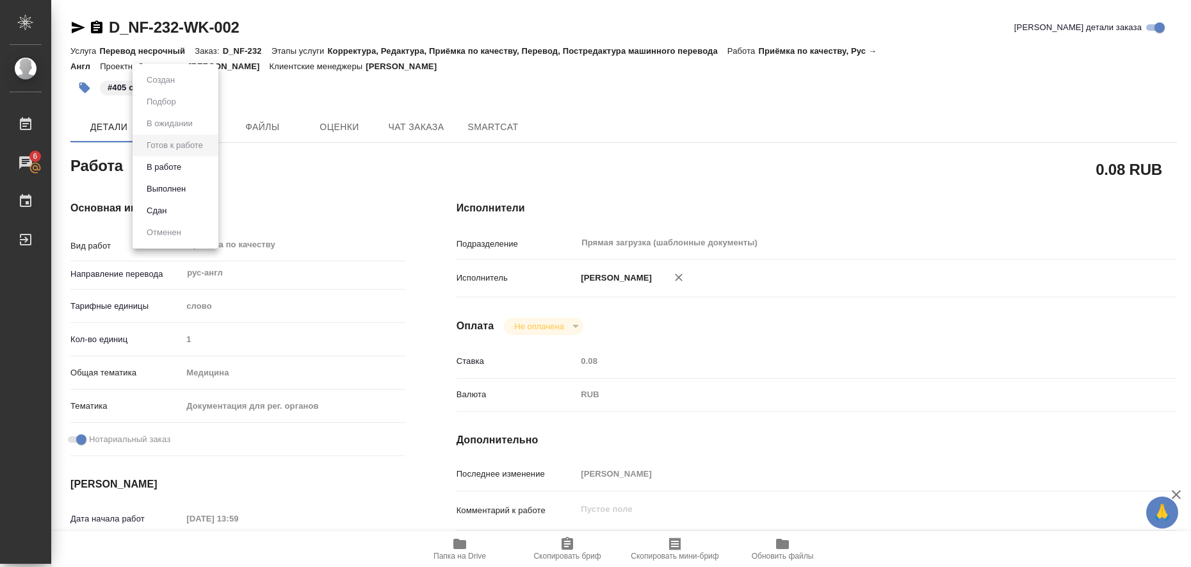
type textarea "x"
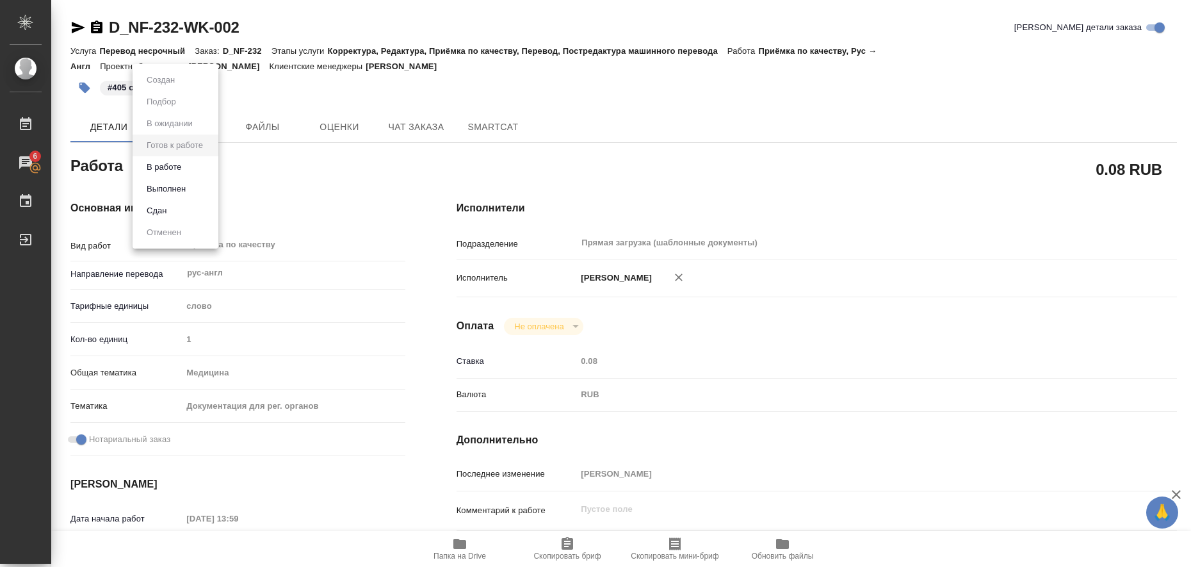
type textarea "x"
click at [195, 188] on li "Выполнен" at bounding box center [176, 189] width 86 height 22
type textarea "x"
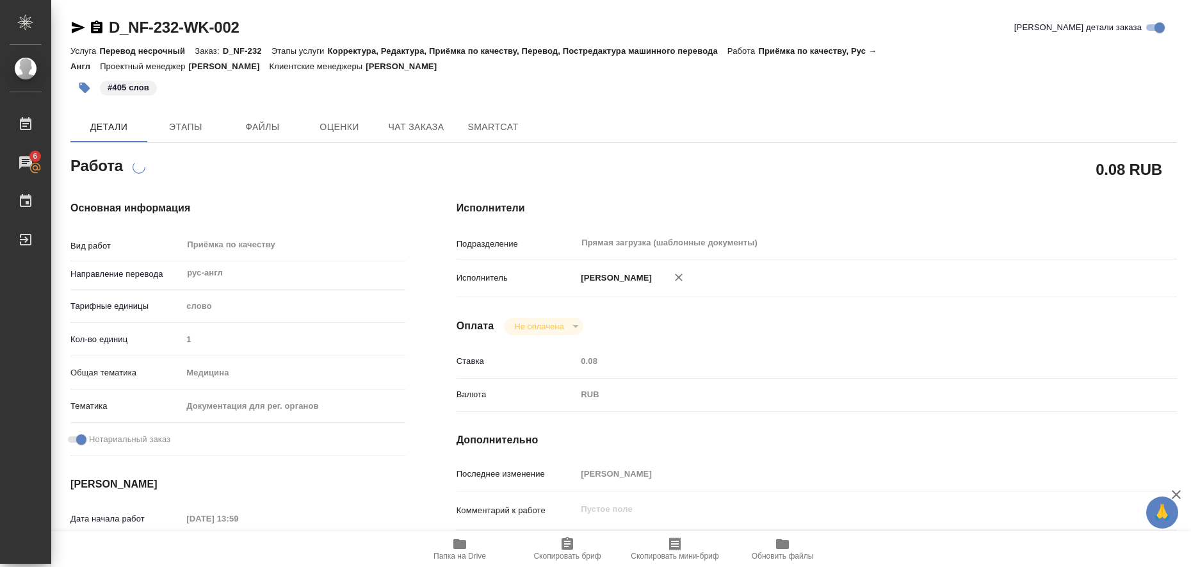
type textarea "x"
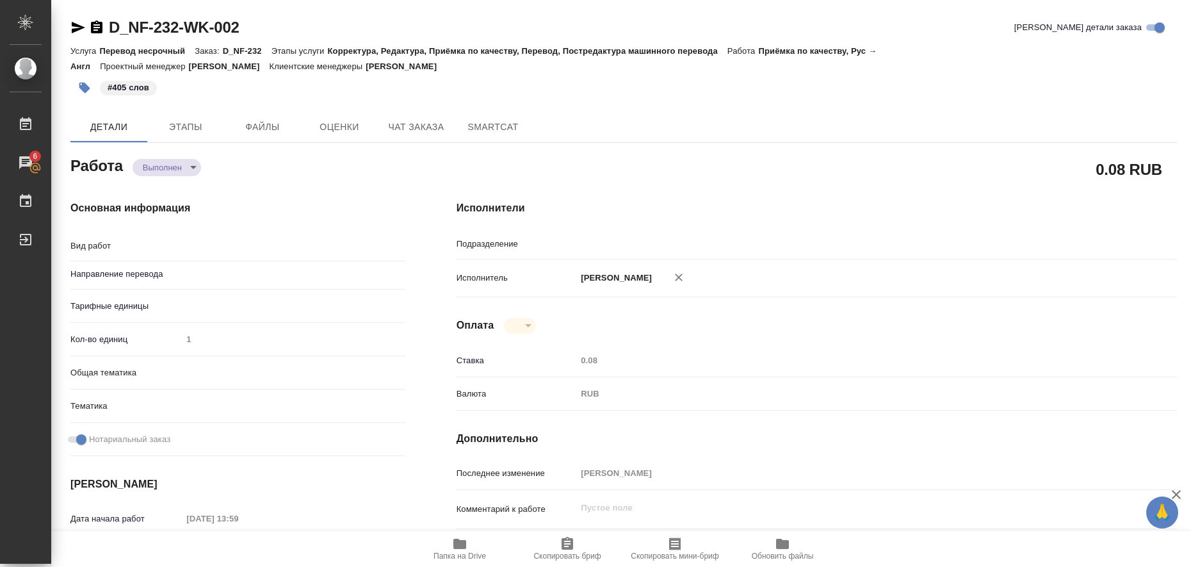
type textarea "x"
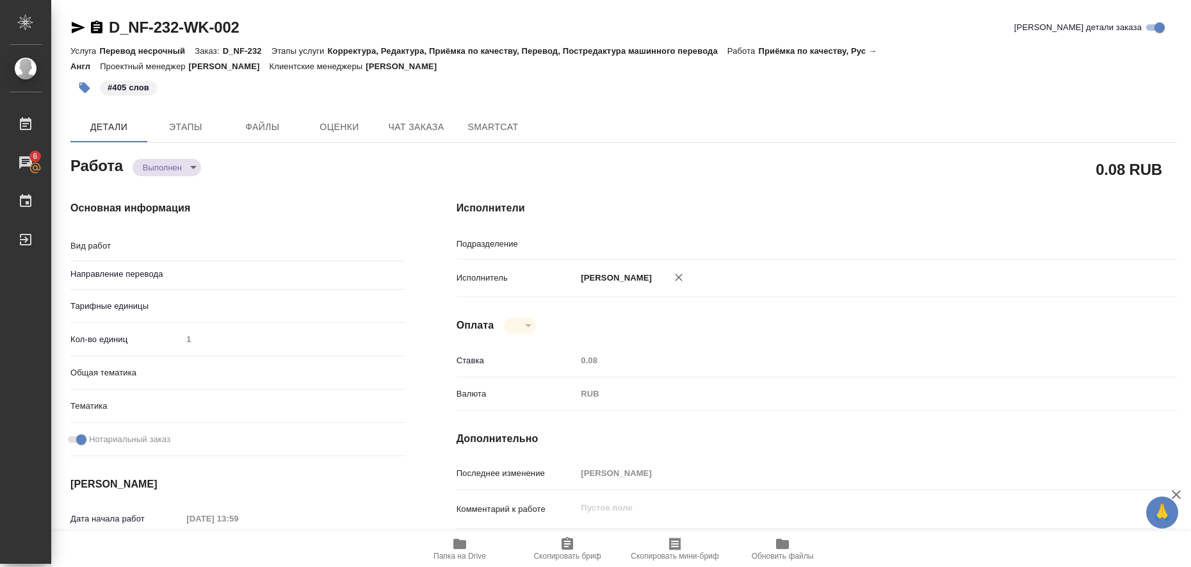
type textarea "Приёмка по качеству"
type textarea "x"
type input "рус-англ"
type input "Прямая загрузка (шаблонные документы)"
type textarea "x"
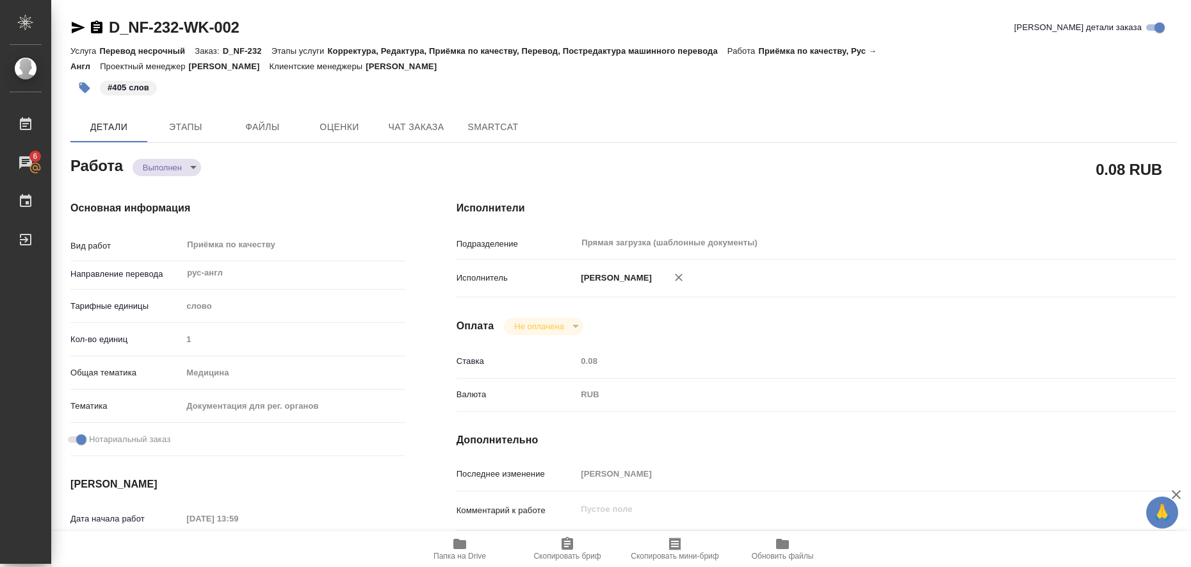
type textarea "x"
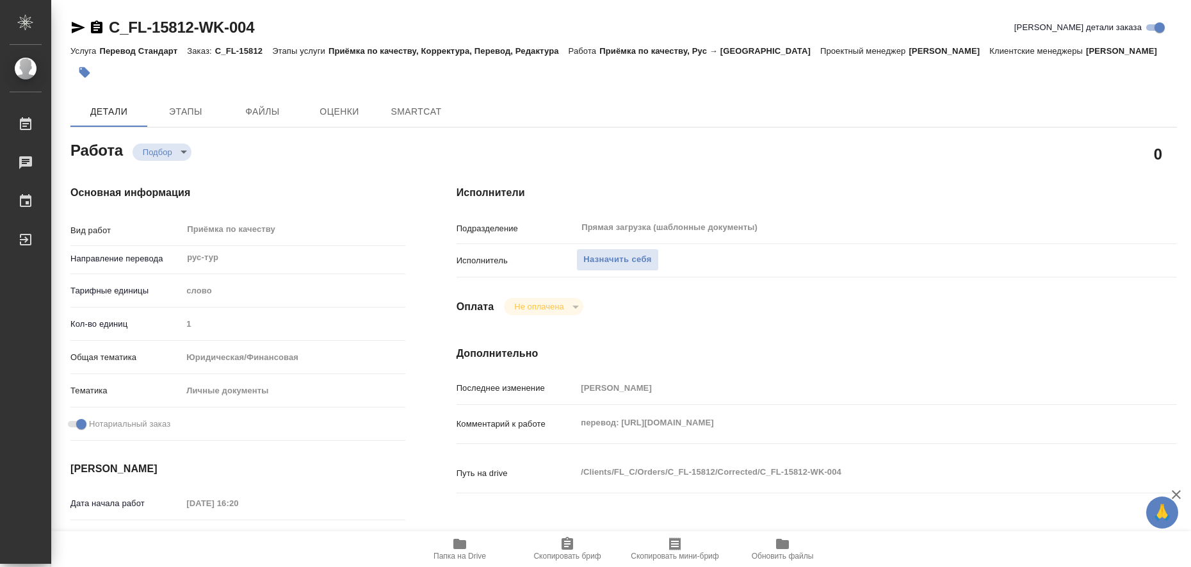
type textarea "x"
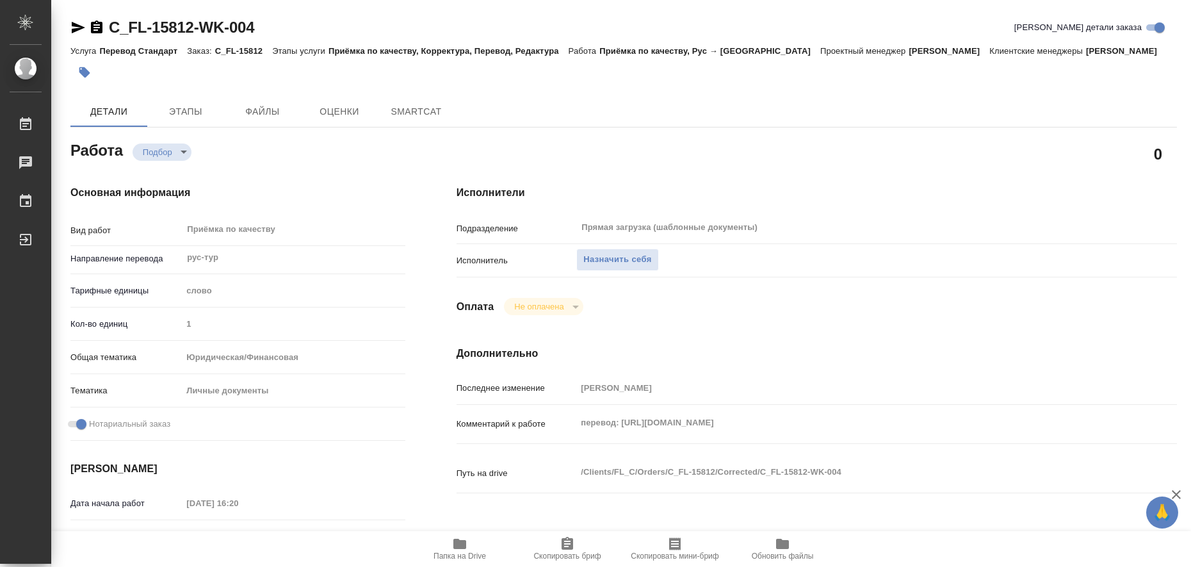
type textarea "x"
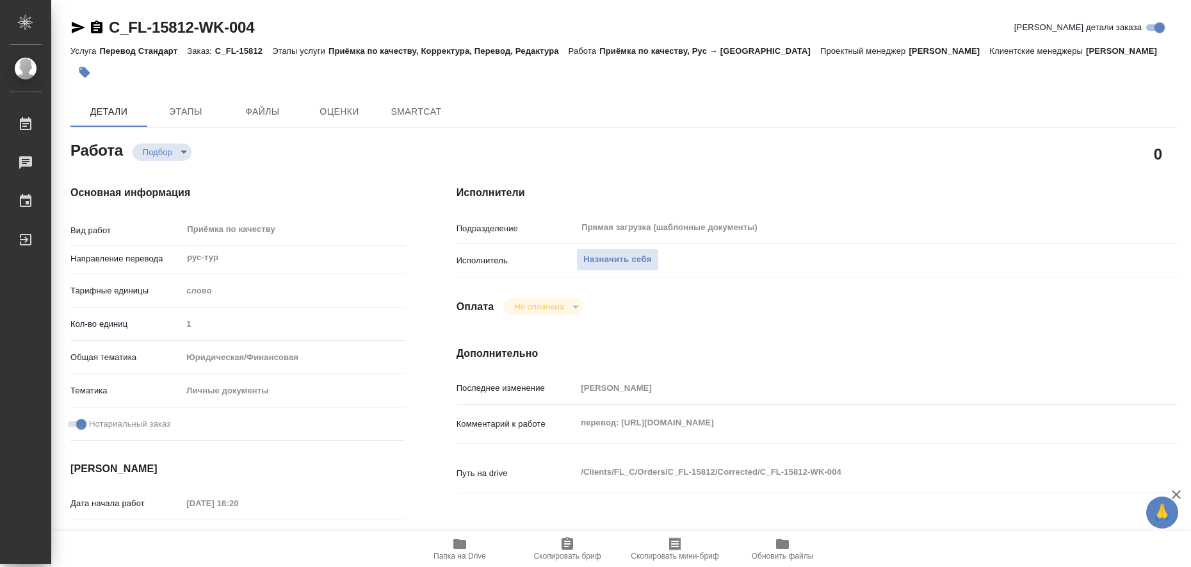
type textarea "x"
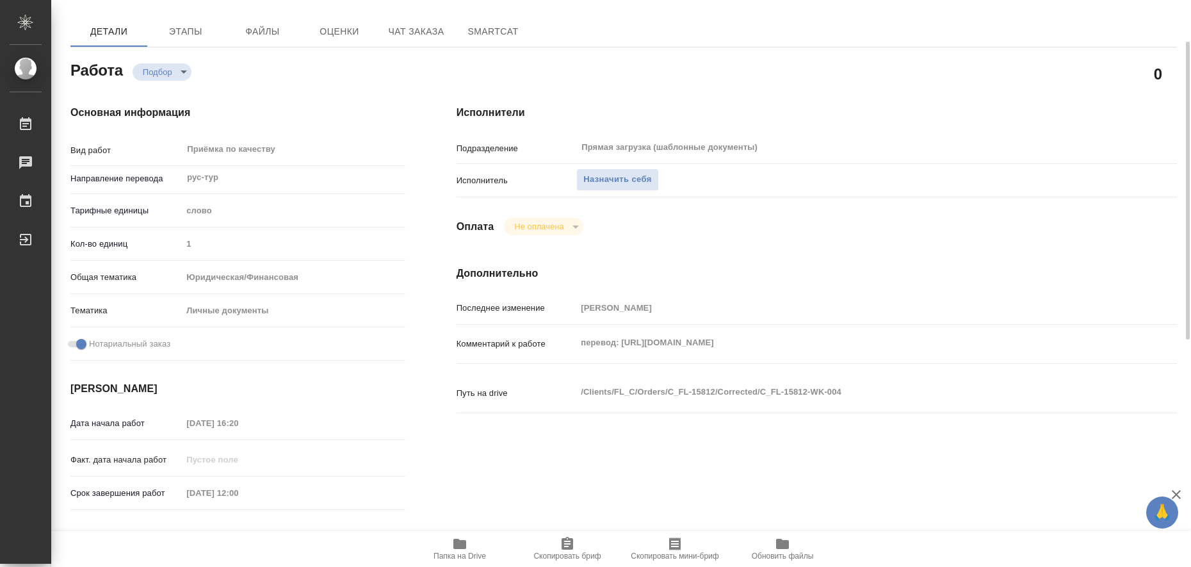
scroll to position [160, 0]
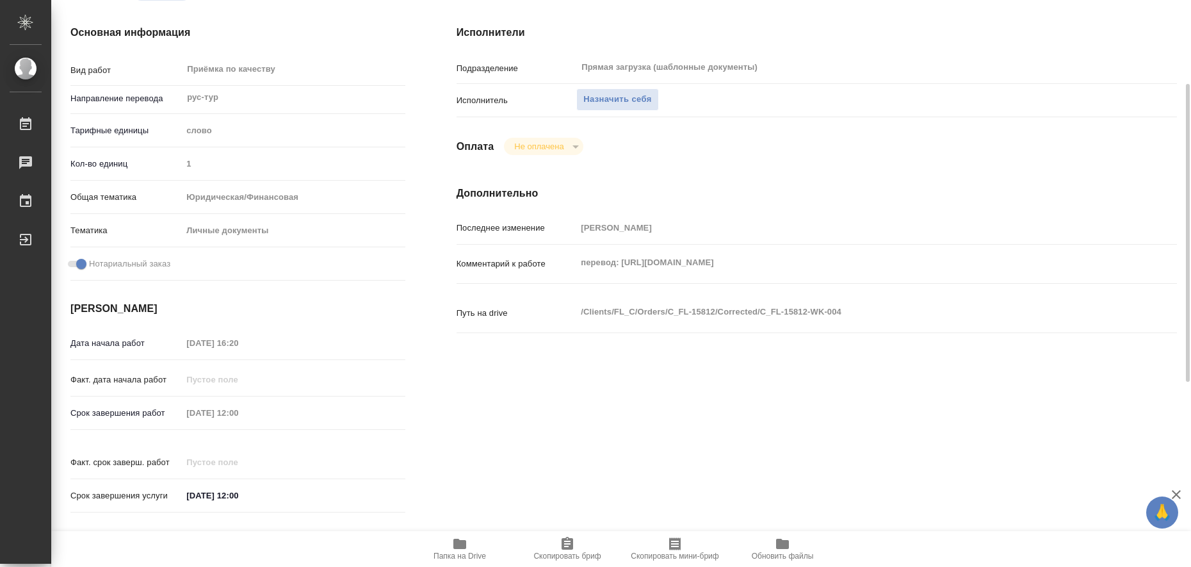
type textarea "x"
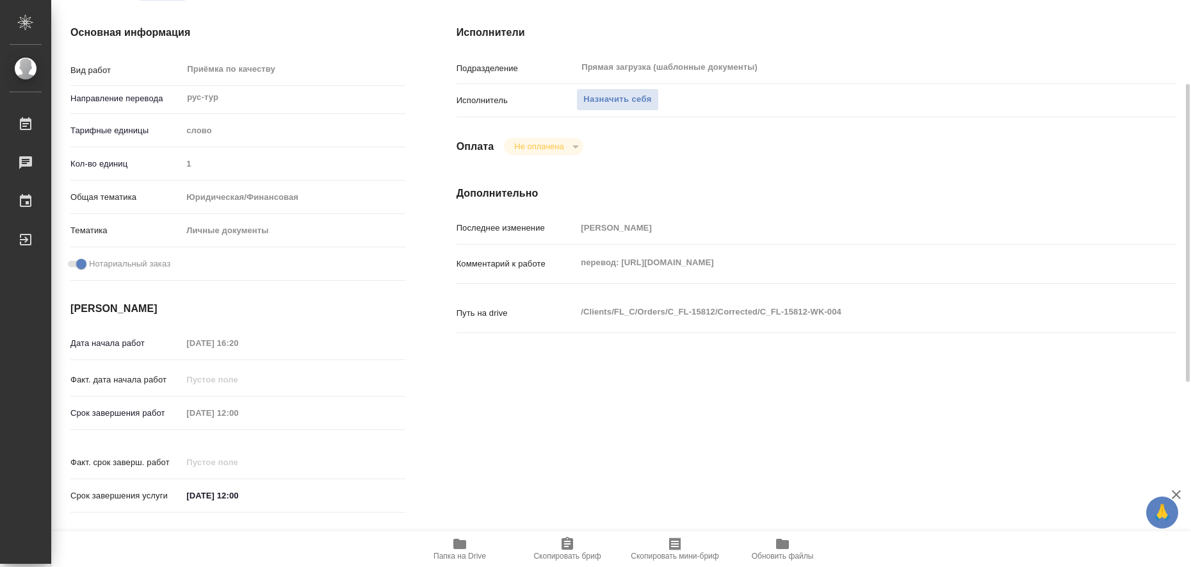
type textarea "x"
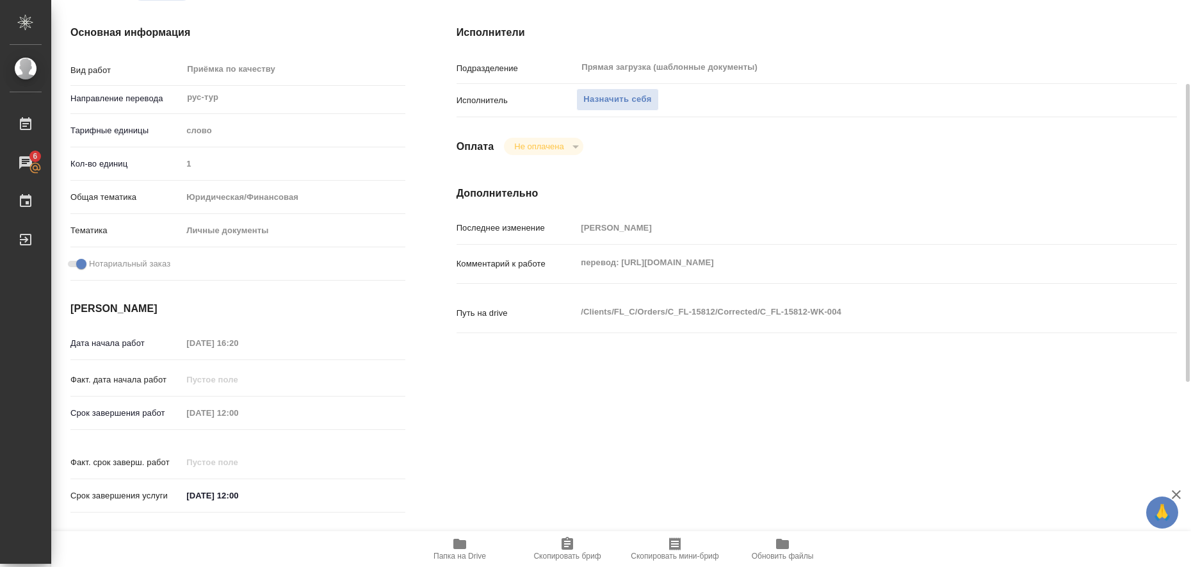
scroll to position [0, 0]
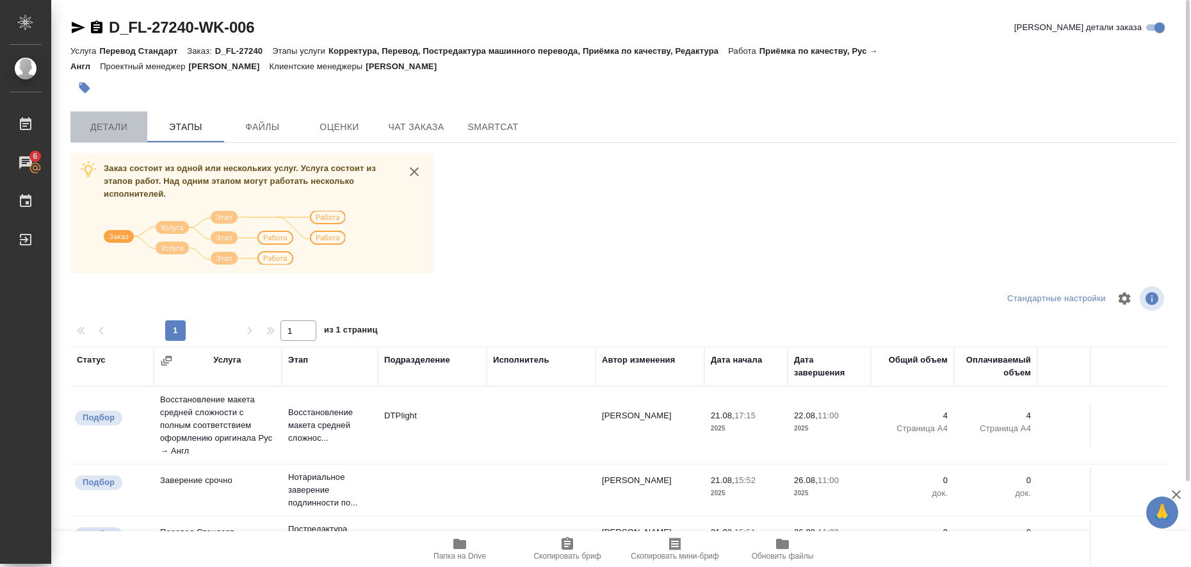
click at [100, 117] on button "Детали" at bounding box center [108, 126] width 77 height 31
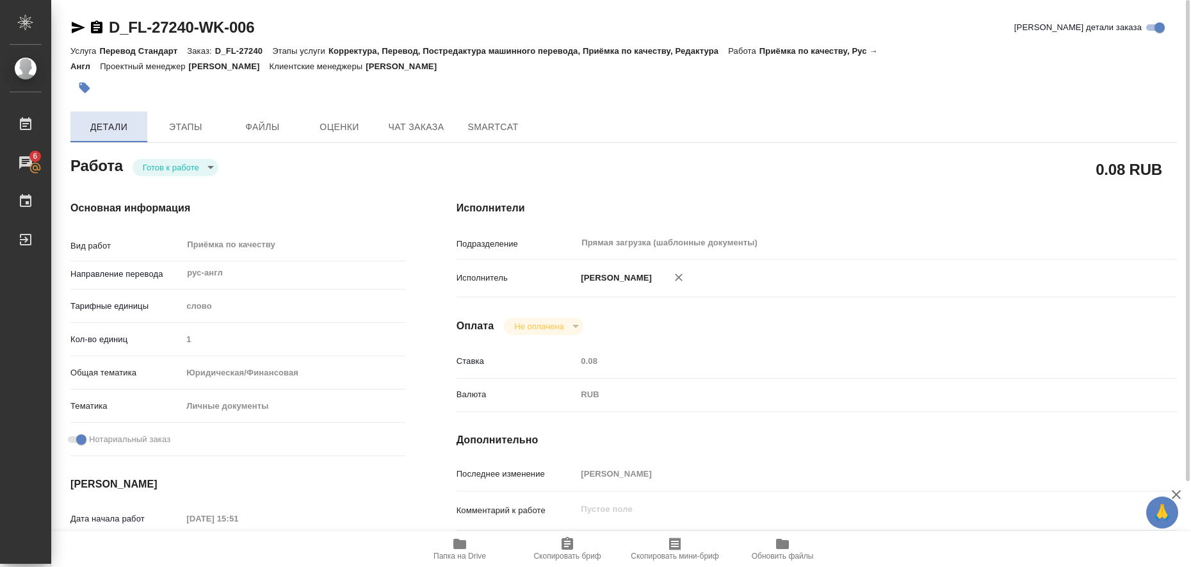
type textarea "x"
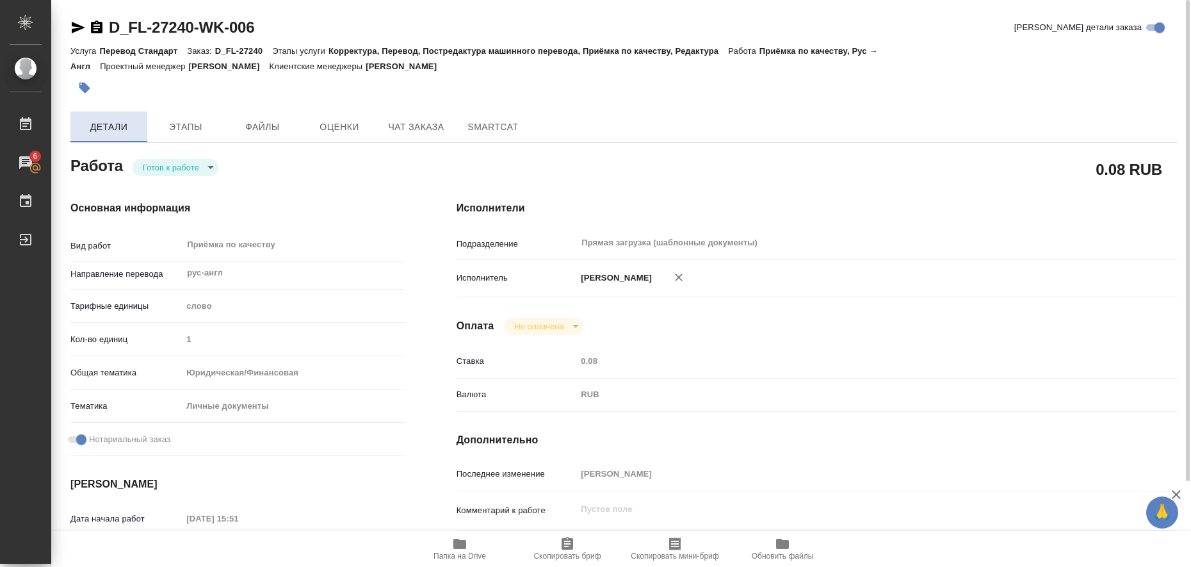
type textarea "x"
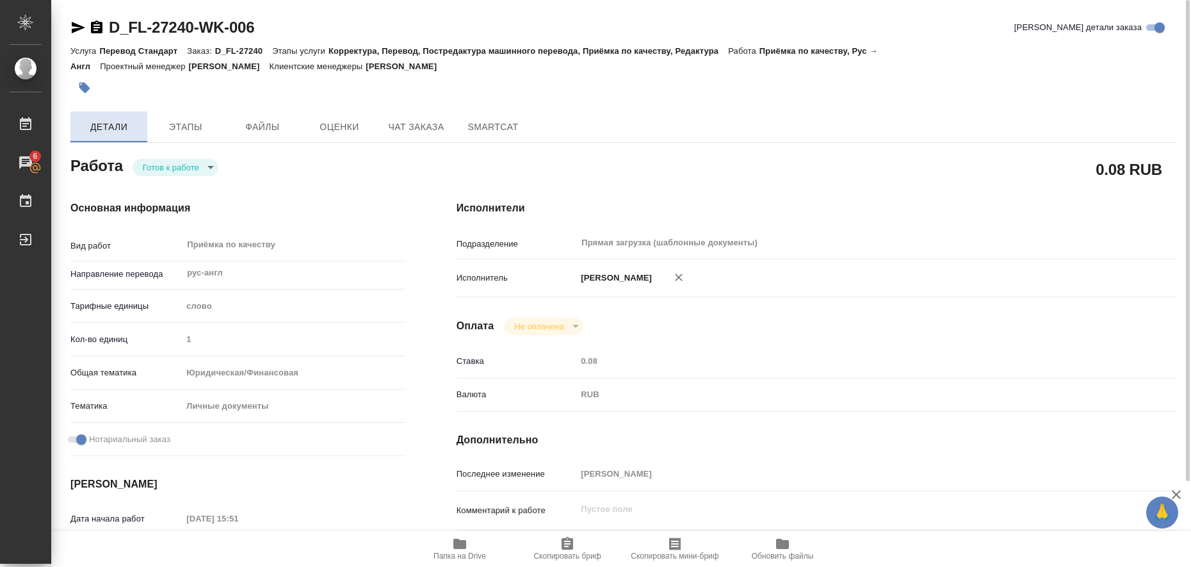
type textarea "x"
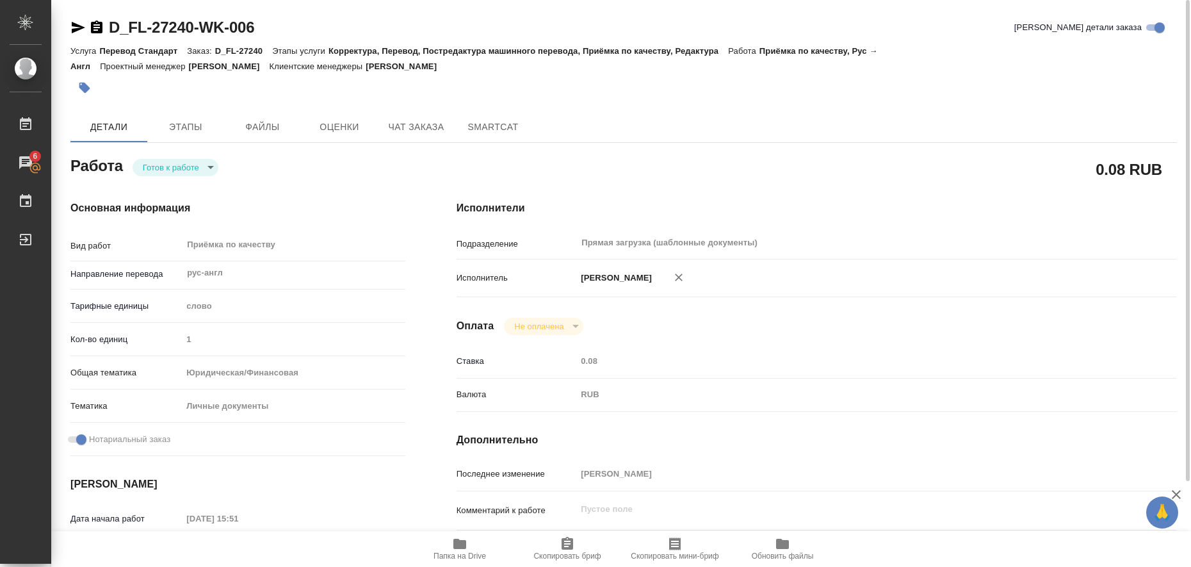
type textarea "x"
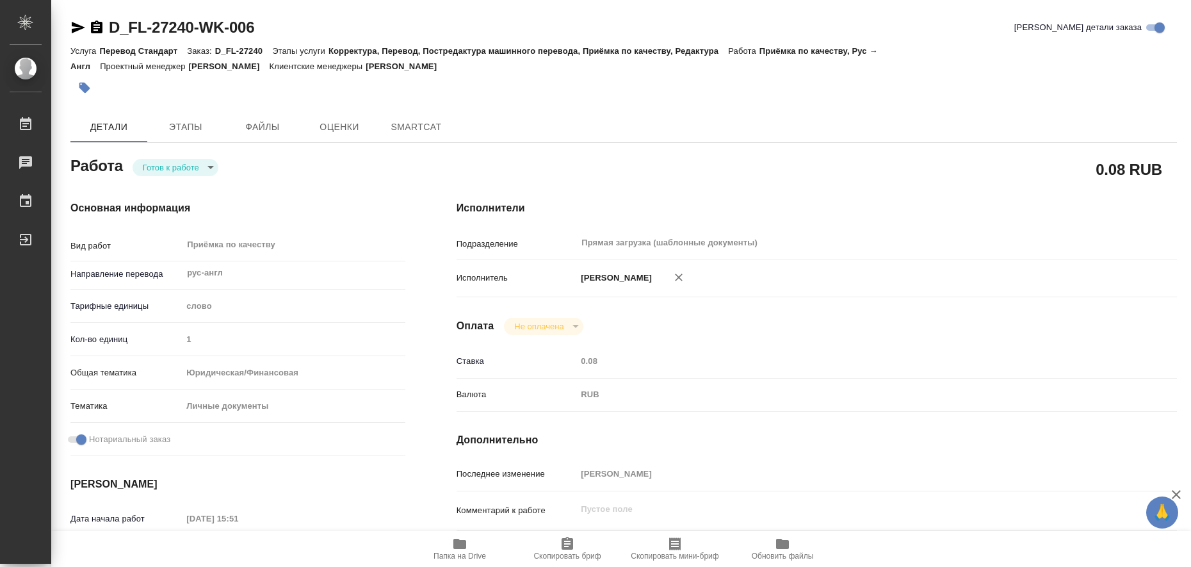
type textarea "x"
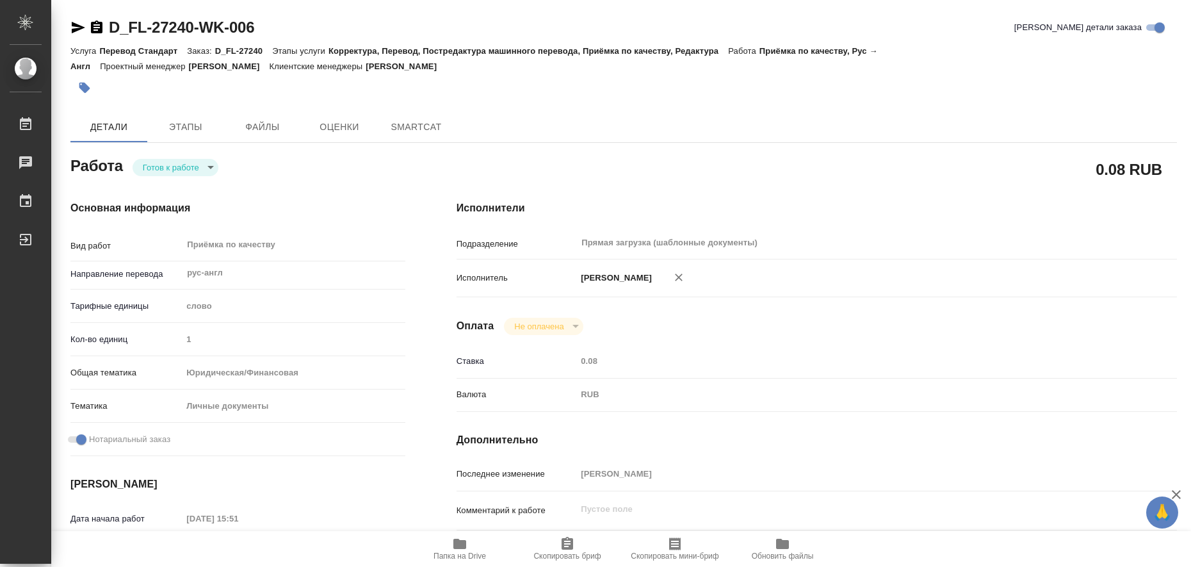
type textarea "x"
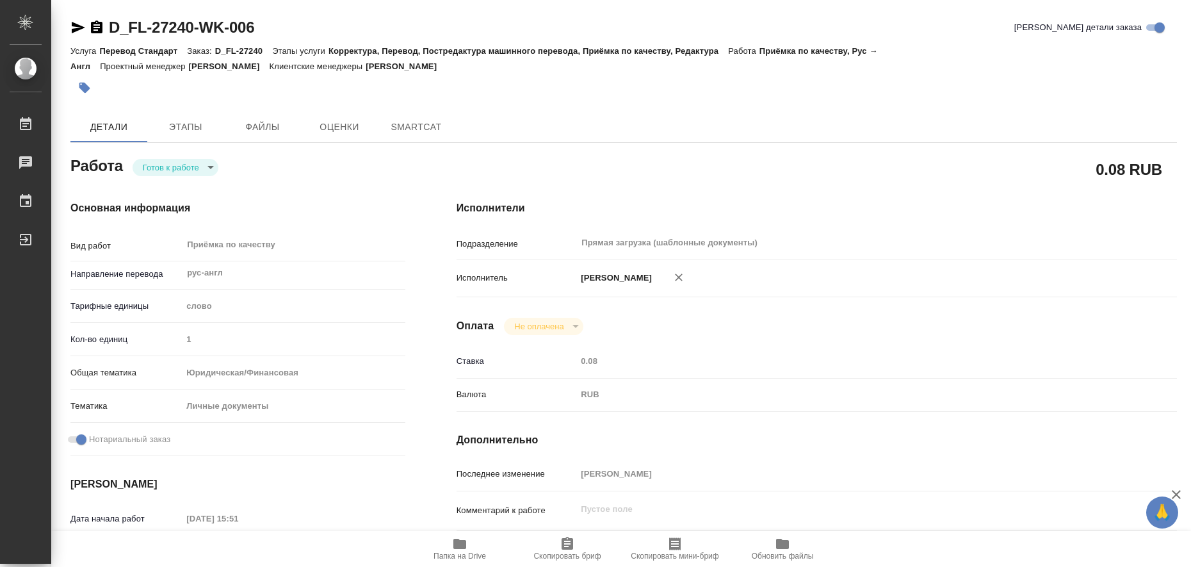
type textarea "x"
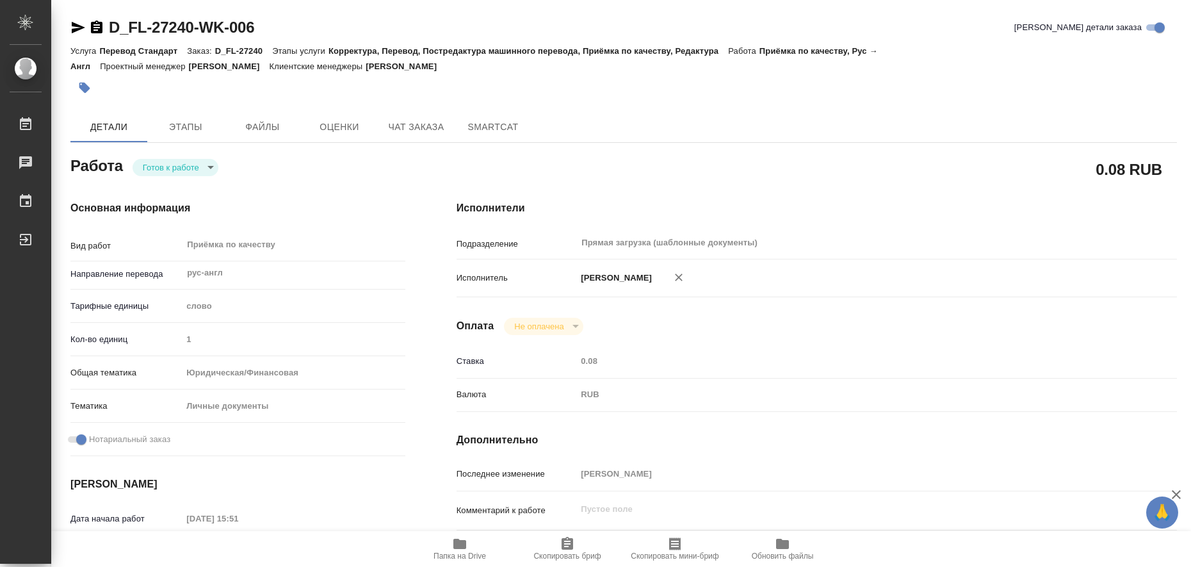
type textarea "x"
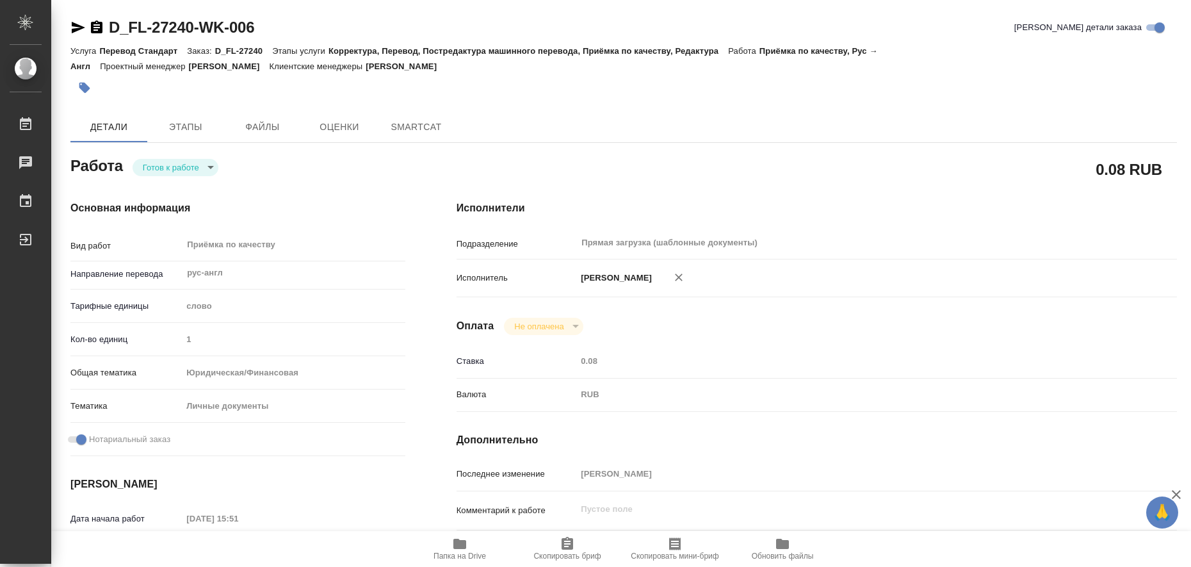
type textarea "x"
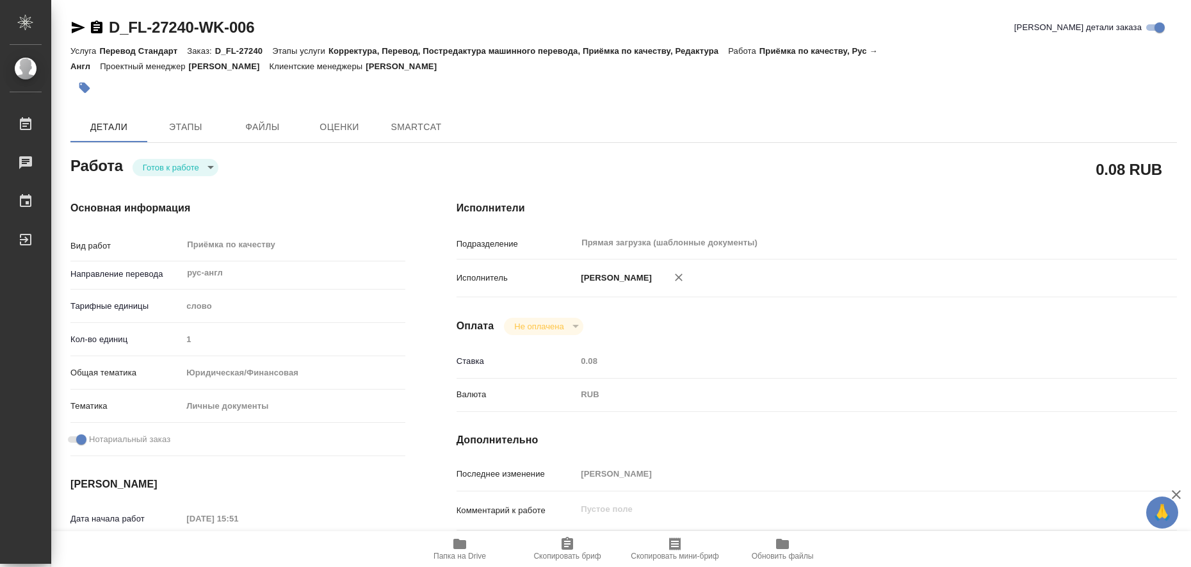
type textarea "x"
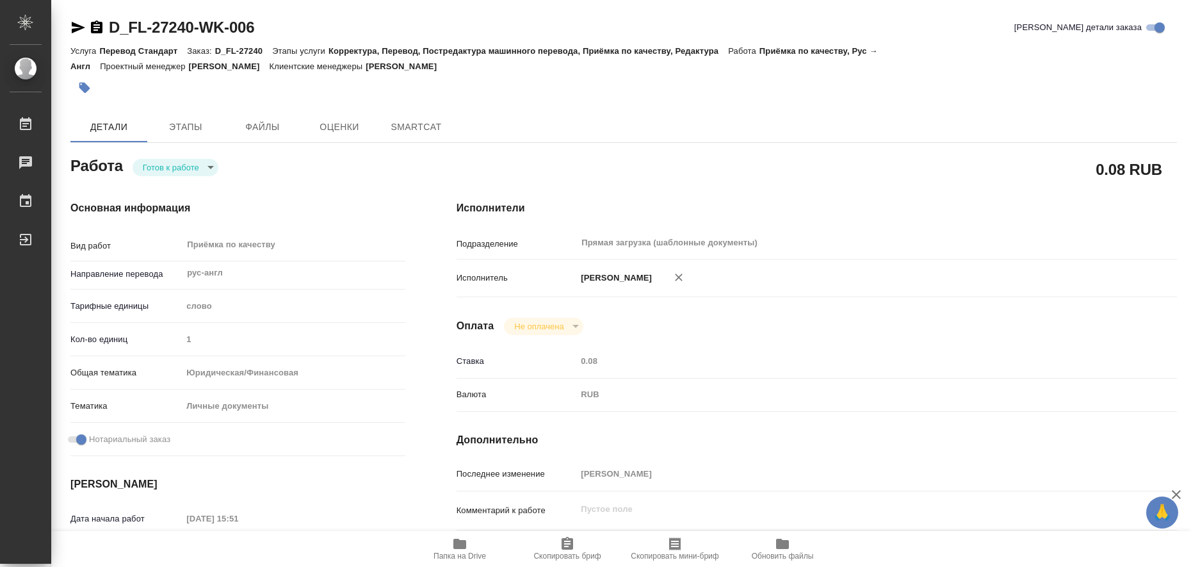
type textarea "x"
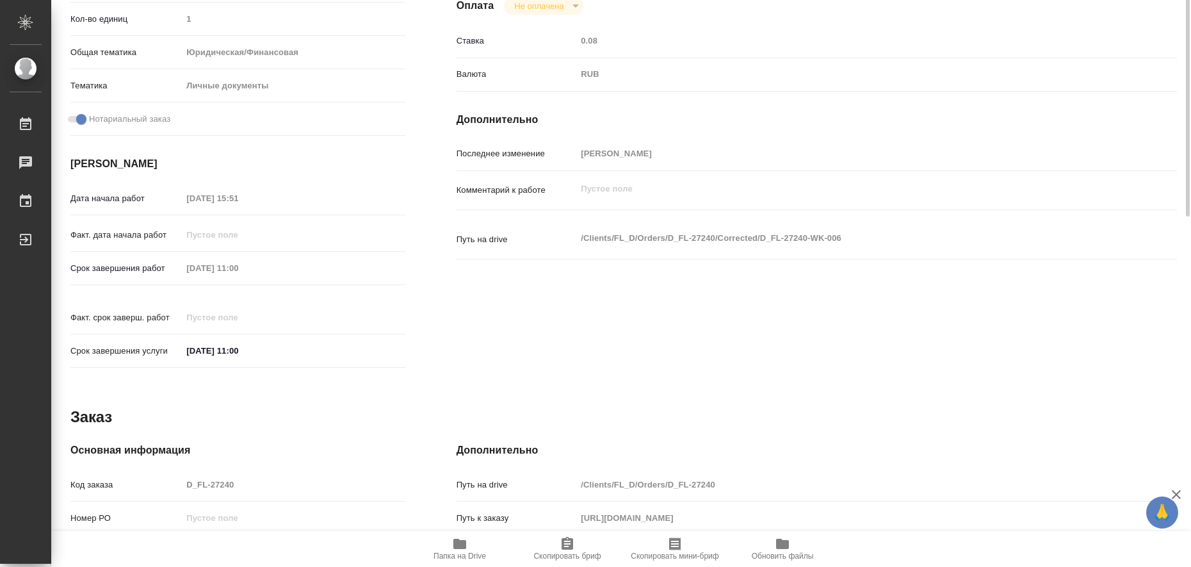
type textarea "x"
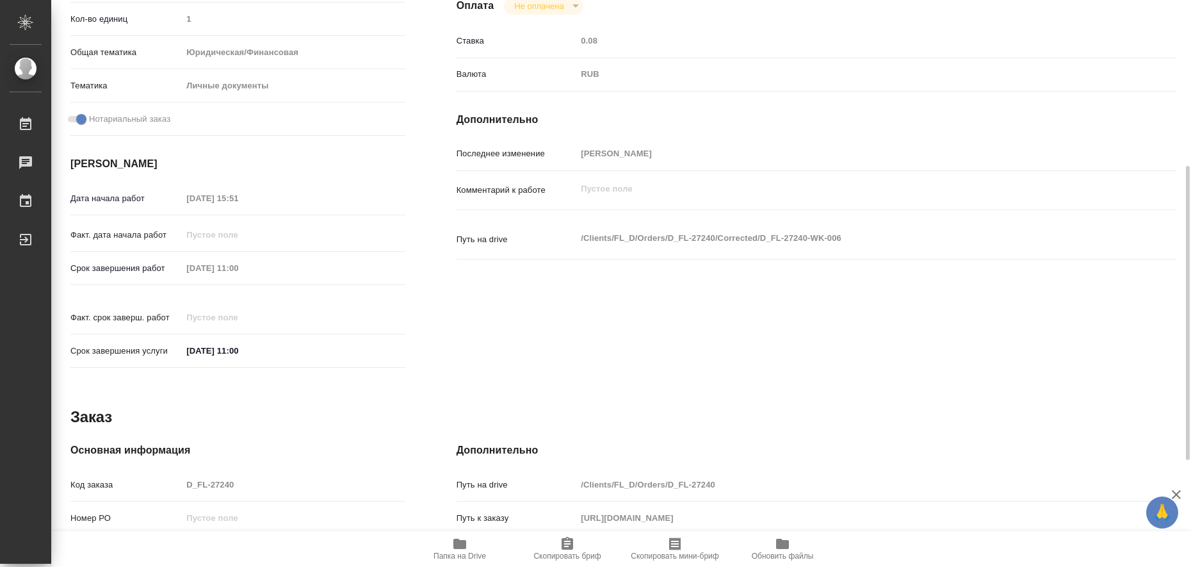
scroll to position [526, 0]
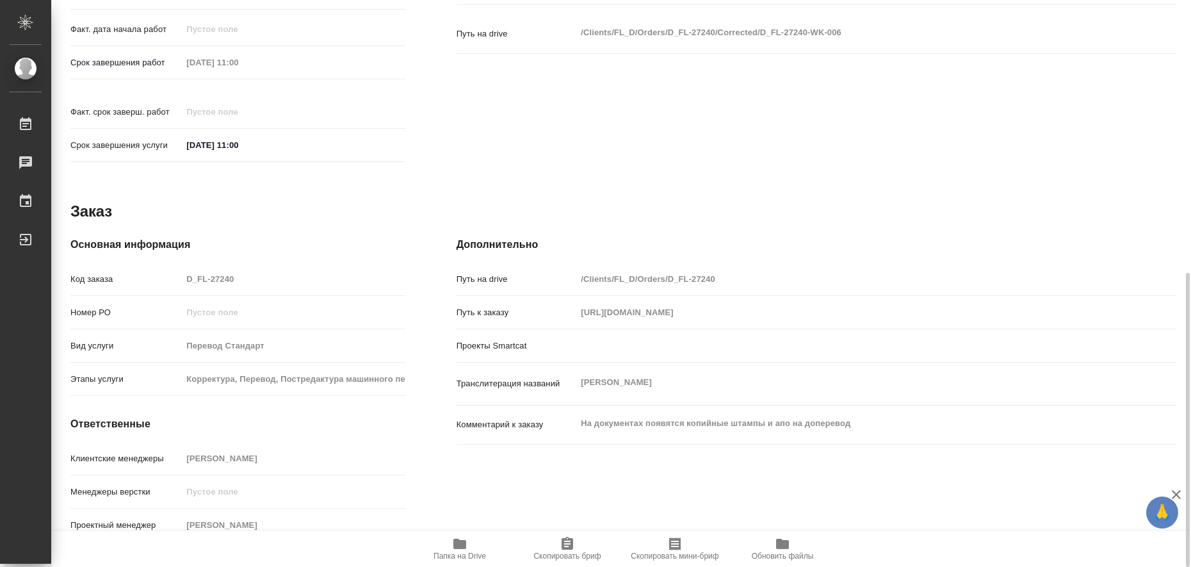
type textarea "x"
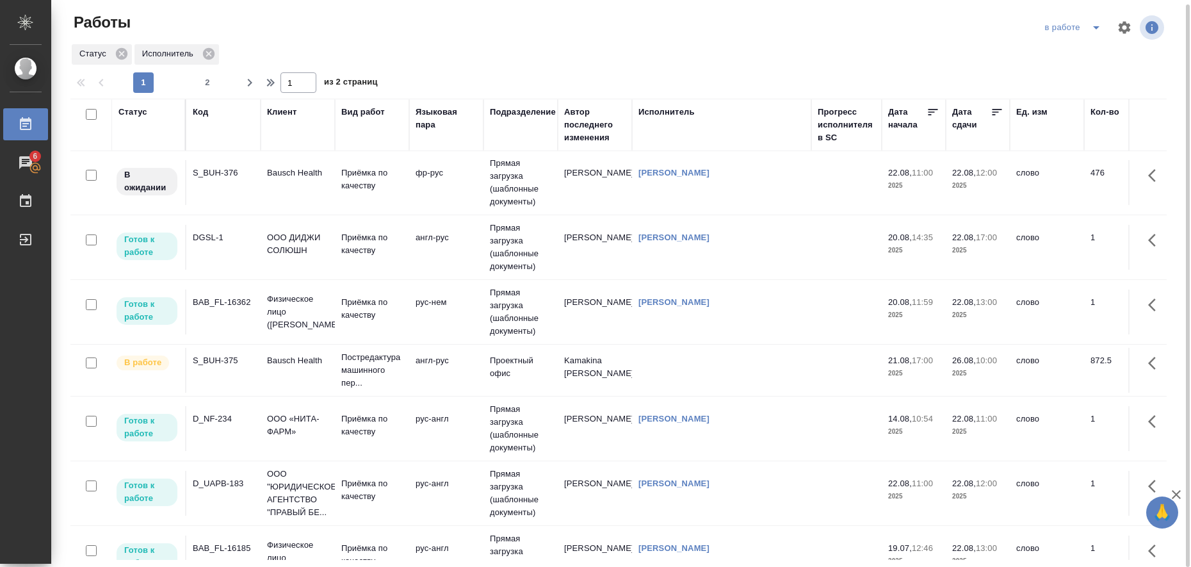
scroll to position [480, 0]
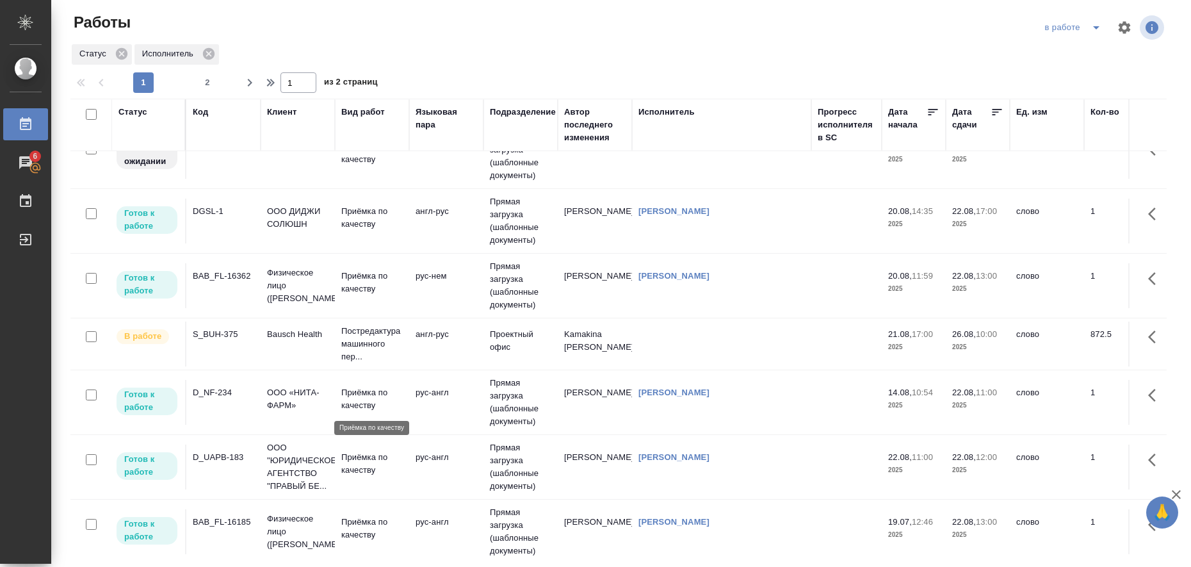
click at [345, 394] on p "Приёмка по качеству" at bounding box center [371, 399] width 61 height 26
click at [345, 393] on p "Приёмка по качеству" at bounding box center [371, 399] width 61 height 26
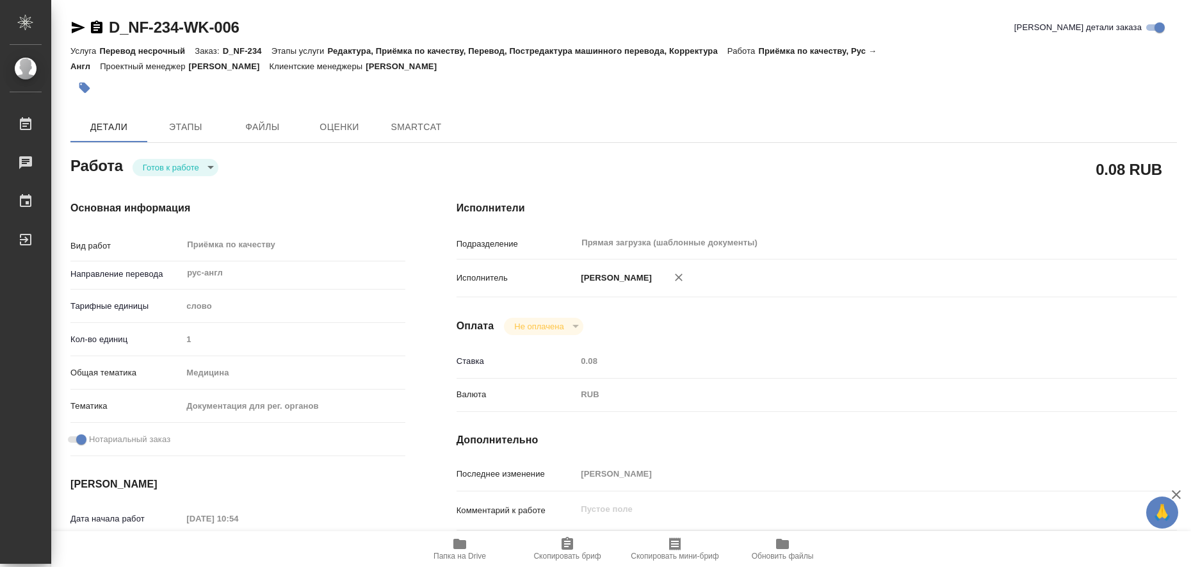
type textarea "x"
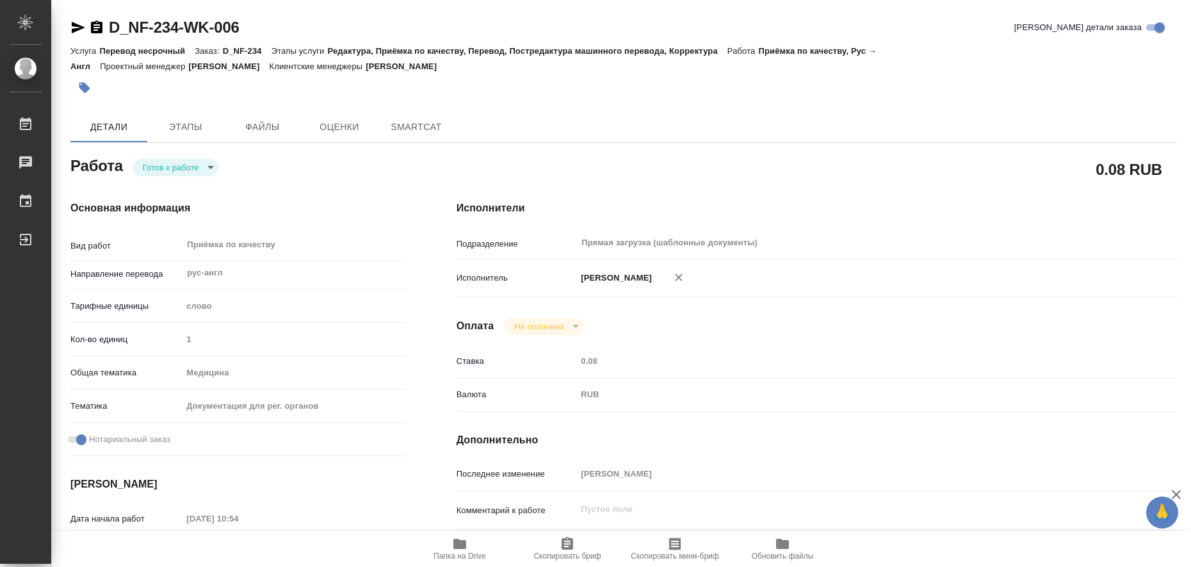
type textarea "x"
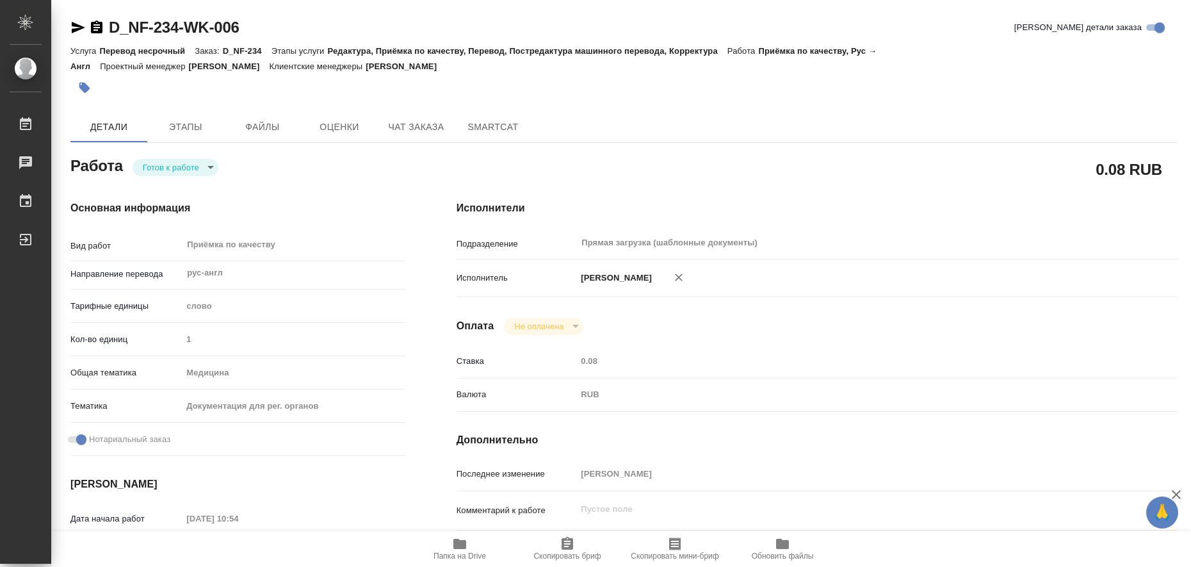
type textarea "x"
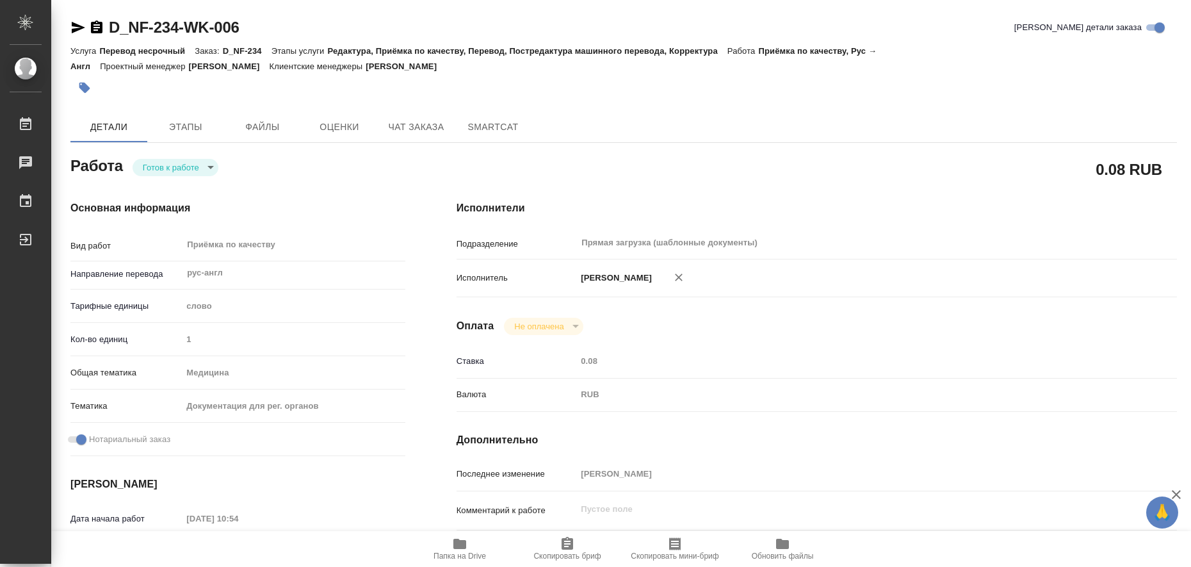
click at [457, 538] on icon "button" at bounding box center [459, 543] width 15 height 15
type textarea "x"
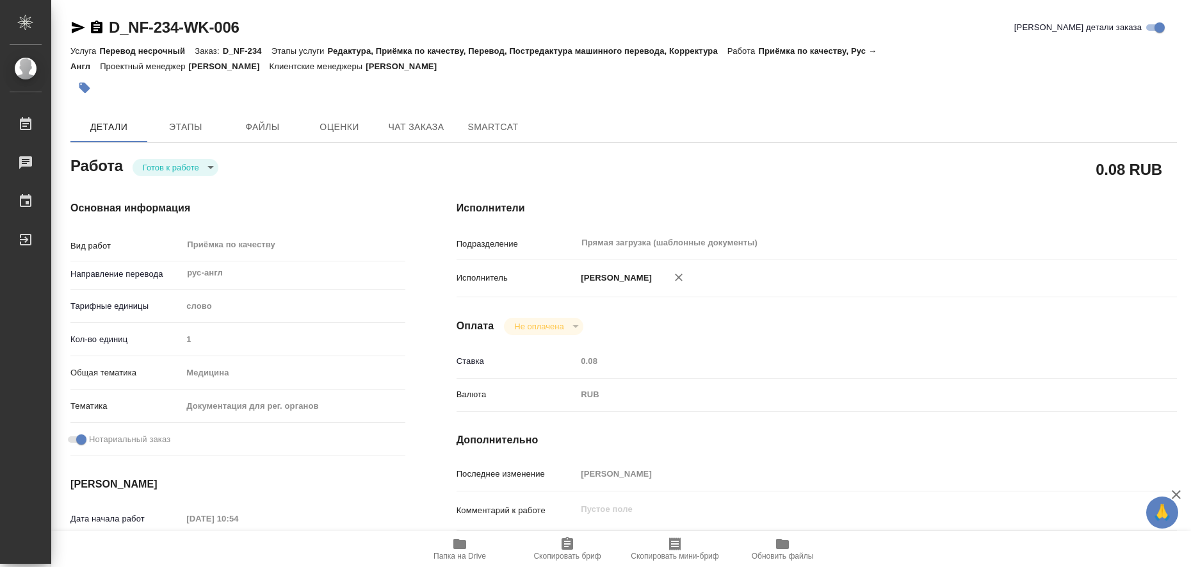
type textarea "x"
click at [74, 26] on icon "button" at bounding box center [78, 28] width 13 height 12
click at [84, 85] on icon "button" at bounding box center [84, 88] width 11 height 11
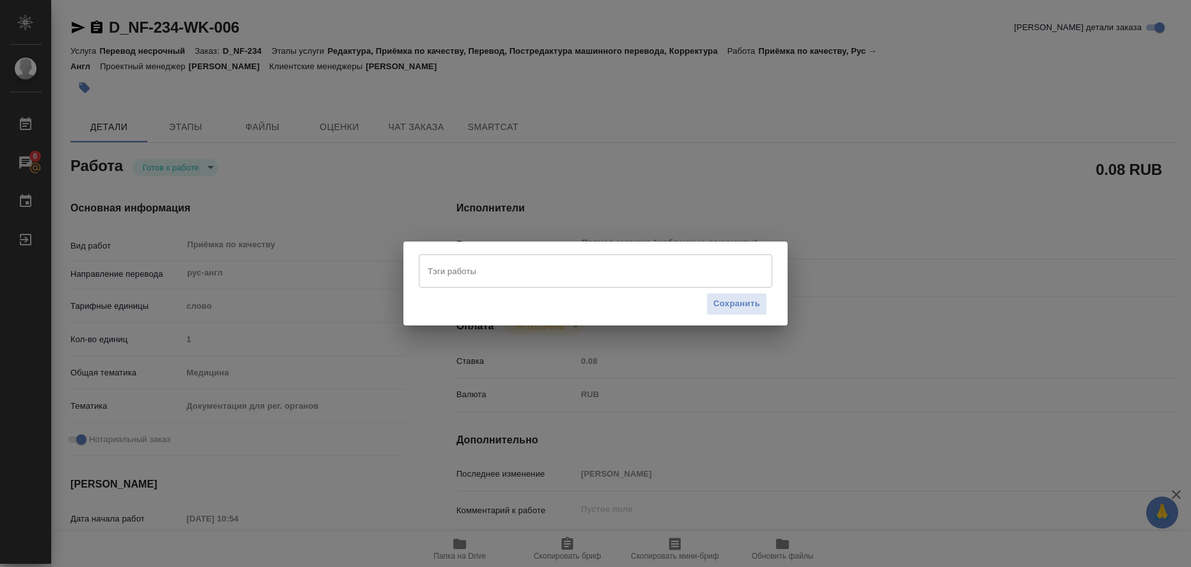
click at [523, 277] on input "Тэги работы" at bounding box center [584, 271] width 318 height 22
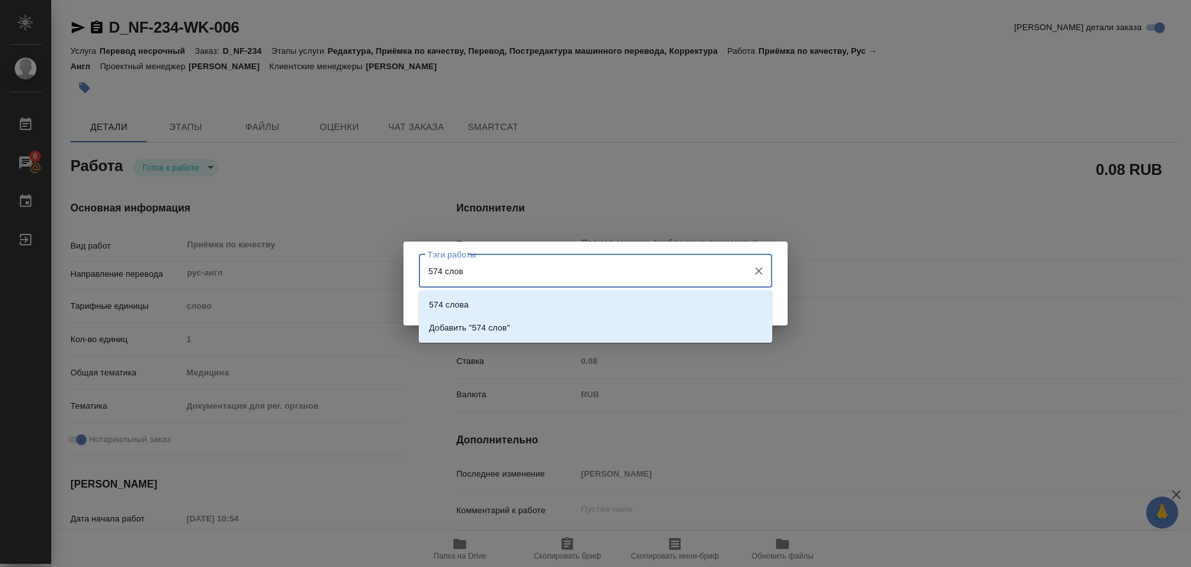
type input "574 слова"
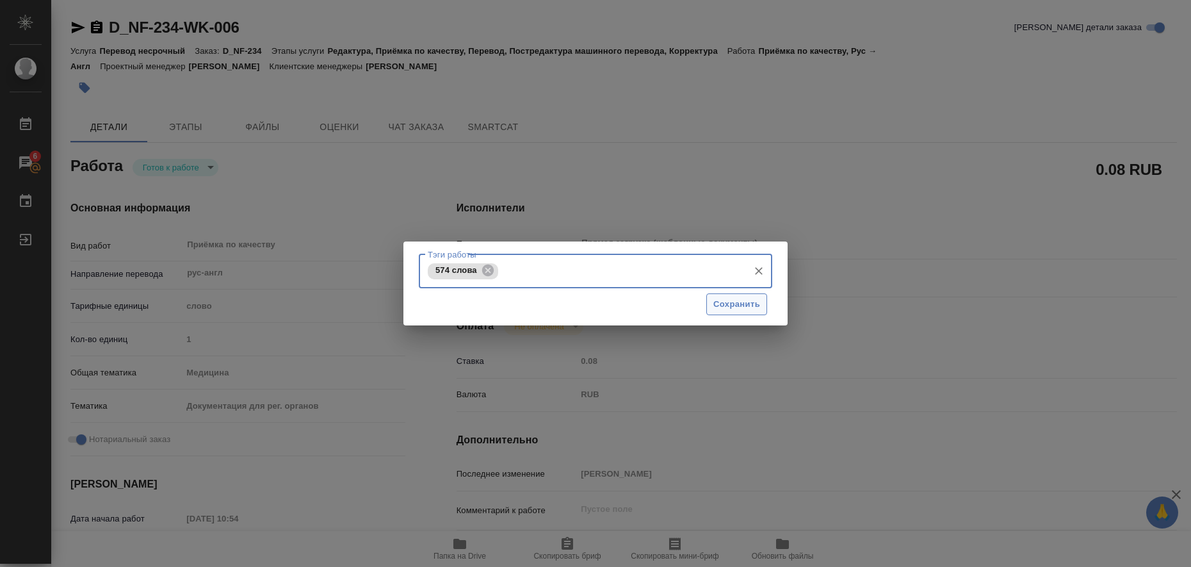
click at [718, 311] on span "Сохранить" at bounding box center [737, 304] width 47 height 15
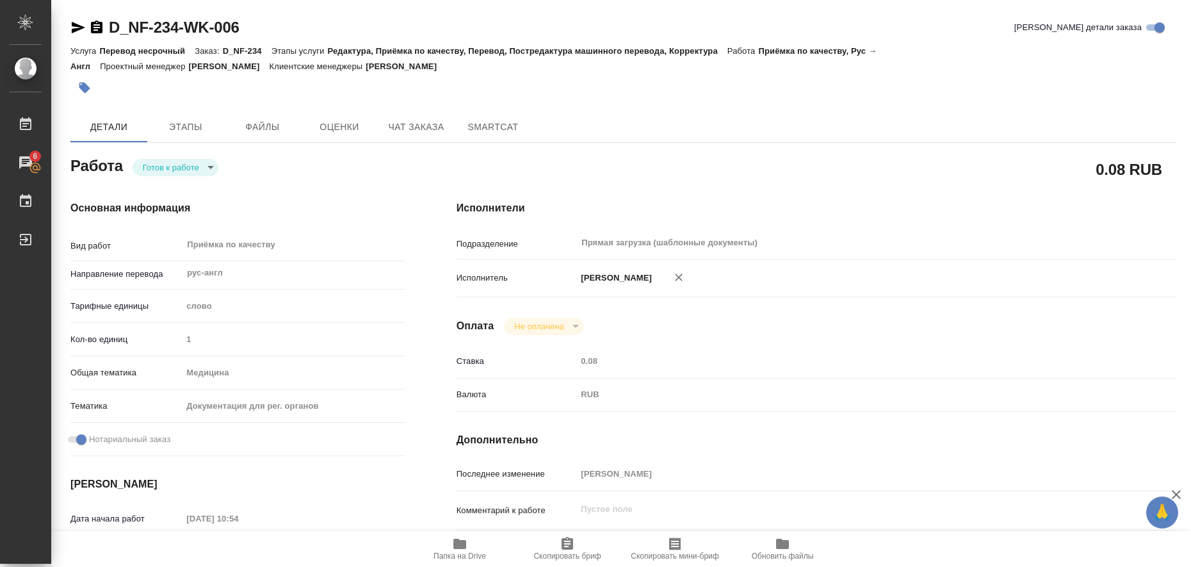
type input "readyForWork"
type textarea "Приёмка по качеству"
type textarea "x"
type input "рус-англ"
type input "5a8b1489cc6b4906c91bfd90"
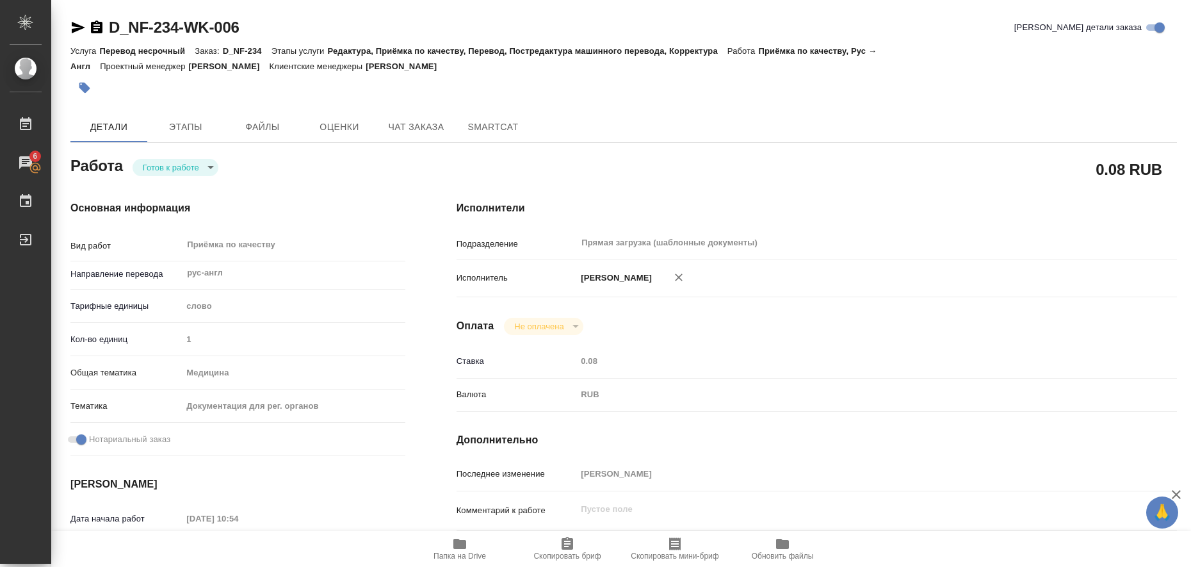
type input "1"
type input "med"
type input "5f647205b73bc97568ca66c6"
checkbox input "true"
type input "[DATE] 10:54"
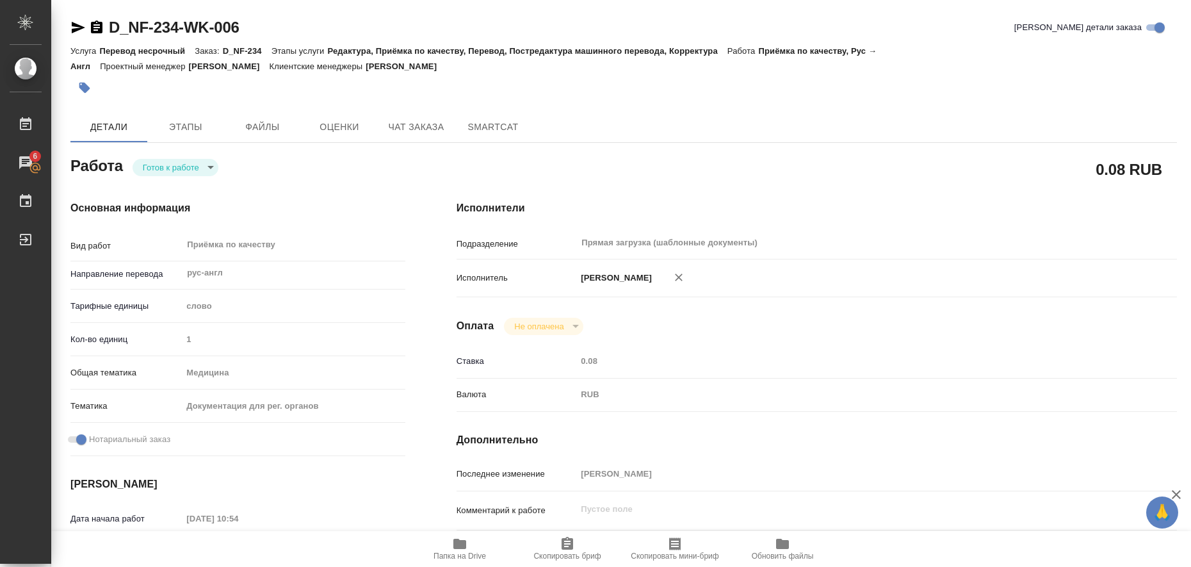
type input "[DATE] 11:00"
type input "Прямая загрузка (шаблонные документы)"
type input "notPayed"
type input "0.08"
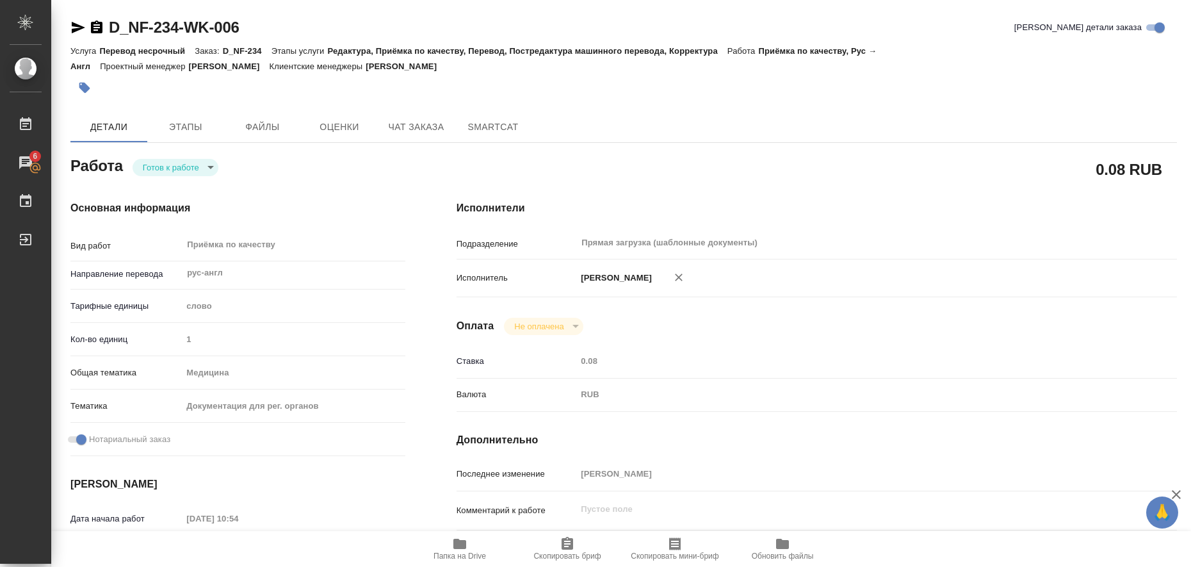
type input "RUB"
type input "[PERSON_NAME]"
type textarea "x"
type textarea "/Clients/Нита-фарм/Orders/D_NF-234/Corrected/D_NF-234-WK-006"
type textarea "x"
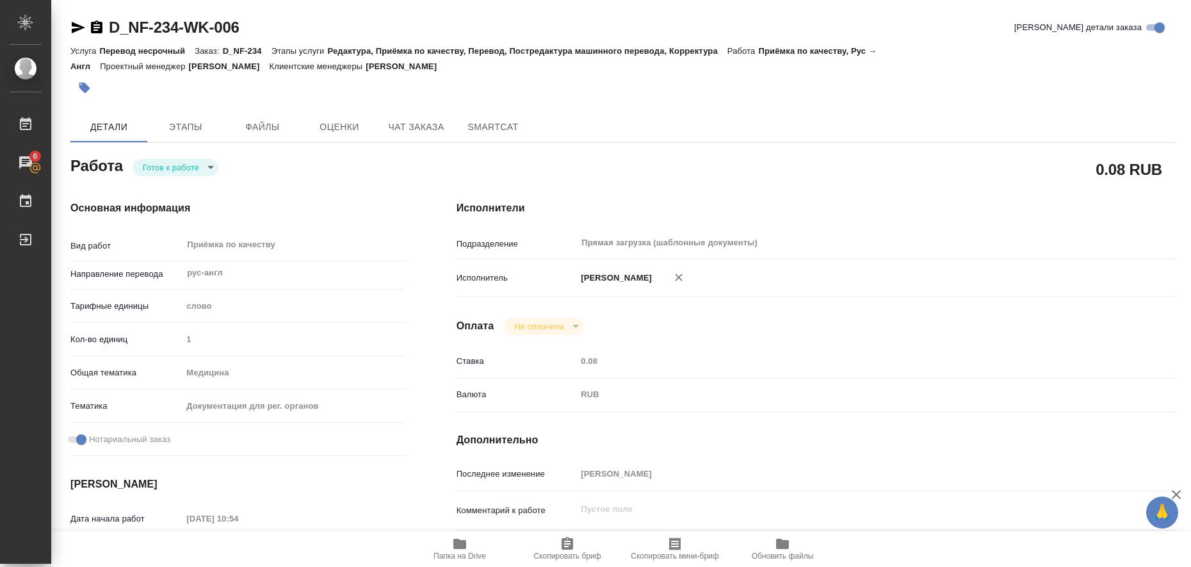
type input "D_NF-234"
type input "Перевод несрочный"
type input "Редактура, Приёмка по качеству, Перевод, Постредактура машинного перевода, Корр…"
type input "[PERSON_NAME]"
type input "/Clients/Нита-фарм/Orders/D_NF-234"
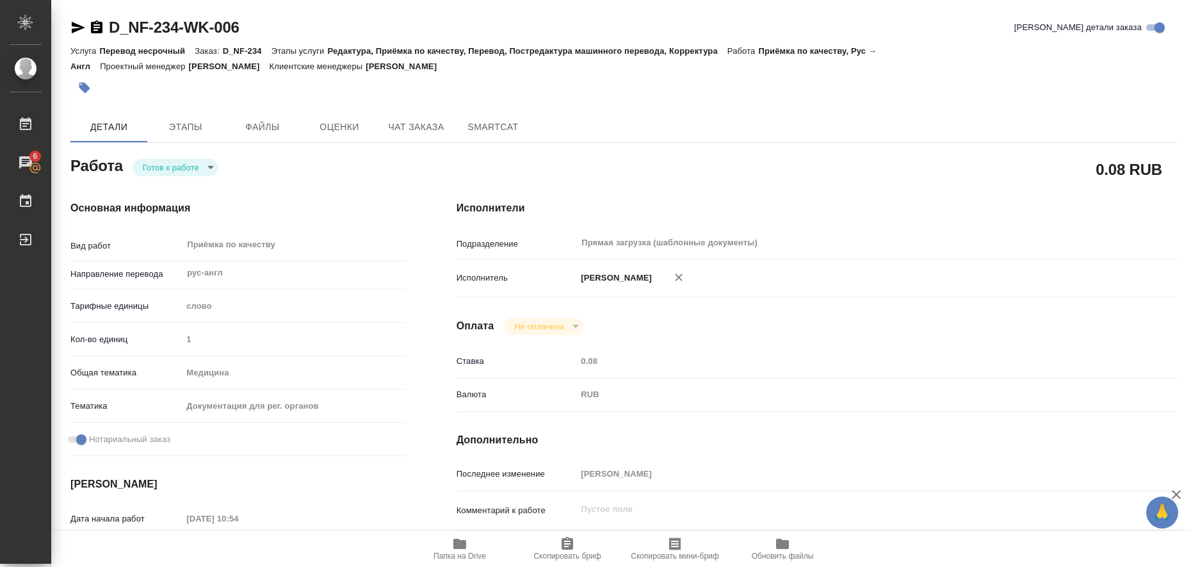
type textarea "x"
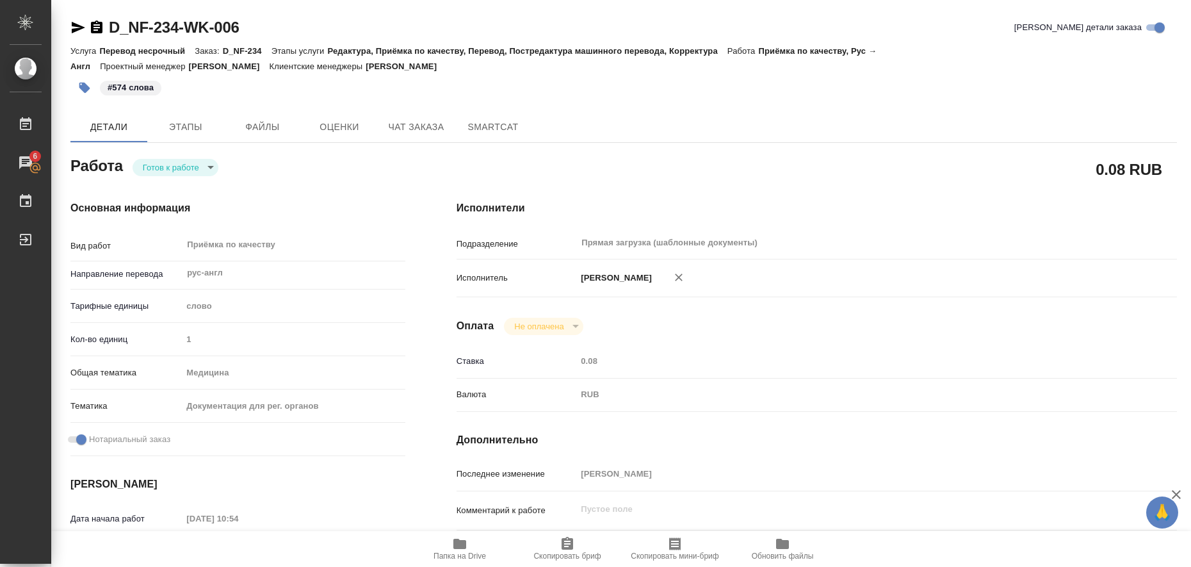
type textarea "x"
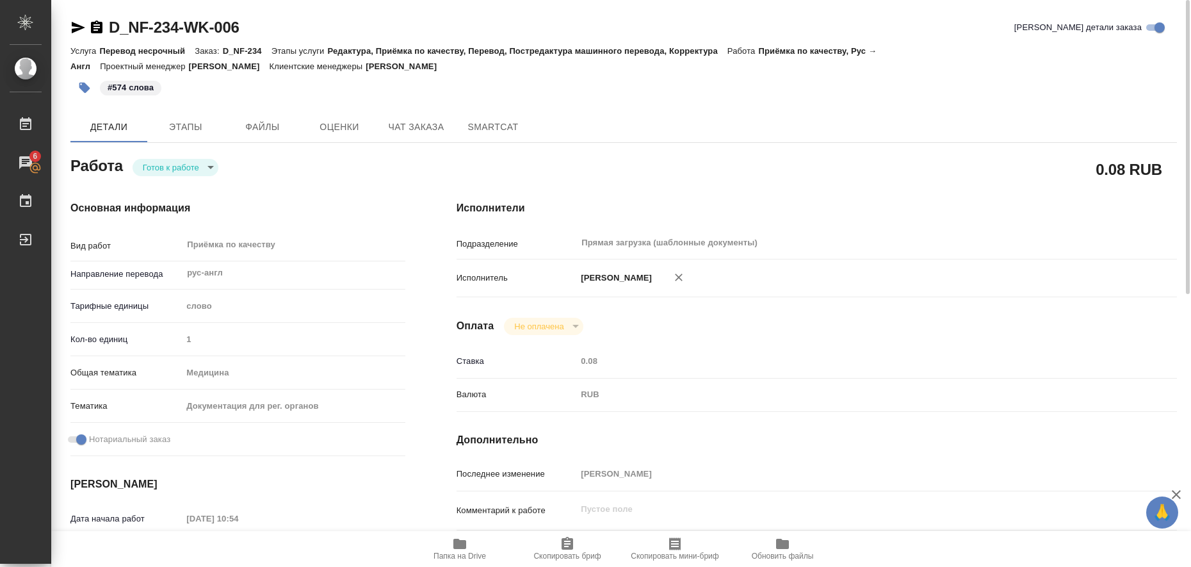
type textarea "x"
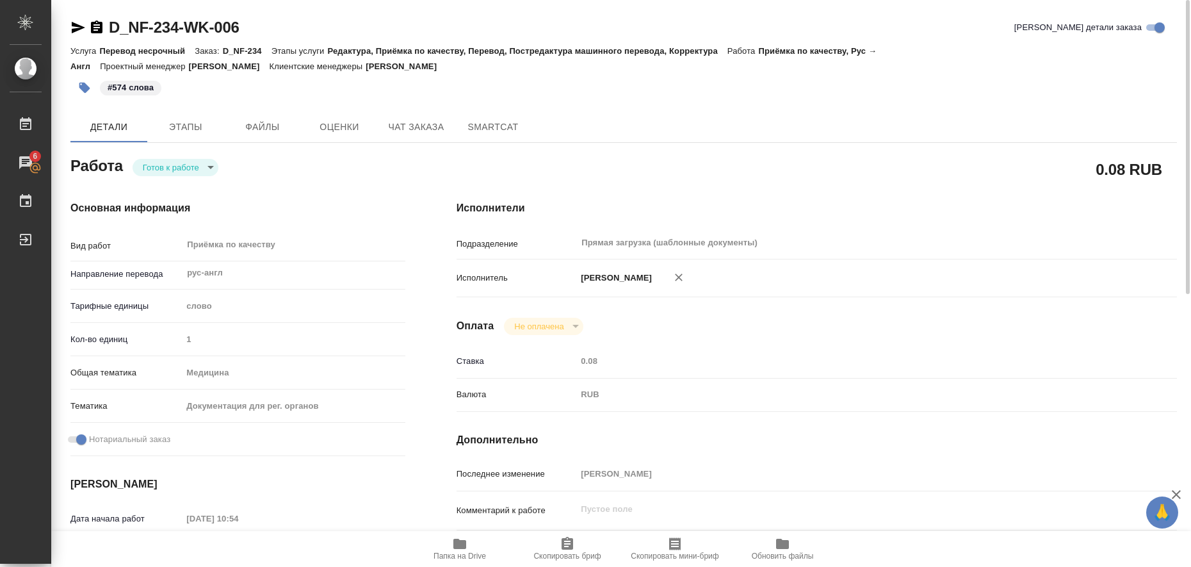
type textarea "x"
click at [199, 152] on body "🙏 .cls-1 fill:#fff; AWATERA Liubitskaia [PERSON_NAME] 6 Чаты График Выйти D_NF-…" at bounding box center [595, 283] width 1191 height 567
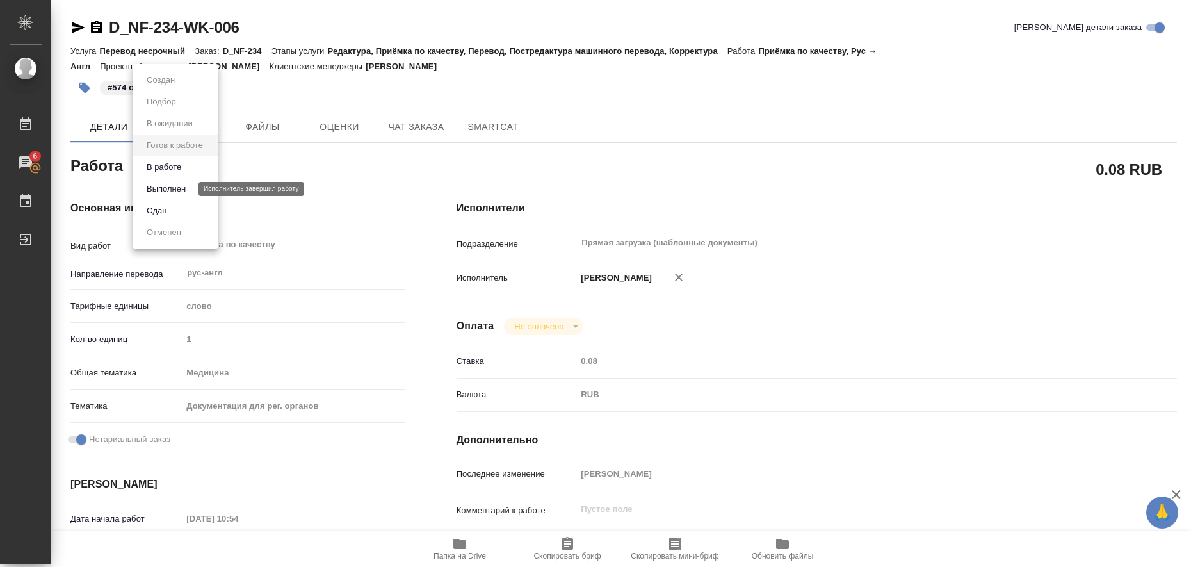
click at [172, 193] on button "Выполнен" at bounding box center [166, 189] width 47 height 14
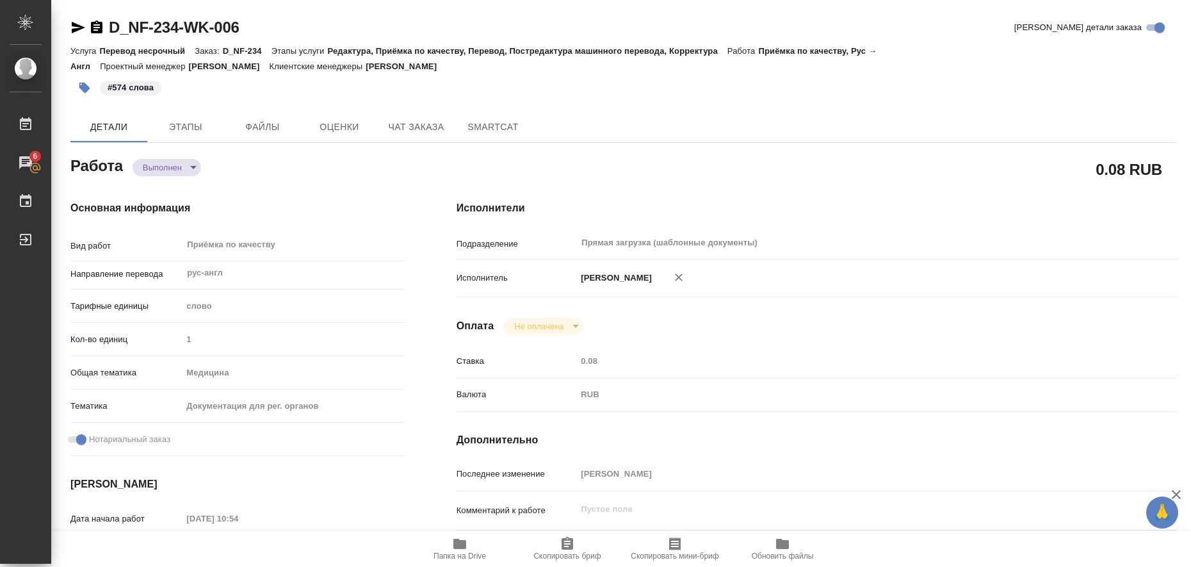
type textarea "x"
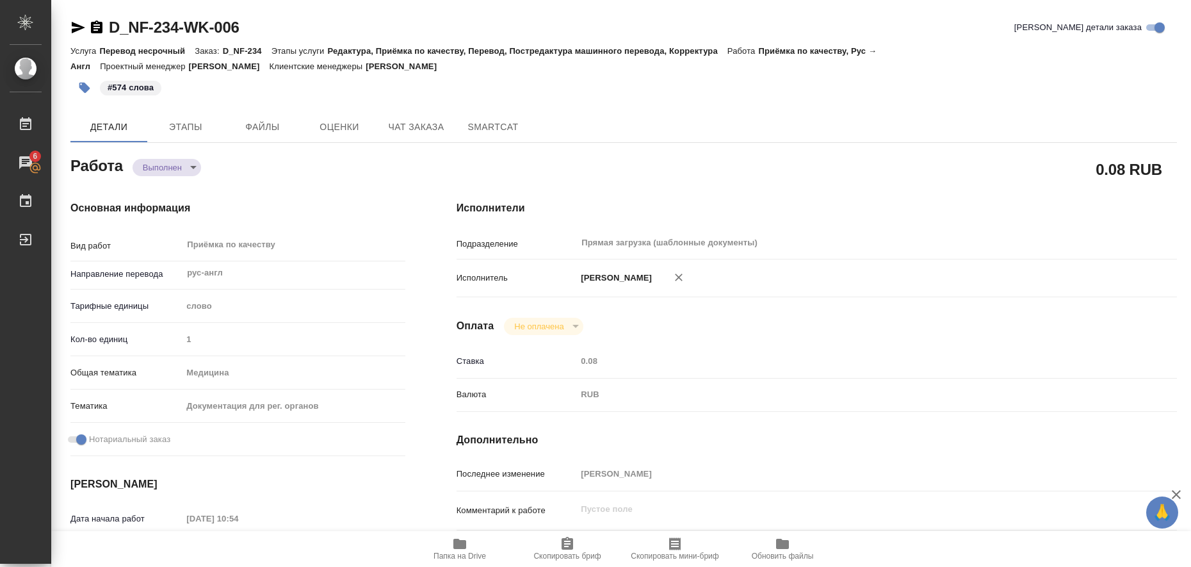
type textarea "x"
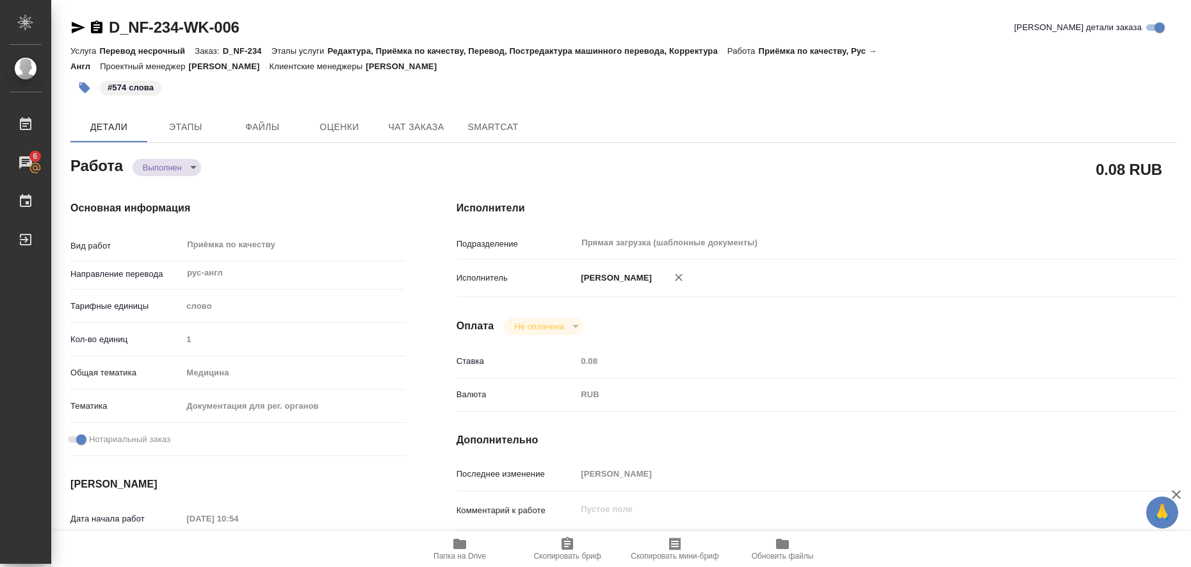
type textarea "x"
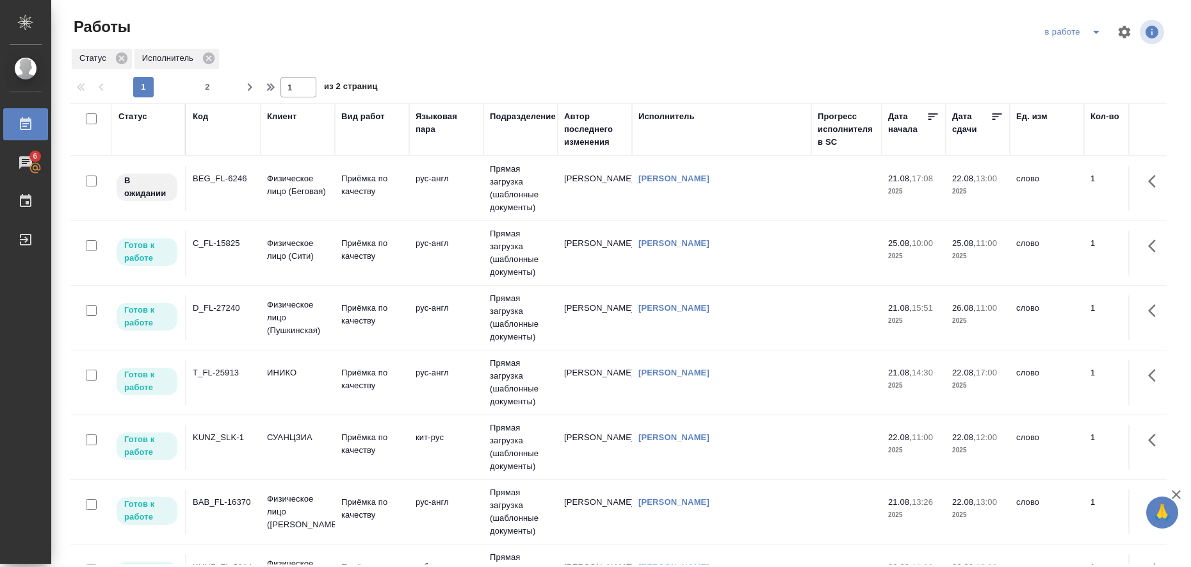
scroll to position [480, 0]
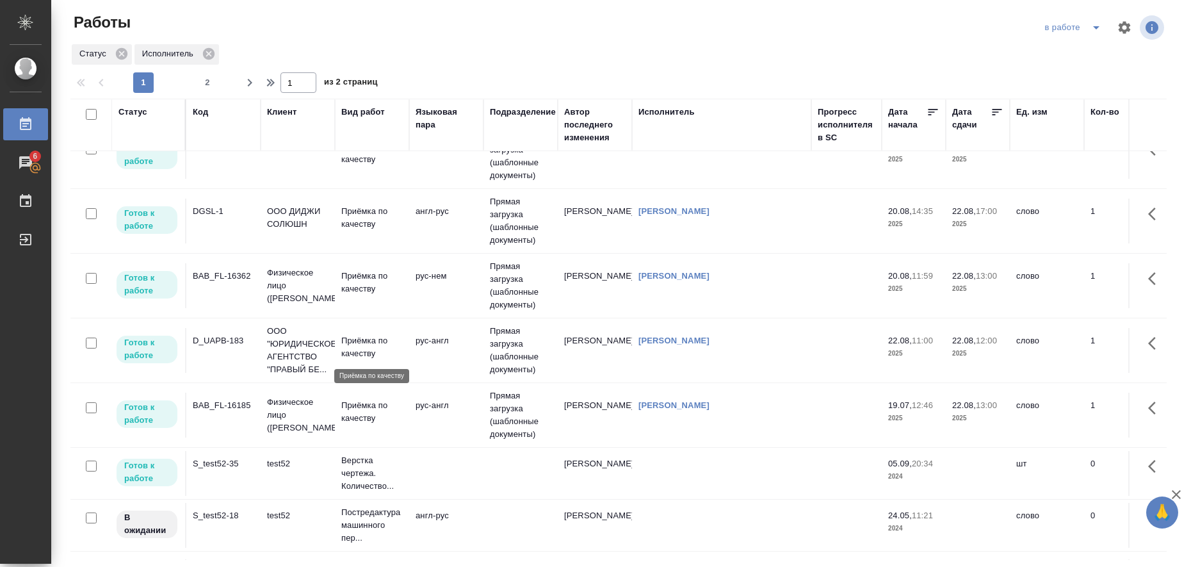
click at [363, 347] on p "Приёмка по качеству" at bounding box center [371, 347] width 61 height 26
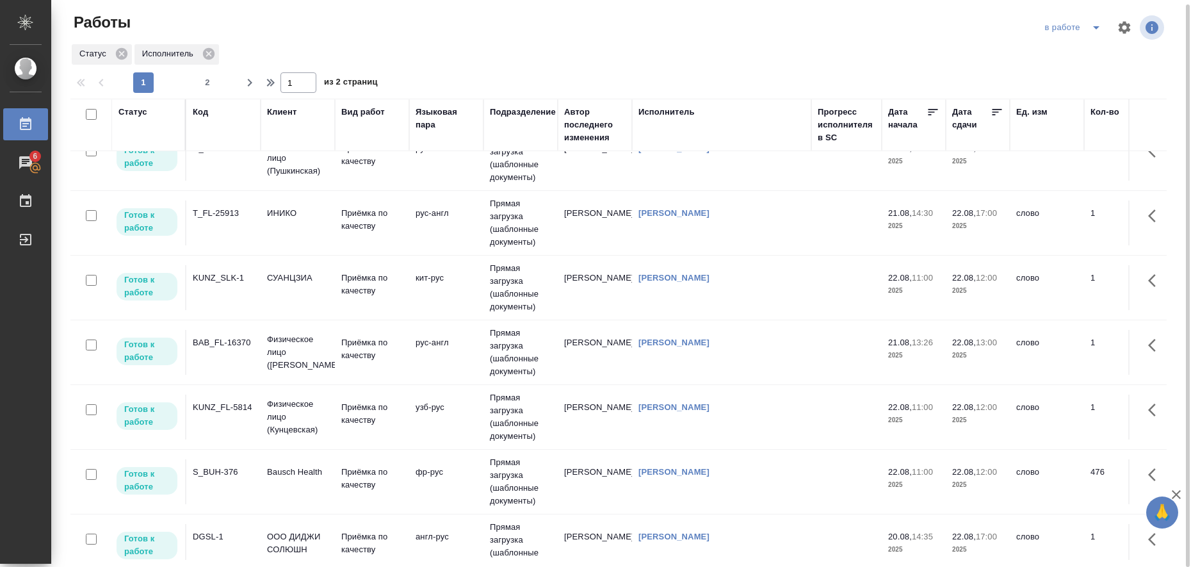
scroll to position [160, 0]
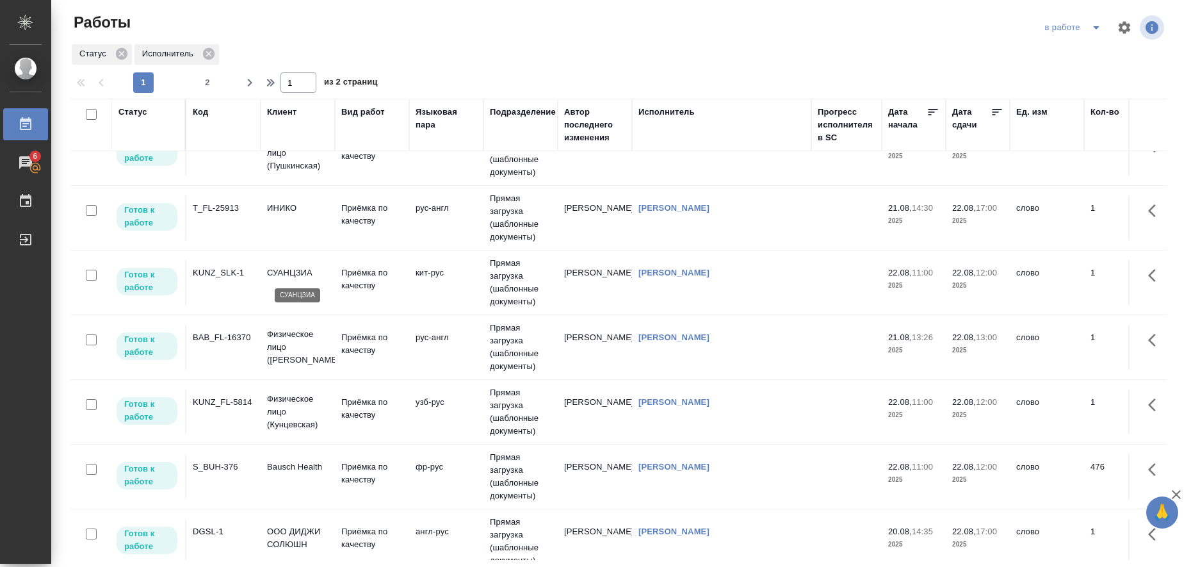
click at [296, 275] on p "СУАНЦЗИА" at bounding box center [297, 272] width 61 height 13
click at [297, 274] on p "СУАНЦЗИА" at bounding box center [297, 272] width 61 height 13
click at [299, 46] on td "Bausch Health" at bounding box center [298, 23] width 74 height 45
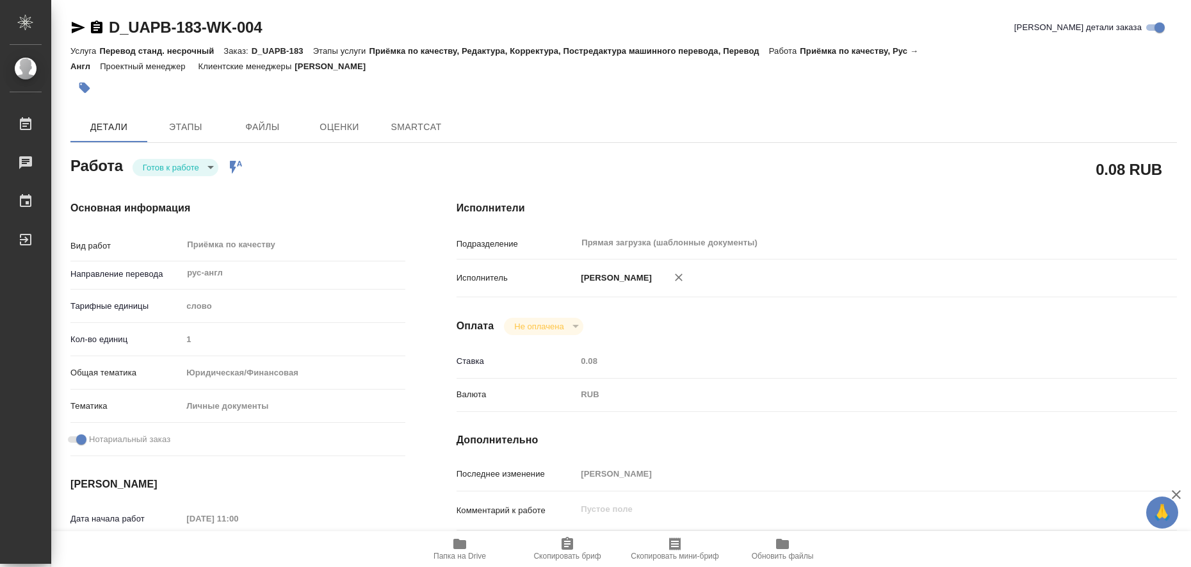
type textarea "x"
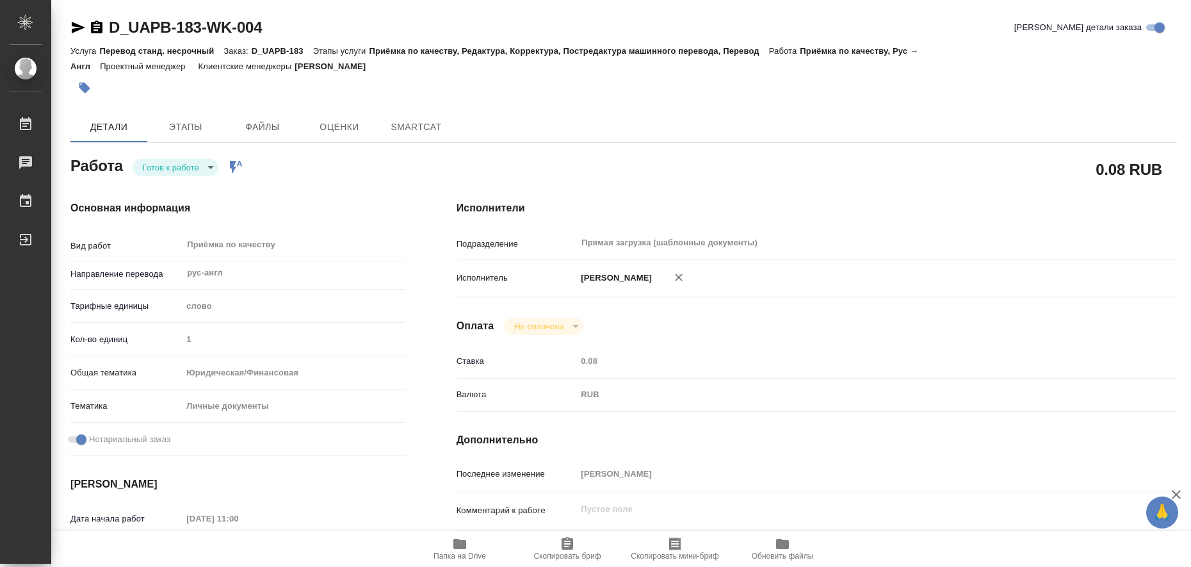
type textarea "x"
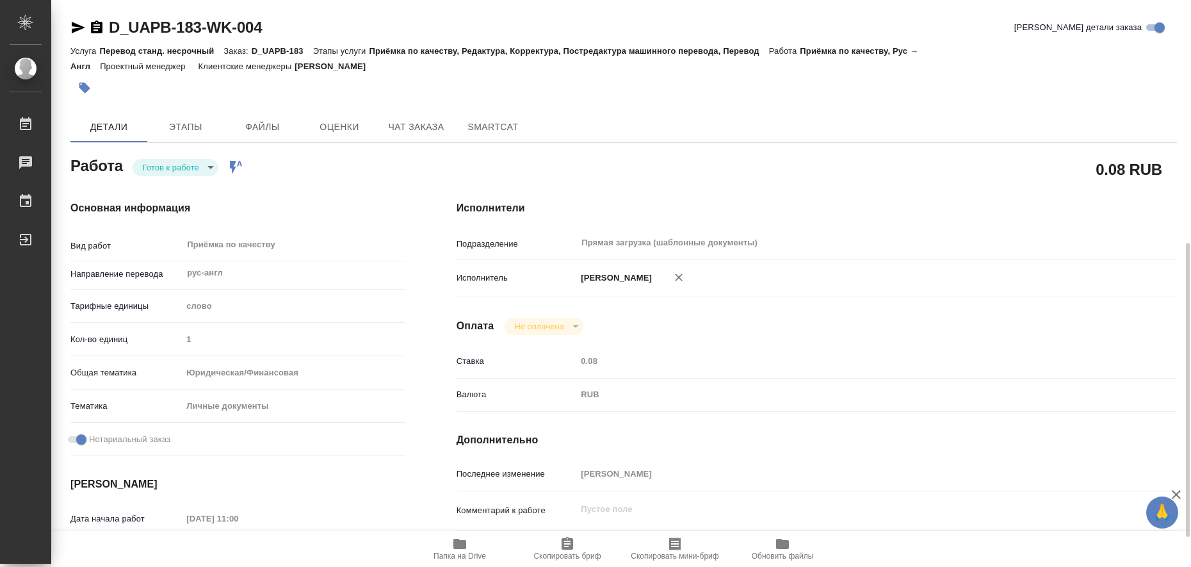
scroll to position [480, 0]
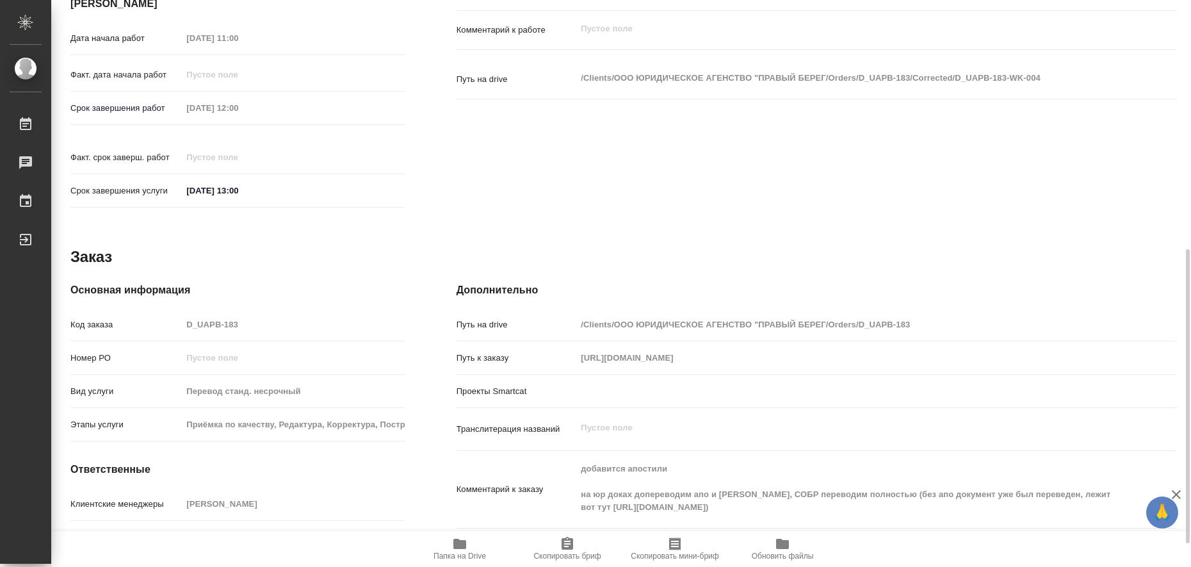
type textarea "x"
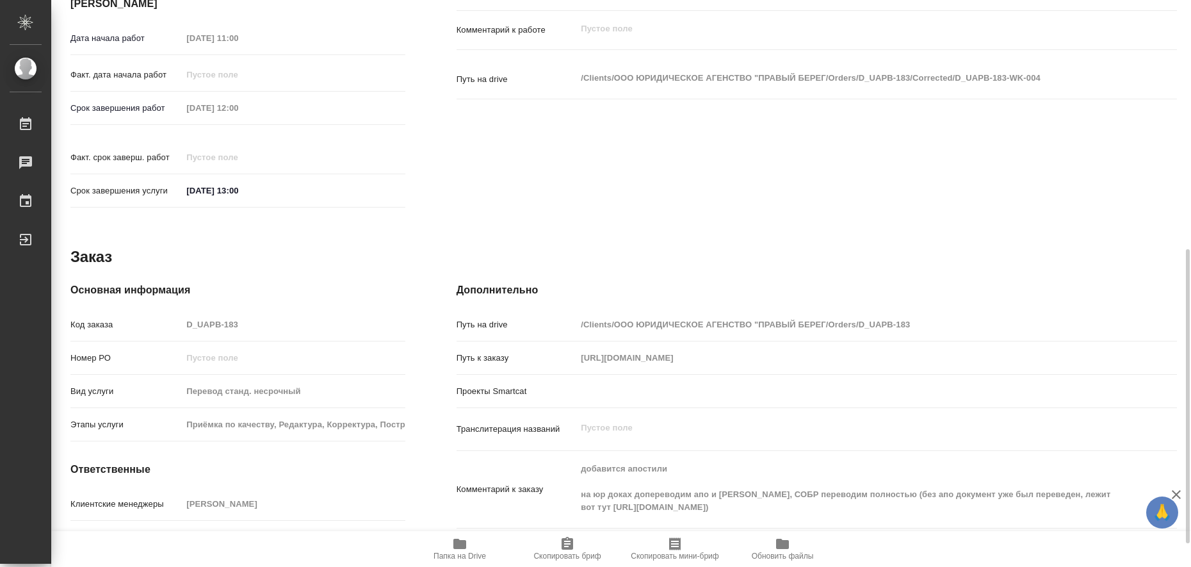
type textarea "x"
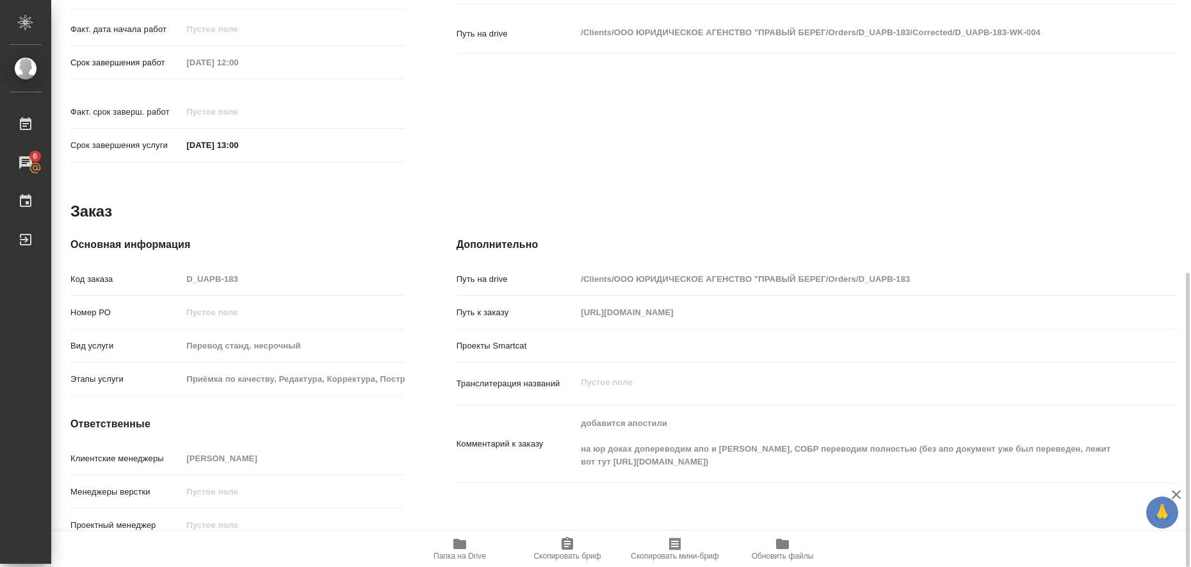
scroll to position [446, 0]
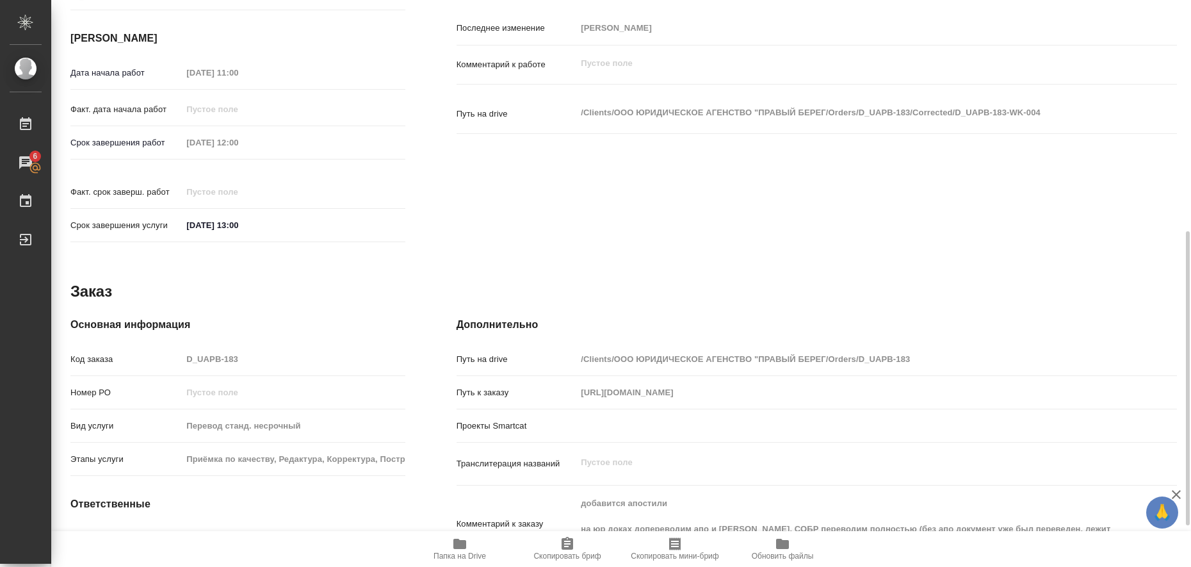
click at [461, 544] on icon "button" at bounding box center [460, 544] width 13 height 10
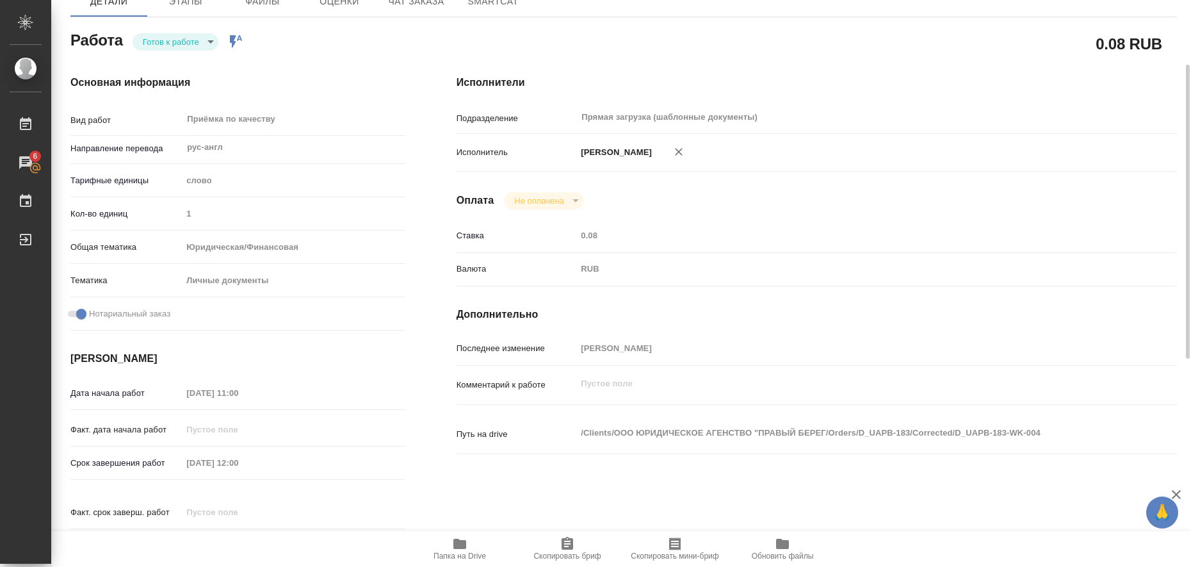
scroll to position [0, 0]
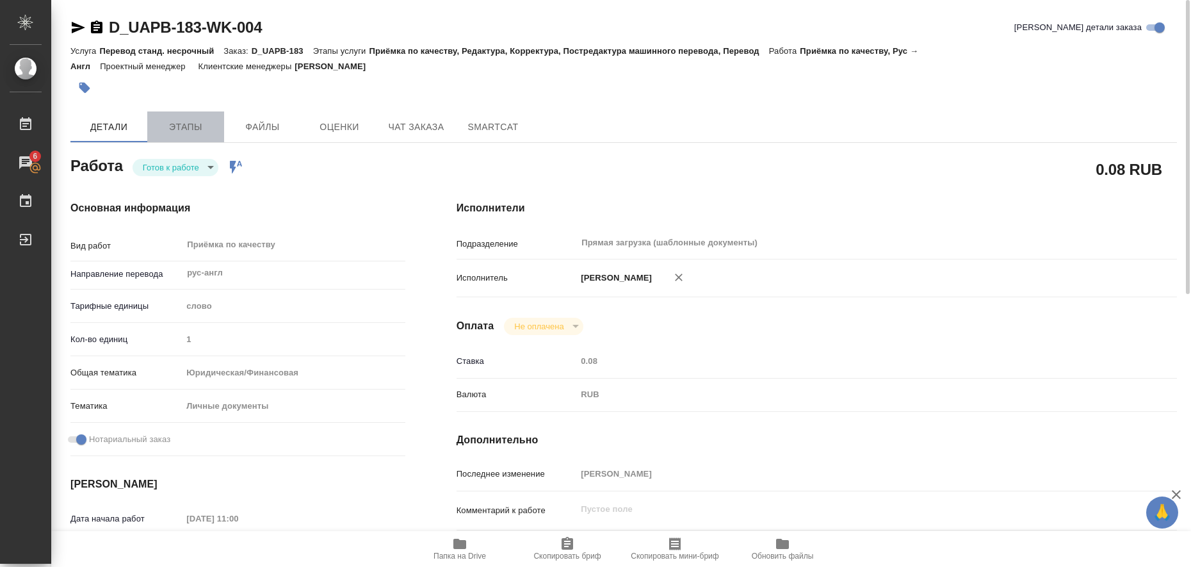
click at [170, 127] on span "Этапы" at bounding box center [185, 127] width 61 height 16
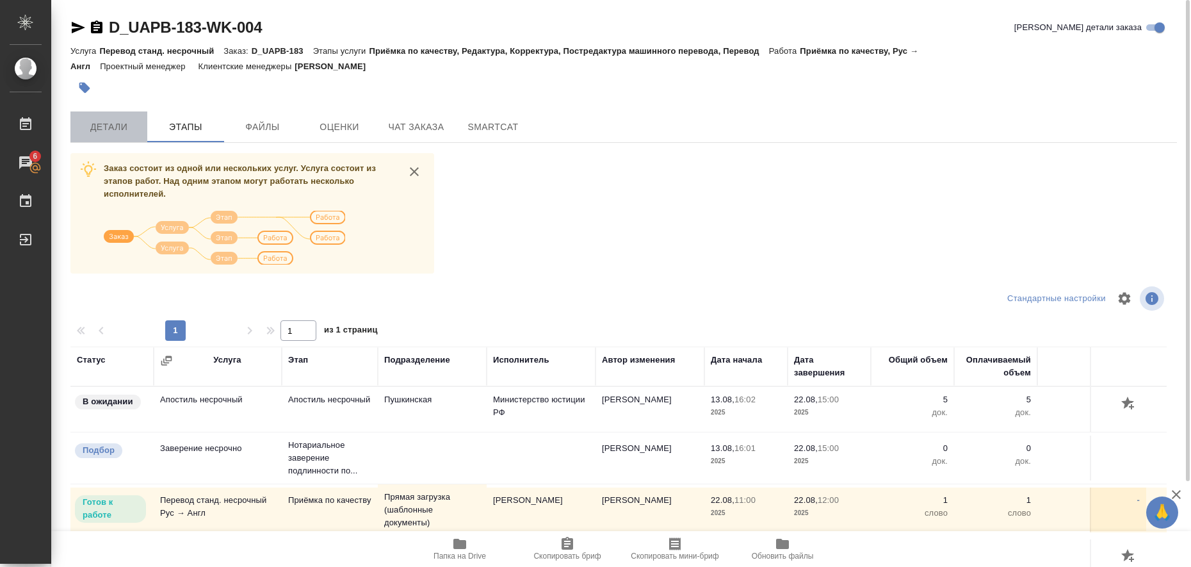
click at [108, 127] on span "Детали" at bounding box center [108, 127] width 61 height 16
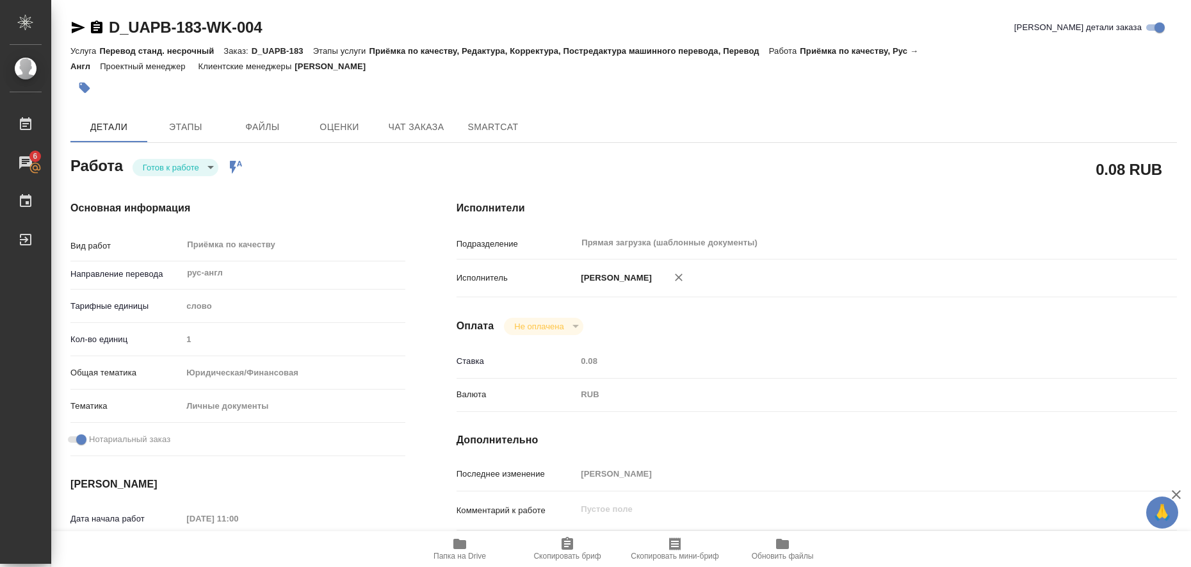
type textarea "x"
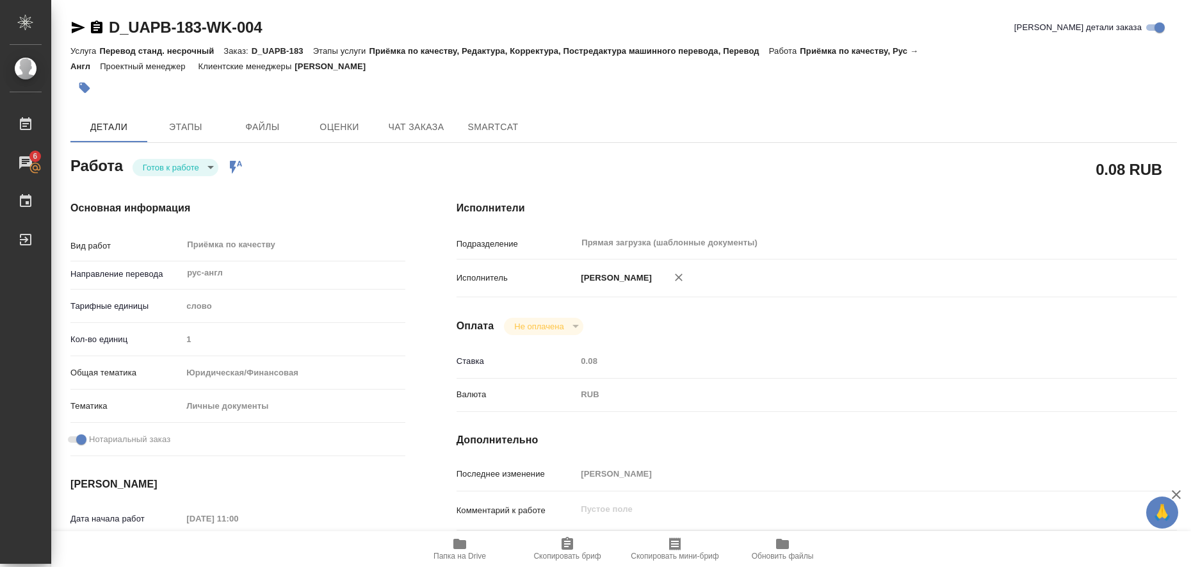
type textarea "x"
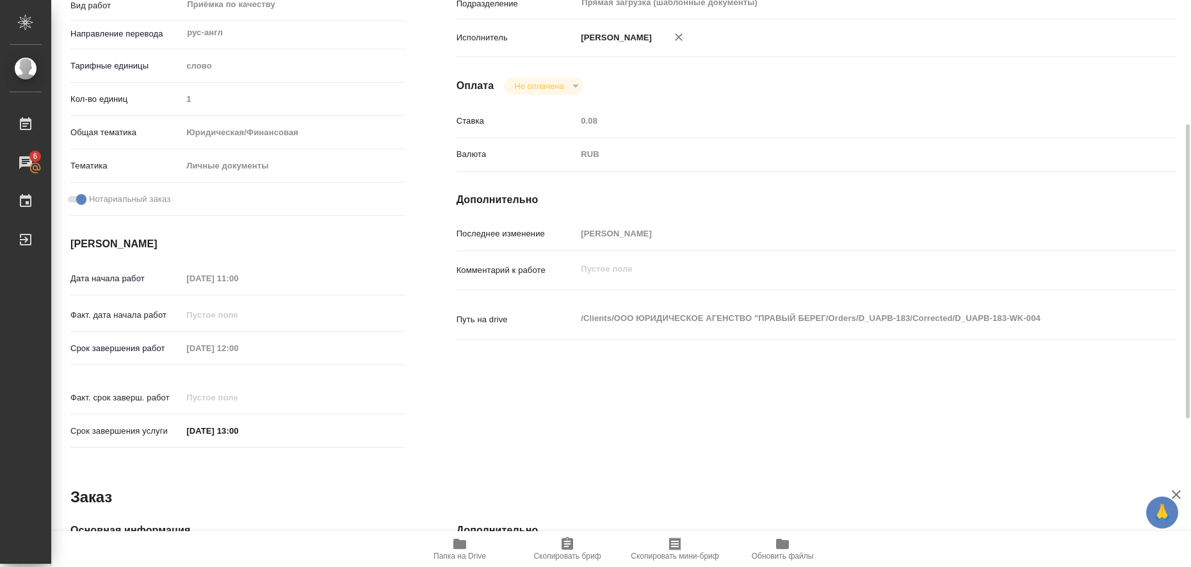
scroll to position [320, 0]
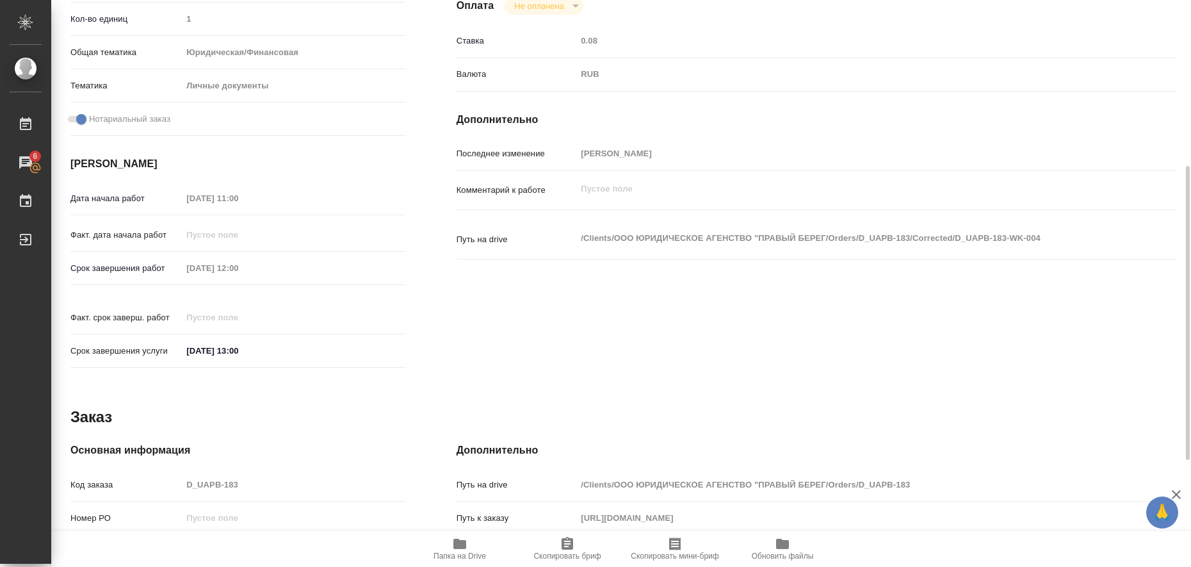
type textarea "x"
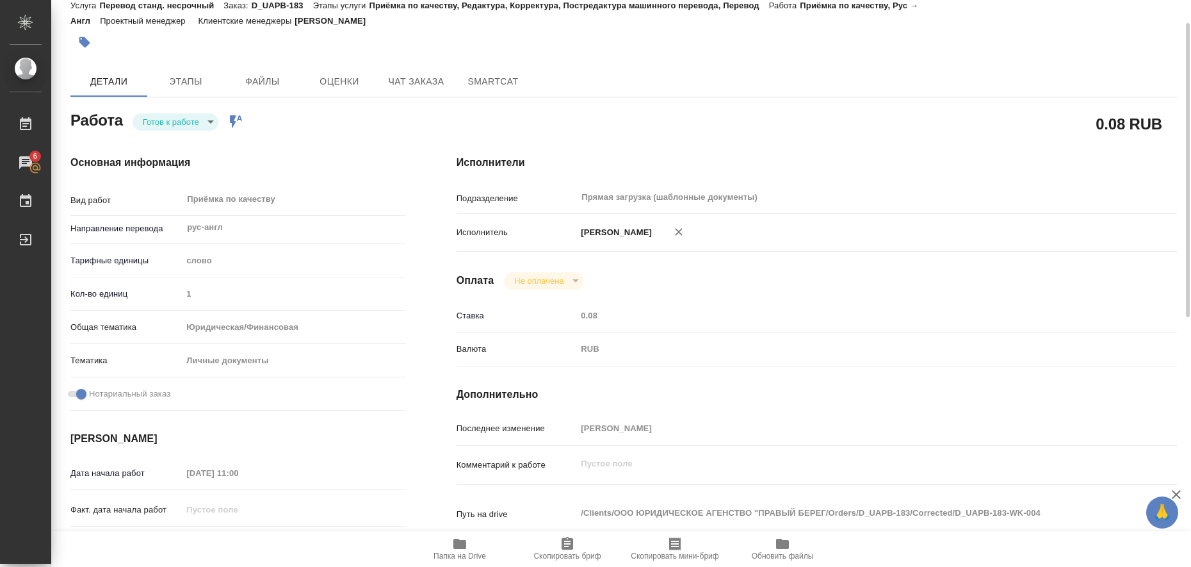
scroll to position [0, 0]
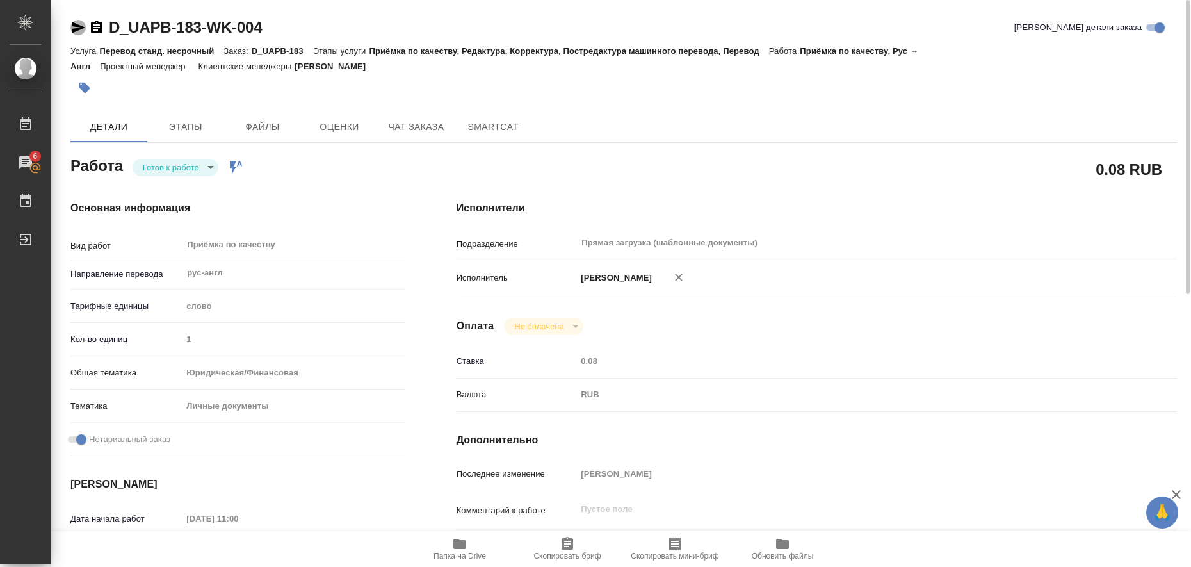
click at [70, 27] on icon "button" at bounding box center [77, 27] width 15 height 15
type textarea "x"
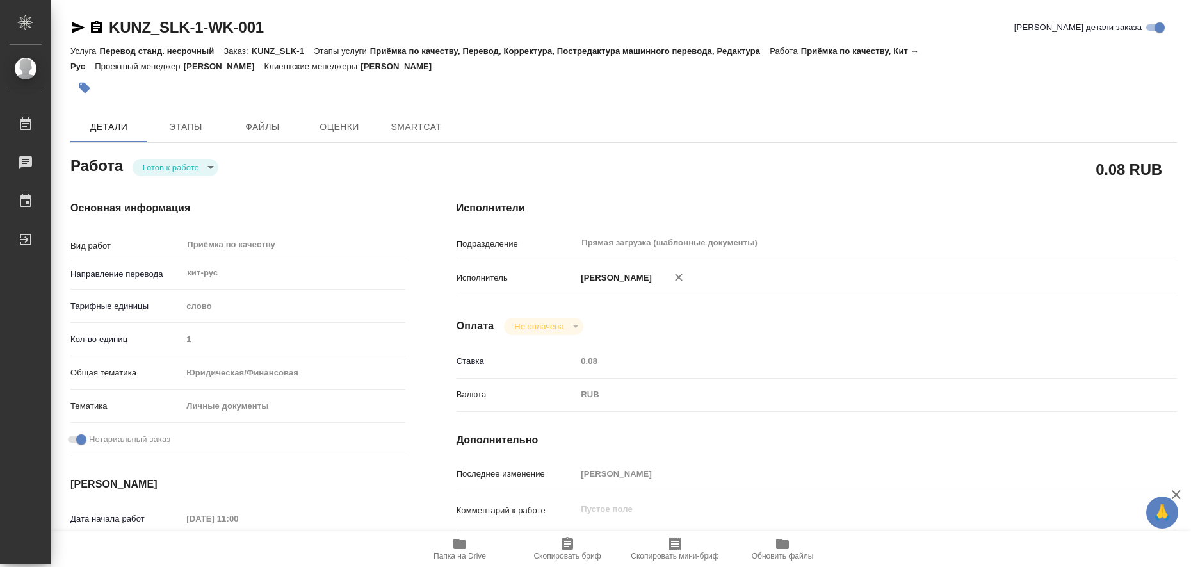
type textarea "x"
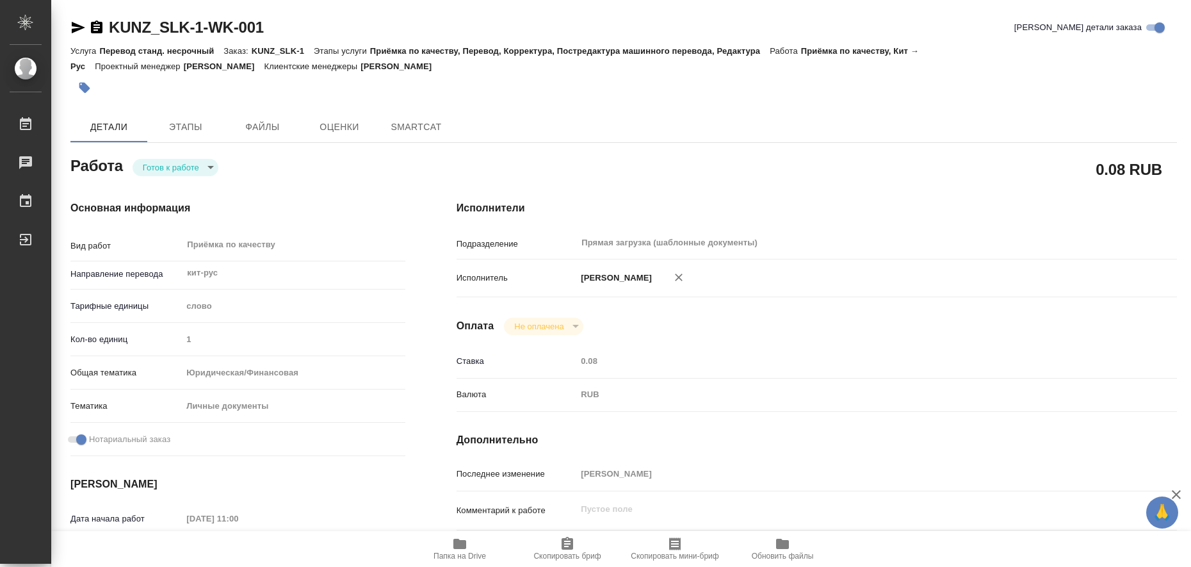
type textarea "x"
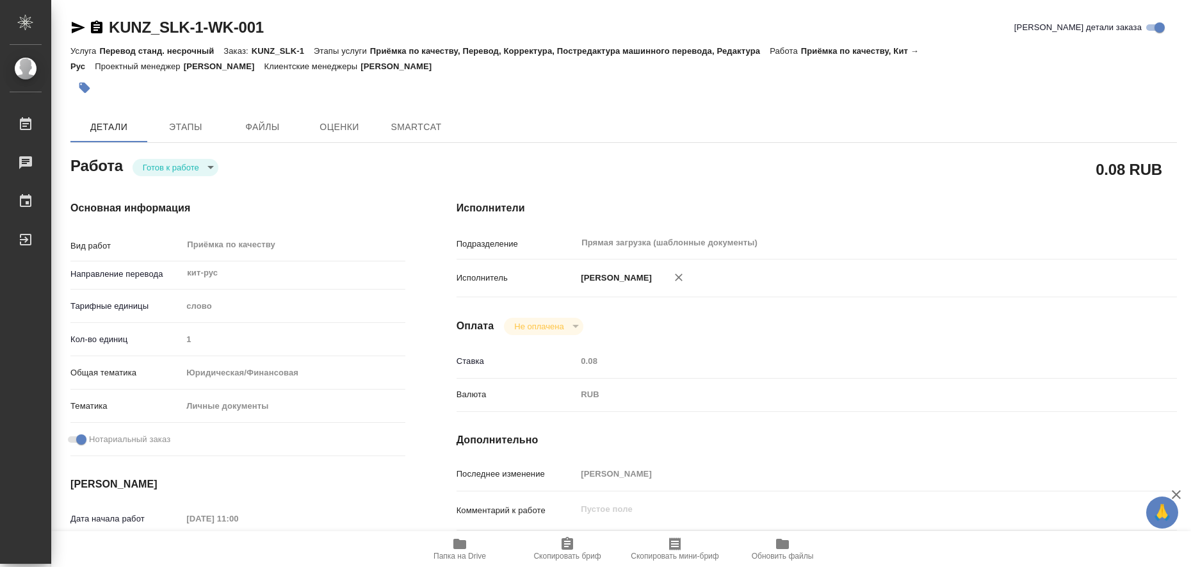
type textarea "x"
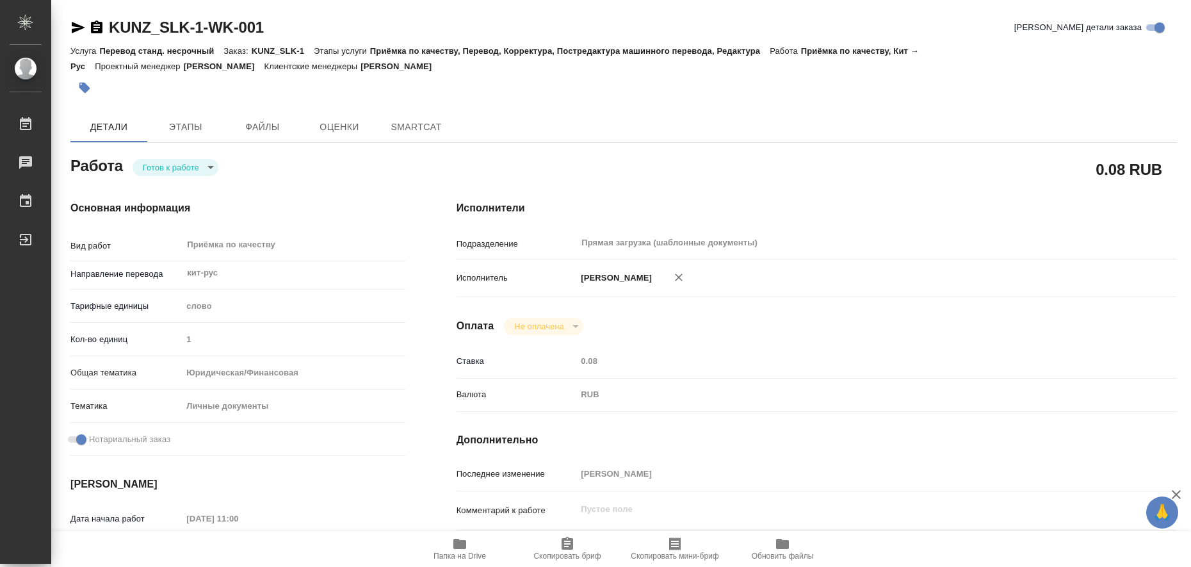
type textarea "x"
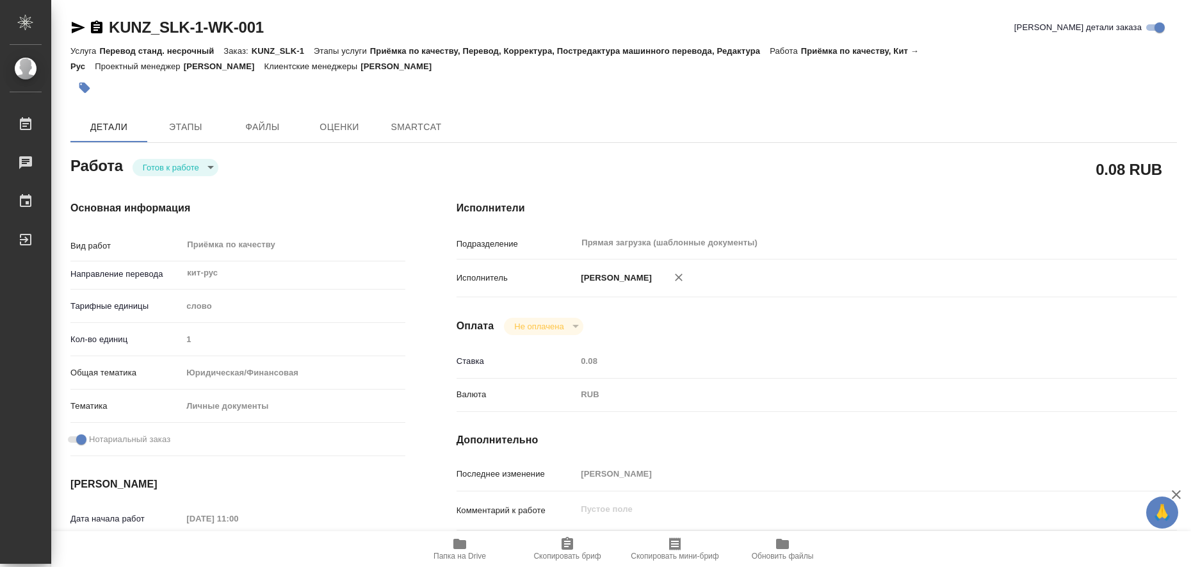
type textarea "x"
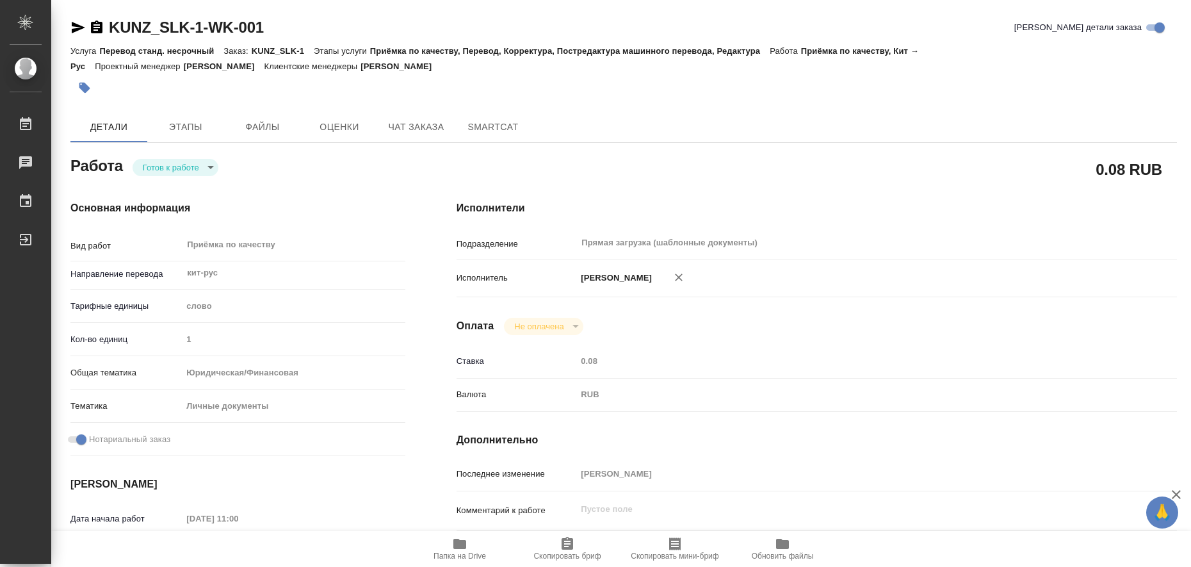
type textarea "x"
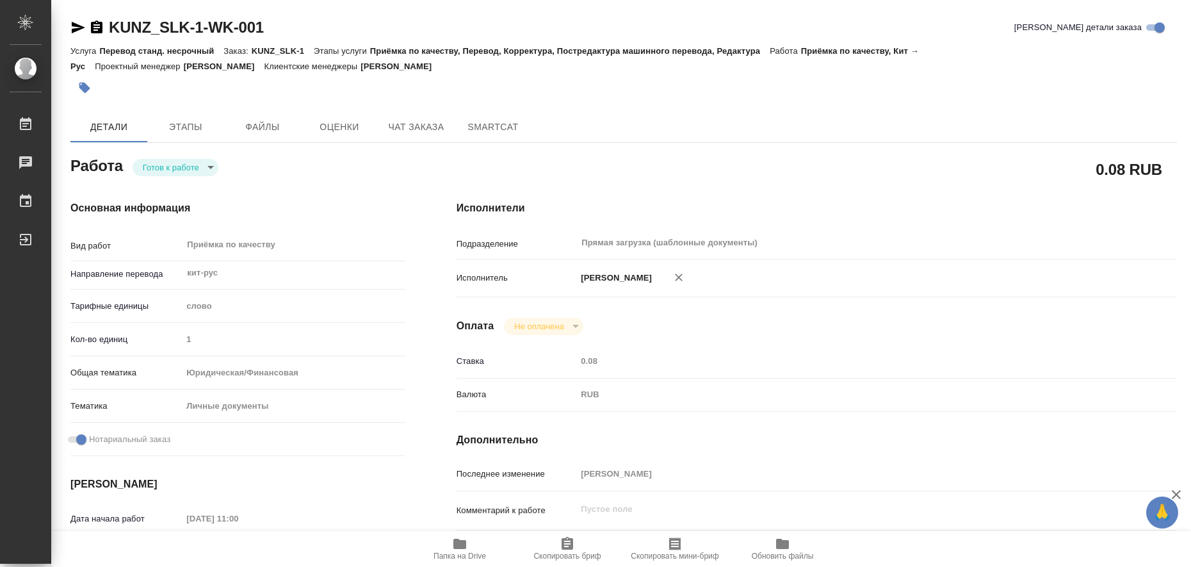
type textarea "x"
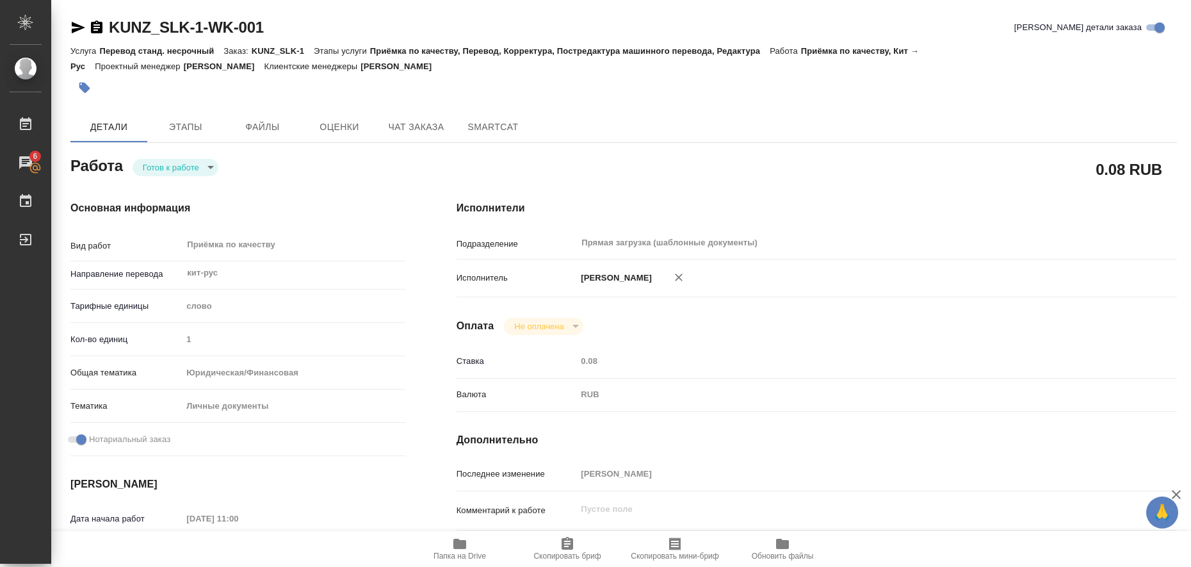
type textarea "x"
click at [458, 546] on icon "button" at bounding box center [460, 544] width 13 height 10
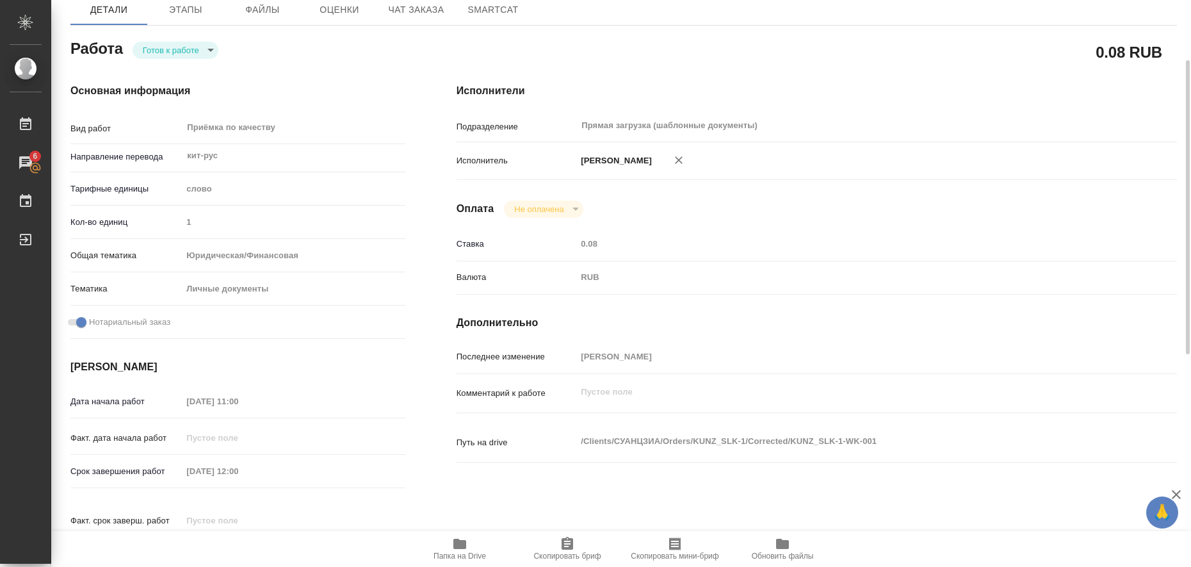
scroll to position [1, 0]
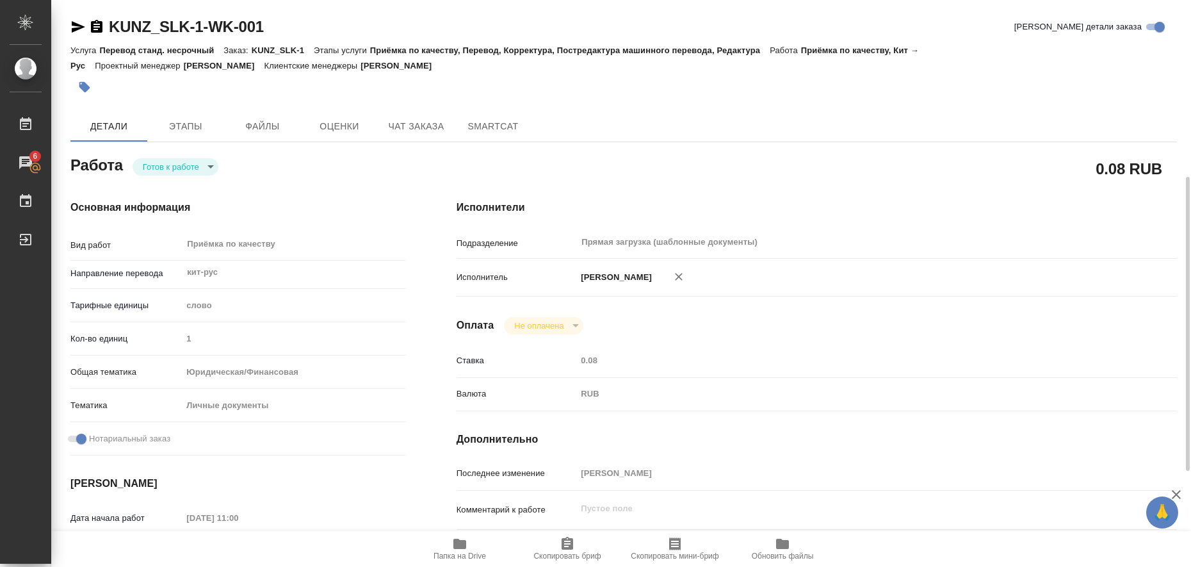
type textarea "x"
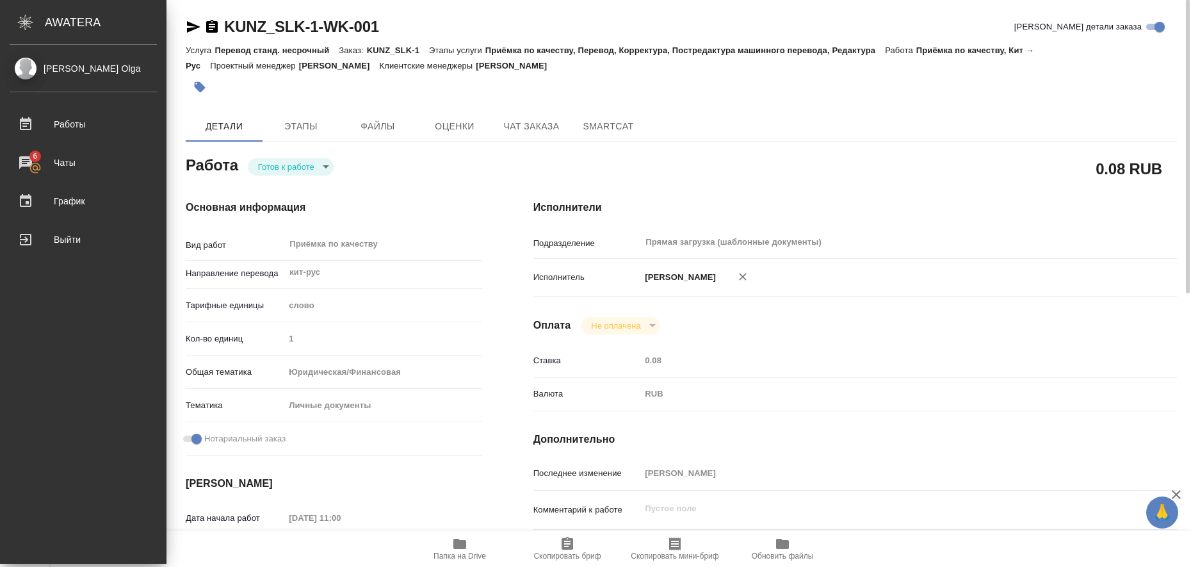
scroll to position [0, 0]
type textarea "x"
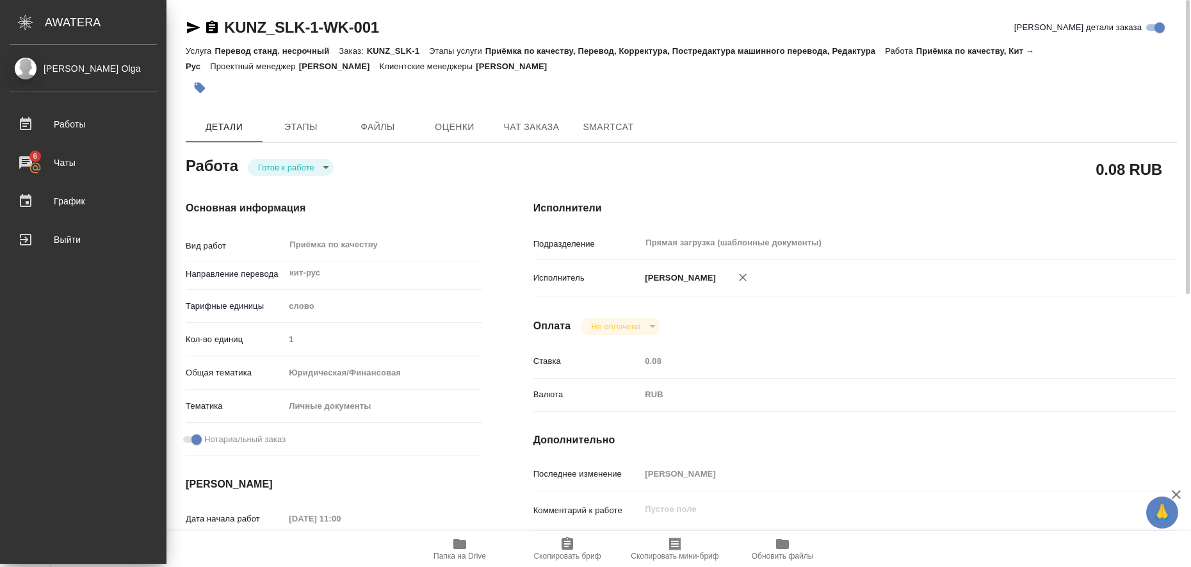
type textarea "x"
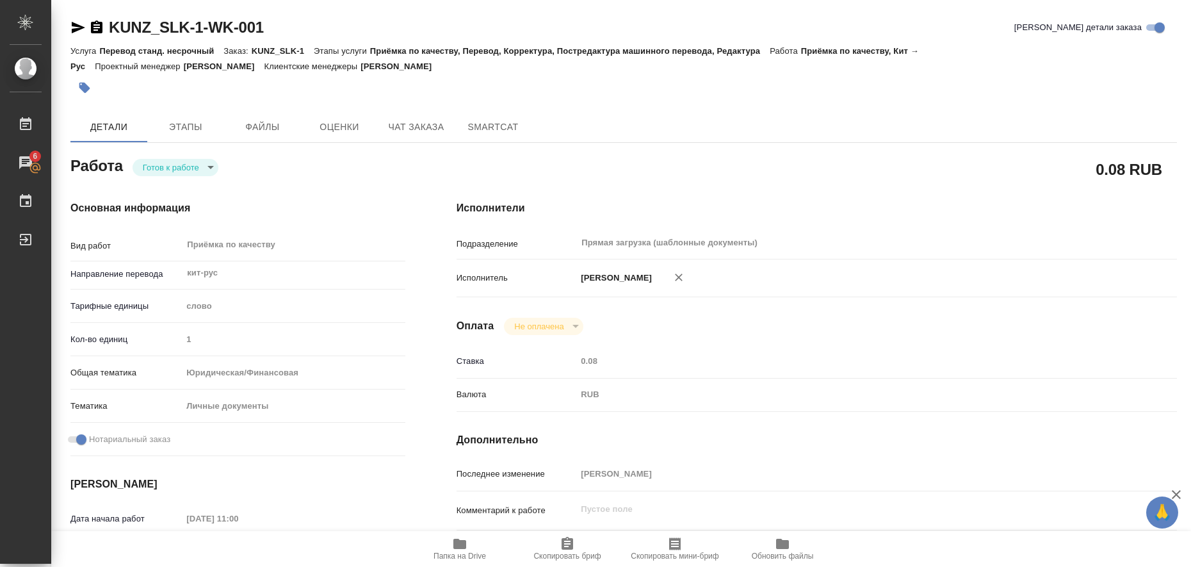
click at [81, 26] on icon "button" at bounding box center [78, 28] width 13 height 12
click at [79, 86] on icon "button" at bounding box center [84, 88] width 11 height 11
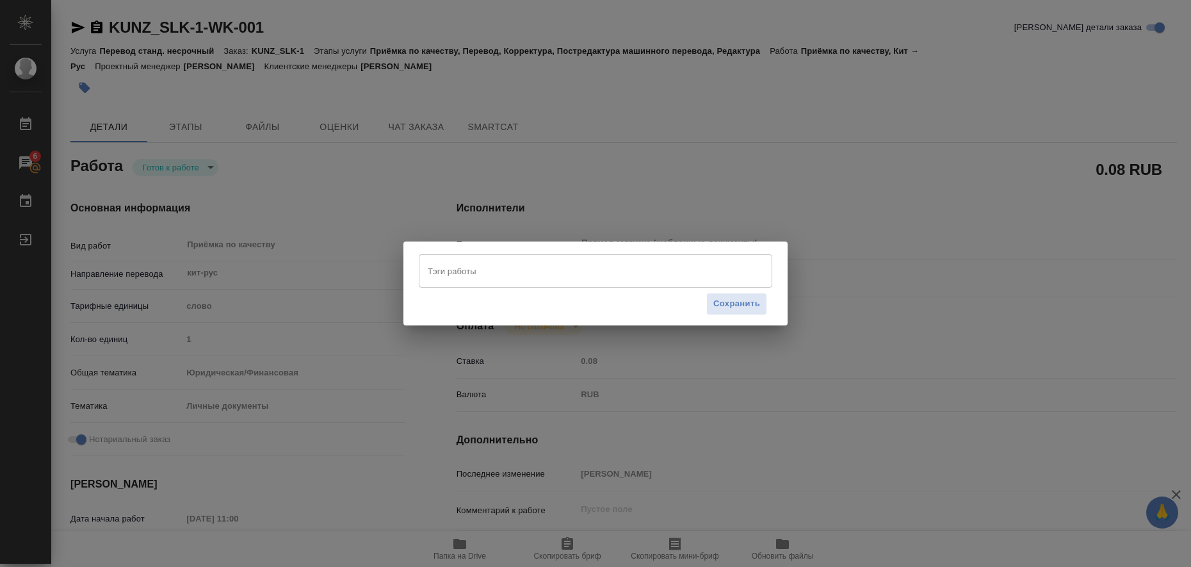
click at [464, 272] on input "Тэги работы" at bounding box center [584, 271] width 318 height 22
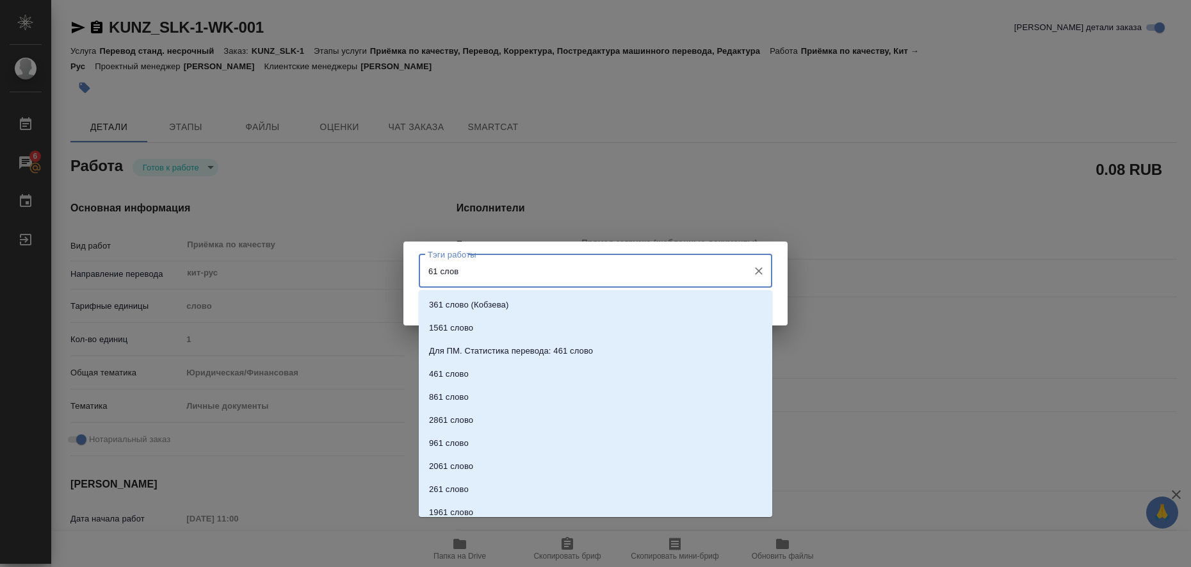
type input "61 слово"
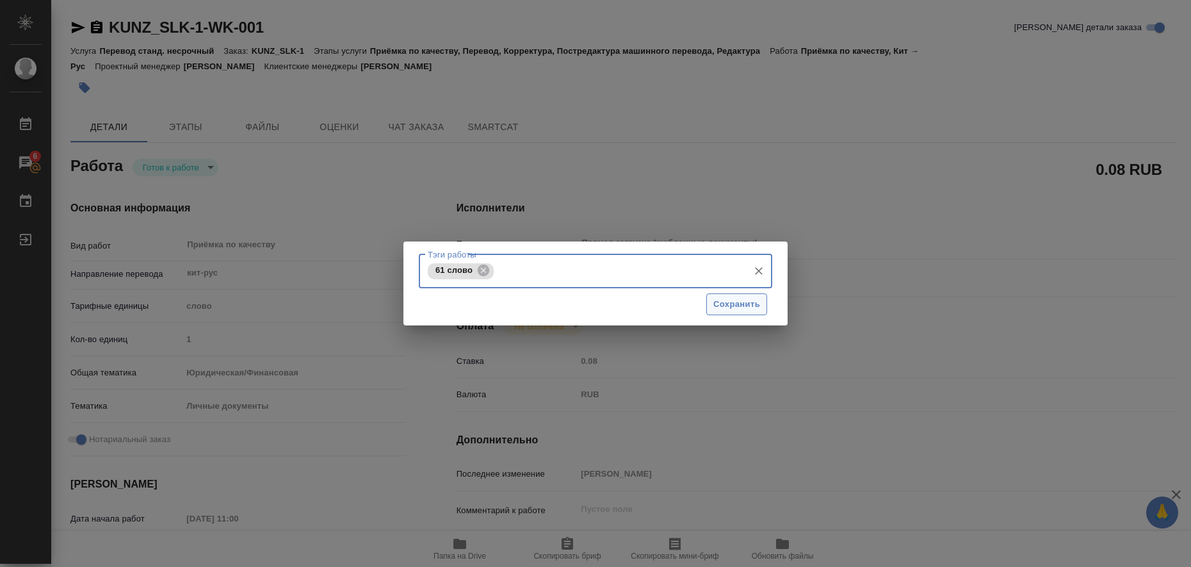
click at [727, 305] on span "Сохранить" at bounding box center [737, 304] width 47 height 15
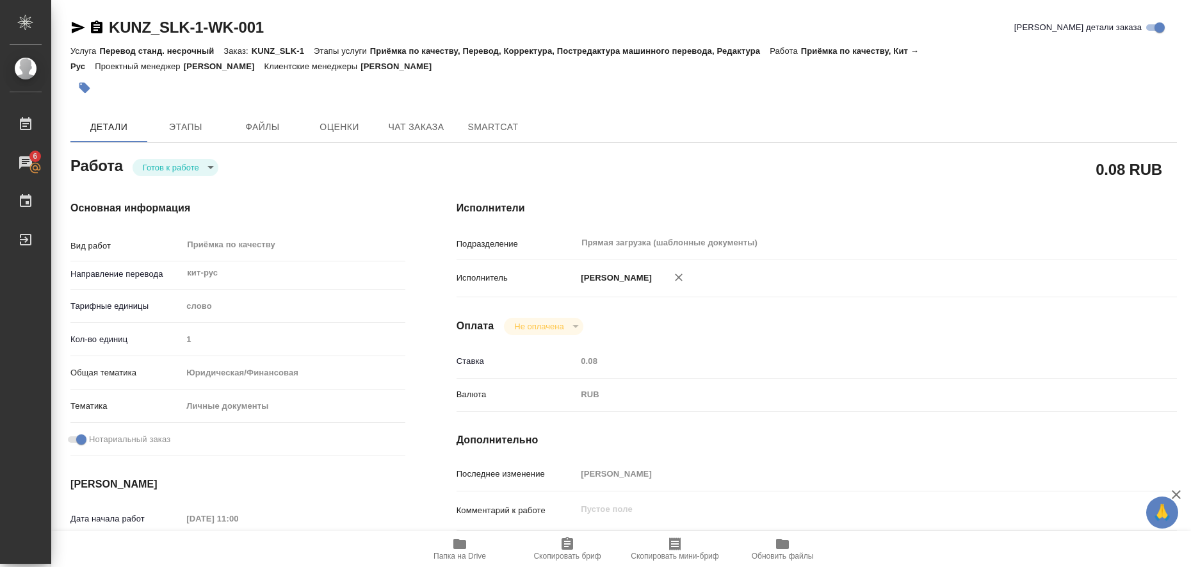
type input "readyForWork"
type textarea "Приёмка по качеству"
type textarea "x"
type input "кит-рус"
type input "5a8b1489cc6b4906c91bfd90"
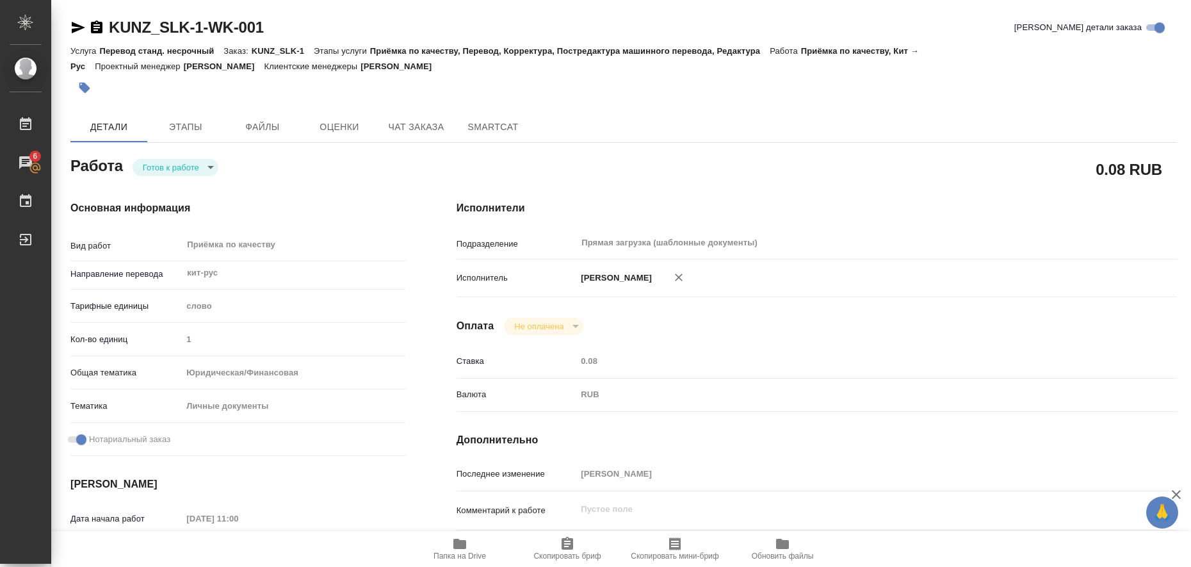
type input "1"
type input "yr-fn"
type input "5a8b8b956a9677013d343cfe"
checkbox input "true"
type input "[DATE] 11:00"
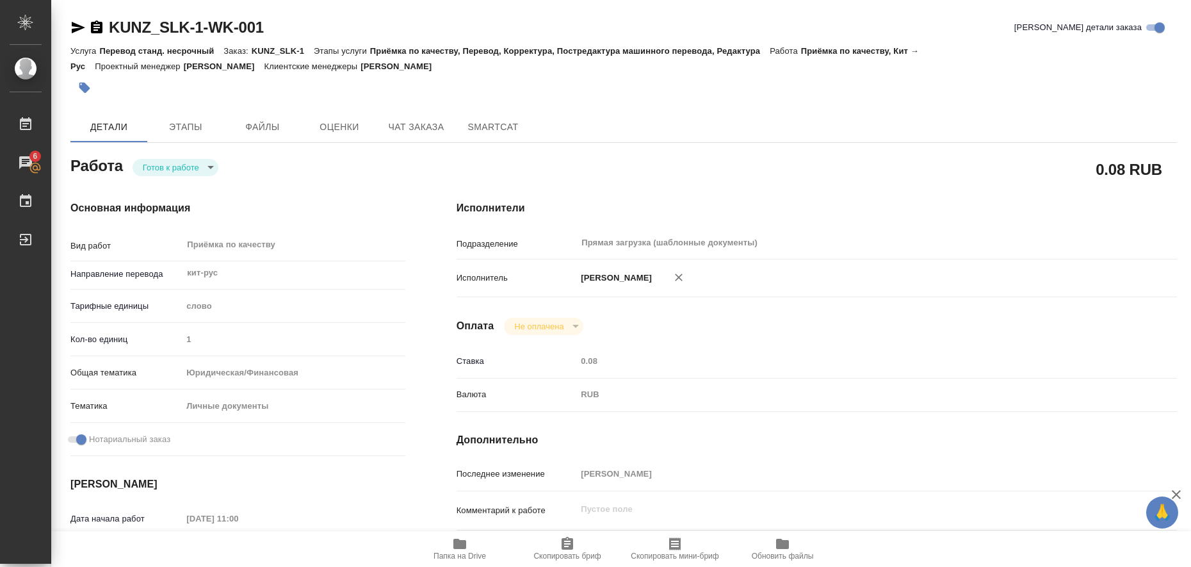
type input "[DATE] 12:00"
type input "Прямая загрузка (шаблонные документы)"
type input "notPayed"
type input "0.08"
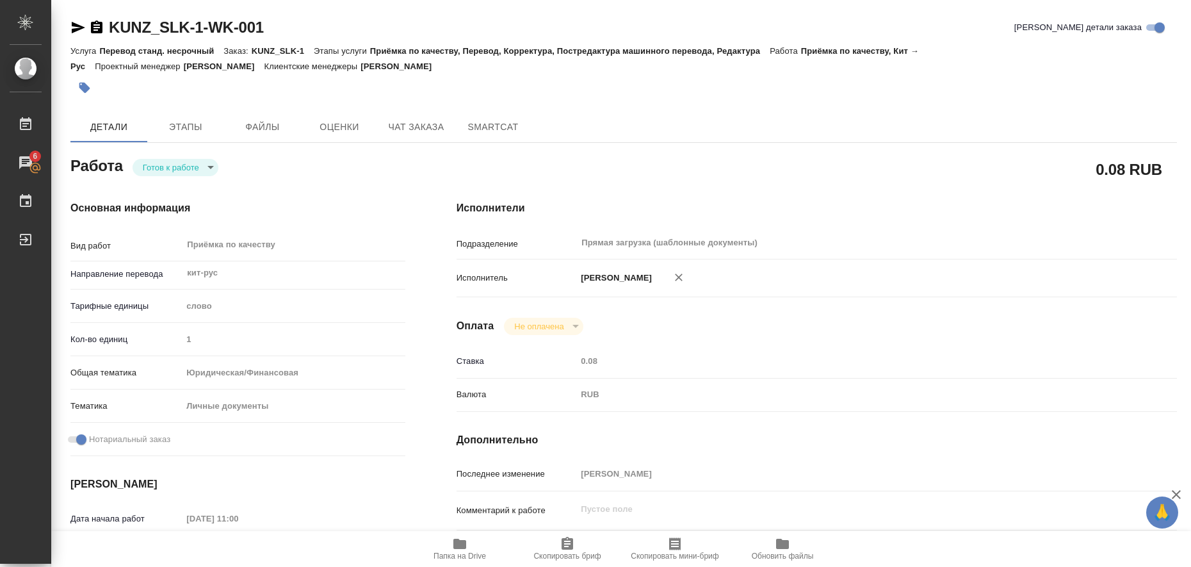
type input "RUB"
type input "[PERSON_NAME]"
type textarea "x"
type textarea "/Clients/СУАНЦЗИА/Orders/KUNZ_SLK-1/Corrected/KUNZ_SLK-1-WK-001"
type textarea "x"
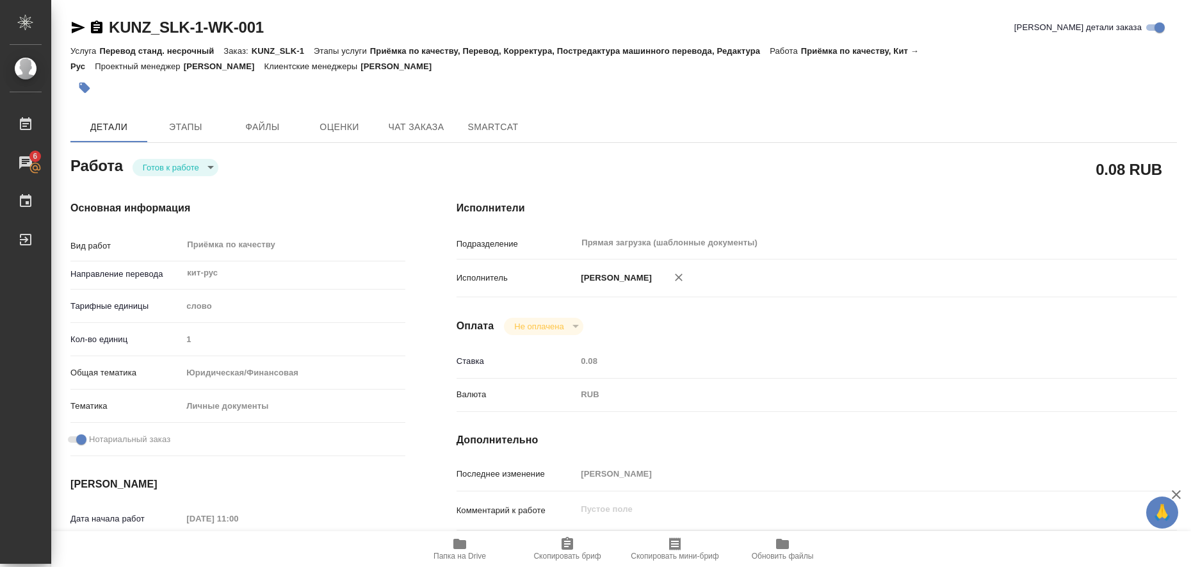
type input "KUNZ_SLK-1"
type input "Перевод станд. несрочный"
type input "Приёмка по качеству, Перевод, Корректура, Постредактура машинного перевода, Ред…"
type input "Moskalets Alina"
type input "/Clients/СУАНЦЗИА/Orders/KUNZ_SLK-1"
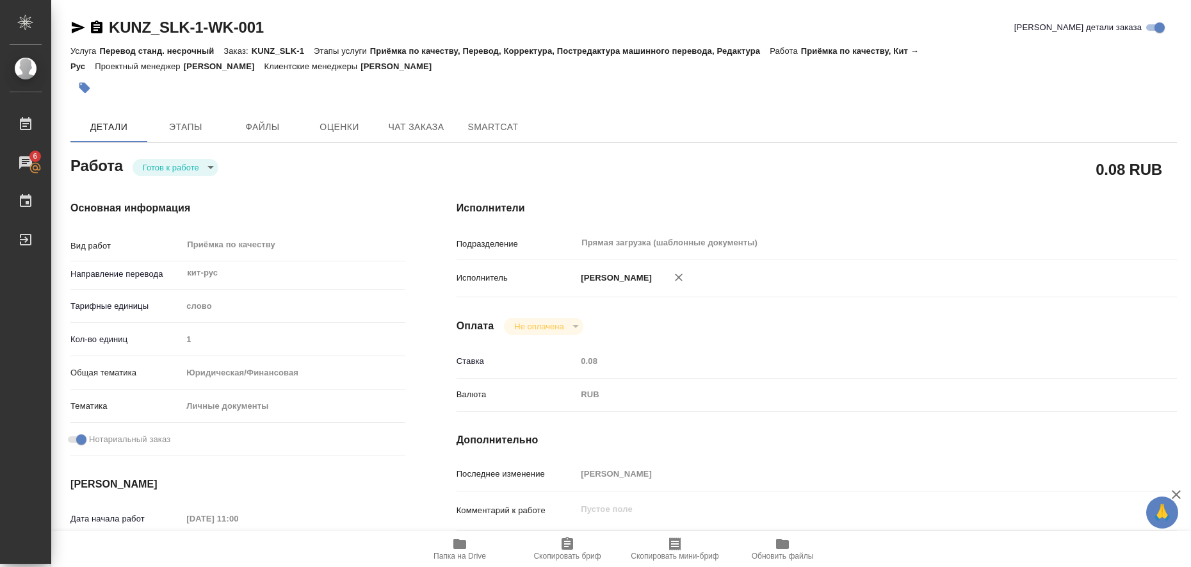
type textarea "x"
type textarea "удостоверение личности, кит-рус"
type textarea "x"
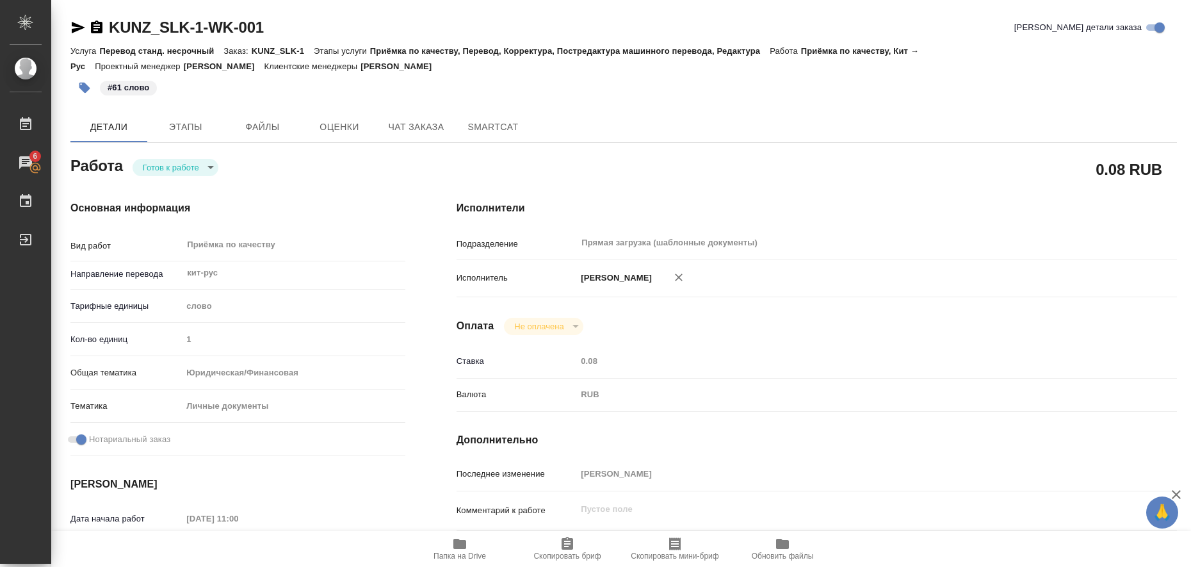
type textarea "x"
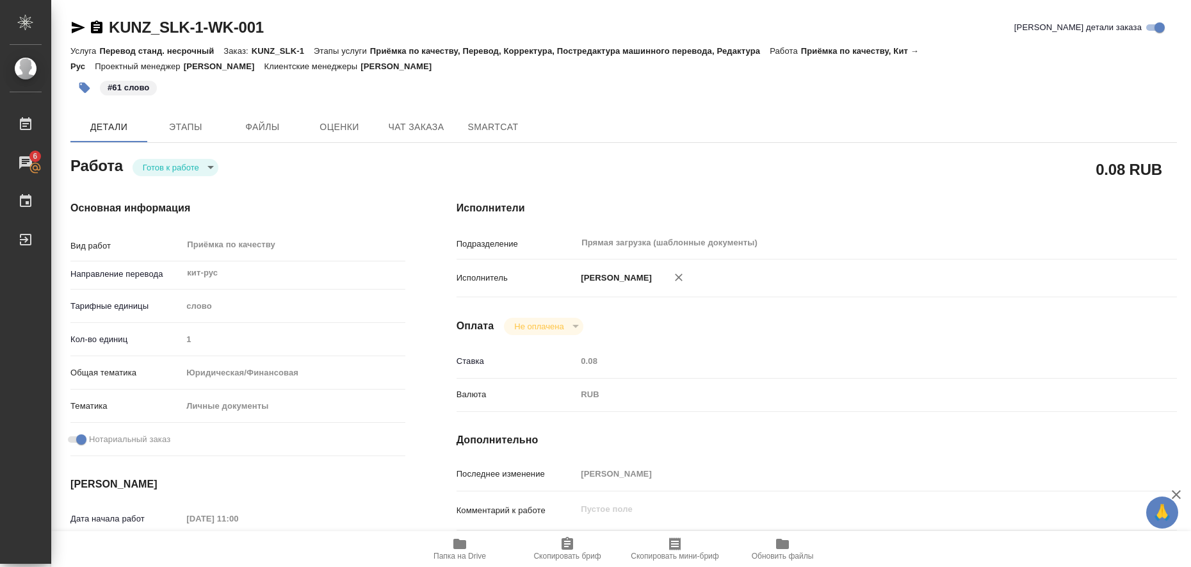
type textarea "x"
click at [201, 163] on body "🙏 .cls-1 fill:#fff; AWATERA Liubitskaia Olga Работы 6 Чаты График Выйти KUNZ_SL…" at bounding box center [595, 283] width 1191 height 567
type textarea "x"
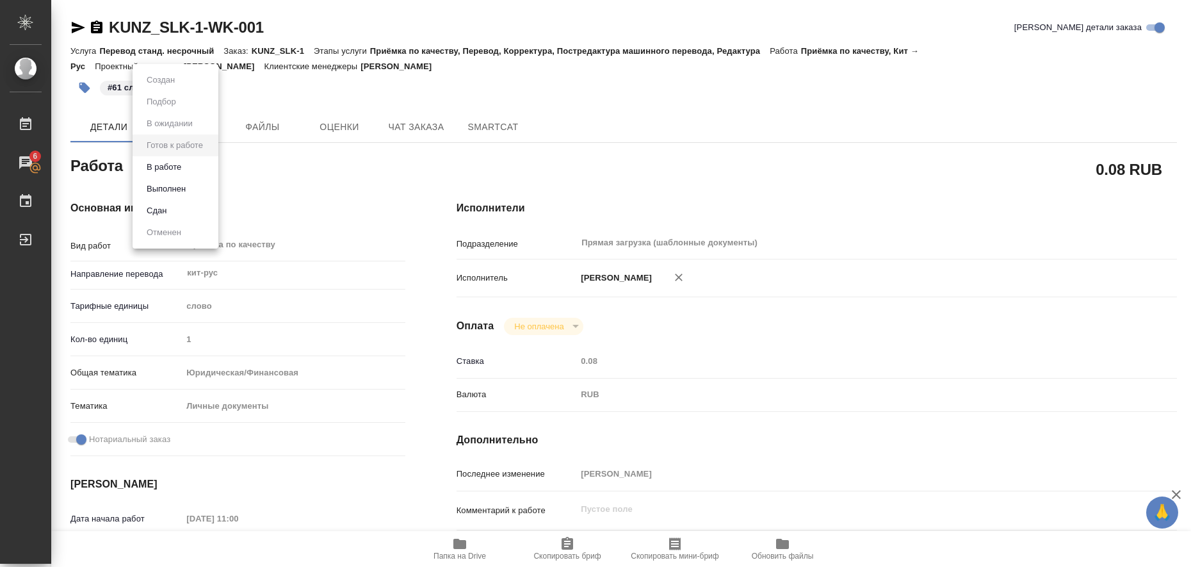
type textarea "x"
click at [204, 188] on li "Выполнен" at bounding box center [176, 189] width 86 height 22
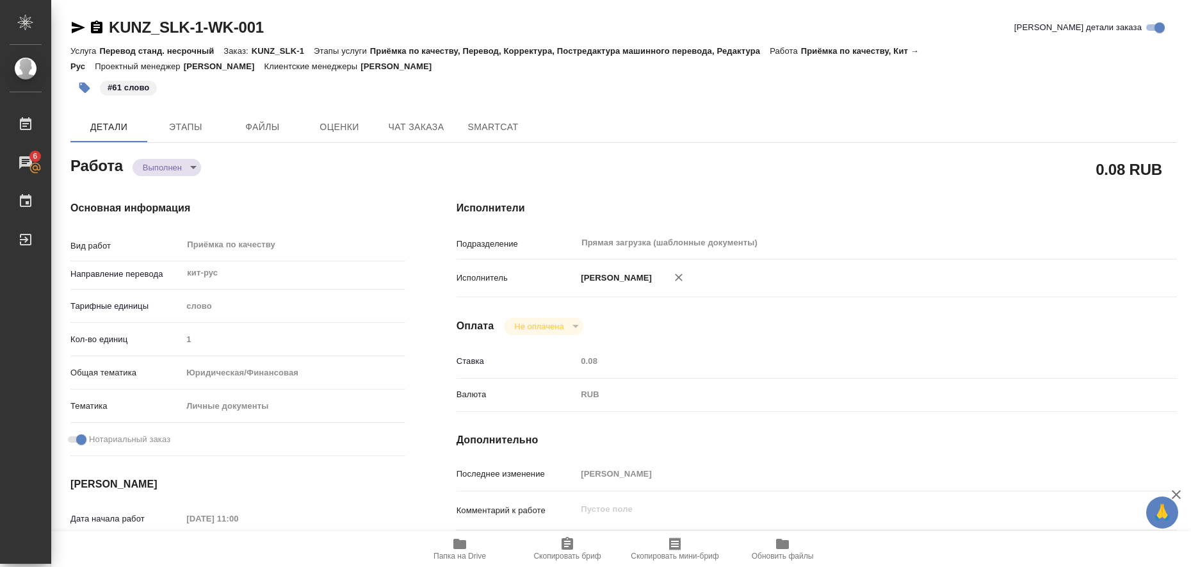
type textarea "x"
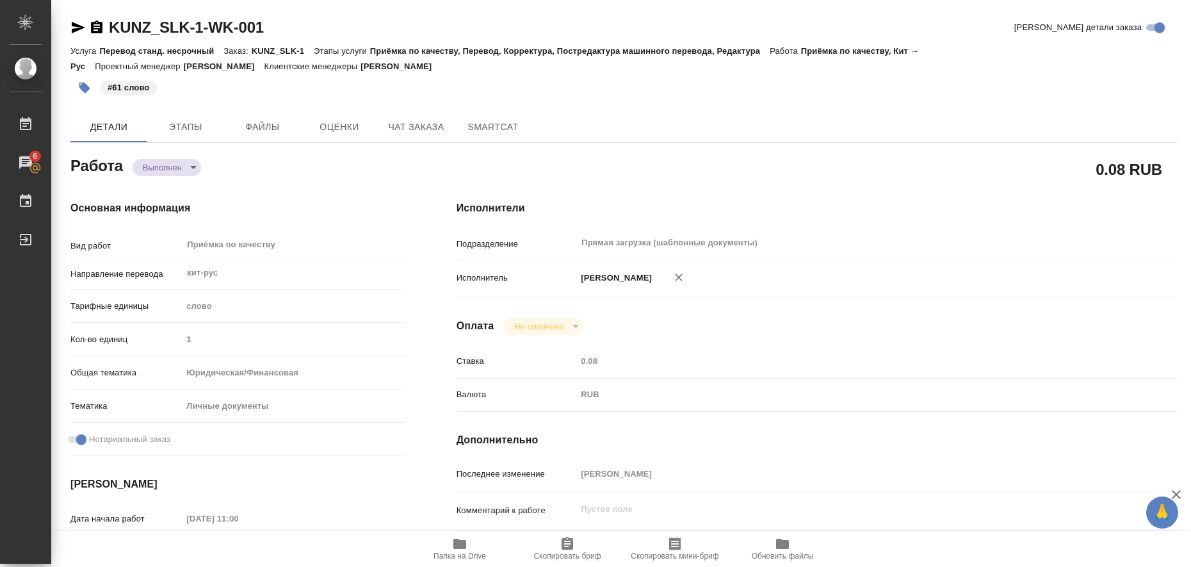
type textarea "x"
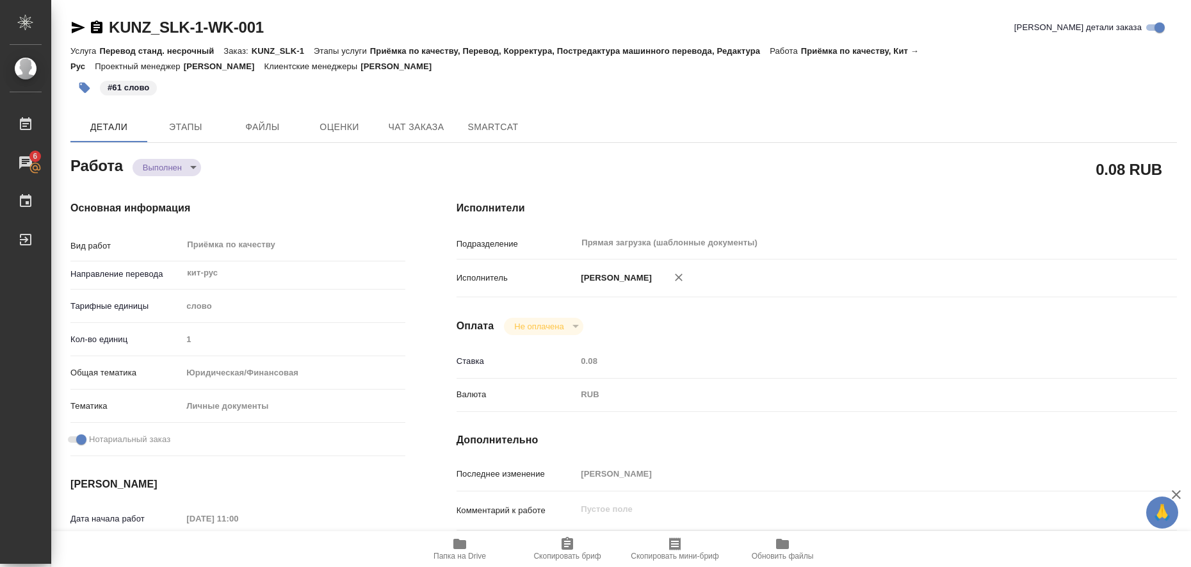
type textarea "x"
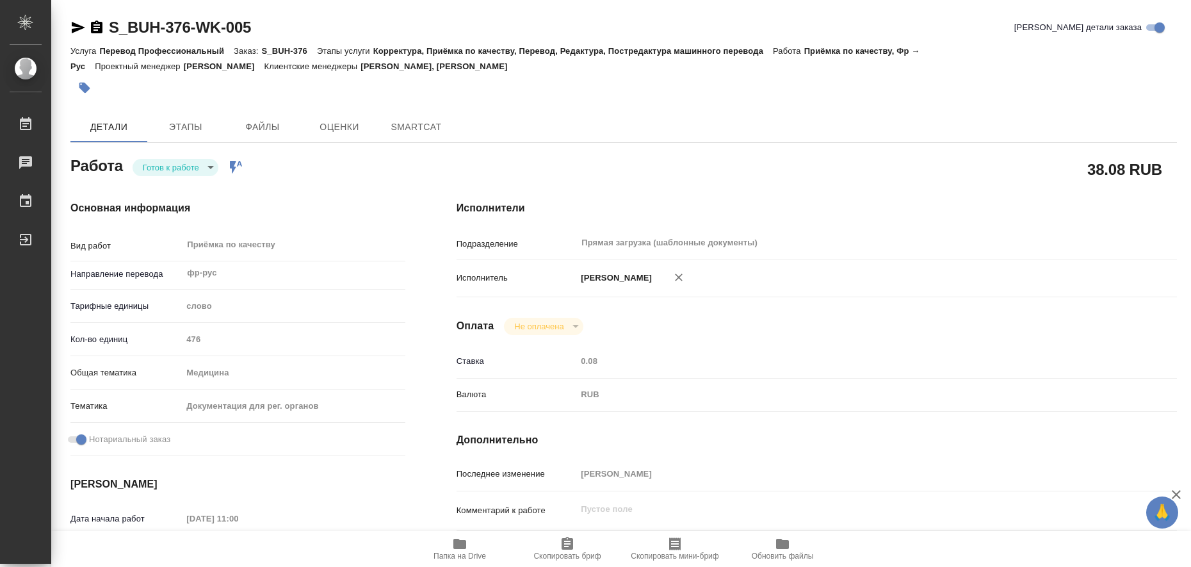
type textarea "x"
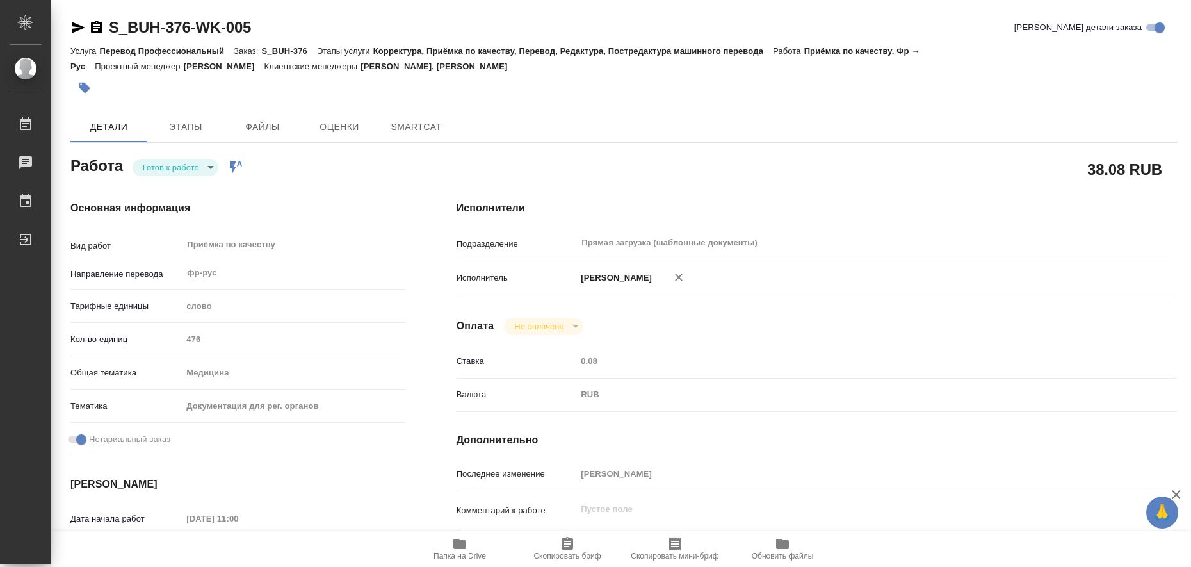
type textarea "x"
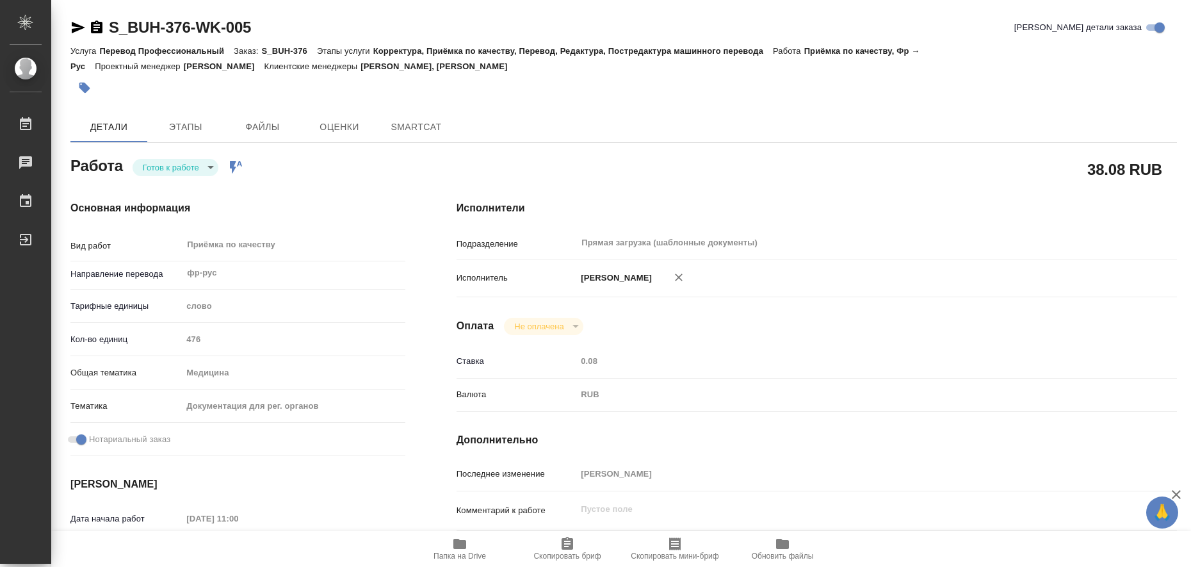
type textarea "x"
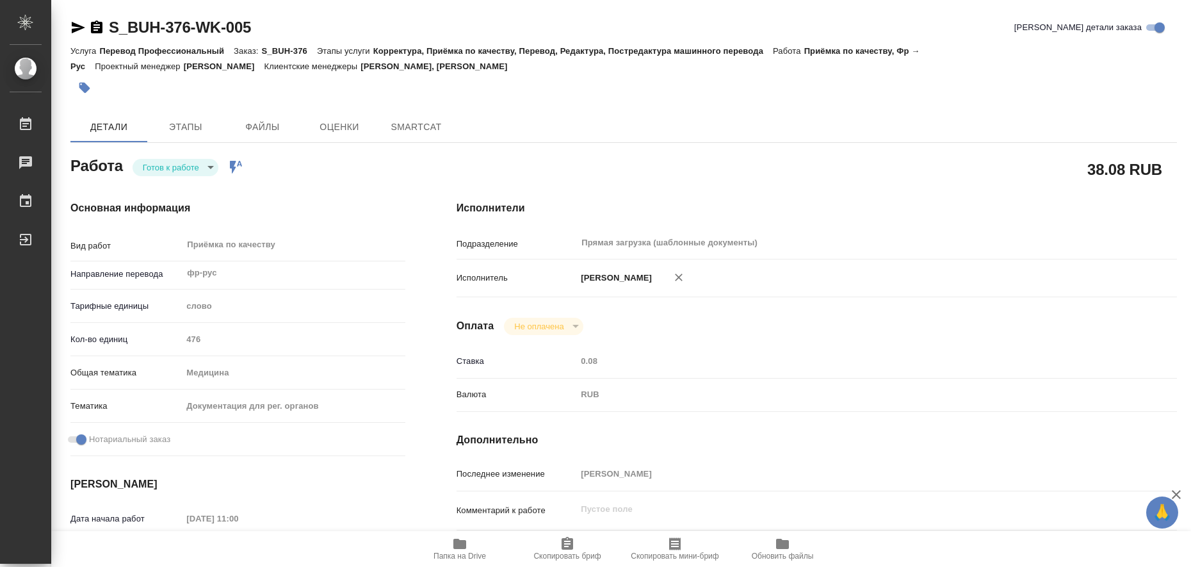
type textarea "x"
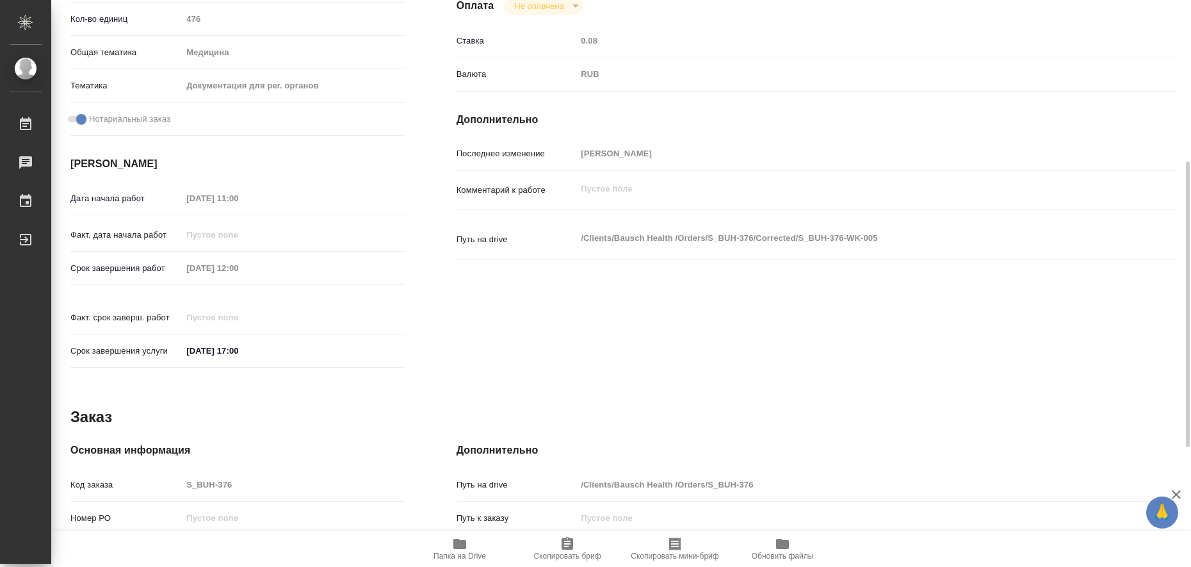
type textarea "x"
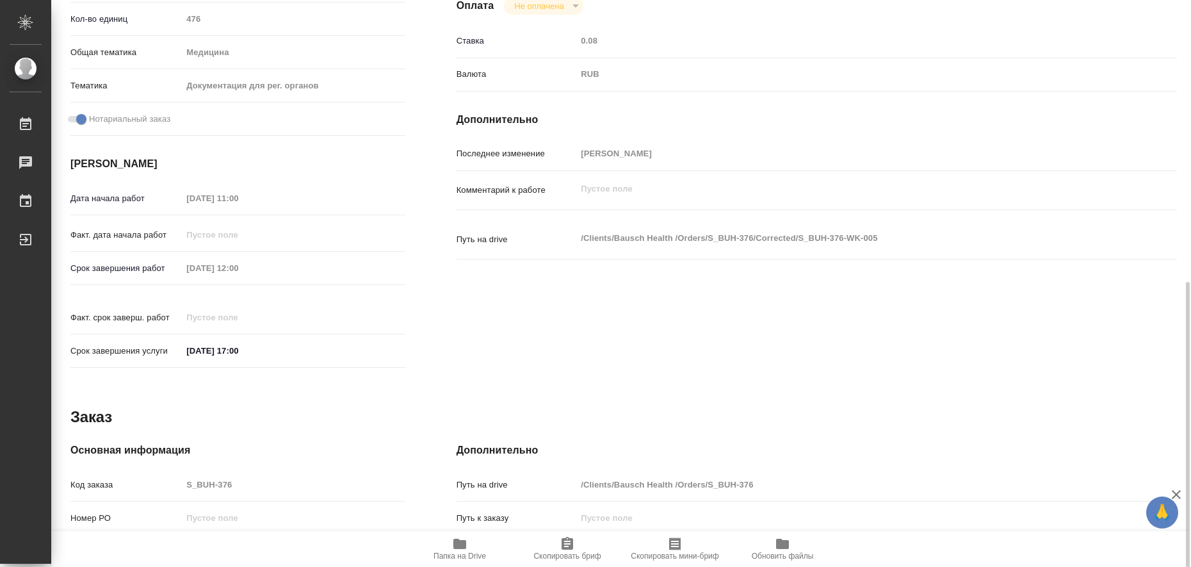
scroll to position [557, 0]
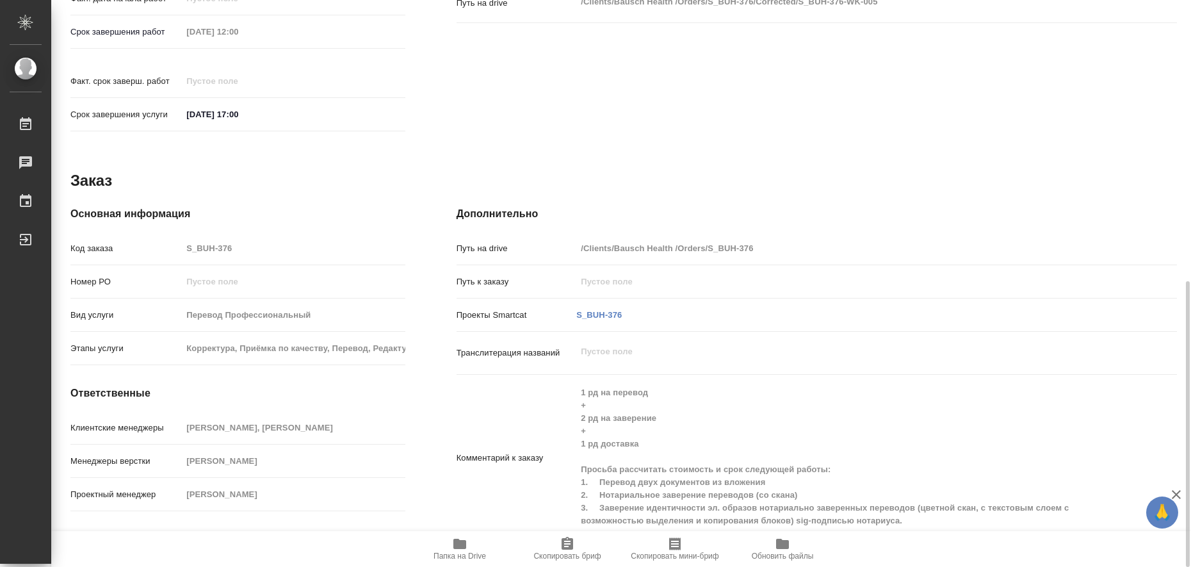
type textarea "x"
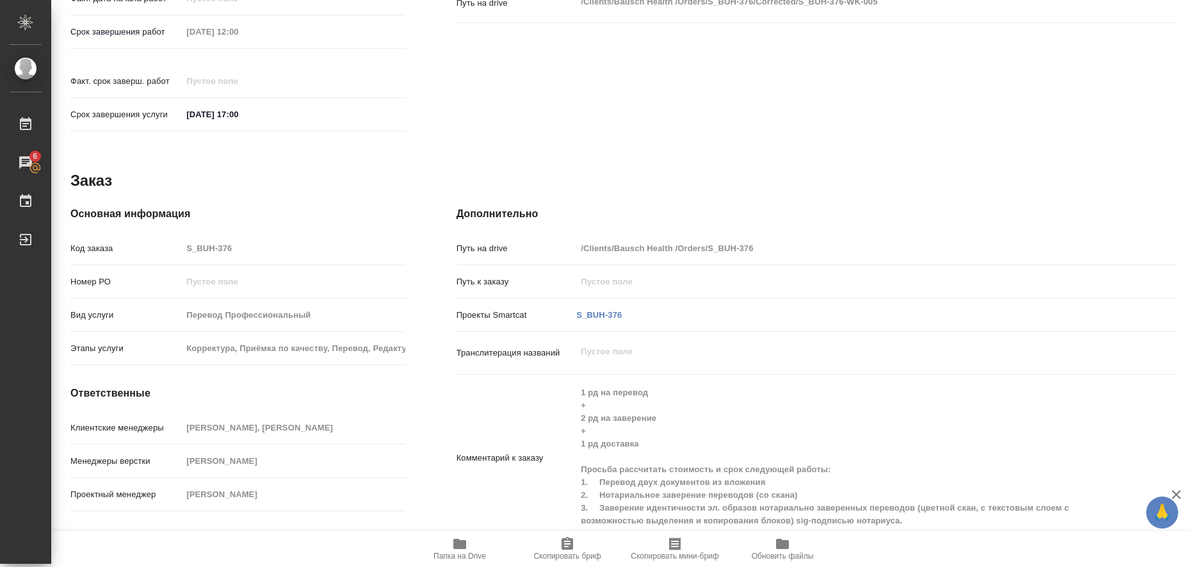
type textarea "x"
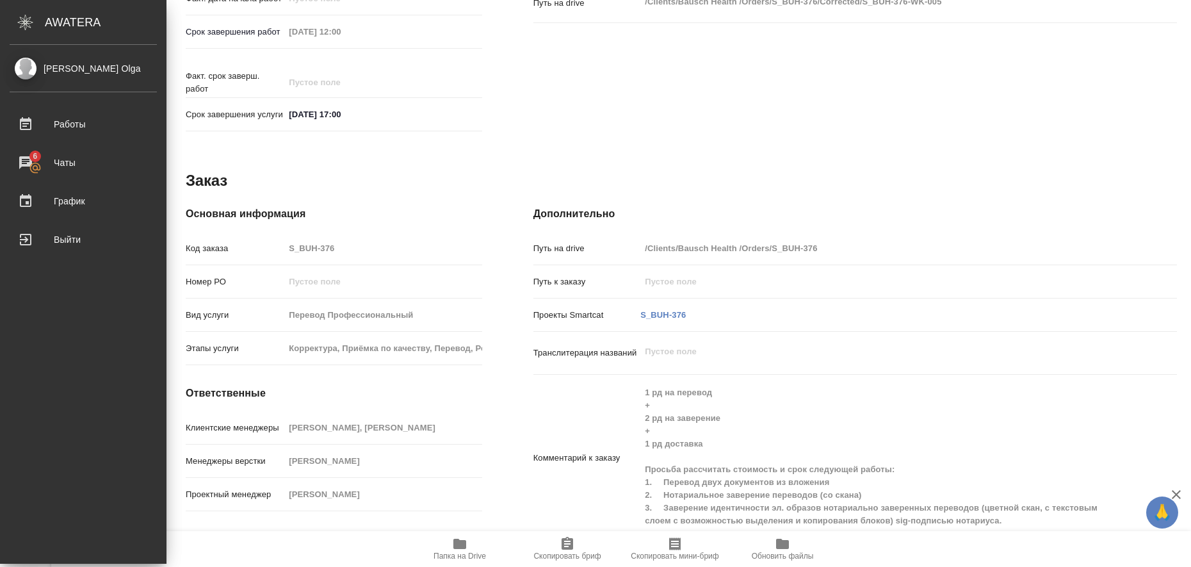
type textarea "x"
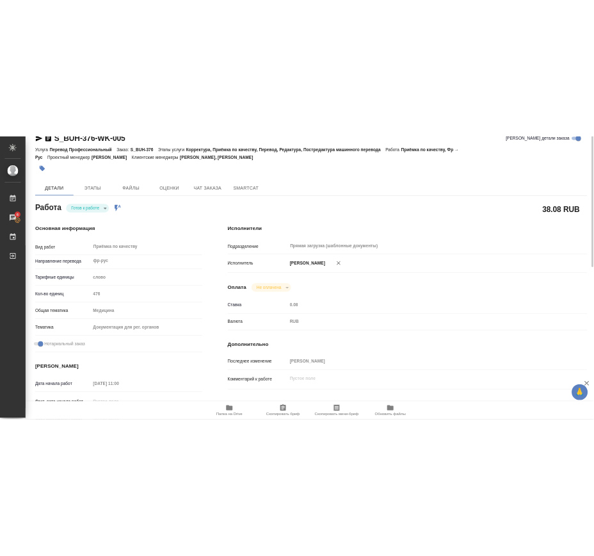
scroll to position [0, 0]
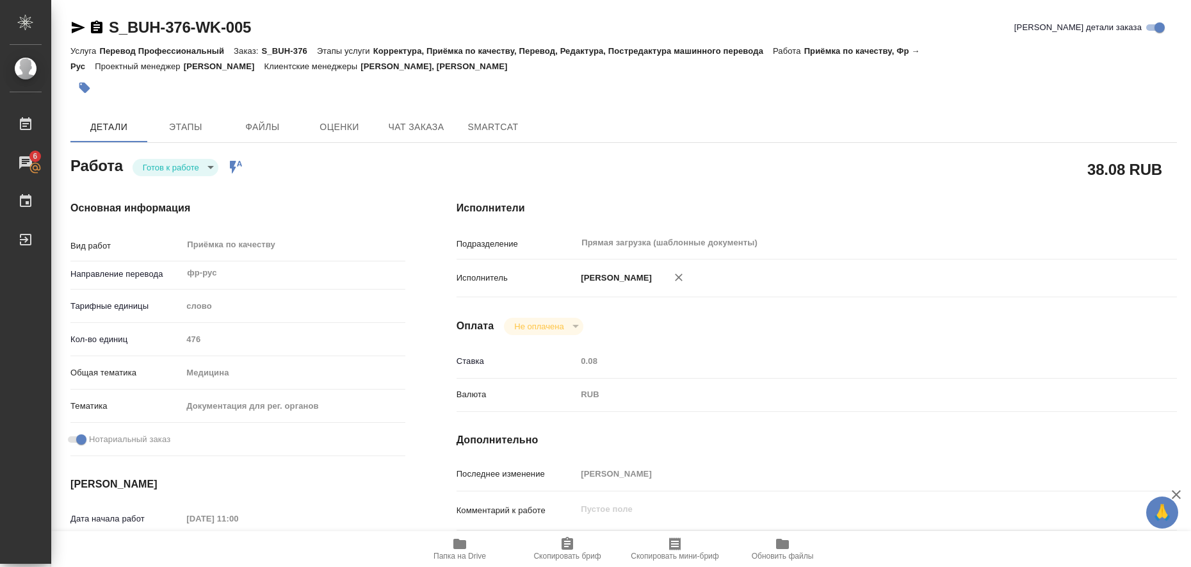
click at [457, 549] on icon "button" at bounding box center [460, 544] width 13 height 10
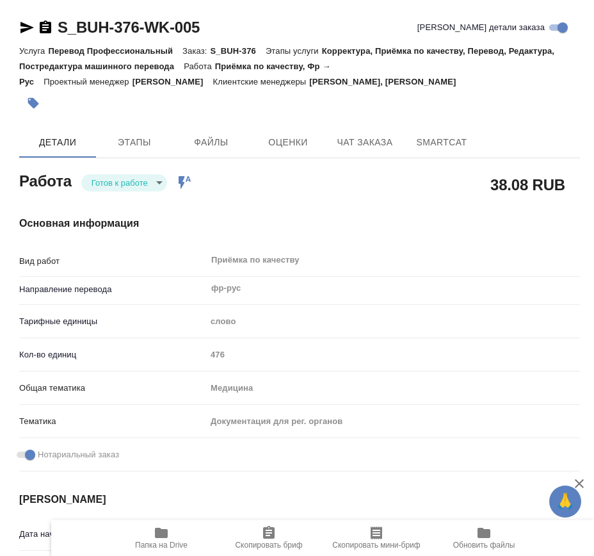
type textarea "x"
